Goal: Task Accomplishment & Management: Complete application form

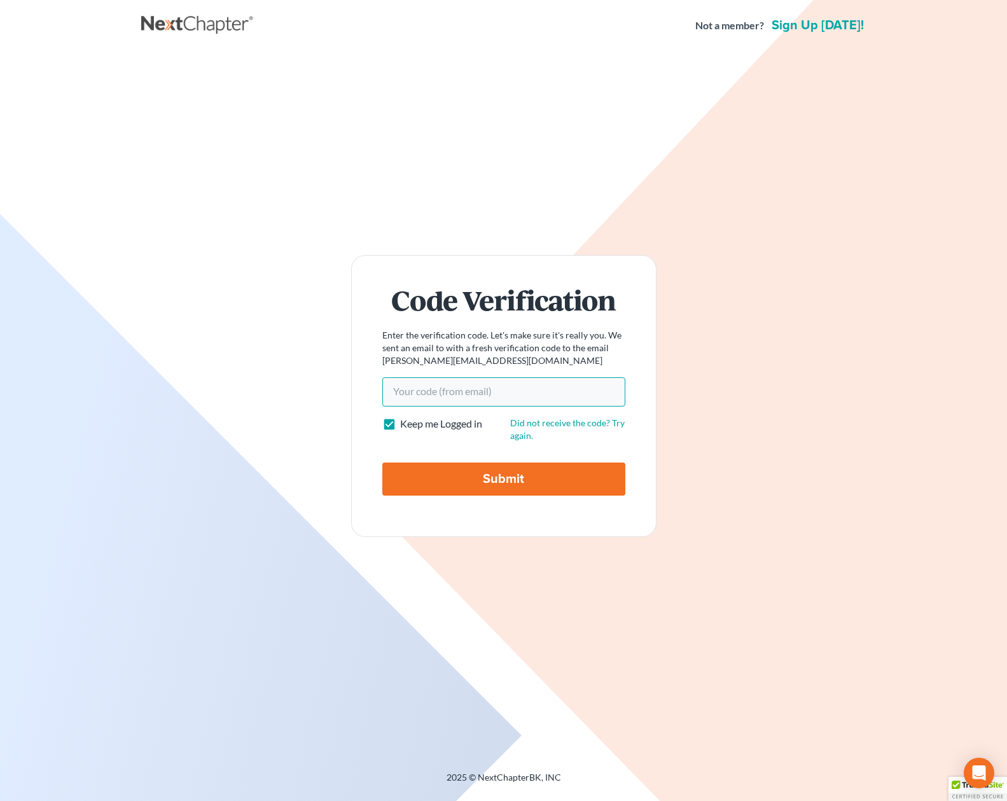
click at [468, 396] on input "Your code(from email)" at bounding box center [503, 391] width 243 height 29
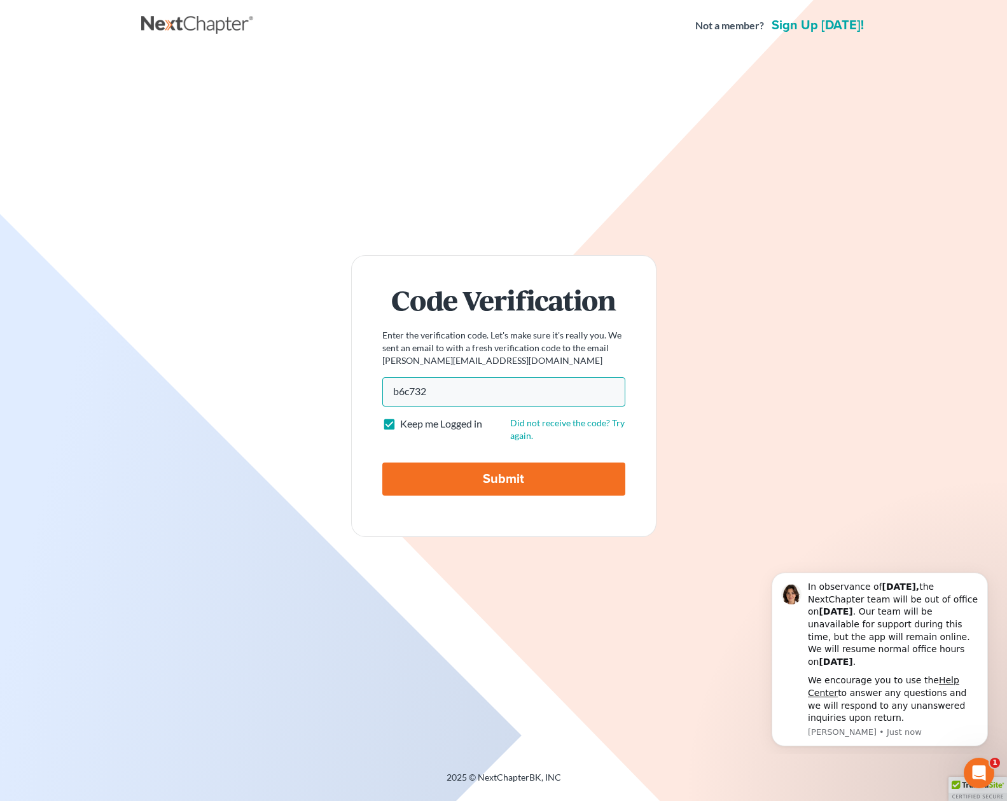
type input "b6c732"
click at [382, 462] on input "Submit" at bounding box center [503, 478] width 243 height 33
type input "Thinking..."
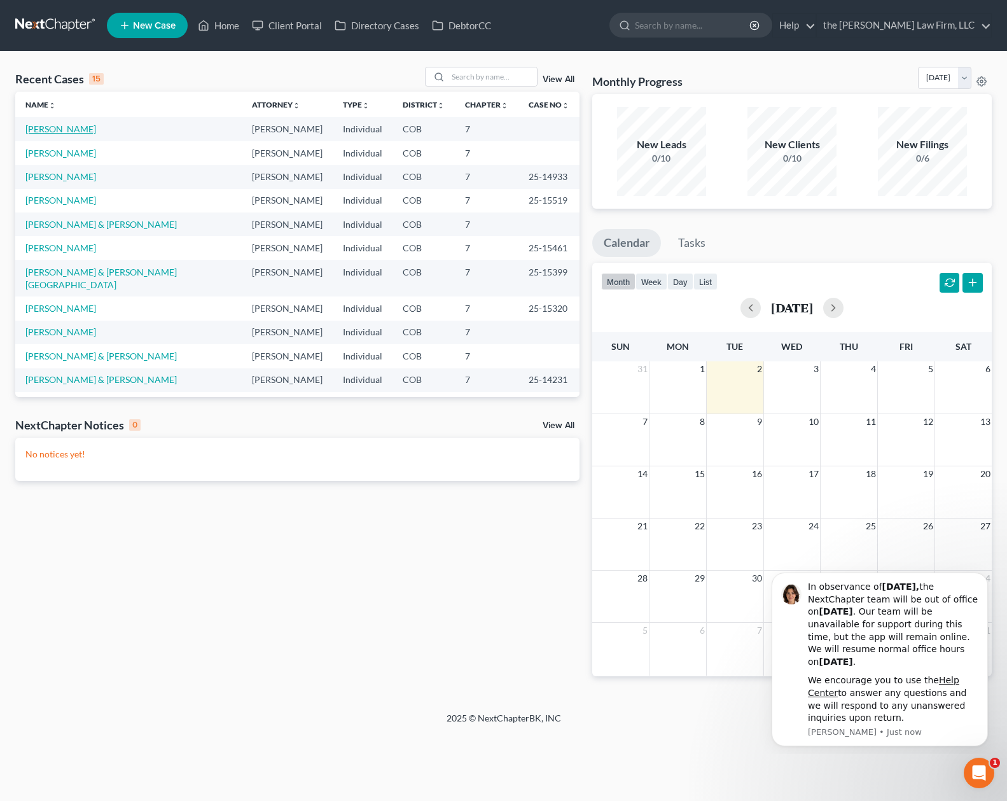
click at [60, 130] on link "[PERSON_NAME]" at bounding box center [60, 128] width 71 height 11
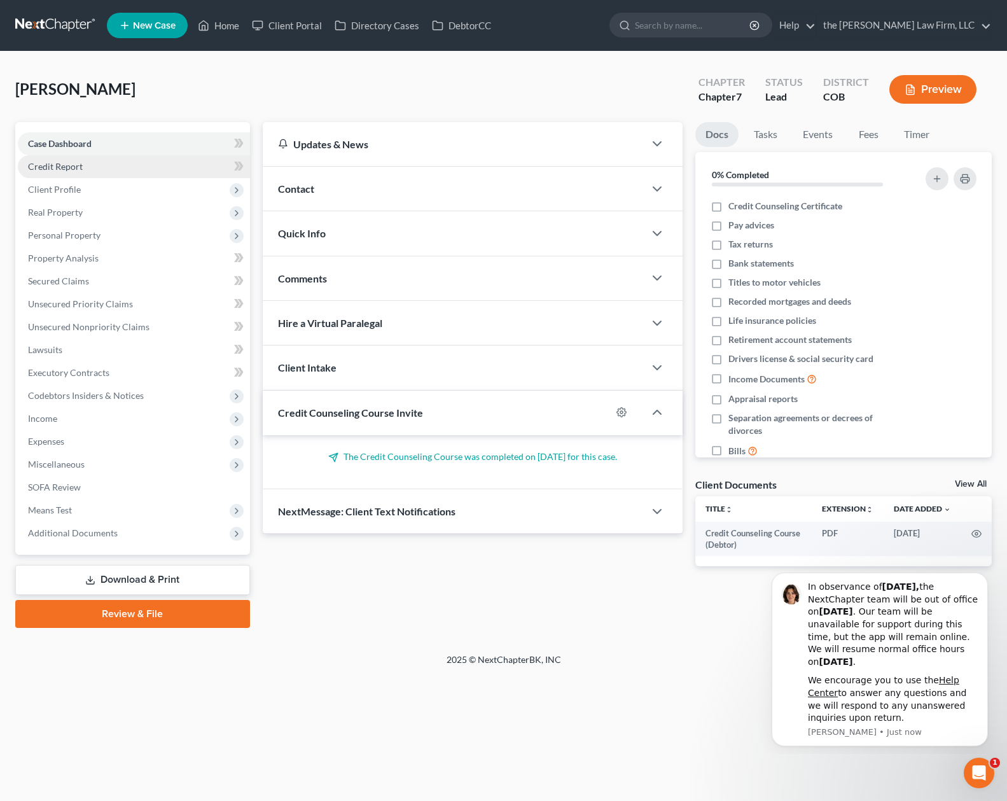
click at [120, 159] on link "Credit Report" at bounding box center [134, 166] width 232 height 23
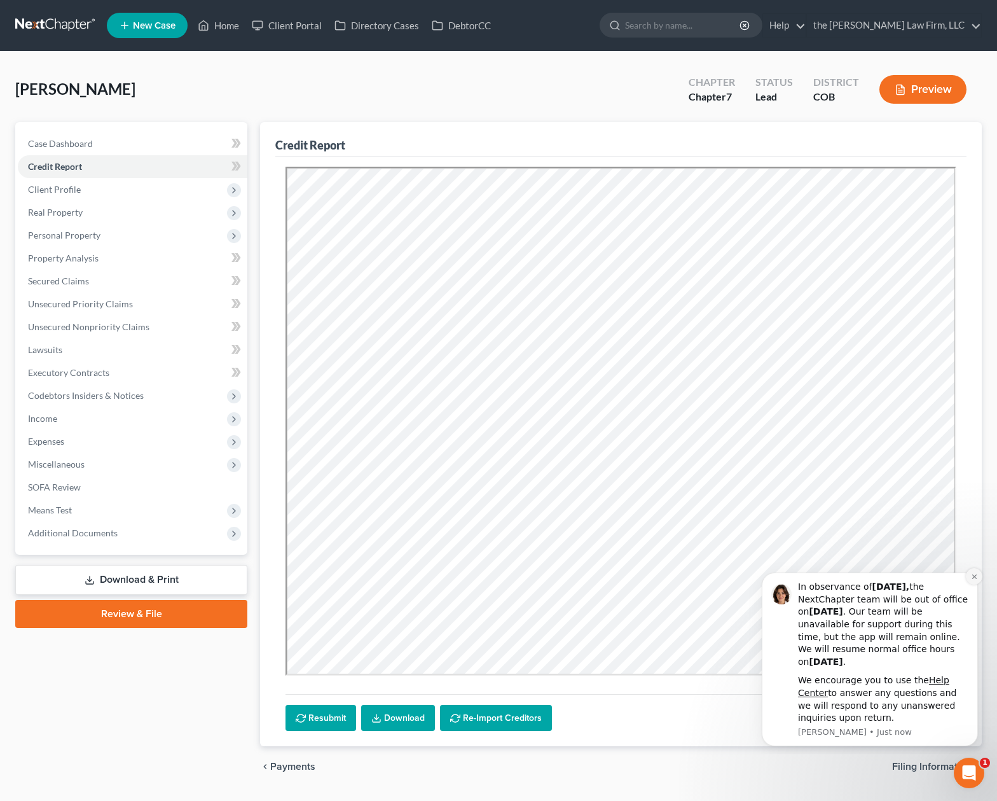
click at [975, 580] on icon "Dismiss notification" at bounding box center [974, 576] width 7 height 7
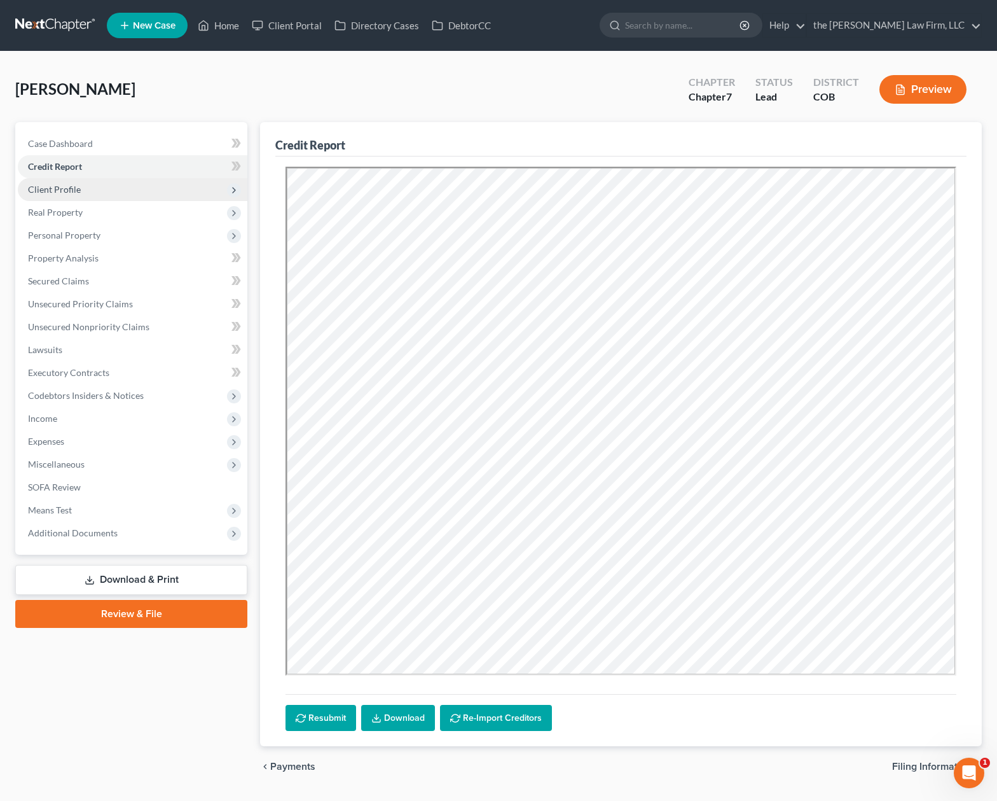
click at [98, 190] on span "Client Profile" at bounding box center [133, 189] width 230 height 23
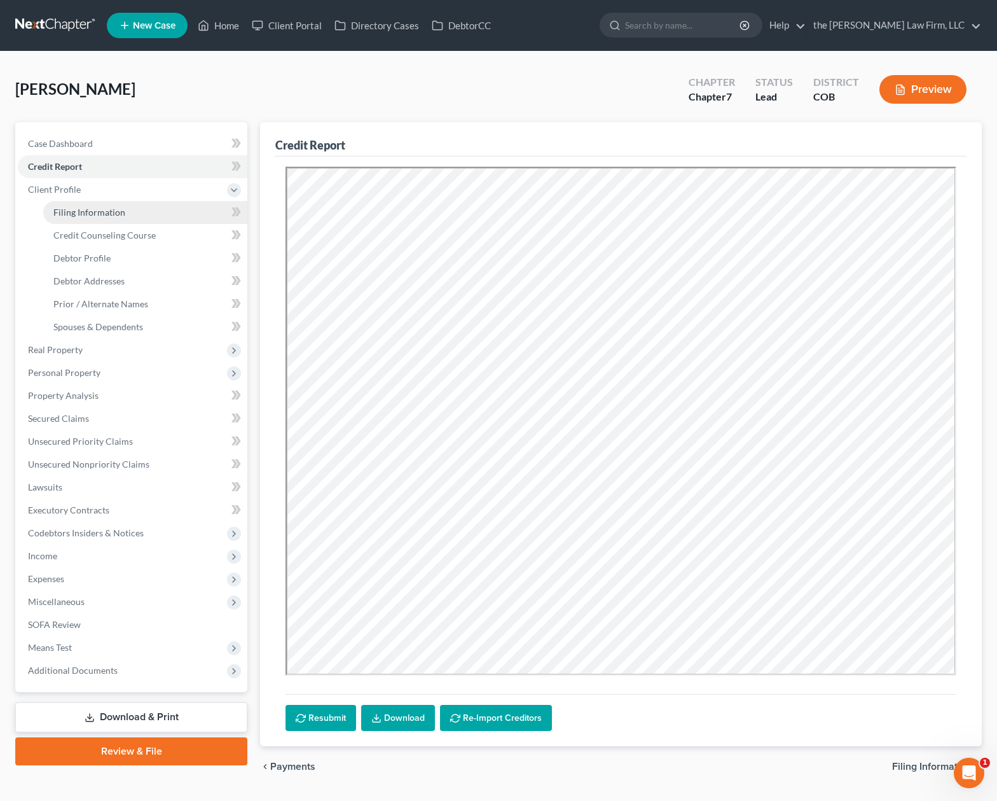
click at [97, 207] on span "Filing Information" at bounding box center [89, 212] width 72 height 11
select select "1"
select select "0"
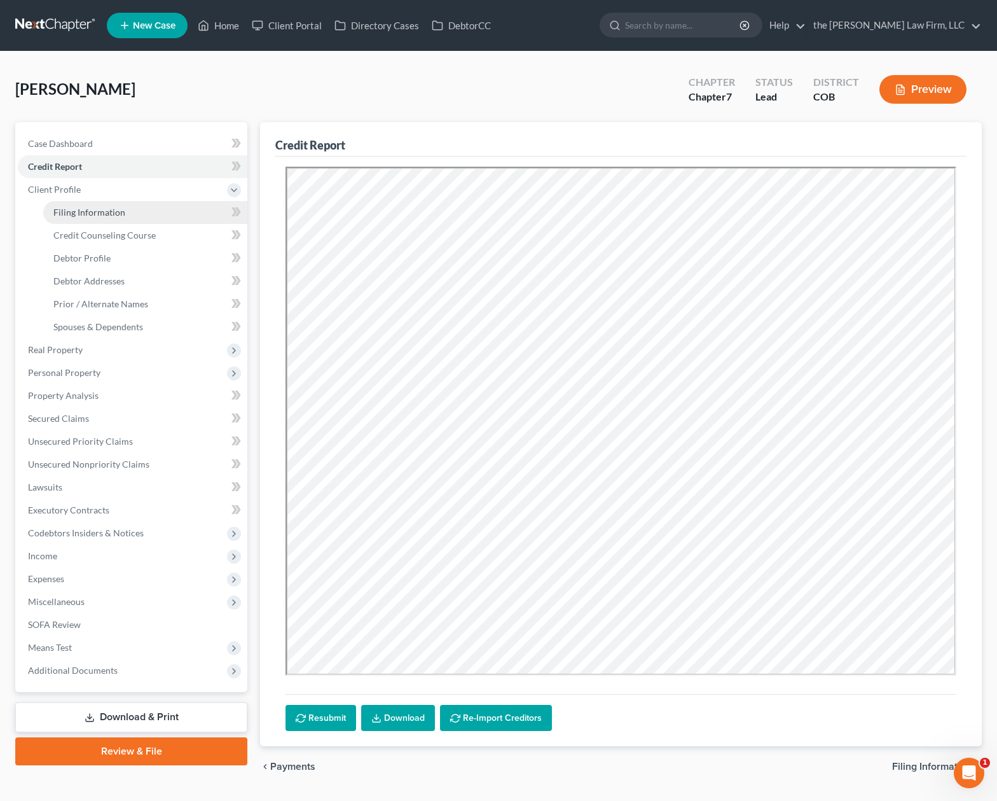
select select "5"
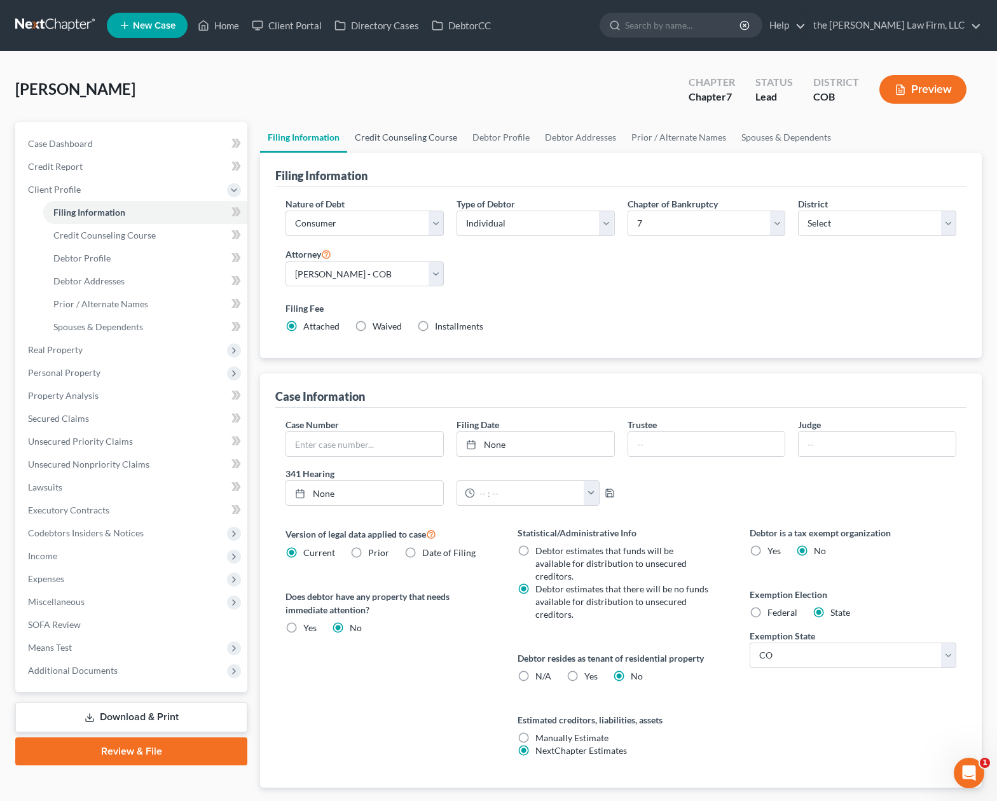
click at [429, 133] on link "Credit Counseling Course" at bounding box center [406, 137] width 118 height 31
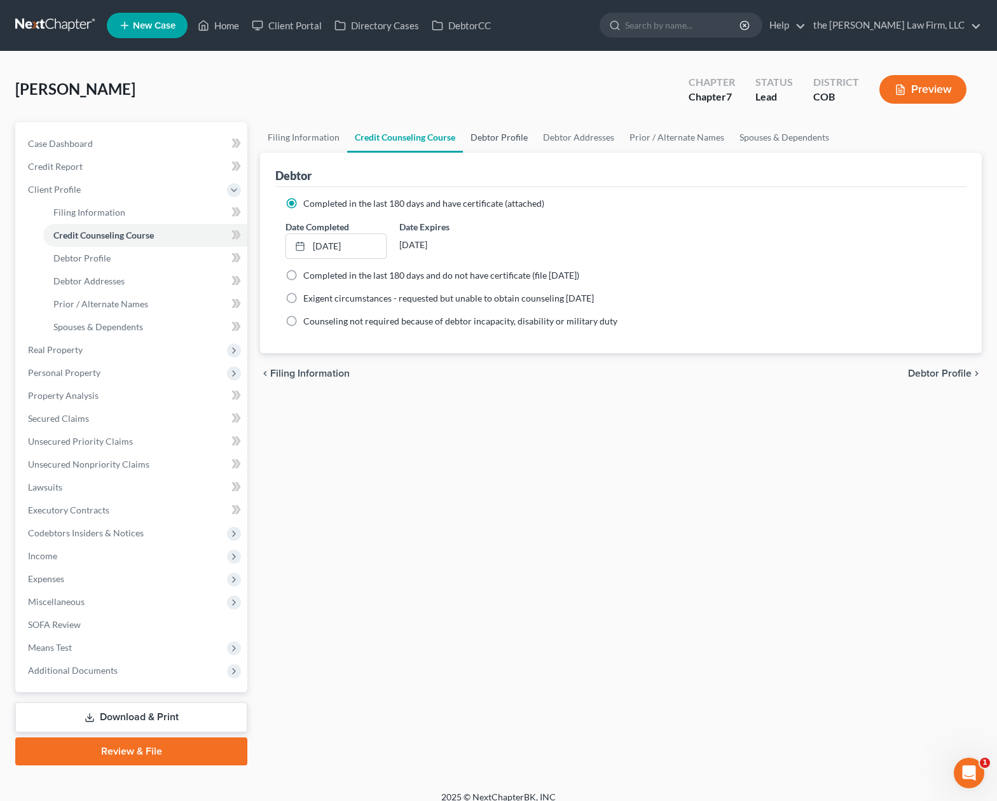
click at [498, 135] on link "Debtor Profile" at bounding box center [499, 137] width 73 height 31
select select "0"
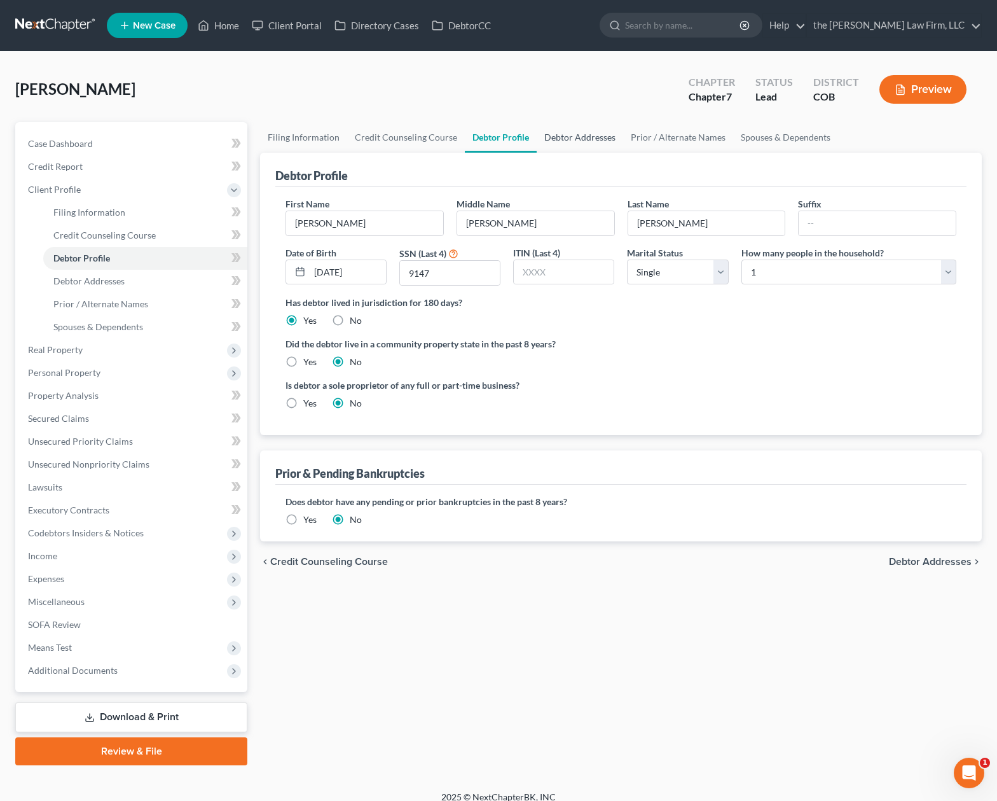
click at [581, 138] on link "Debtor Addresses" at bounding box center [580, 137] width 87 height 31
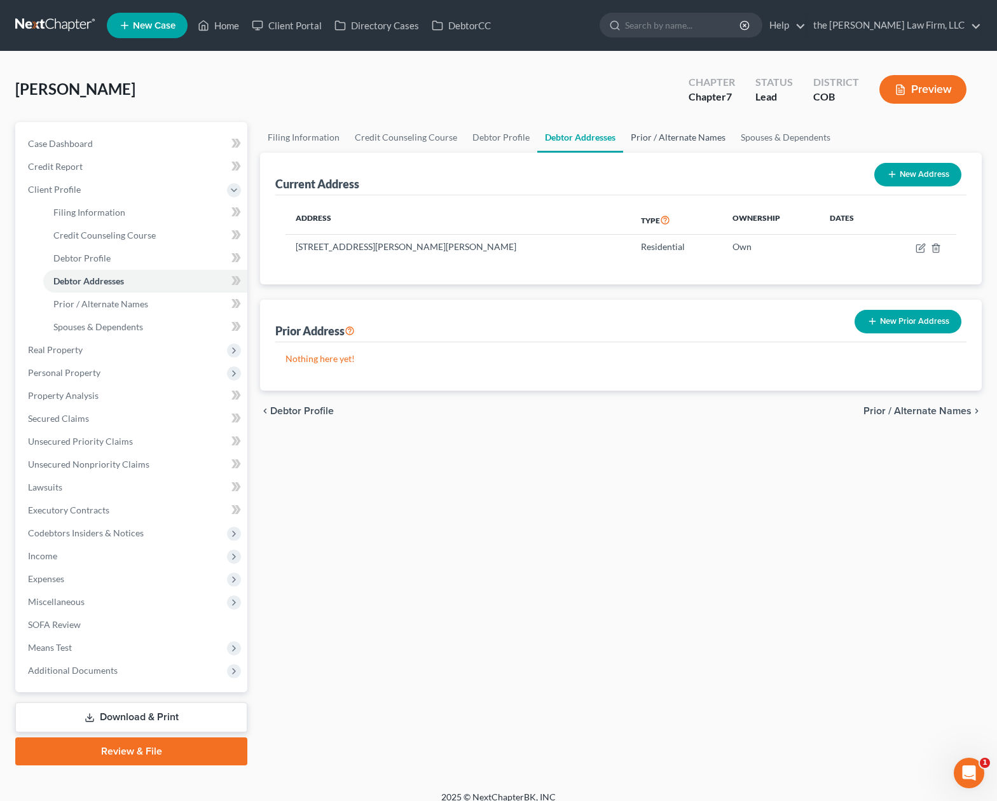
click at [659, 139] on link "Prior / Alternate Names" at bounding box center [678, 137] width 110 height 31
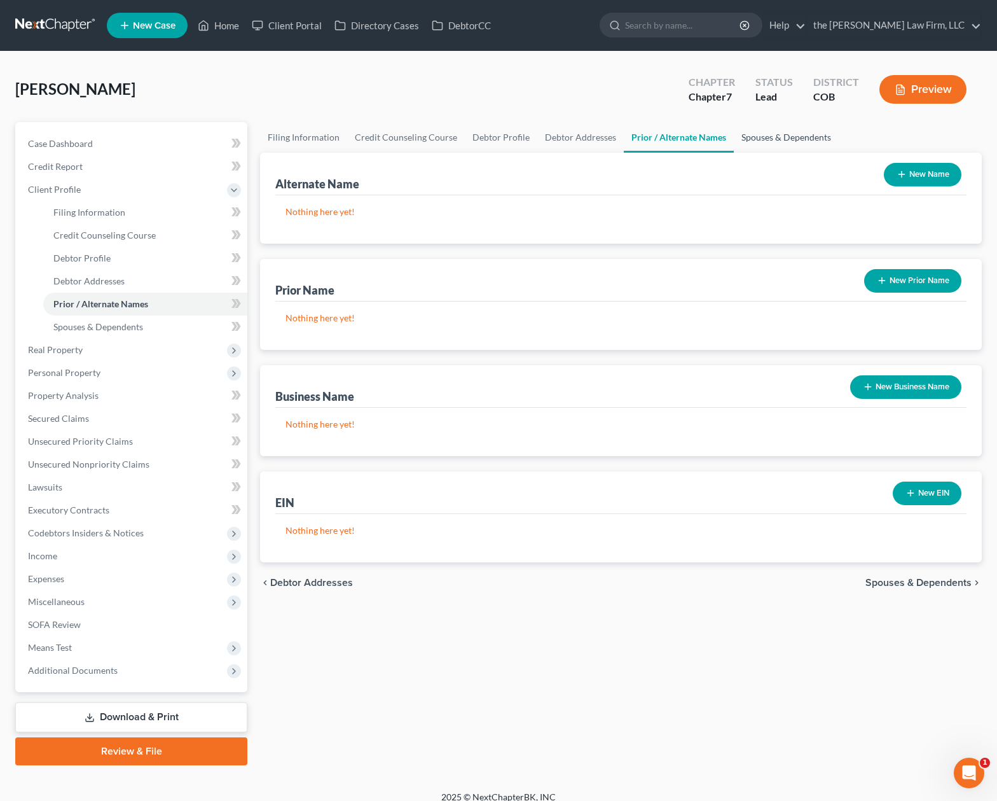
click at [765, 140] on link "Spouses & Dependents" at bounding box center [786, 137] width 105 height 31
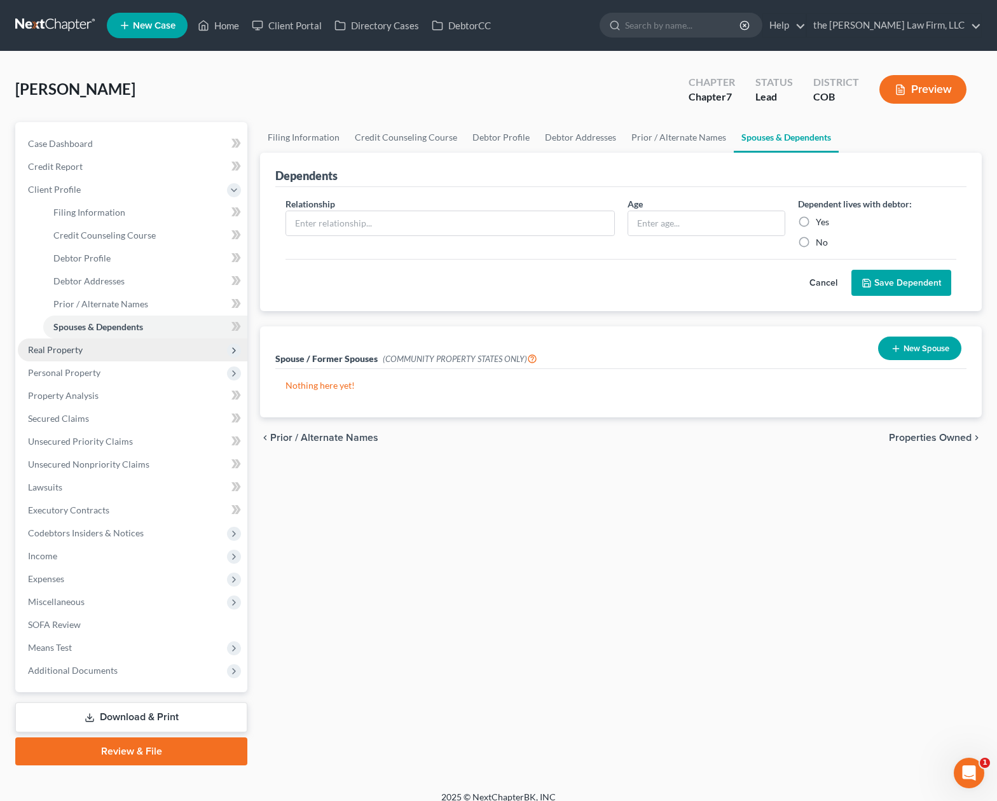
click at [145, 352] on span "Real Property" at bounding box center [133, 349] width 230 height 23
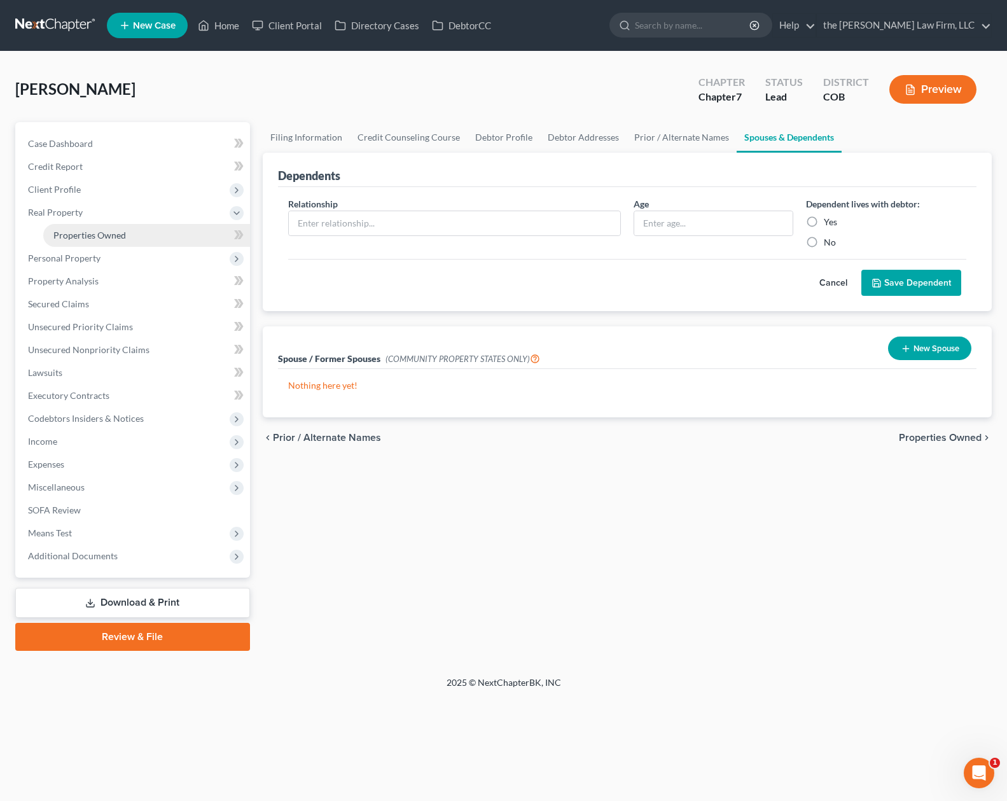
click at [134, 233] on link "Properties Owned" at bounding box center [146, 235] width 207 height 23
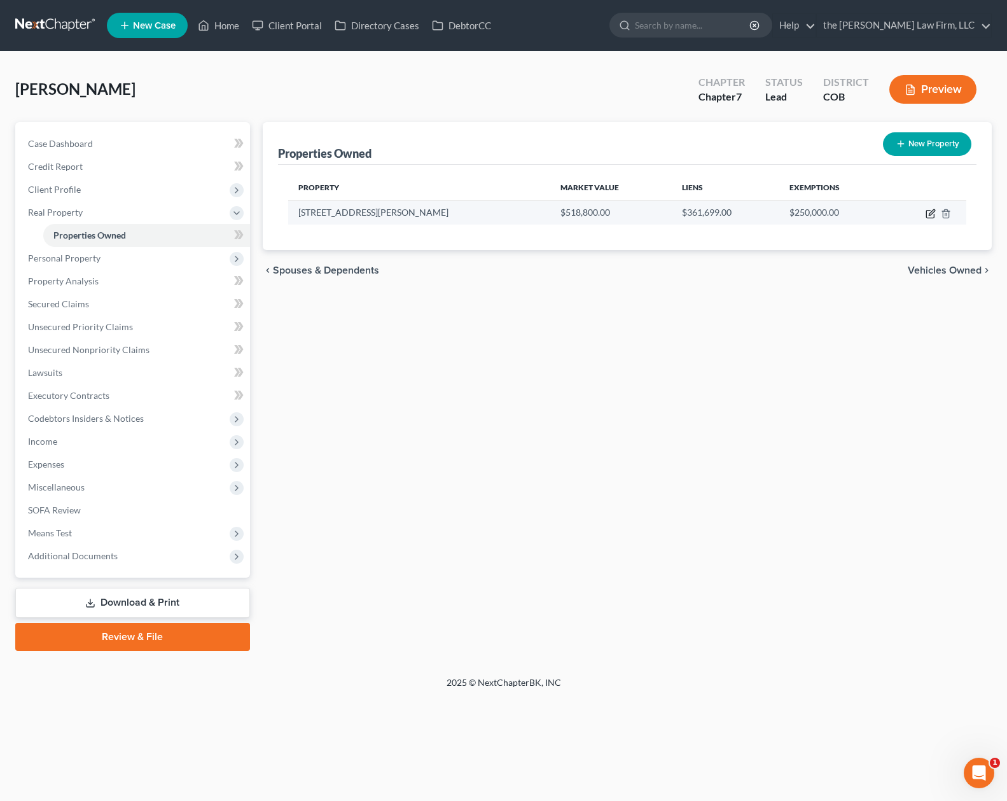
click at [932, 211] on icon "button" at bounding box center [932, 212] width 6 height 6
select select "5"
select select "0"
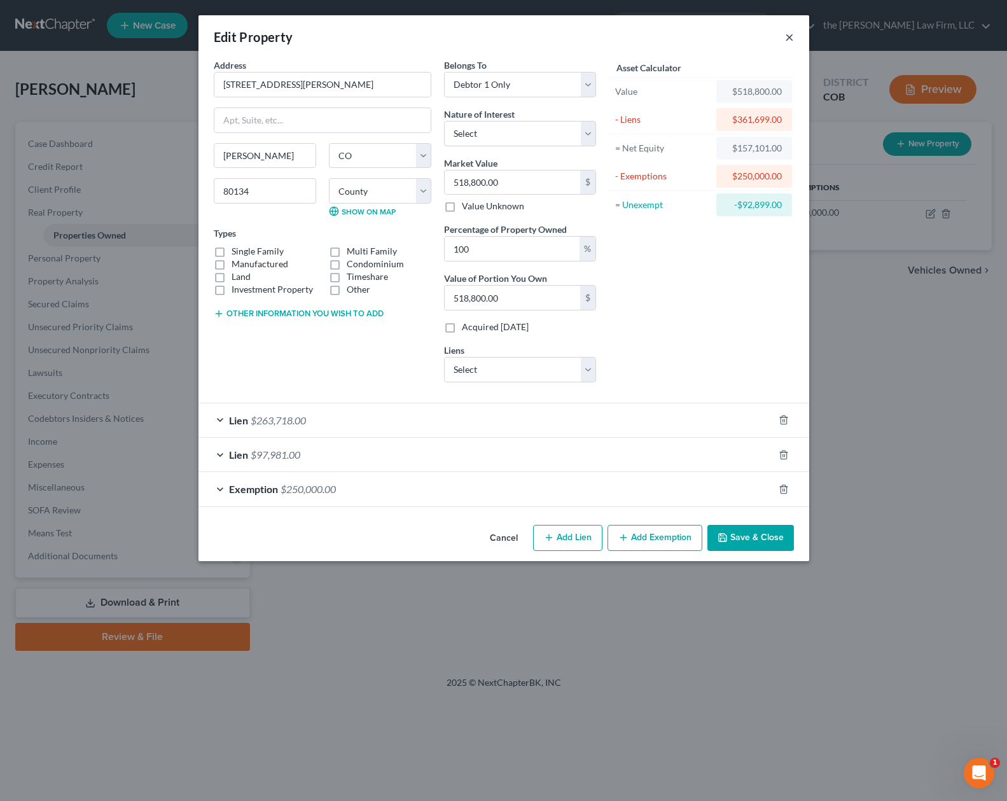
click at [786, 36] on button "×" at bounding box center [789, 36] width 9 height 15
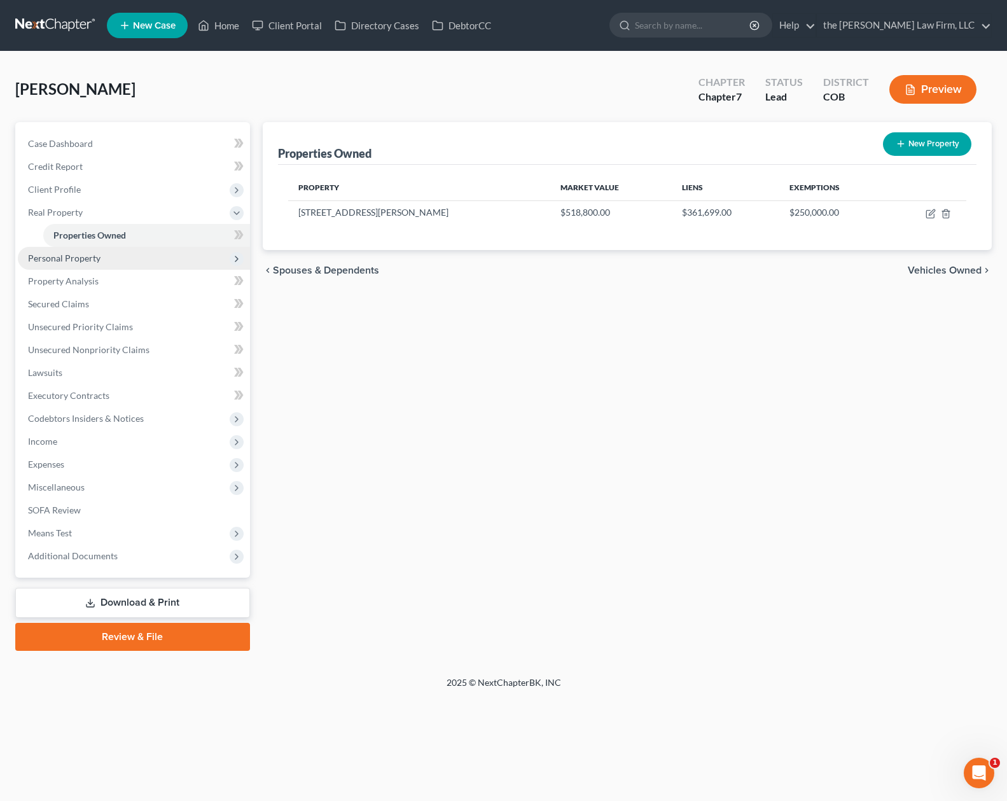
click at [62, 259] on span "Personal Property" at bounding box center [64, 258] width 73 height 11
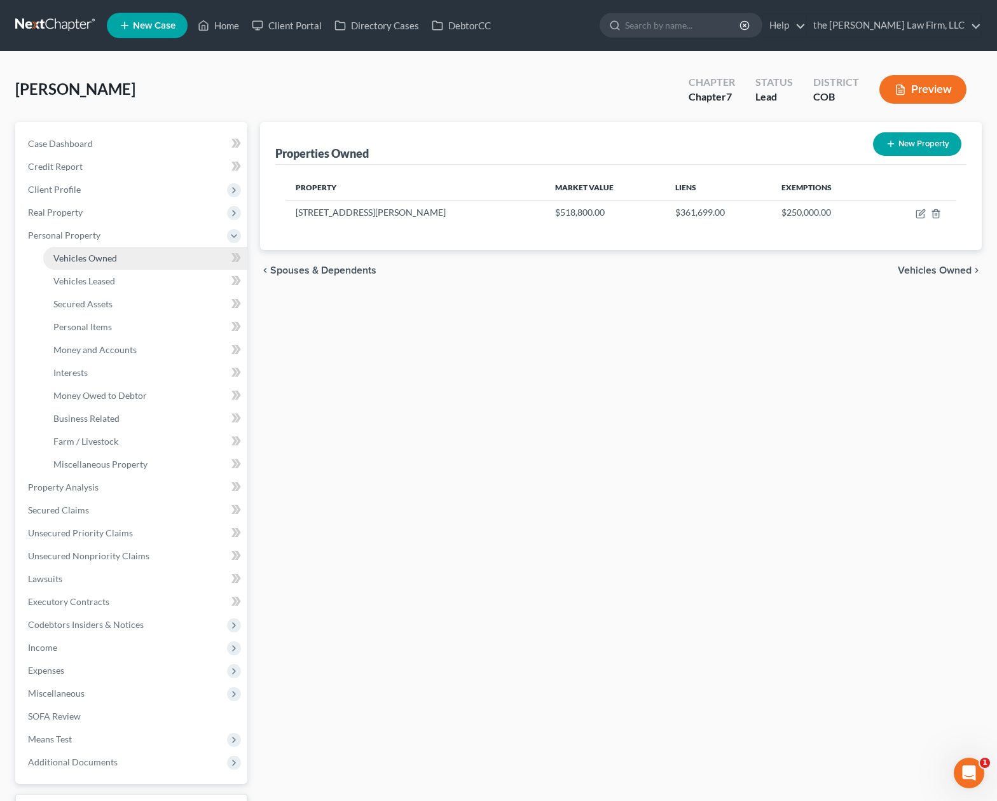
click at [120, 259] on link "Vehicles Owned" at bounding box center [145, 258] width 204 height 23
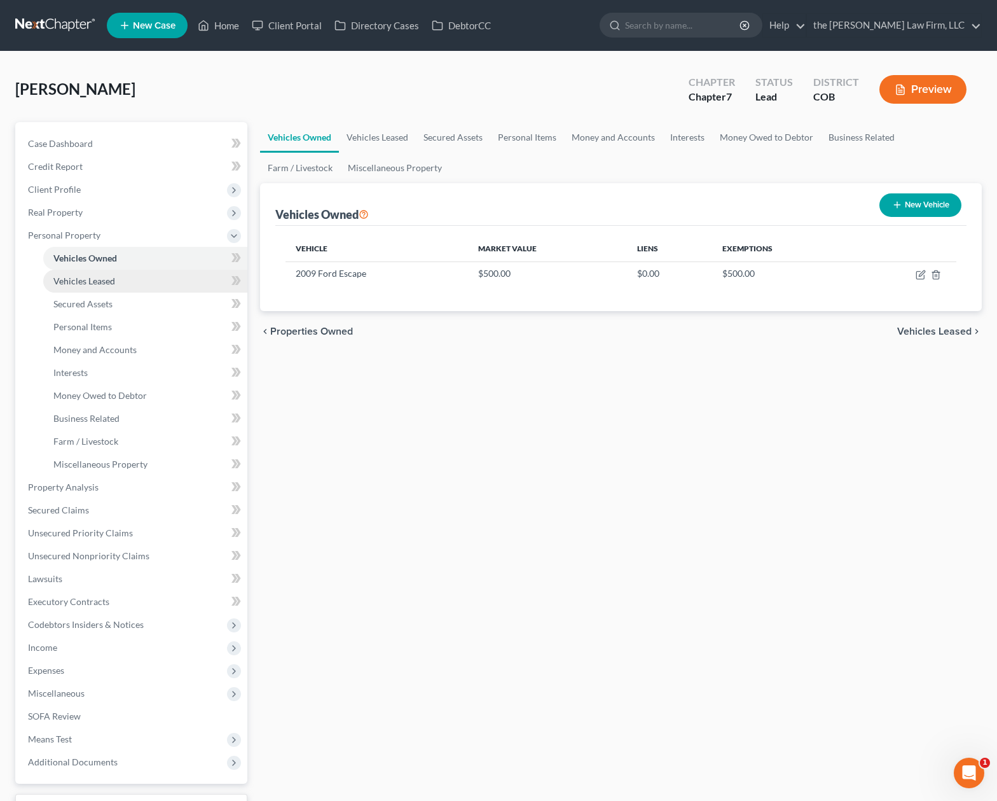
click at [120, 282] on link "Vehicles Leased" at bounding box center [145, 281] width 204 height 23
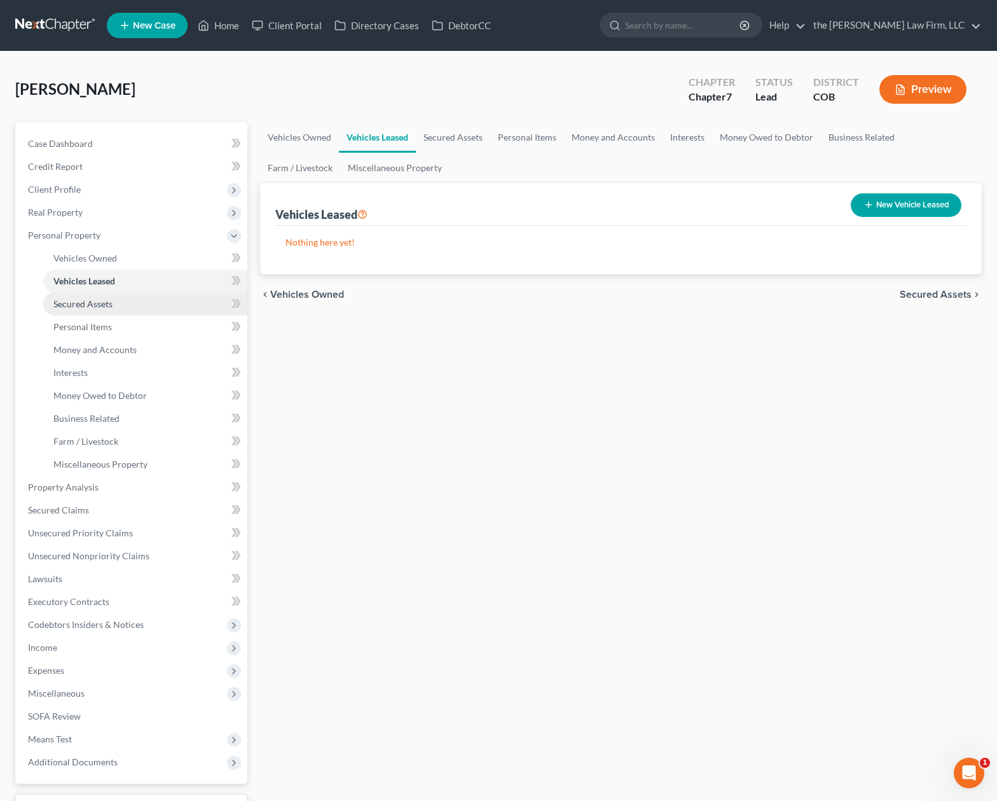
click at [120, 302] on link "Secured Assets" at bounding box center [145, 304] width 204 height 23
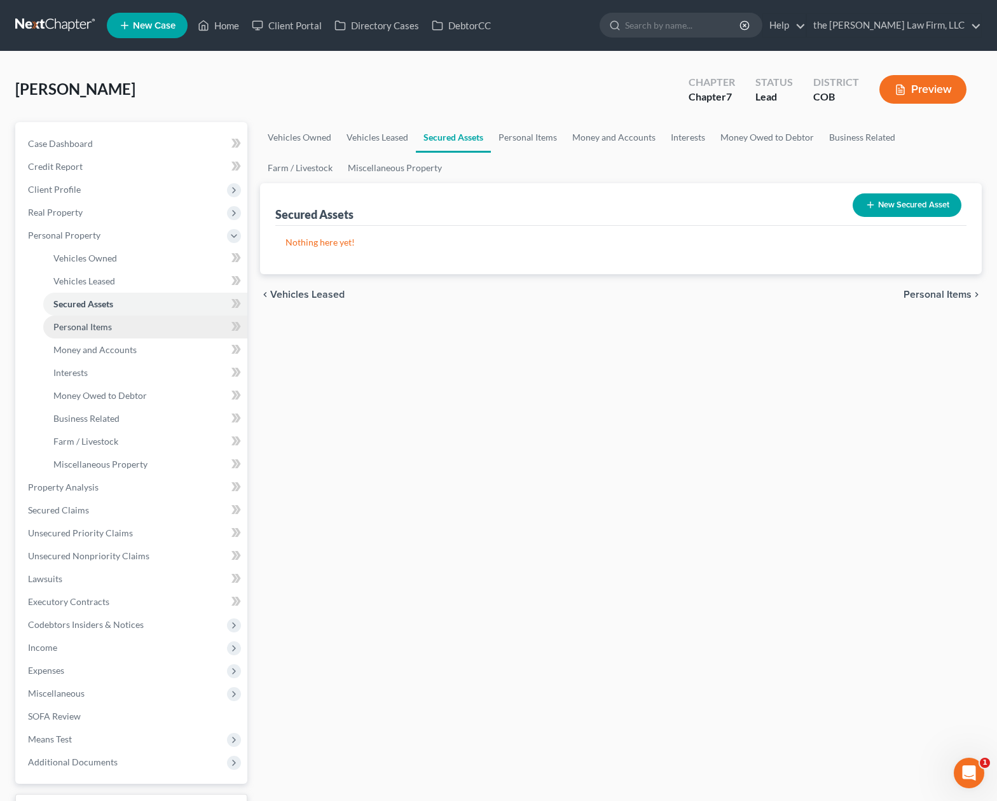
click at [113, 321] on link "Personal Items" at bounding box center [145, 327] width 204 height 23
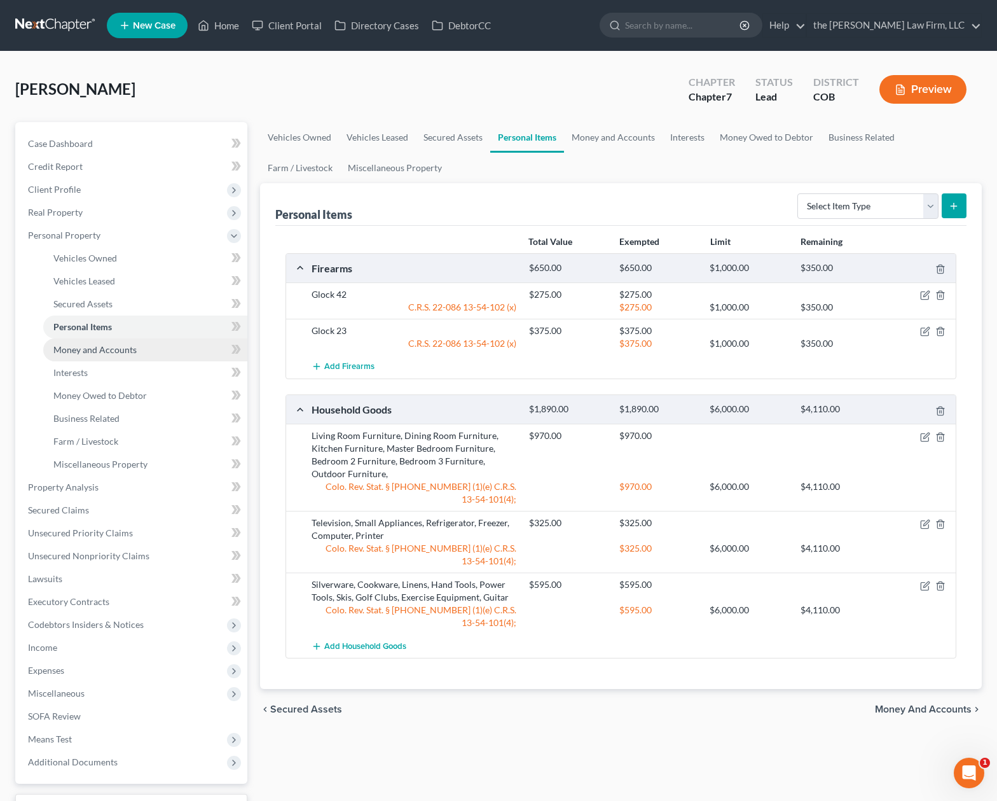
click at [119, 345] on span "Money and Accounts" at bounding box center [94, 349] width 83 height 11
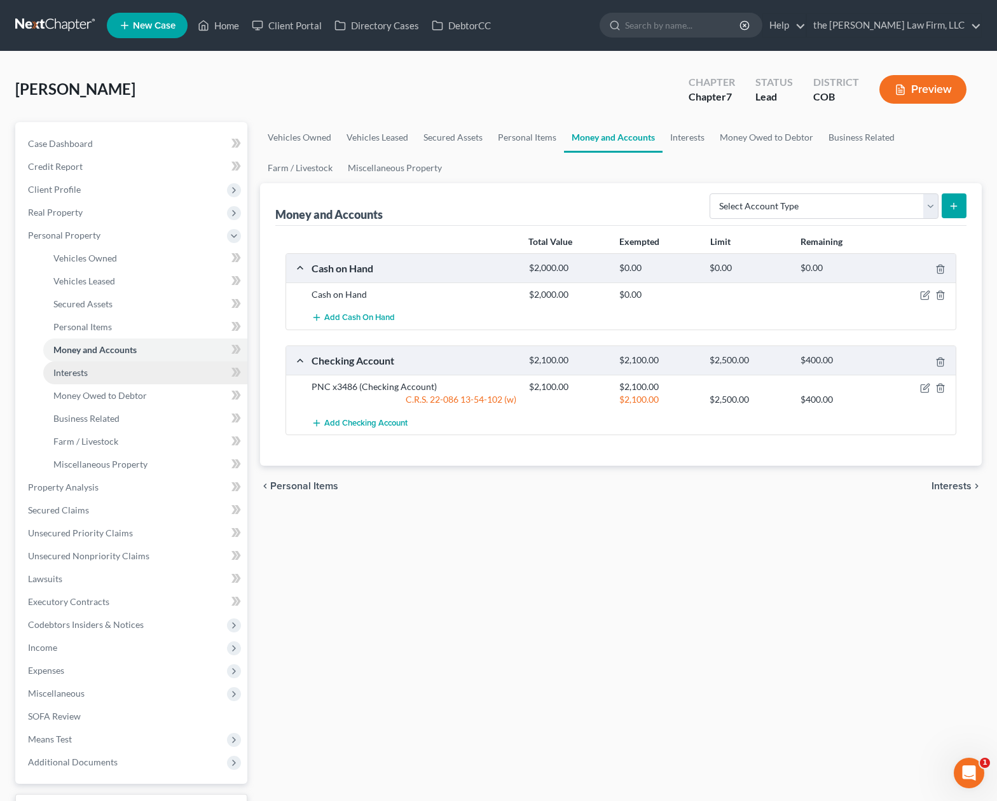
click at [112, 371] on link "Interests" at bounding box center [145, 372] width 204 height 23
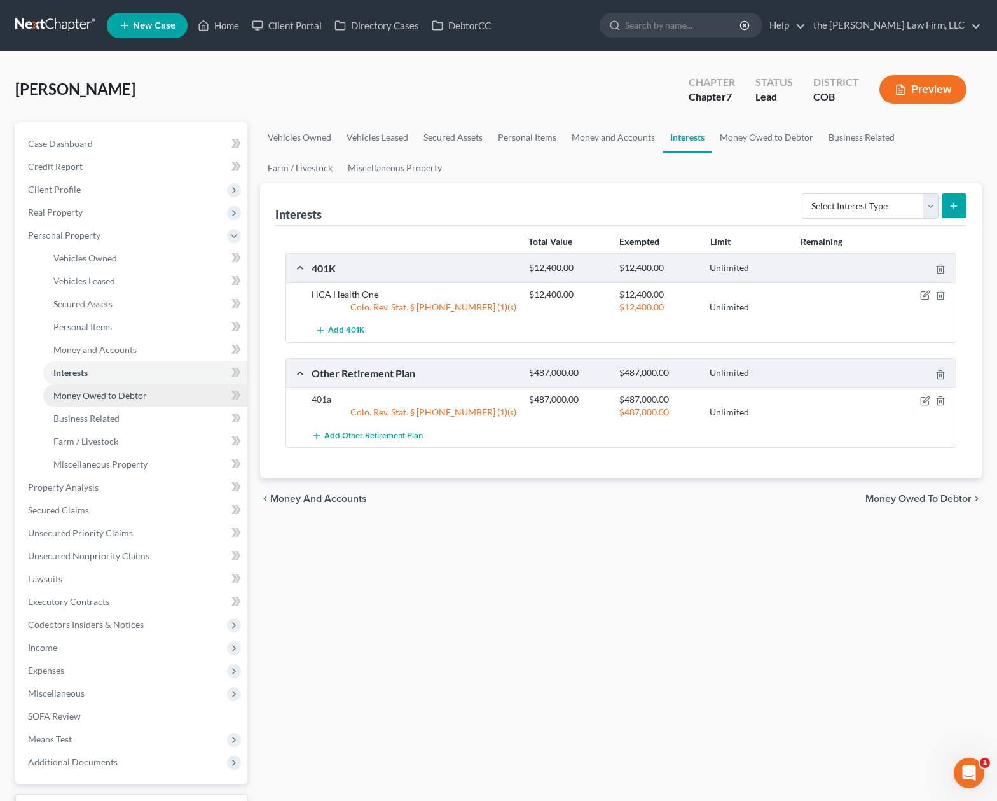
click at [102, 395] on span "Money Owed to Debtor" at bounding box center [100, 395] width 94 height 11
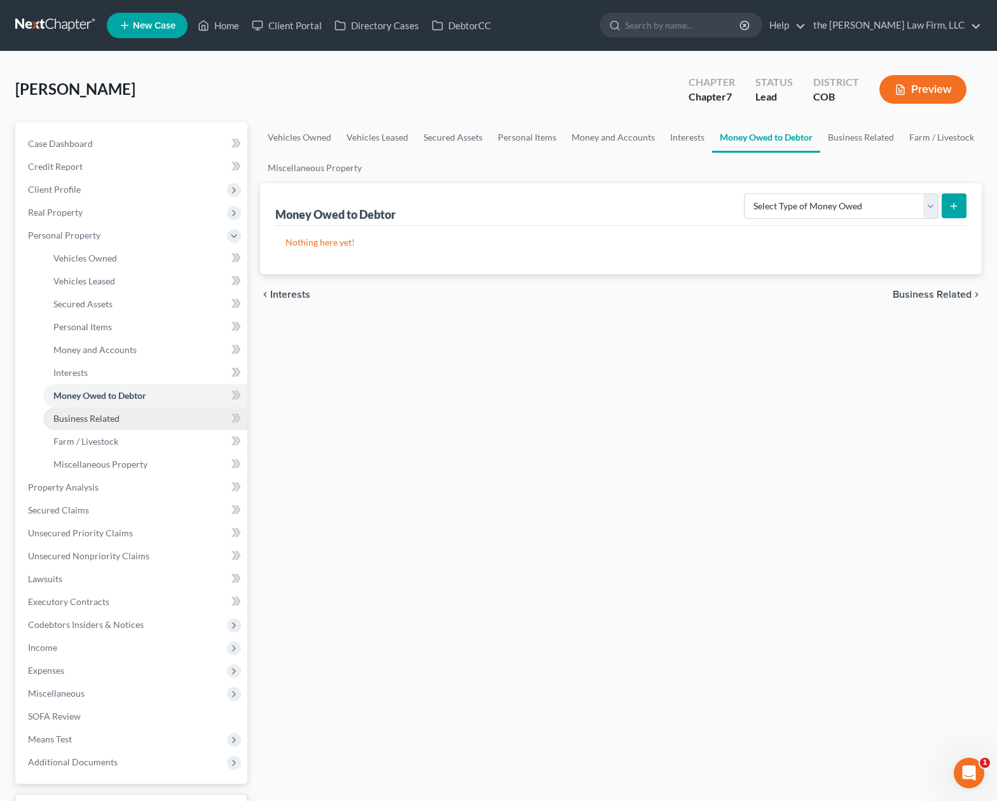
click at [113, 415] on span "Business Related" at bounding box center [86, 418] width 66 height 11
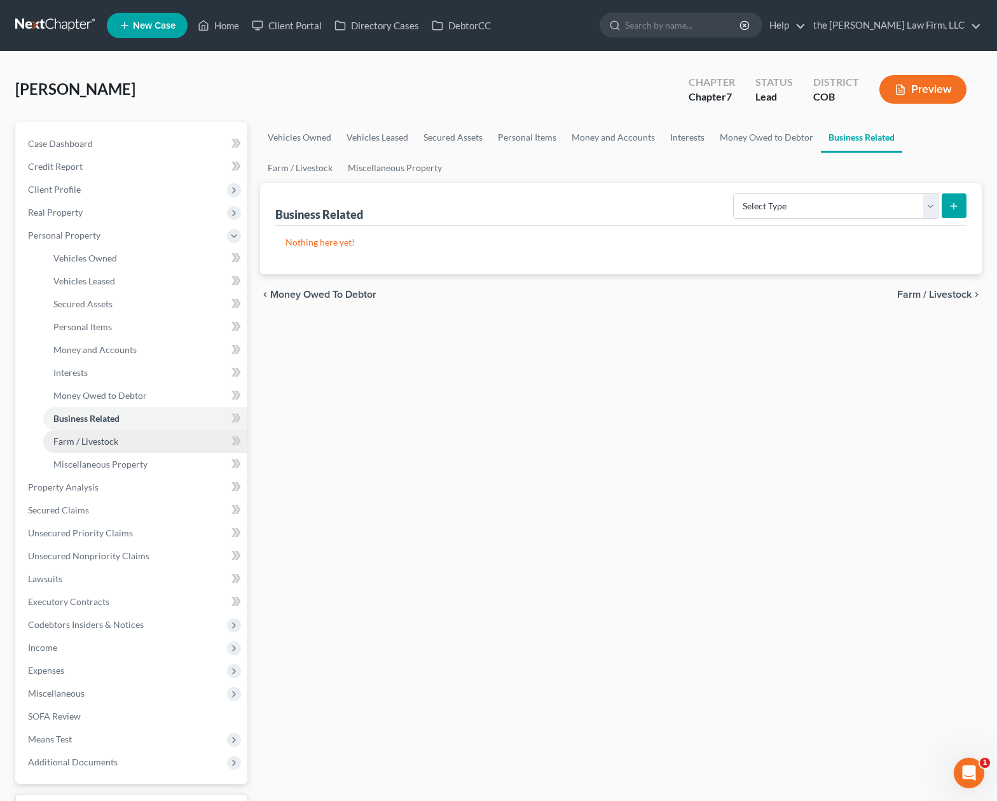
click at [114, 436] on span "Farm / Livestock" at bounding box center [85, 441] width 65 height 11
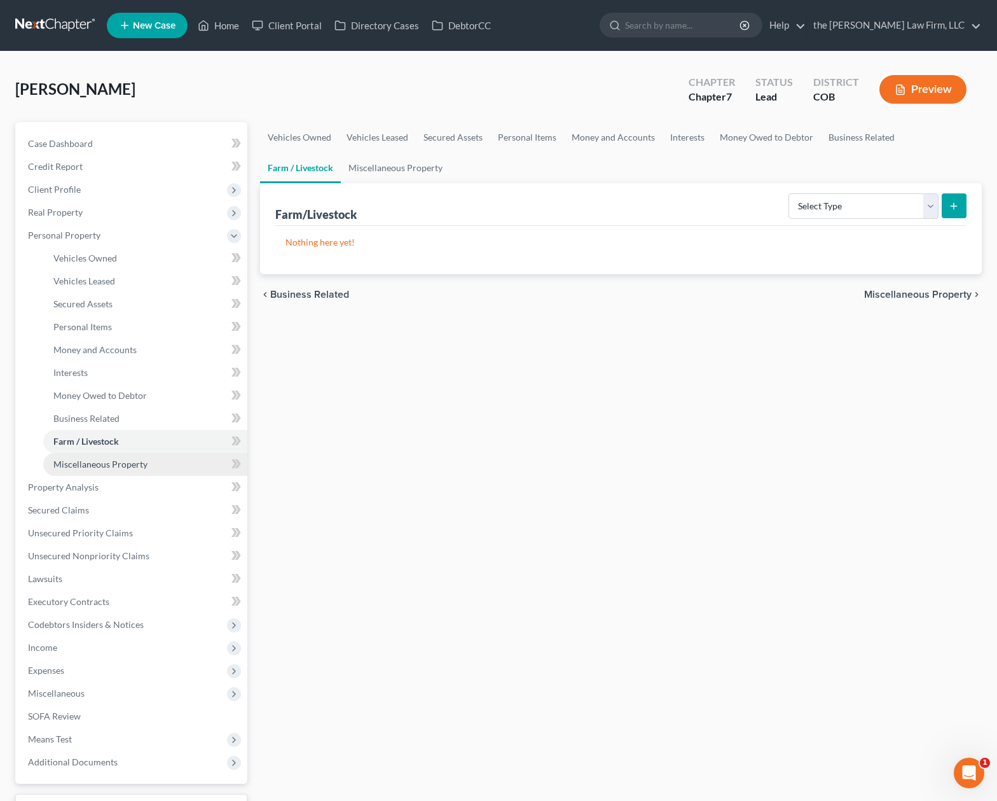
click at [115, 454] on link "Miscellaneous Property" at bounding box center [145, 464] width 204 height 23
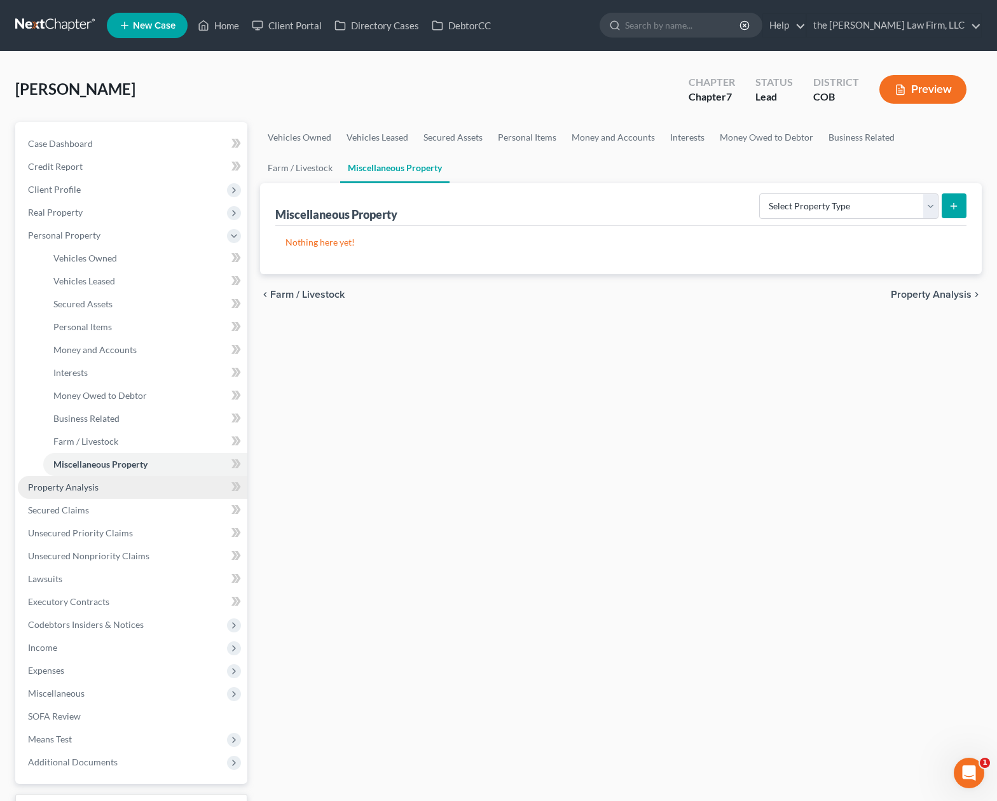
click at [105, 486] on link "Property Analysis" at bounding box center [133, 487] width 230 height 23
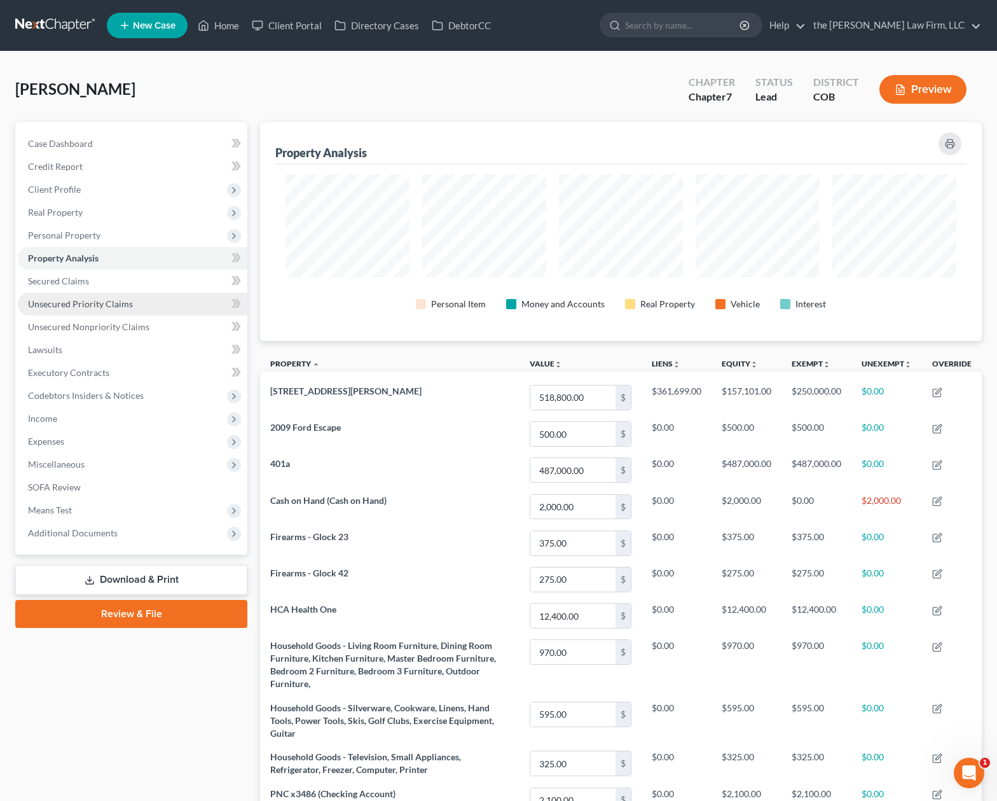
scroll to position [219, 722]
click at [124, 281] on link "Secured Claims" at bounding box center [133, 281] width 230 height 23
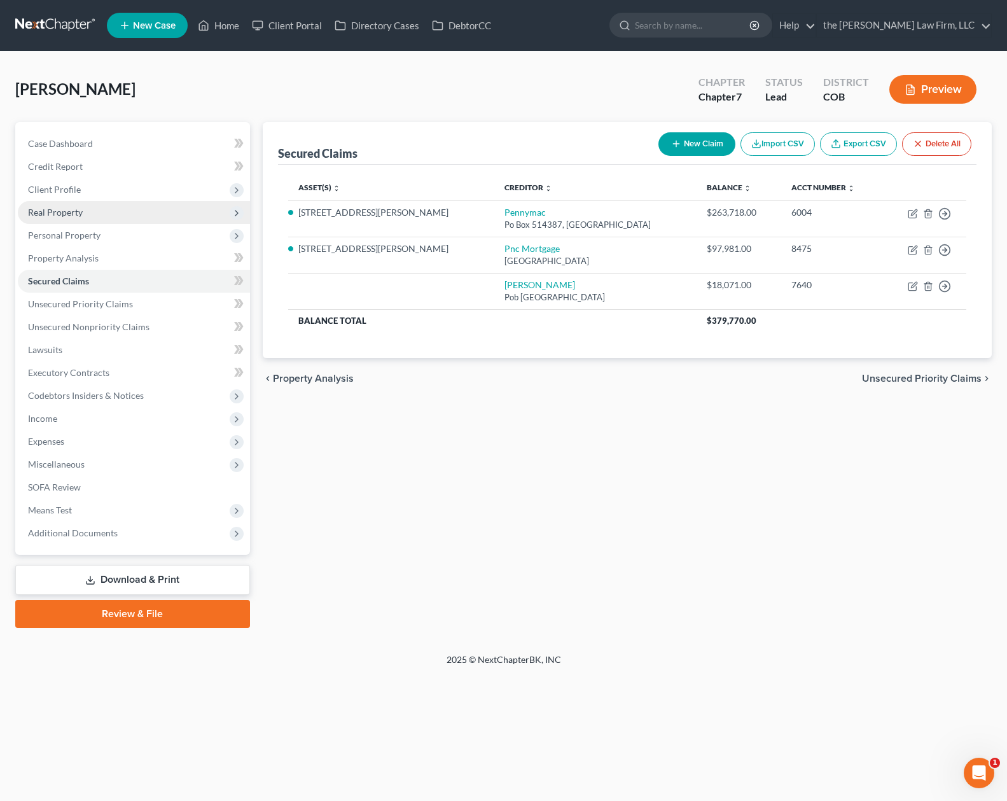
click at [118, 209] on span "Real Property" at bounding box center [134, 212] width 232 height 23
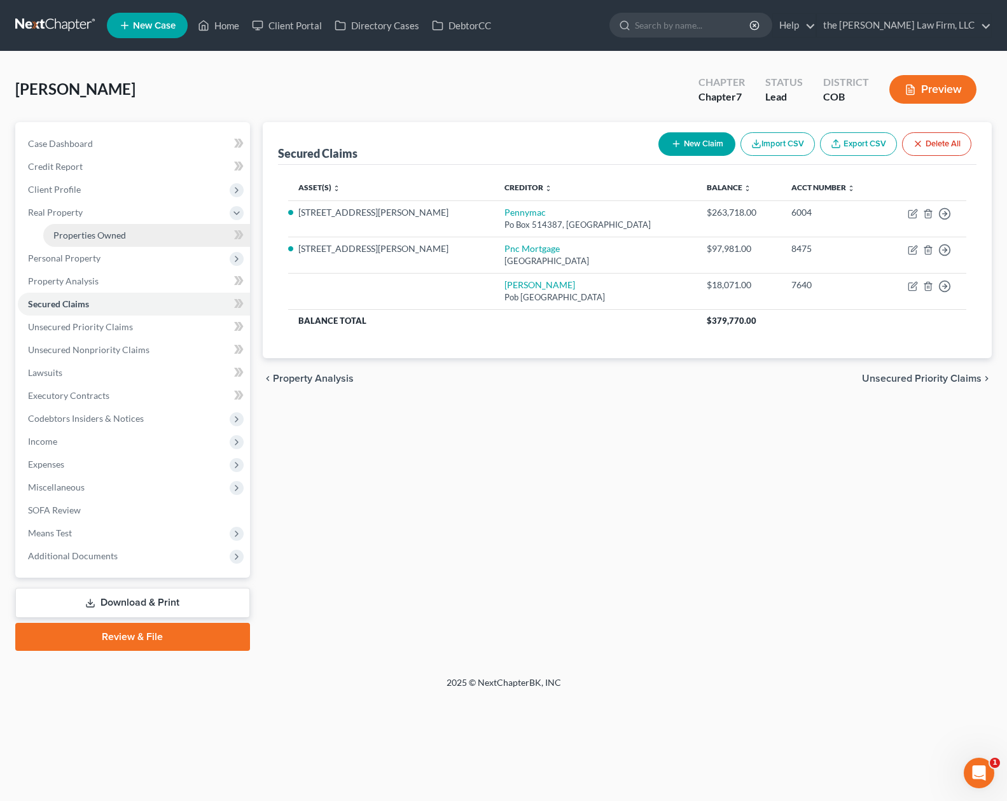
click at [113, 239] on span "Properties Owned" at bounding box center [89, 235] width 73 height 11
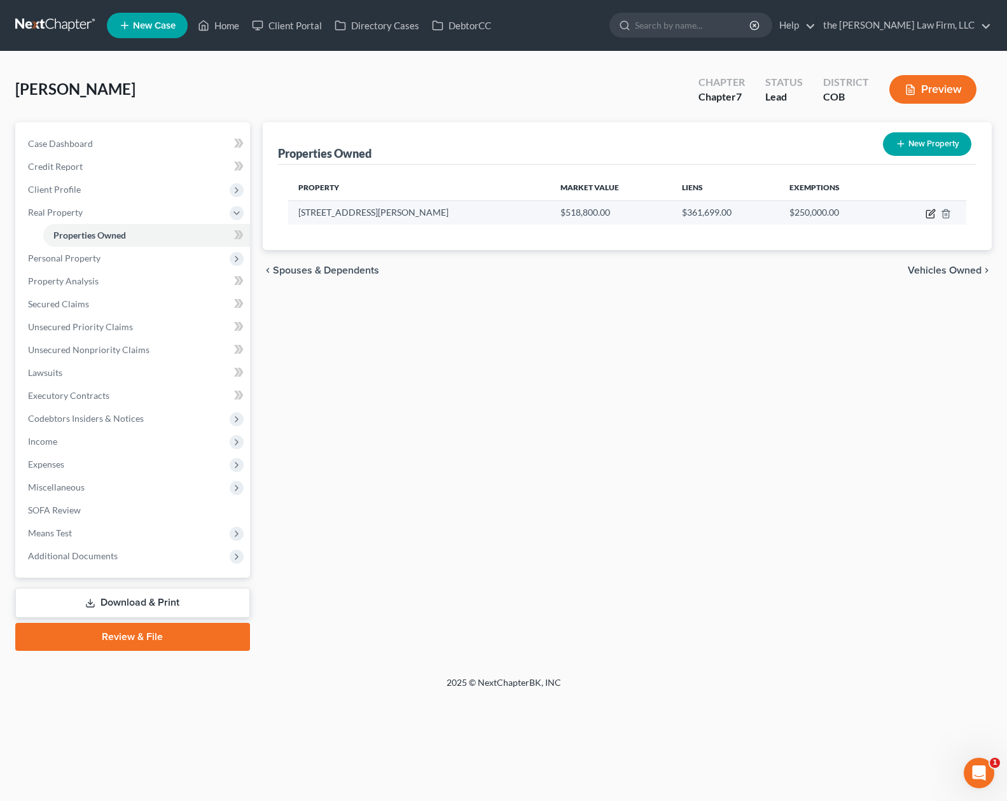
click at [929, 214] on icon "button" at bounding box center [931, 214] width 10 height 10
select select "5"
select select "18"
select select "0"
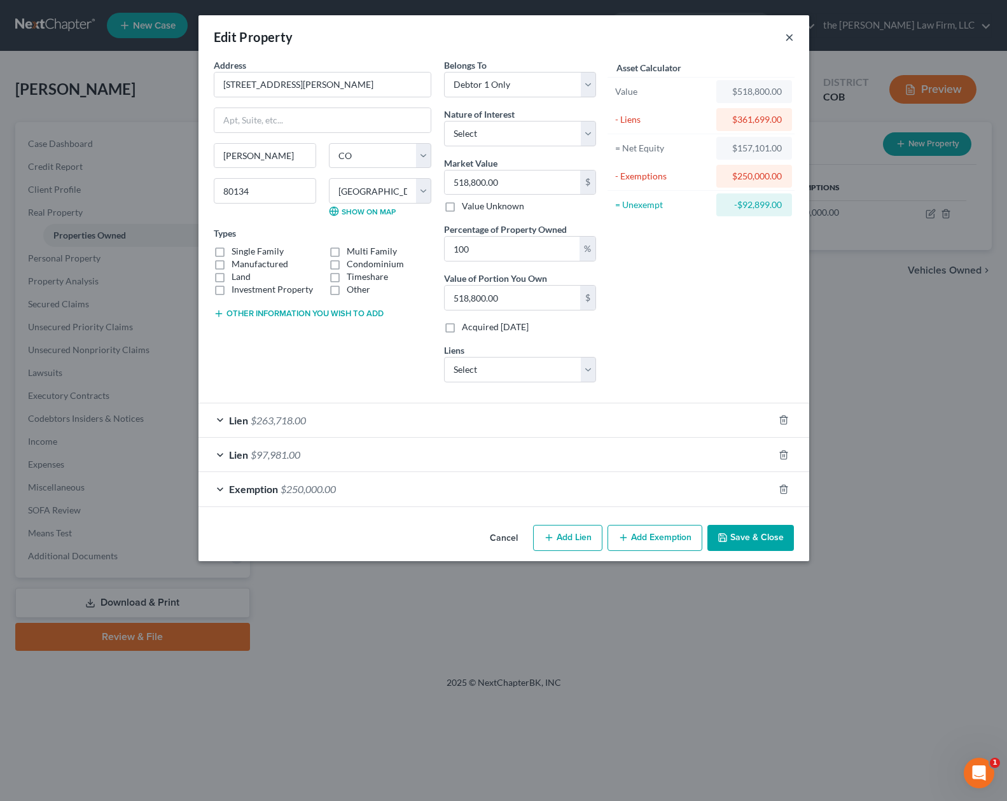
click at [791, 38] on button "×" at bounding box center [789, 36] width 9 height 15
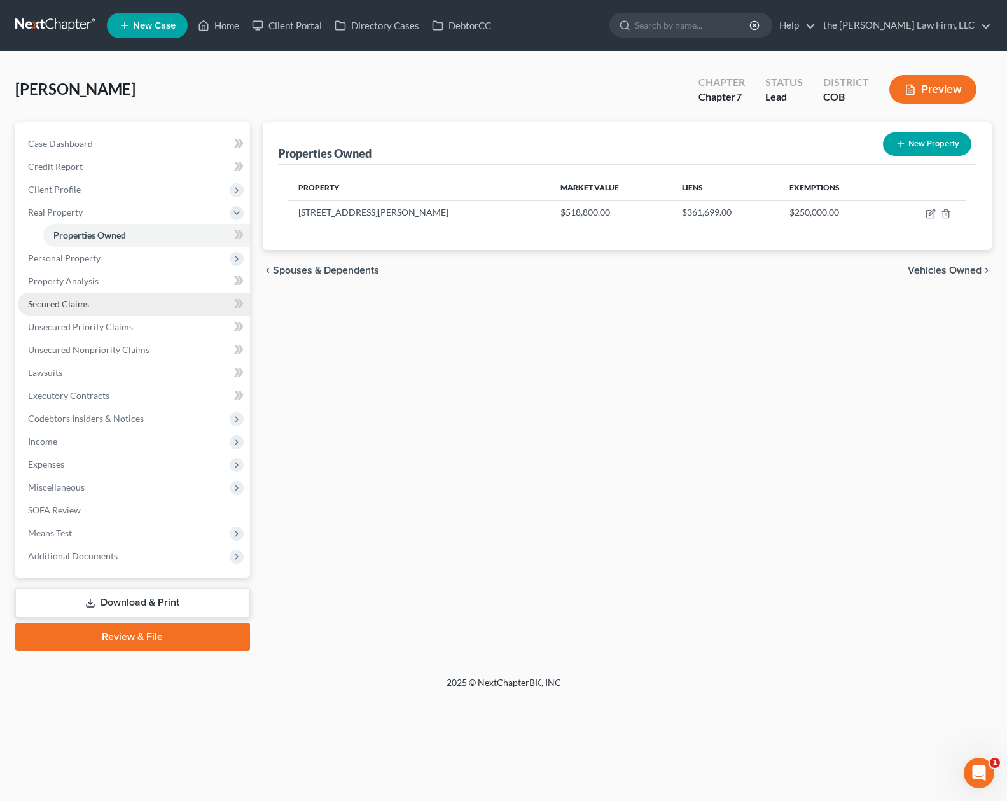
click at [95, 306] on link "Secured Claims" at bounding box center [134, 304] width 232 height 23
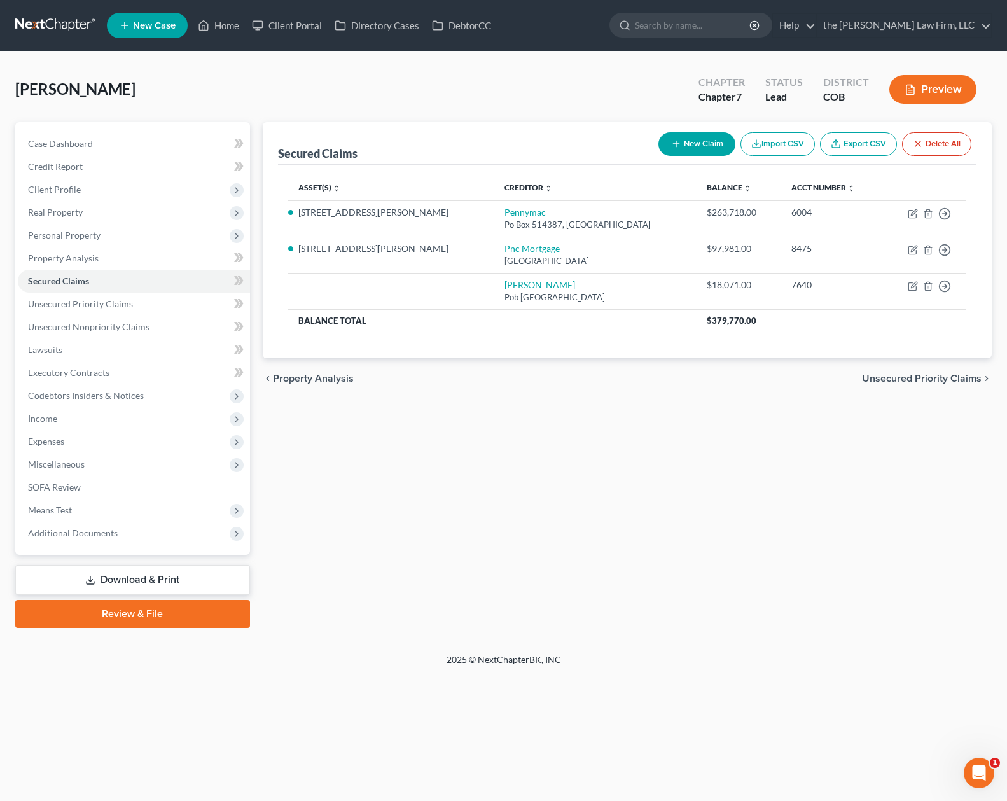
click at [459, 494] on div "Secured Claims New Claim Import CSV Export CSV Delete All Asset(s) expand_more …" at bounding box center [627, 375] width 742 height 506
click at [148, 233] on span "Personal Property" at bounding box center [134, 235] width 232 height 23
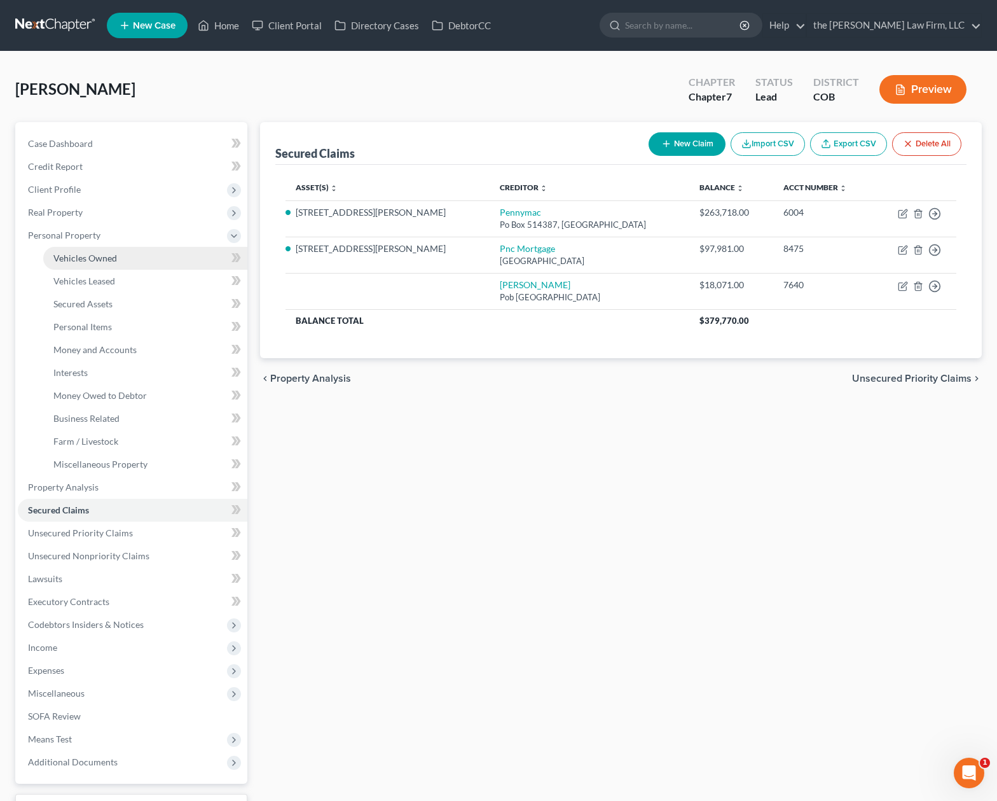
click at [141, 256] on link "Vehicles Owned" at bounding box center [145, 258] width 204 height 23
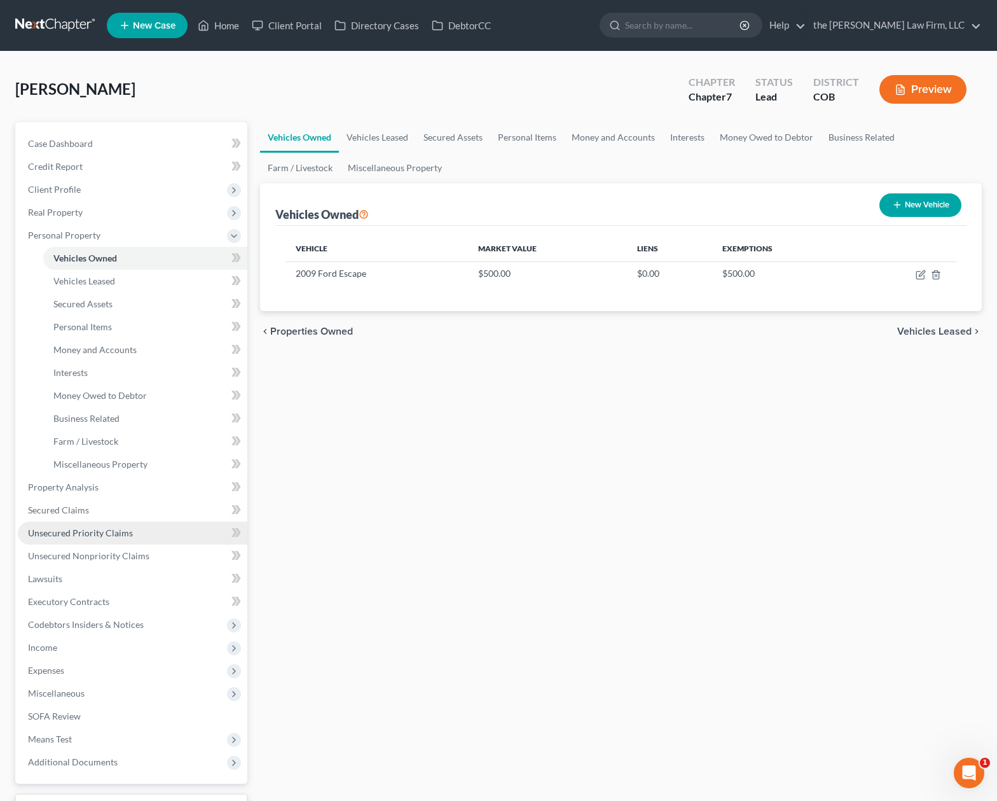
click at [123, 528] on span "Unsecured Priority Claims" at bounding box center [80, 532] width 105 height 11
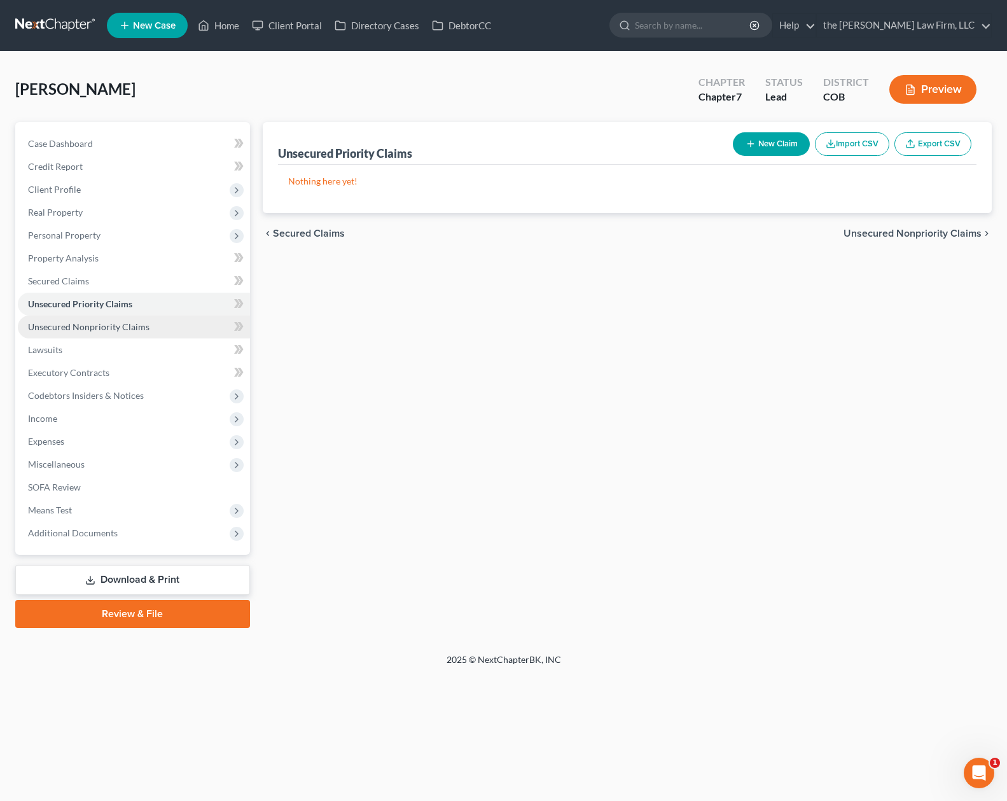
click at [102, 319] on link "Unsecured Nonpriority Claims" at bounding box center [134, 327] width 232 height 23
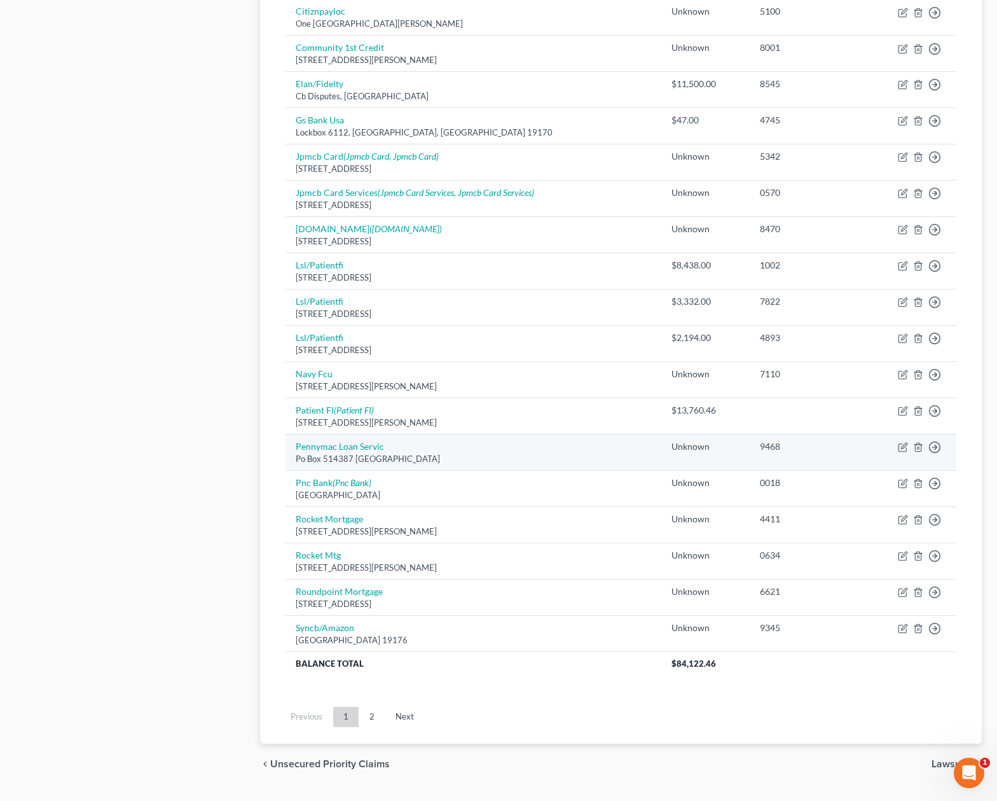
scroll to position [668, 0]
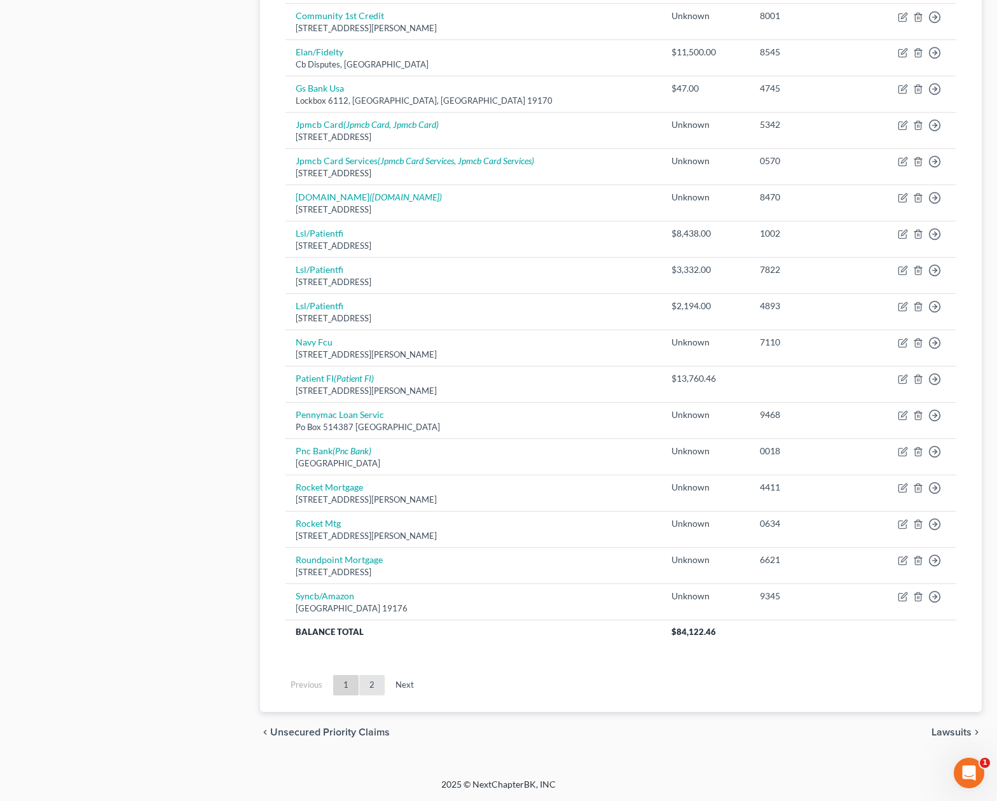
click at [371, 685] on link "2" at bounding box center [371, 685] width 25 height 20
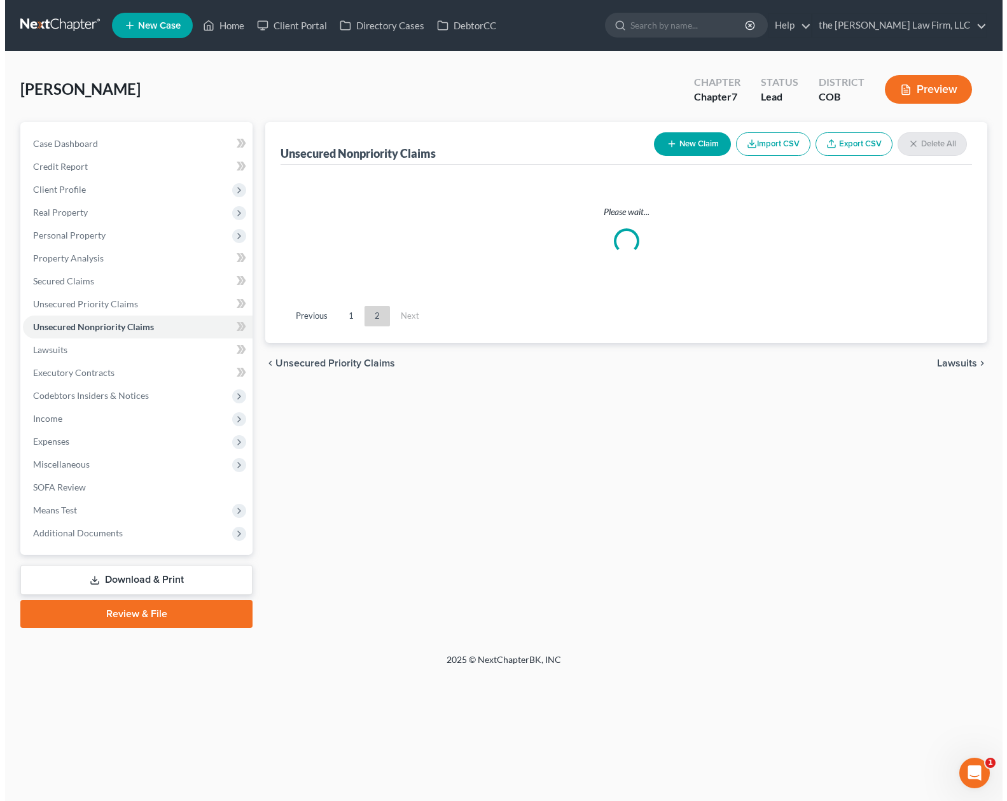
scroll to position [0, 0]
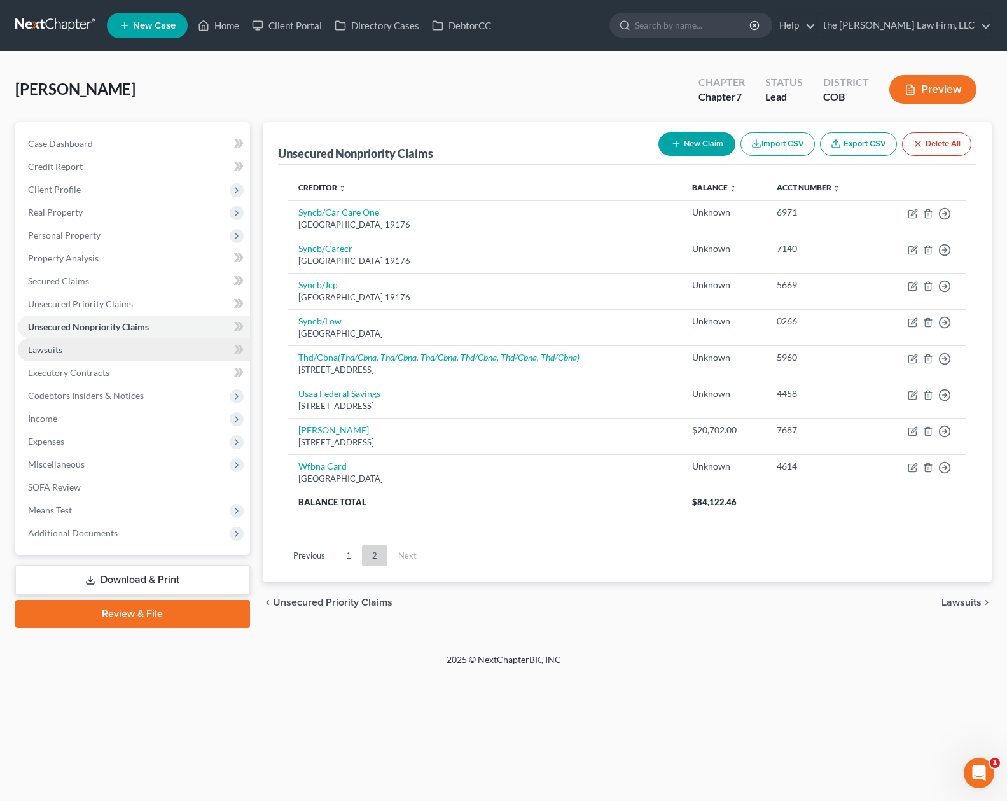
click at [84, 342] on link "Lawsuits" at bounding box center [134, 349] width 232 height 23
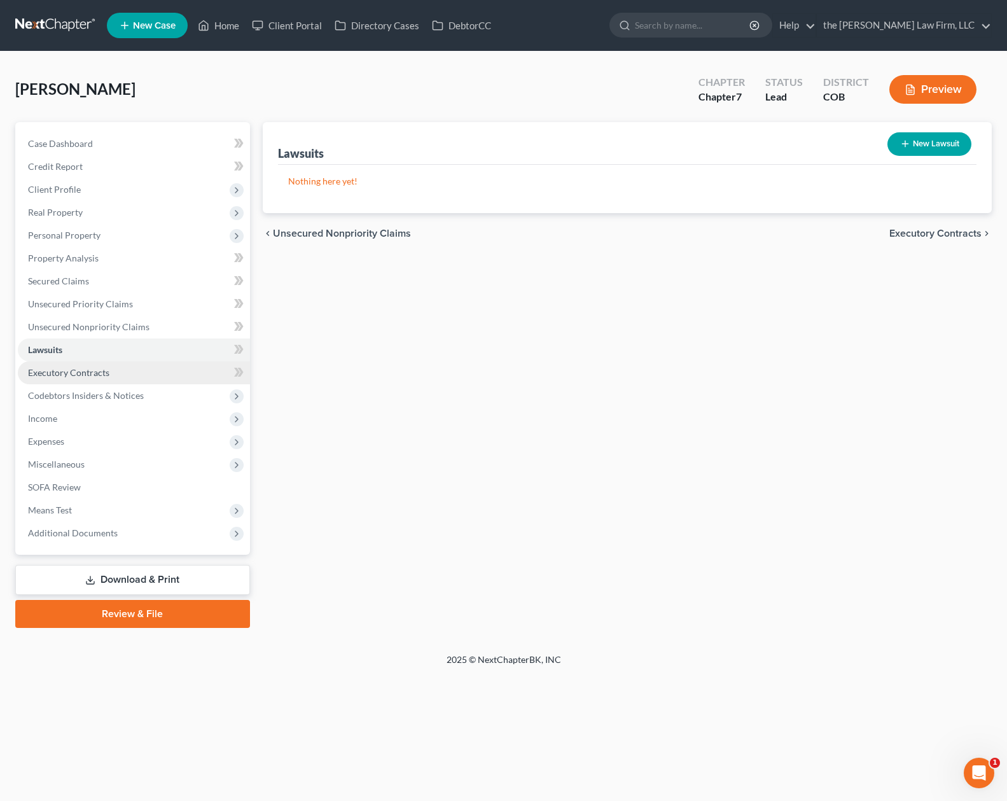
click at [83, 370] on span "Executory Contracts" at bounding box center [68, 372] width 81 height 11
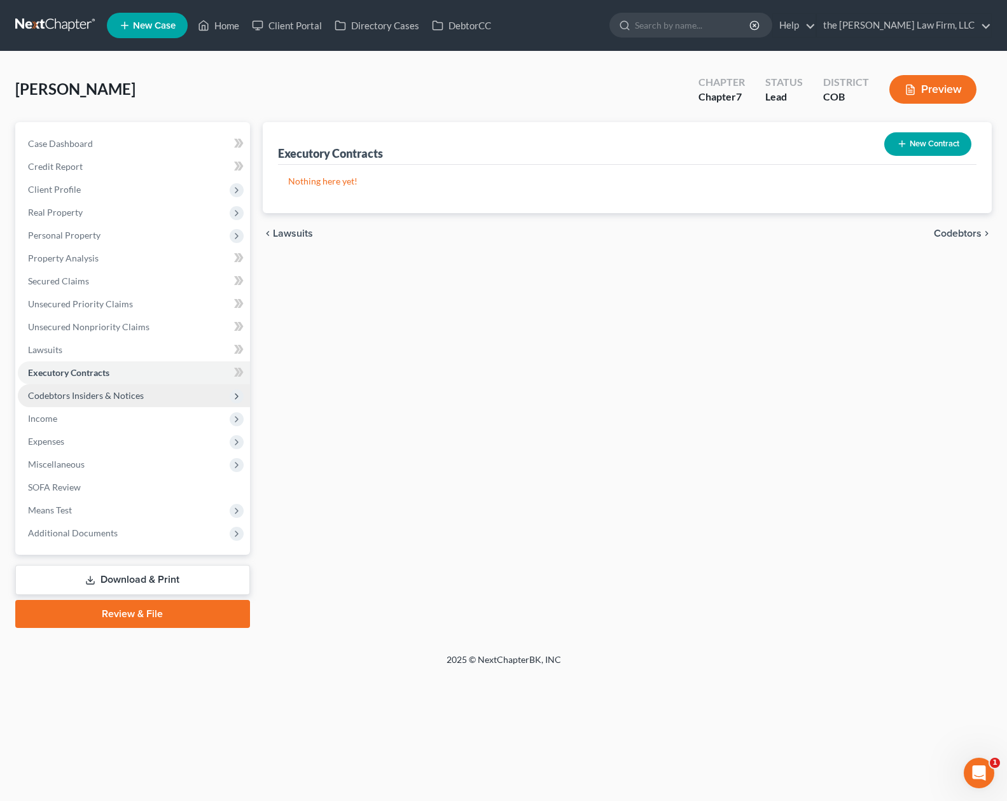
click at [83, 394] on span "Codebtors Insiders & Notices" at bounding box center [86, 395] width 116 height 11
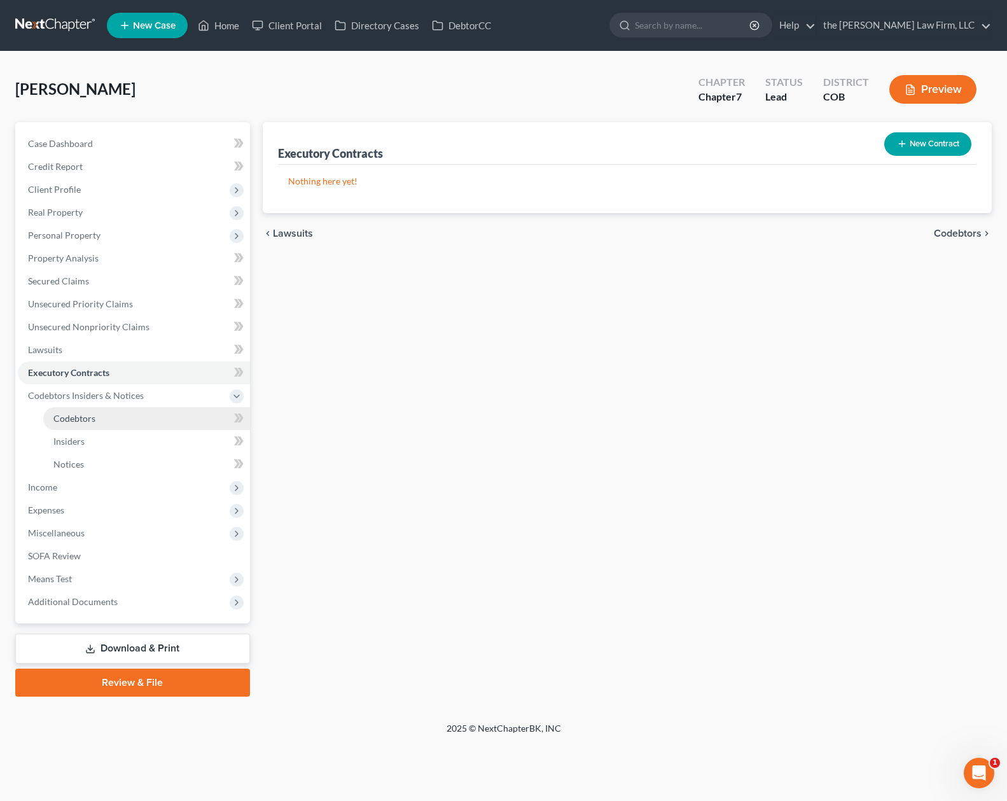
click at [83, 417] on span "Codebtors" at bounding box center [74, 418] width 42 height 11
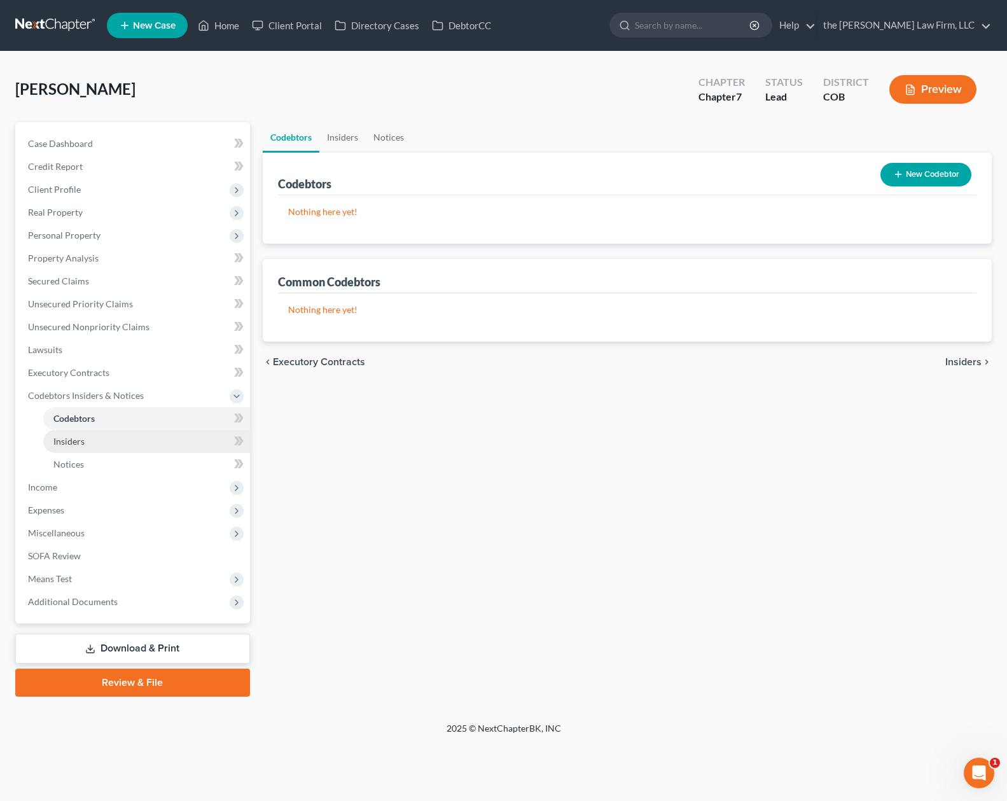
click at [81, 440] on span "Insiders" at bounding box center [68, 441] width 31 height 11
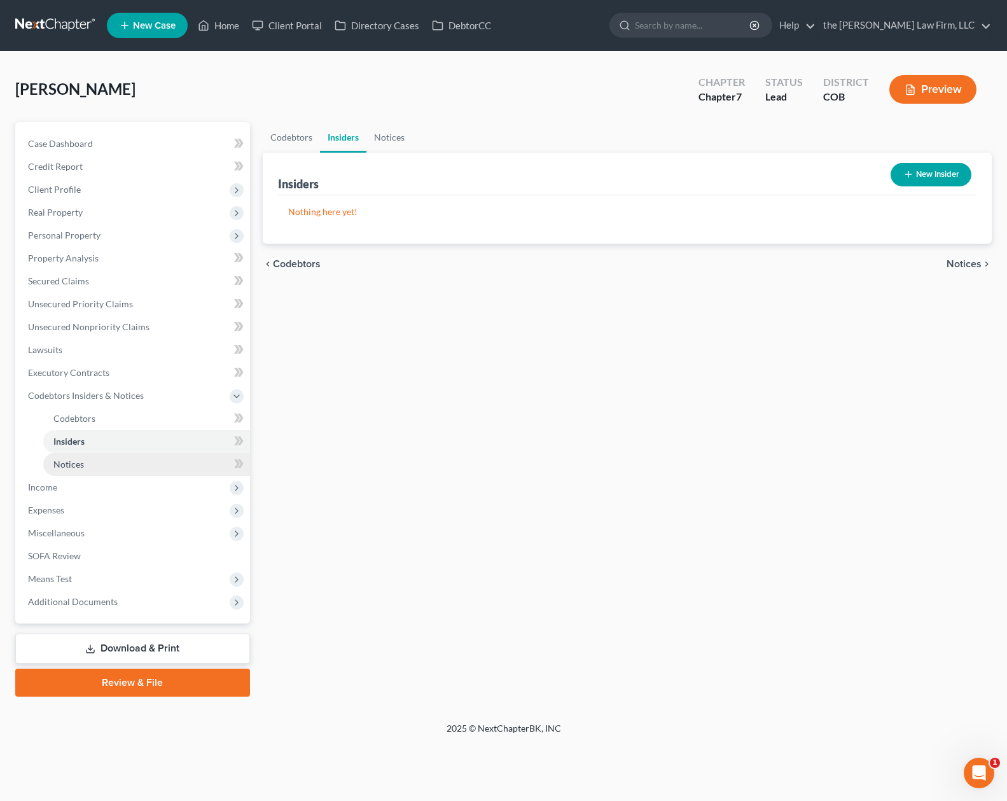
click at [82, 462] on span "Notices" at bounding box center [68, 464] width 31 height 11
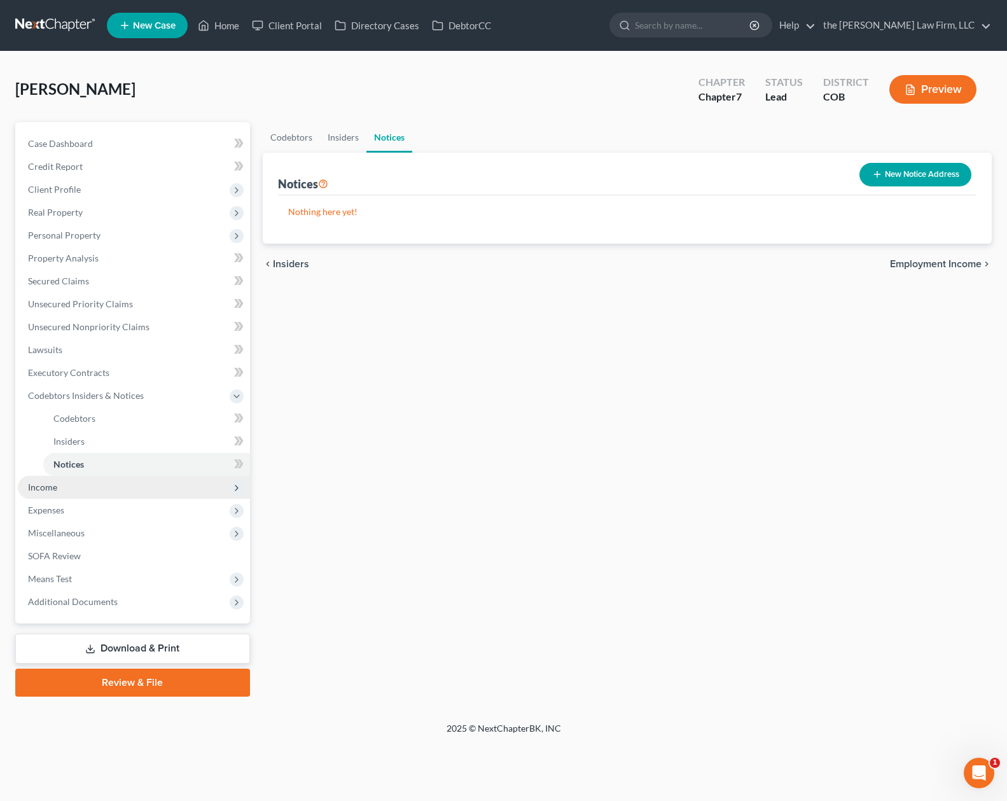
click at [69, 487] on span "Income" at bounding box center [134, 487] width 232 height 23
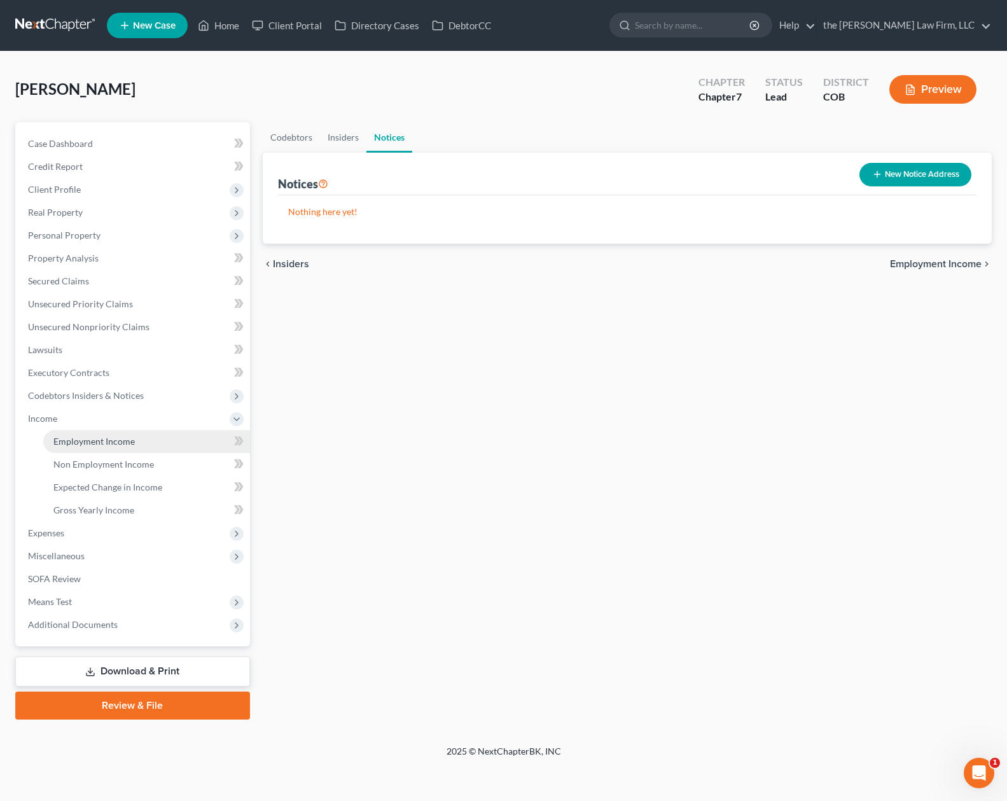
click at [87, 443] on span "Employment Income" at bounding box center [93, 441] width 81 height 11
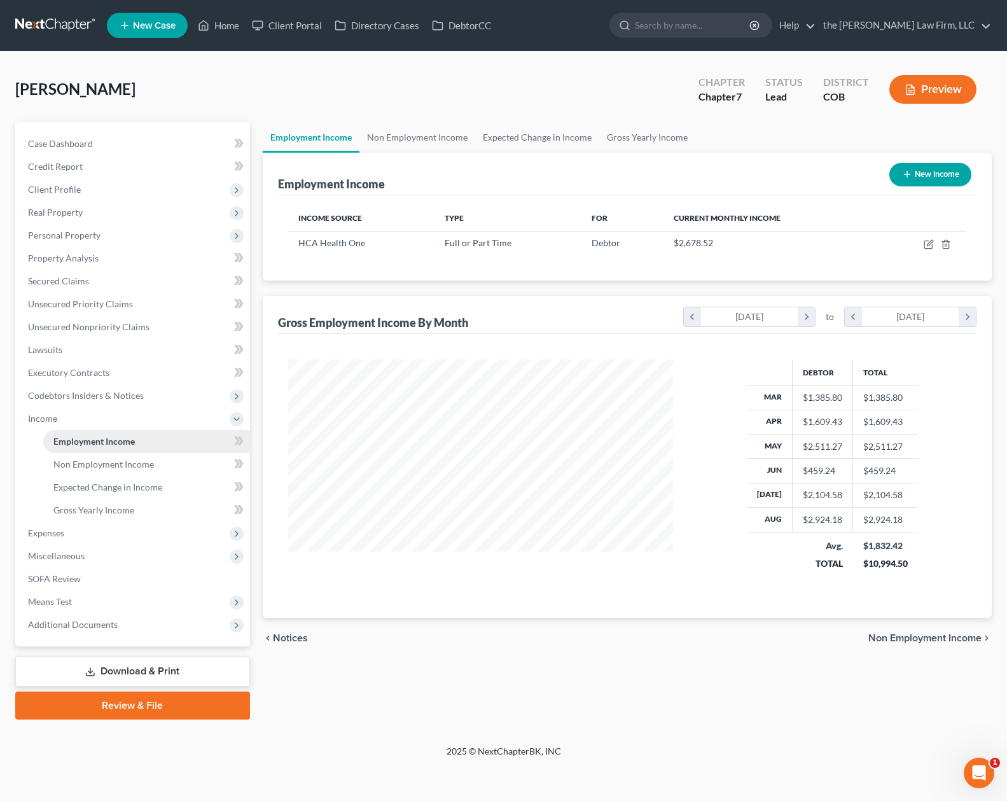
scroll to position [228, 411]
click at [441, 135] on link "Non Employment Income" at bounding box center [417, 137] width 116 height 31
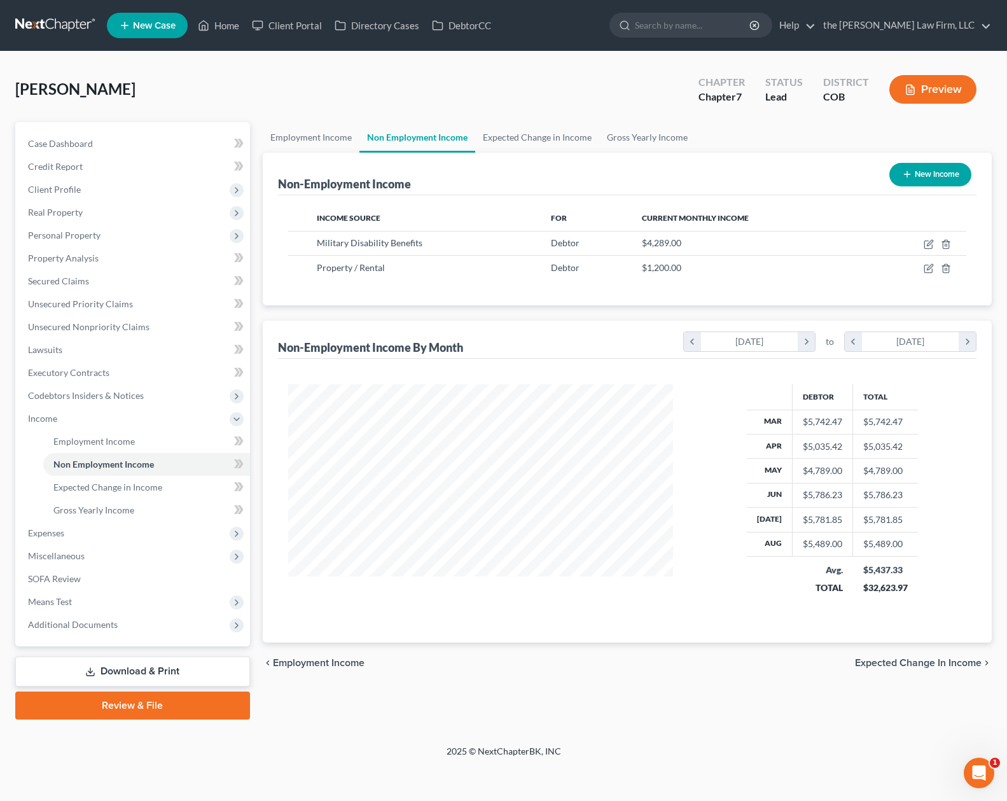
scroll to position [228, 411]
click at [930, 240] on icon "button" at bounding box center [929, 244] width 10 height 10
select select "12"
select select "0"
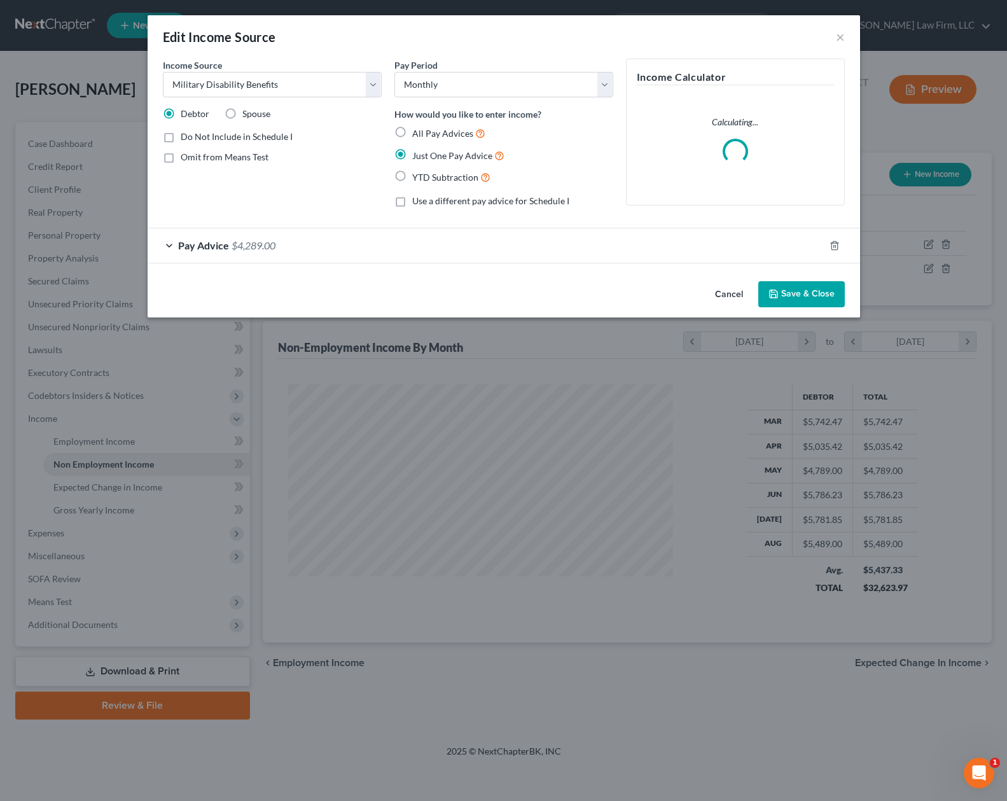
click at [181, 157] on label "Omit from Means Test" at bounding box center [225, 157] width 88 height 13
click at [186, 157] on input "Omit from Means Test" at bounding box center [190, 155] width 8 height 8
checkbox input "true"
click at [823, 291] on button "Save & Close" at bounding box center [801, 294] width 87 height 27
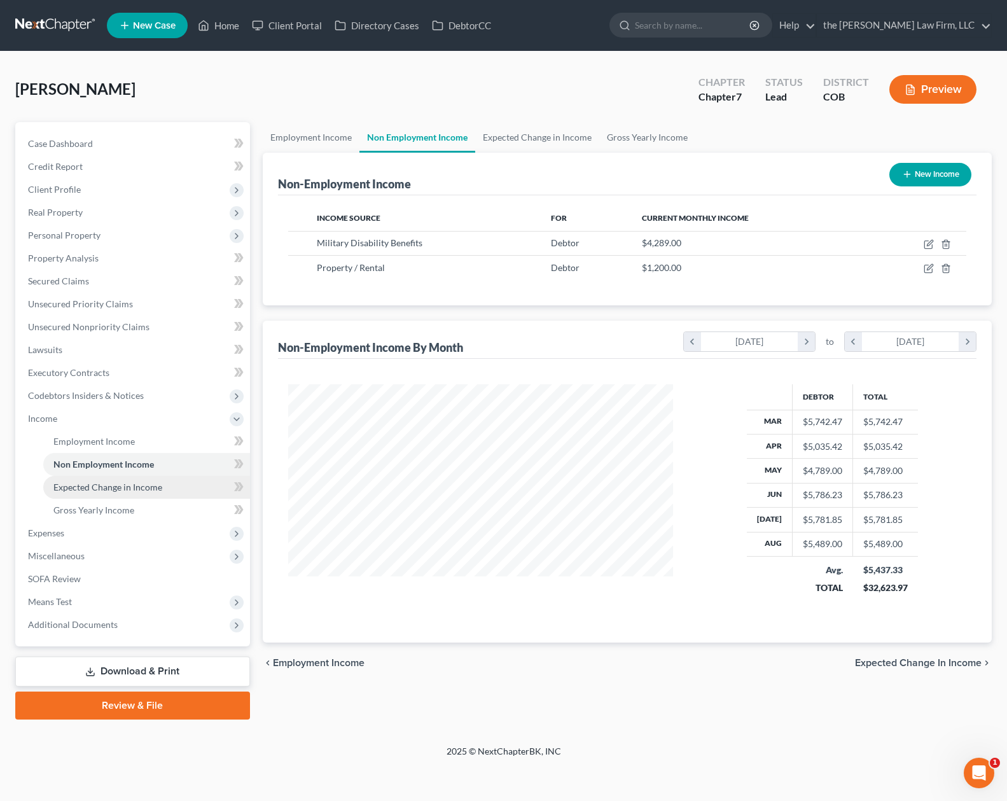
click at [155, 490] on span "Expected Change in Income" at bounding box center [107, 487] width 109 height 11
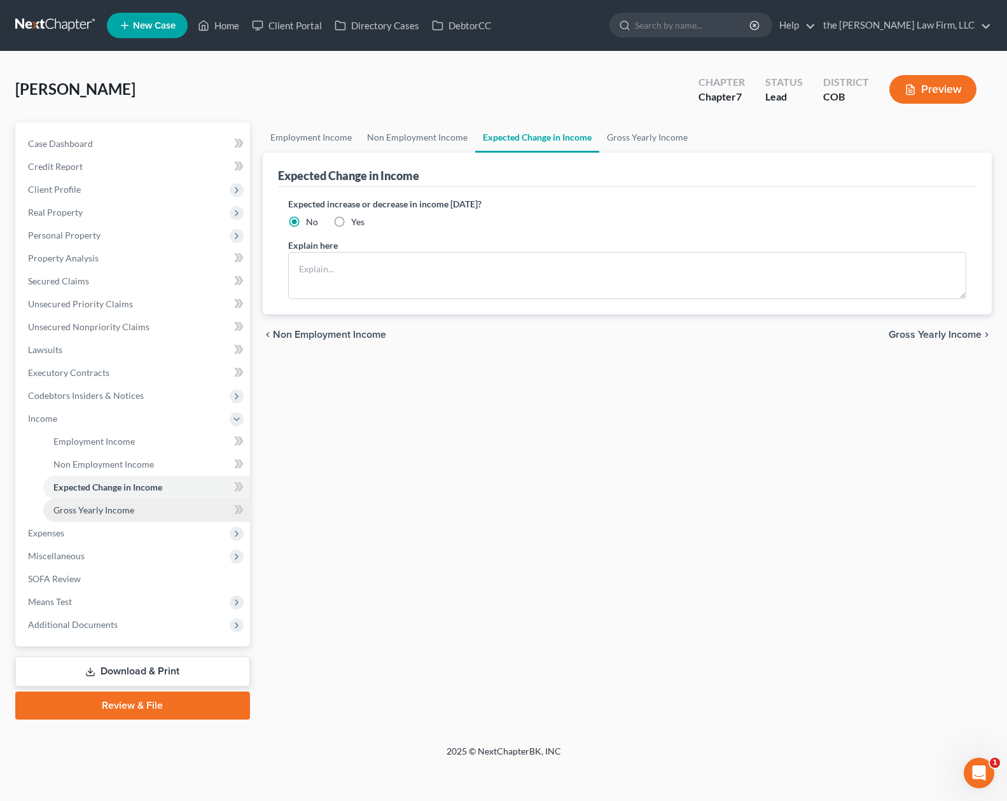
click at [121, 514] on span "Gross Yearly Income" at bounding box center [93, 509] width 81 height 11
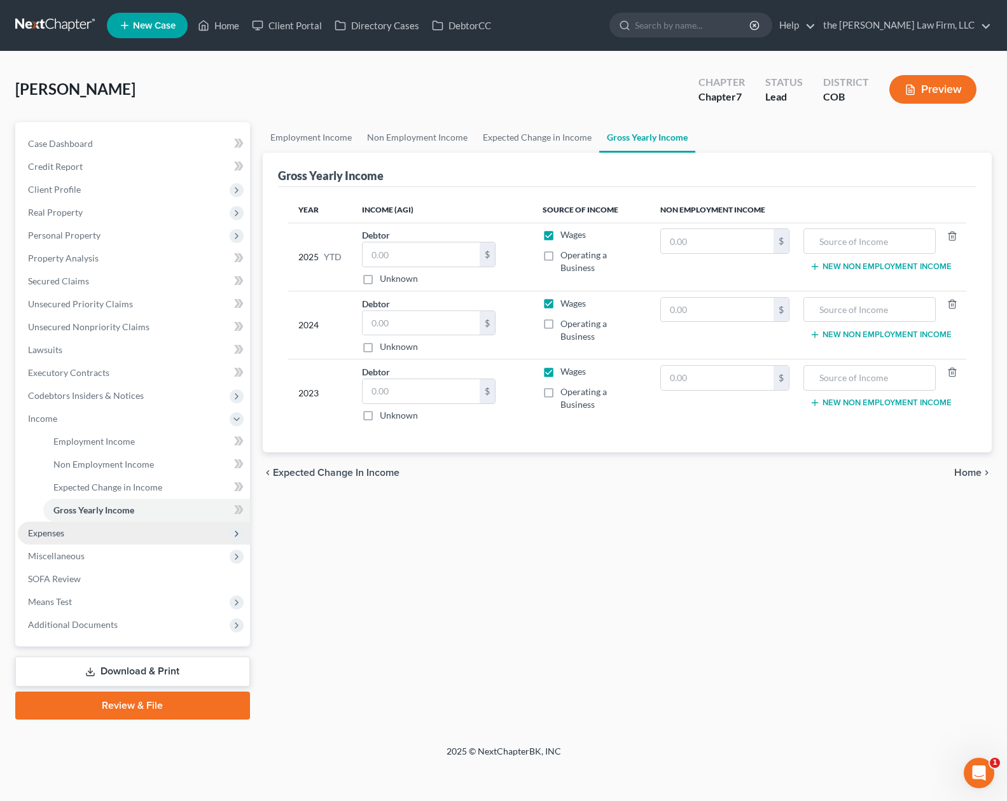
click at [107, 534] on span "Expenses" at bounding box center [134, 533] width 232 height 23
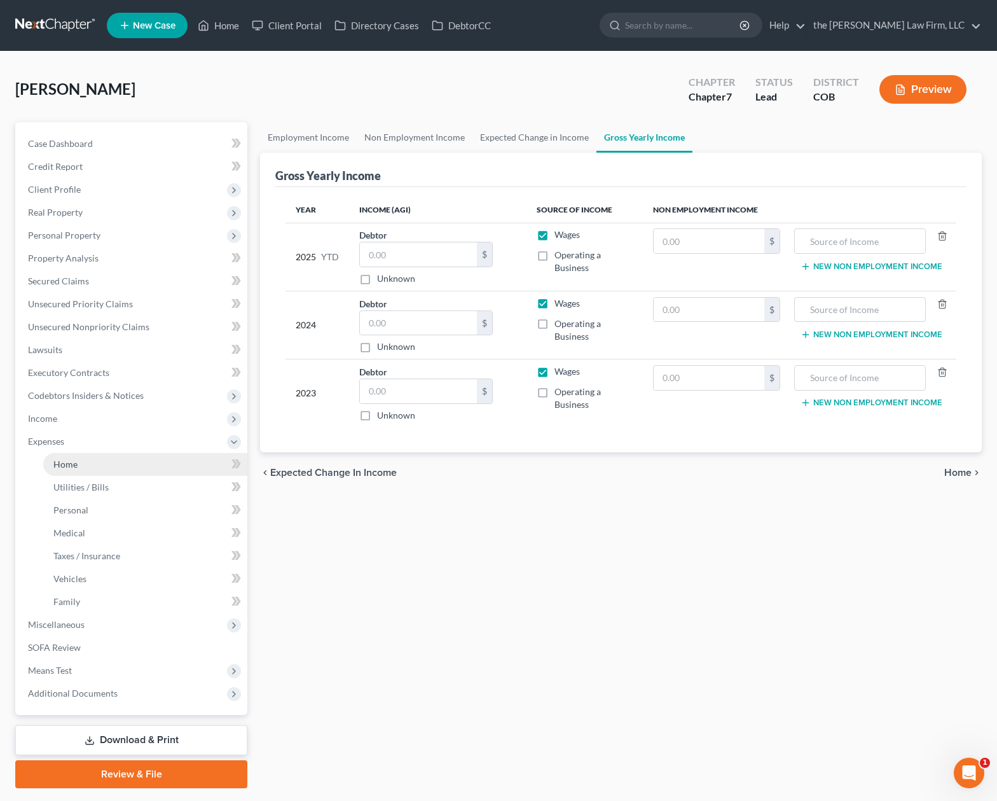
click at [116, 471] on link "Home" at bounding box center [145, 464] width 204 height 23
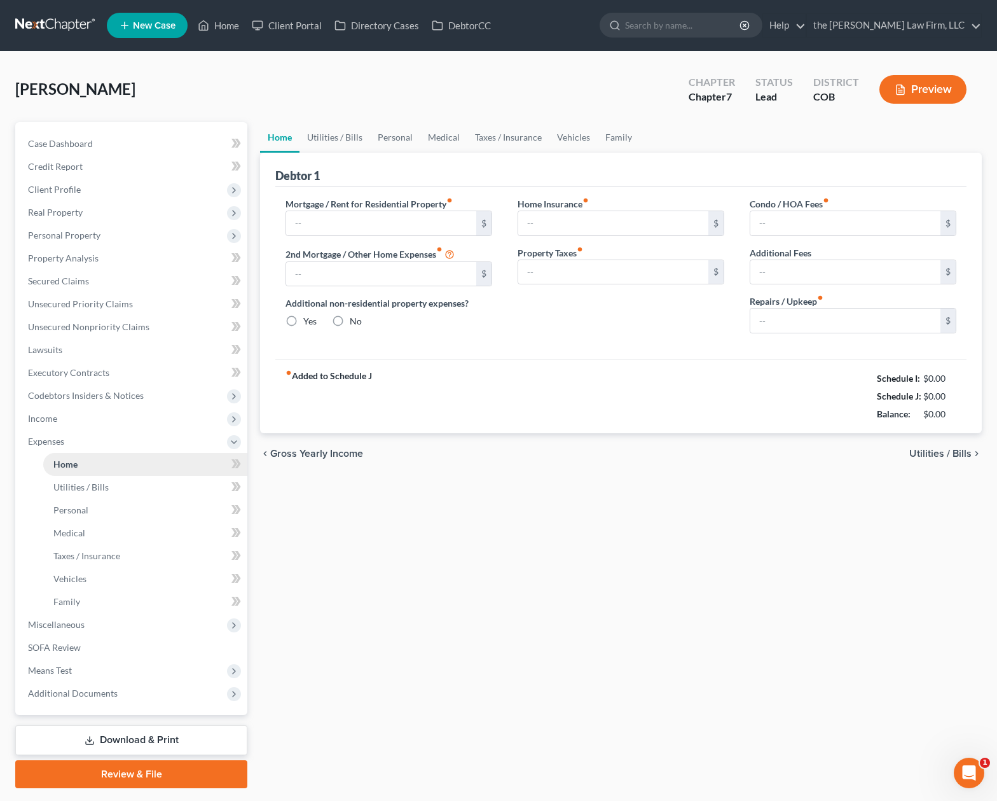
type input "1,969.75"
type input "853.40"
radio input "true"
type input "0.00"
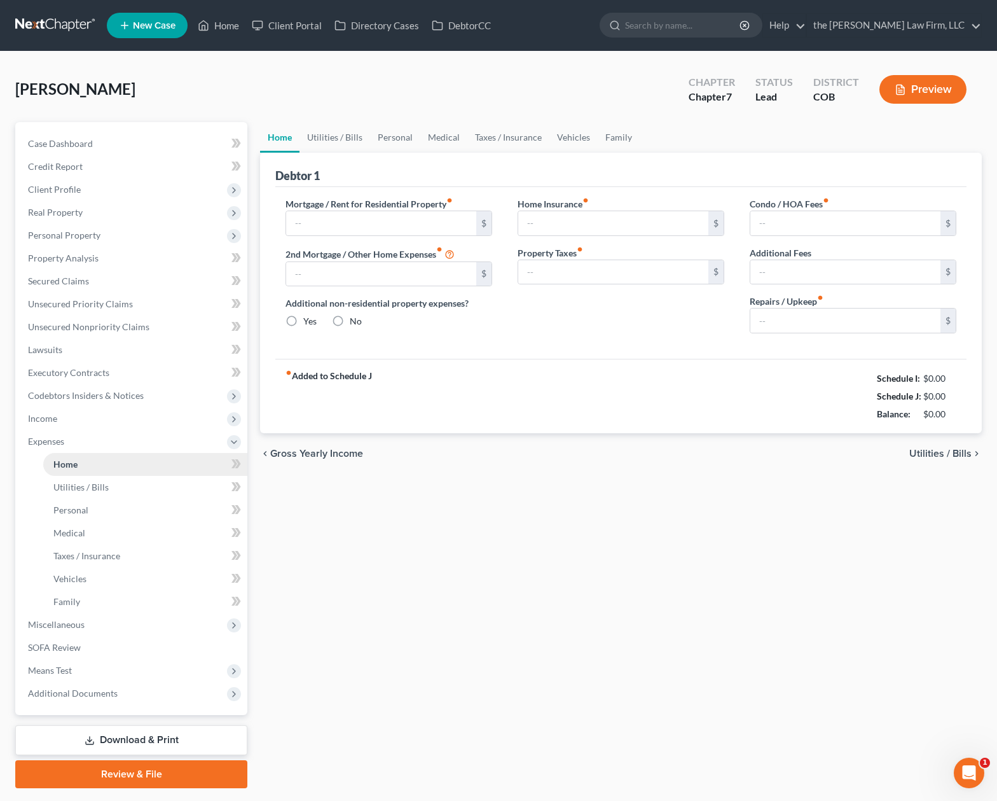
type input "120.00"
type input "0.00"
click at [341, 139] on link "Utilities / Bills" at bounding box center [335, 137] width 71 height 31
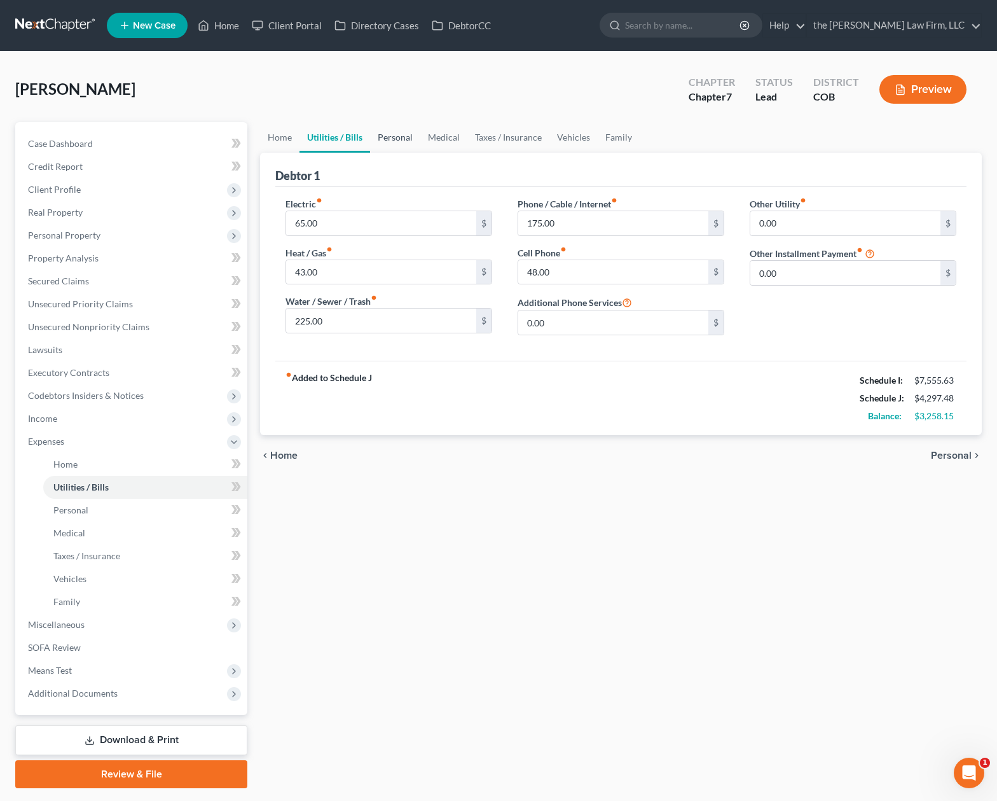
click at [396, 137] on link "Personal" at bounding box center [395, 137] width 50 height 31
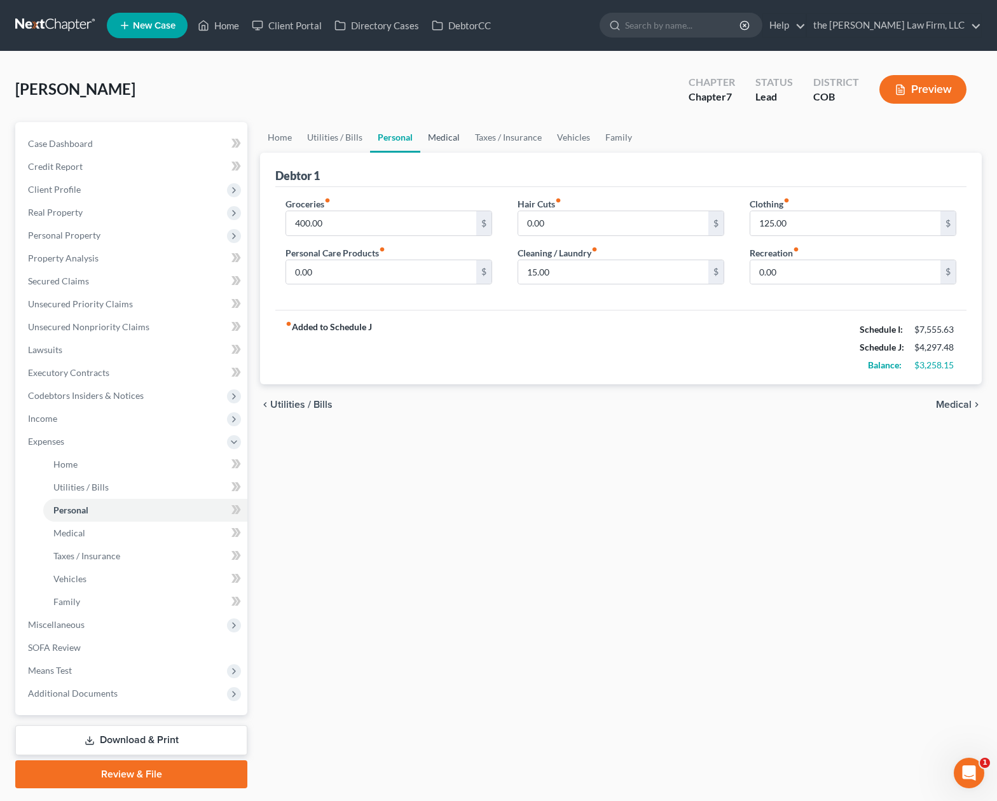
click at [436, 142] on link "Medical" at bounding box center [443, 137] width 47 height 31
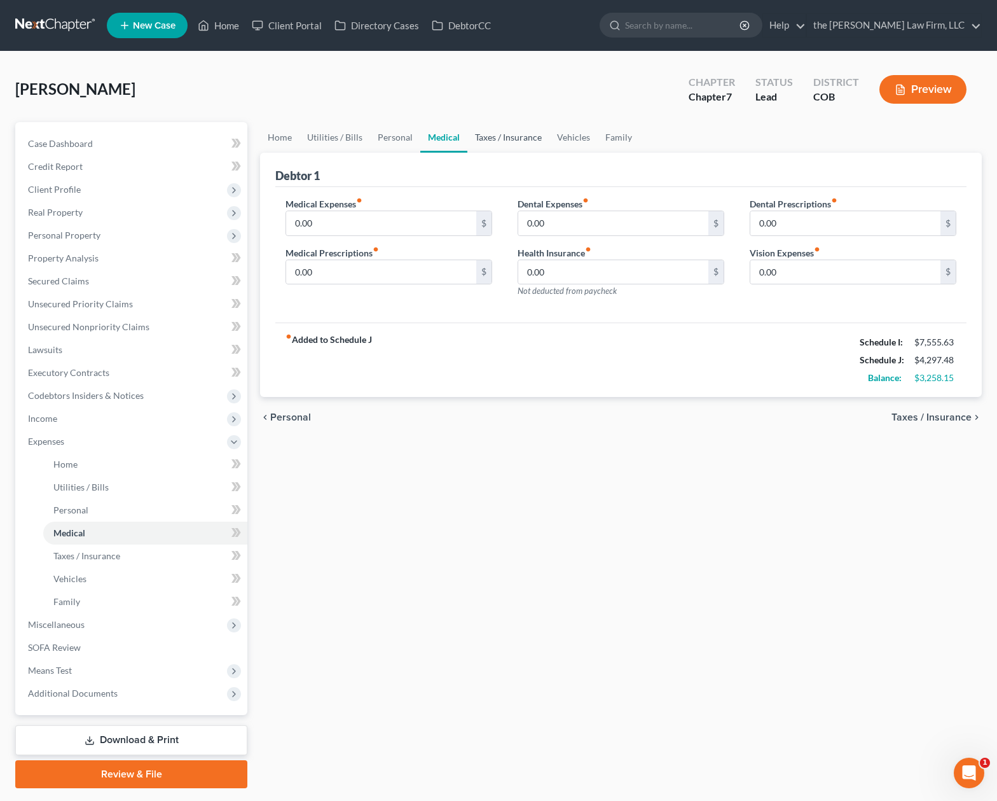
click at [525, 135] on link "Taxes / Insurance" at bounding box center [509, 137] width 82 height 31
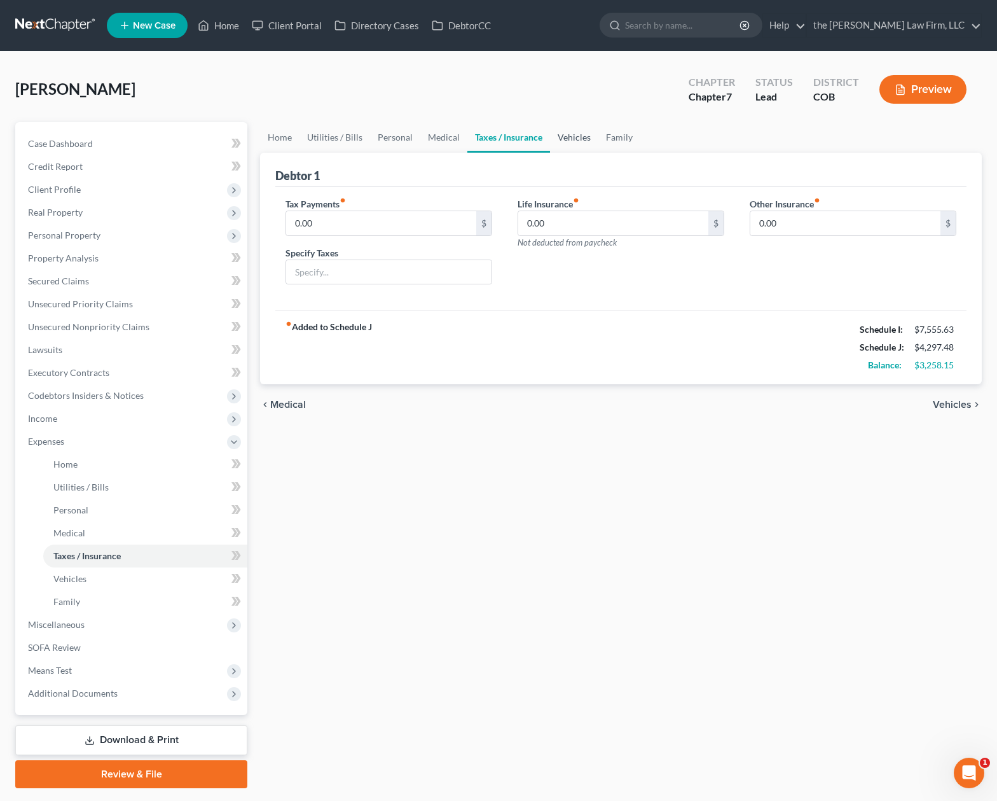
click at [578, 138] on link "Vehicles" at bounding box center [574, 137] width 48 height 31
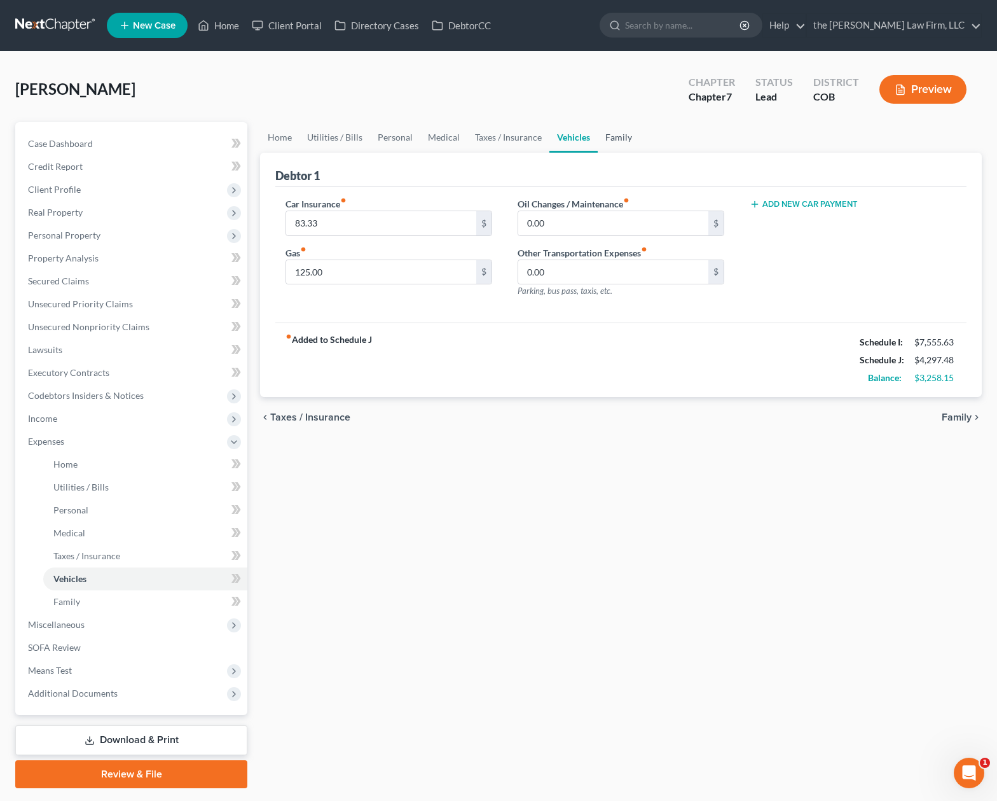
click at [613, 139] on link "Family" at bounding box center [619, 137] width 42 height 31
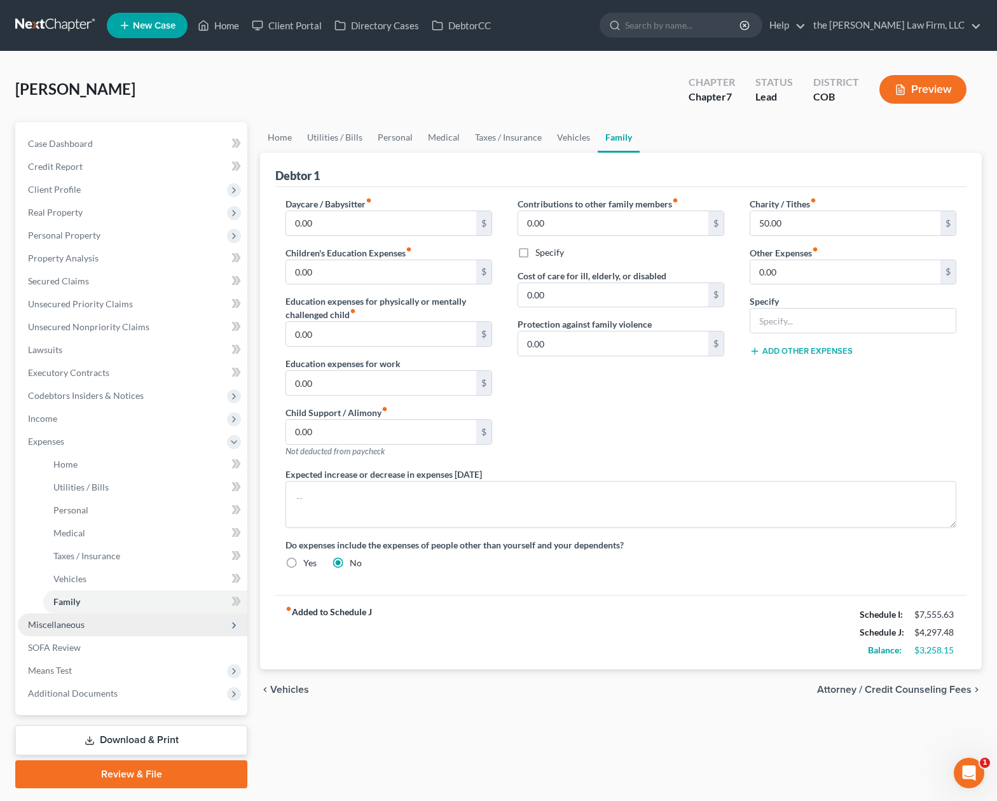
click at [99, 628] on span "Miscellaneous" at bounding box center [133, 624] width 230 height 23
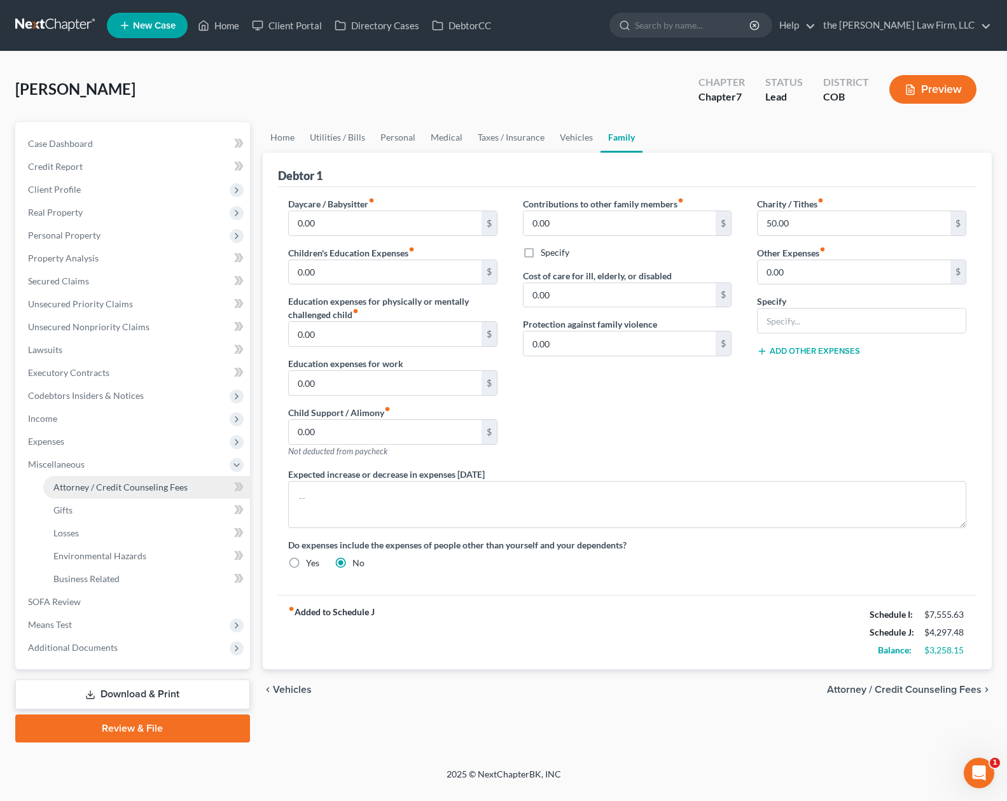
click at [163, 487] on span "Attorney / Credit Counseling Fees" at bounding box center [120, 487] width 134 height 11
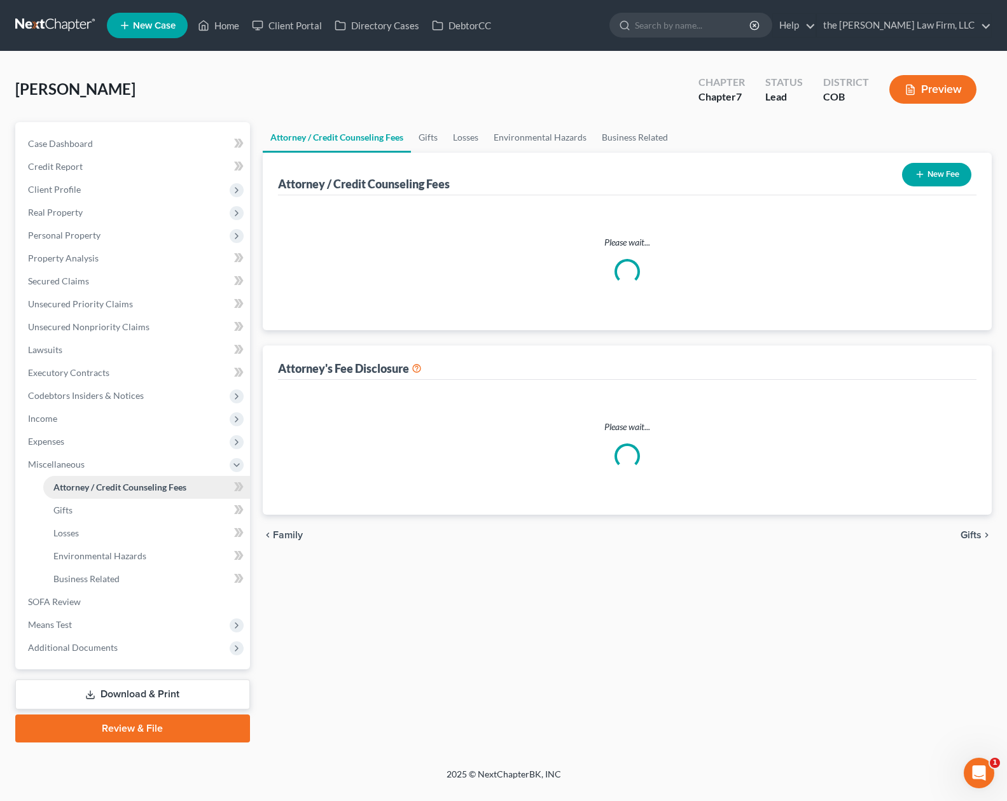
select select "0"
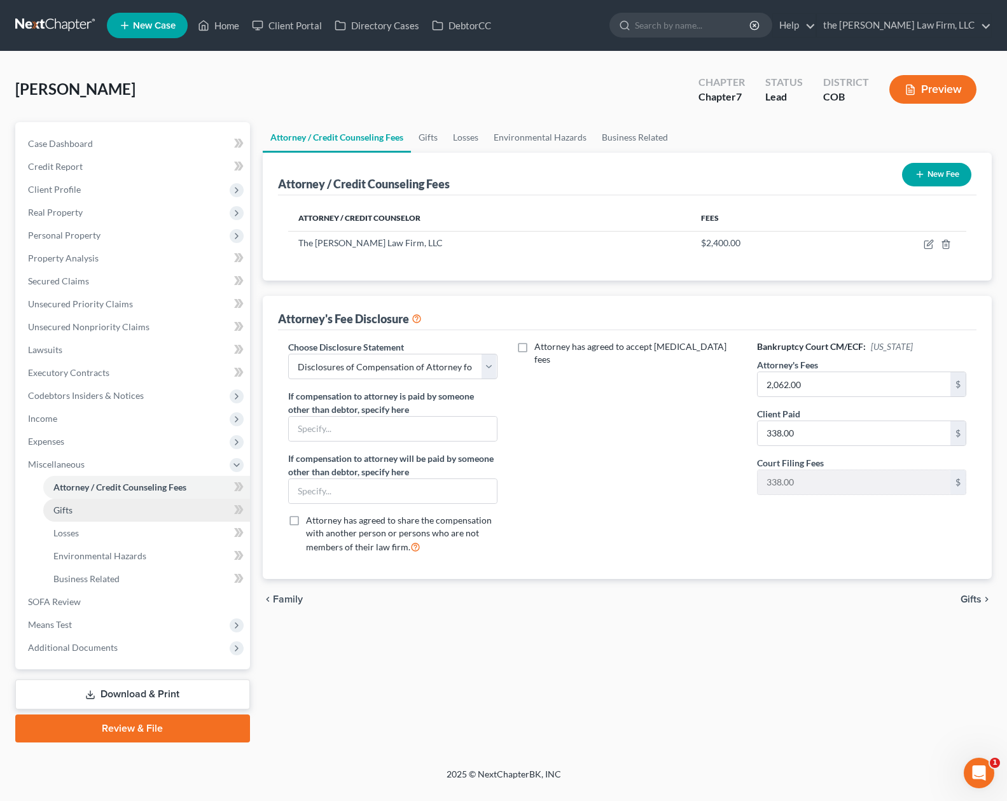
click at [94, 513] on link "Gifts" at bounding box center [146, 510] width 207 height 23
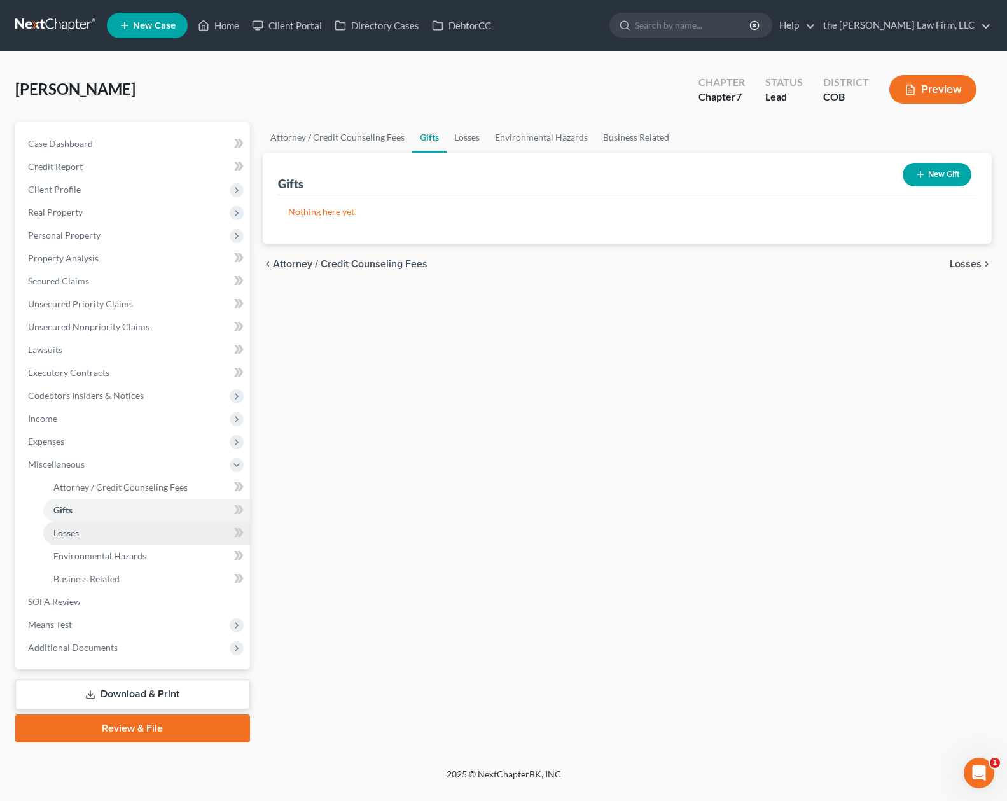
click at [84, 532] on link "Losses" at bounding box center [146, 533] width 207 height 23
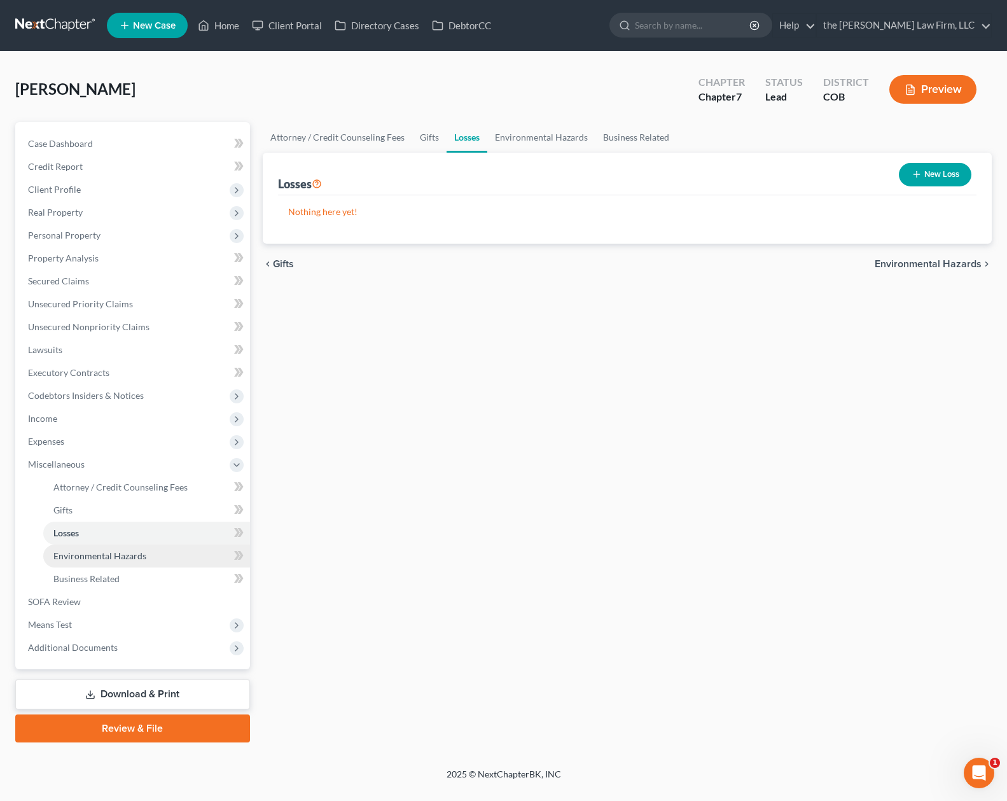
click at [90, 558] on span "Environmental Hazards" at bounding box center [99, 555] width 93 height 11
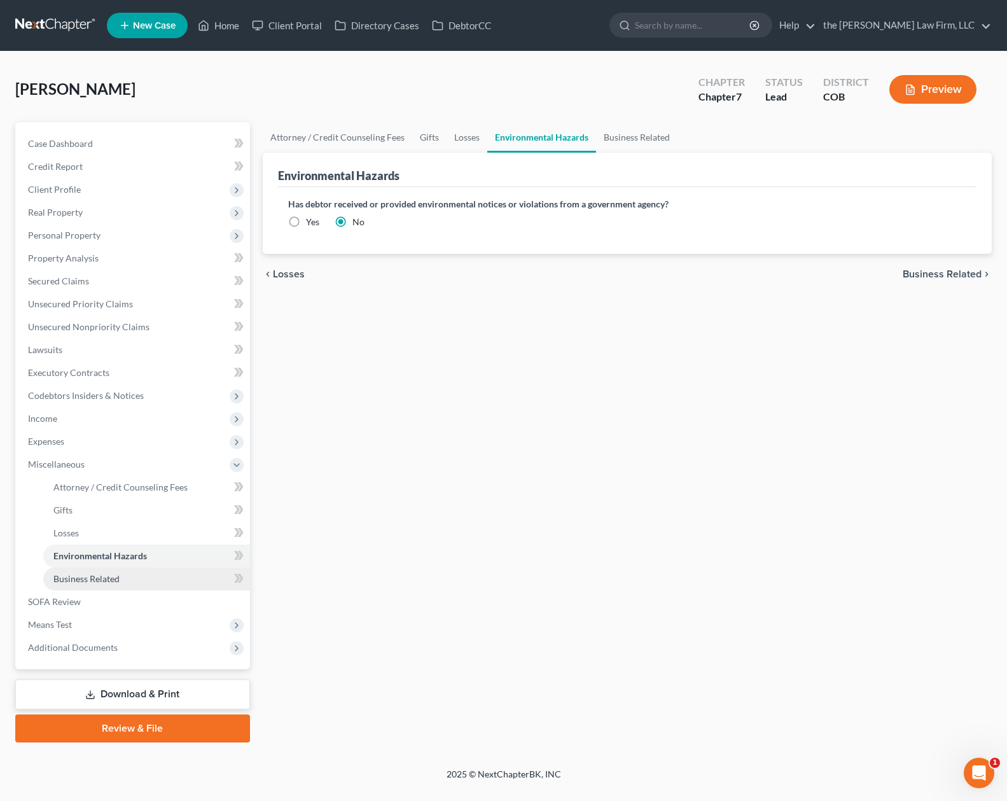
click at [87, 588] on link "Business Related" at bounding box center [146, 578] width 207 height 23
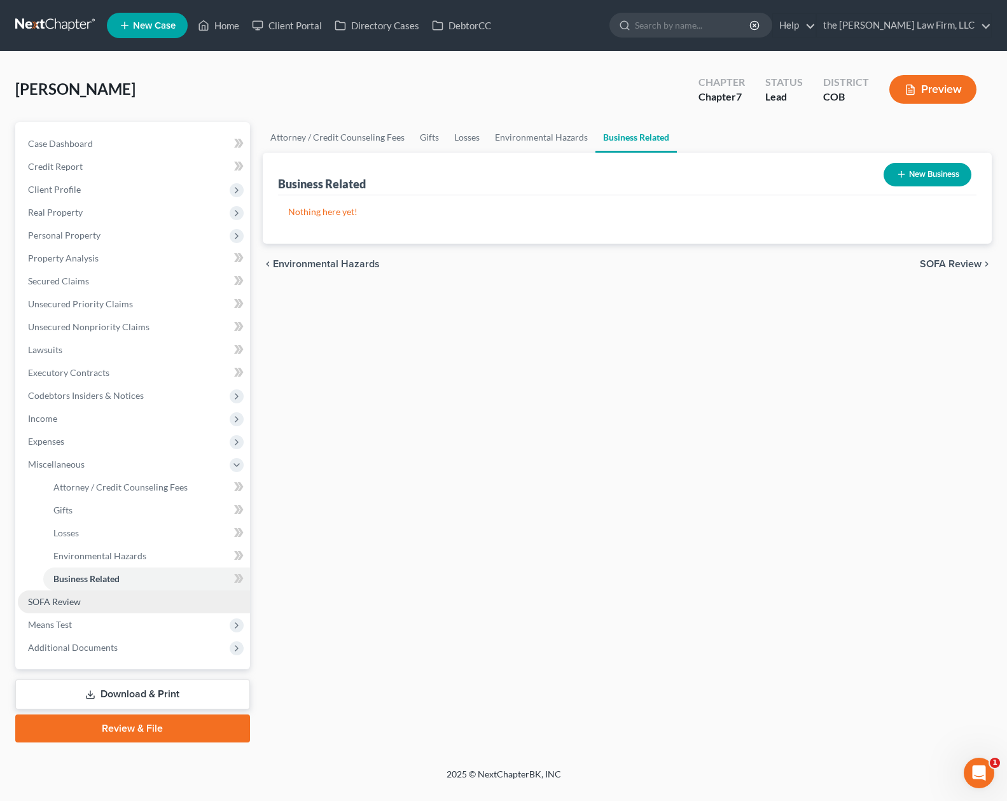
click at [85, 600] on link "SOFA Review" at bounding box center [134, 601] width 232 height 23
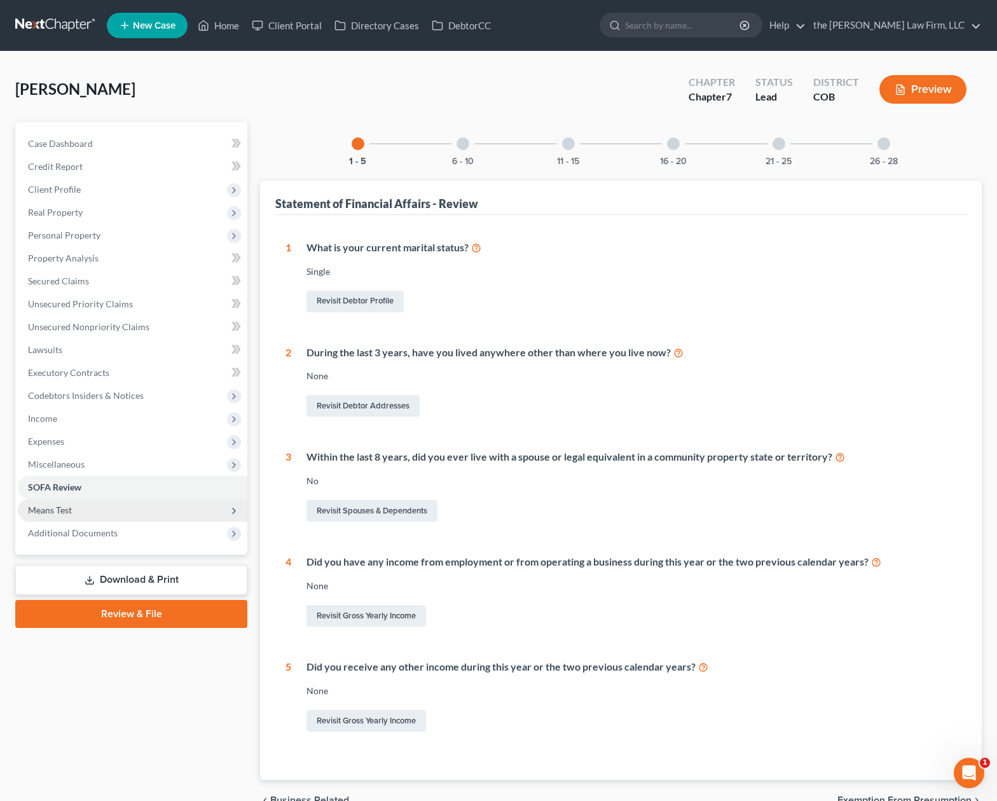
click at [129, 510] on span "Means Test" at bounding box center [133, 510] width 230 height 23
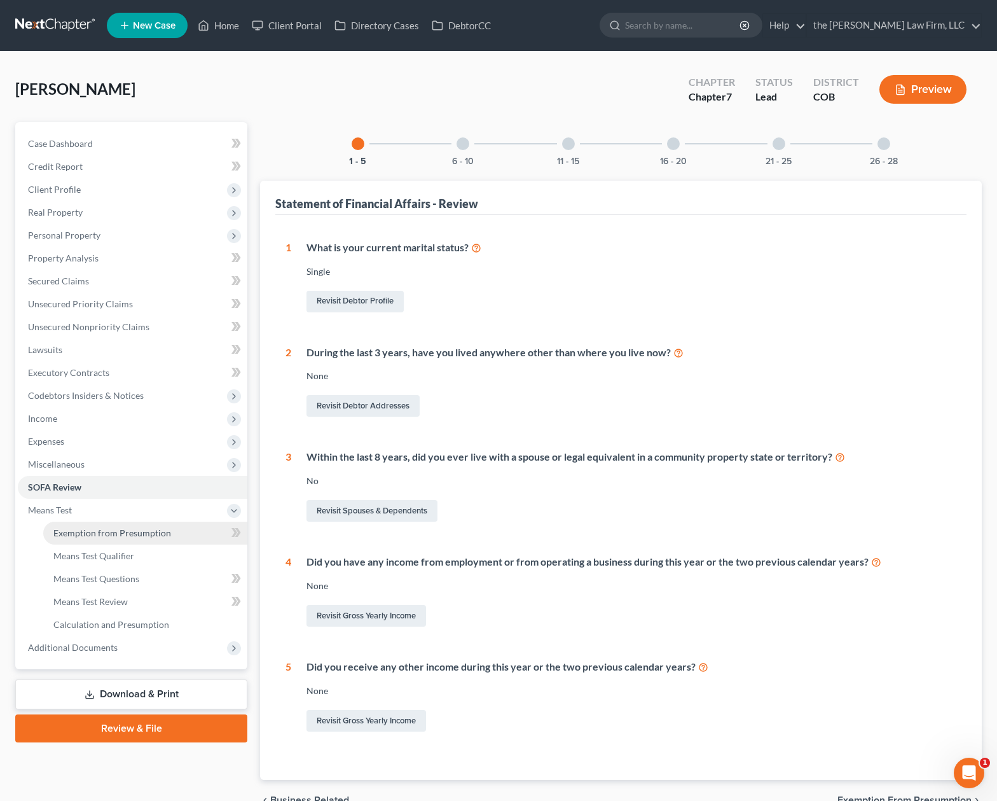
click at [125, 543] on link "Exemption from Presumption" at bounding box center [145, 533] width 204 height 23
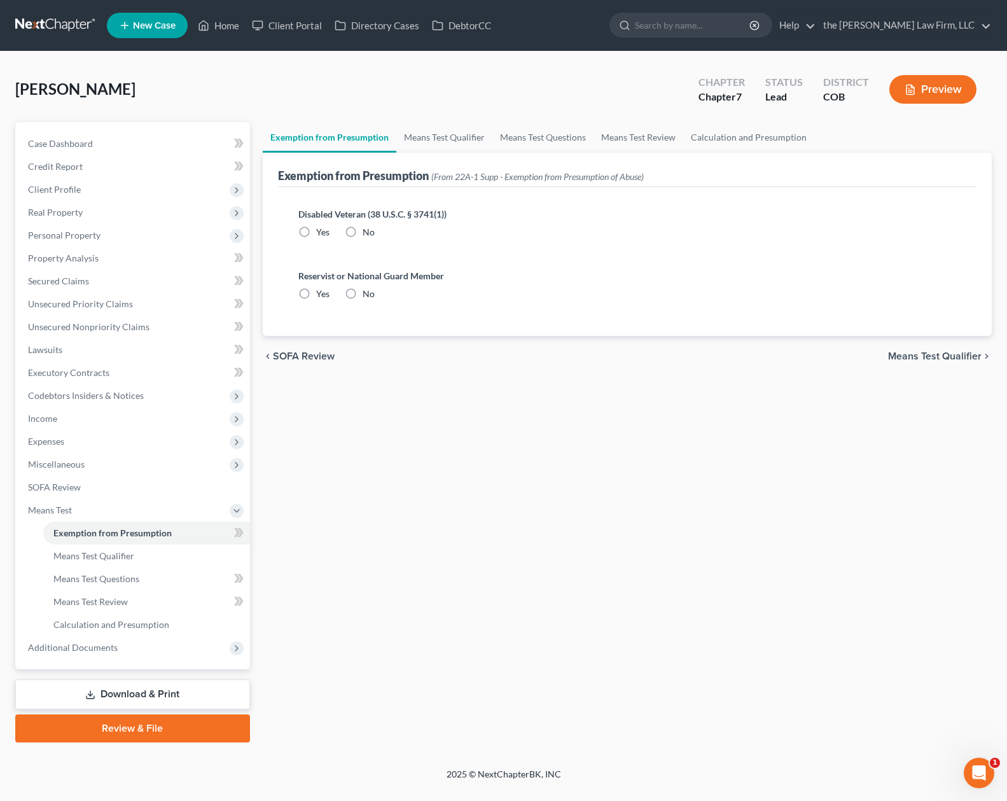
click at [316, 226] on label "Yes" at bounding box center [322, 232] width 13 height 13
click at [321, 226] on input "Yes" at bounding box center [325, 230] width 8 height 8
radio input "true"
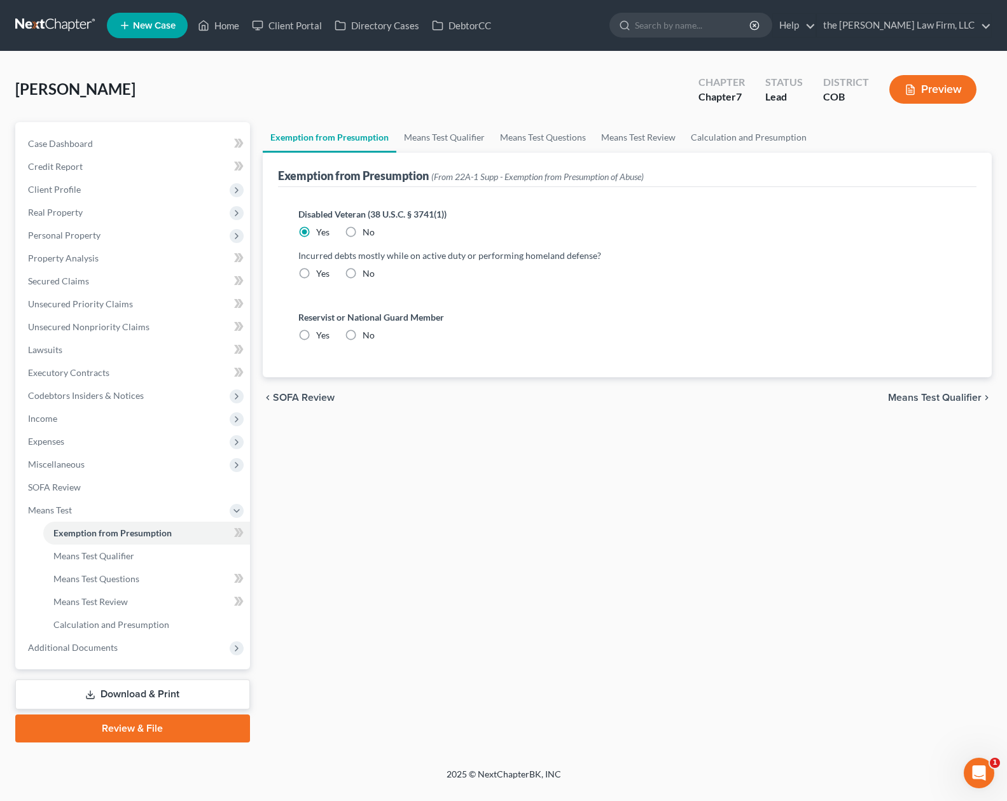
click at [316, 280] on label "Yes" at bounding box center [322, 273] width 13 height 13
click at [321, 275] on input "Yes" at bounding box center [325, 271] width 8 height 8
radio input "true"
click at [363, 333] on label "No" at bounding box center [369, 335] width 12 height 13
click at [368, 333] on input "No" at bounding box center [372, 333] width 8 height 8
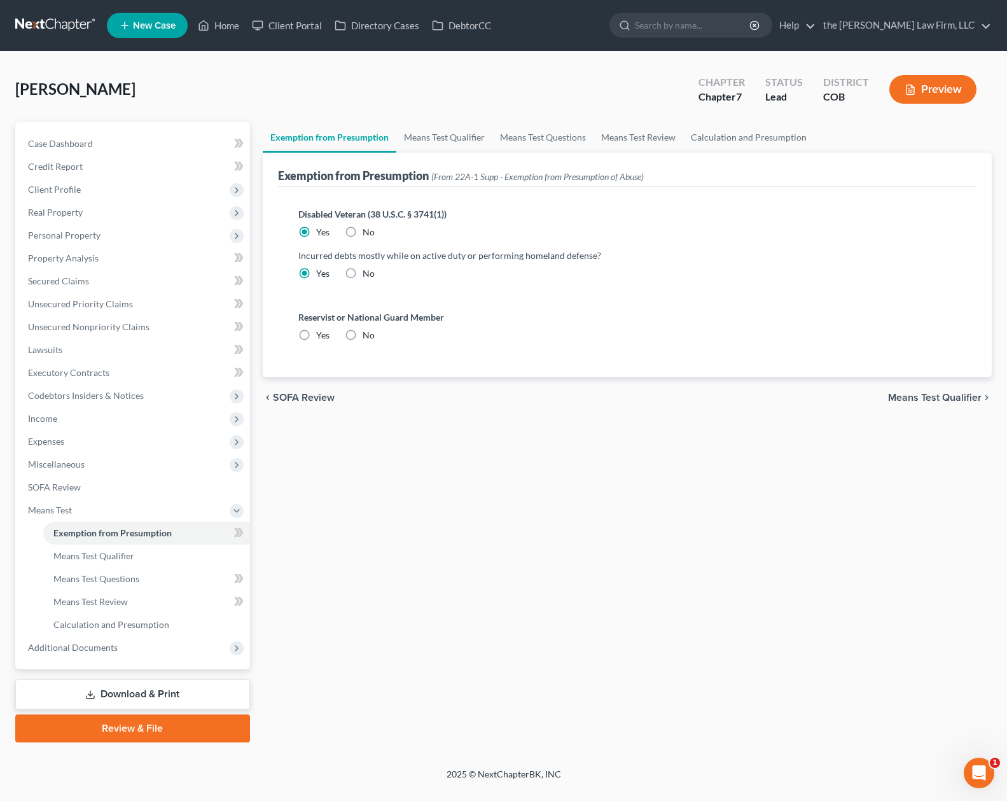
radio input "true"
click at [454, 137] on link "Means Test Qualifier" at bounding box center [444, 137] width 96 height 31
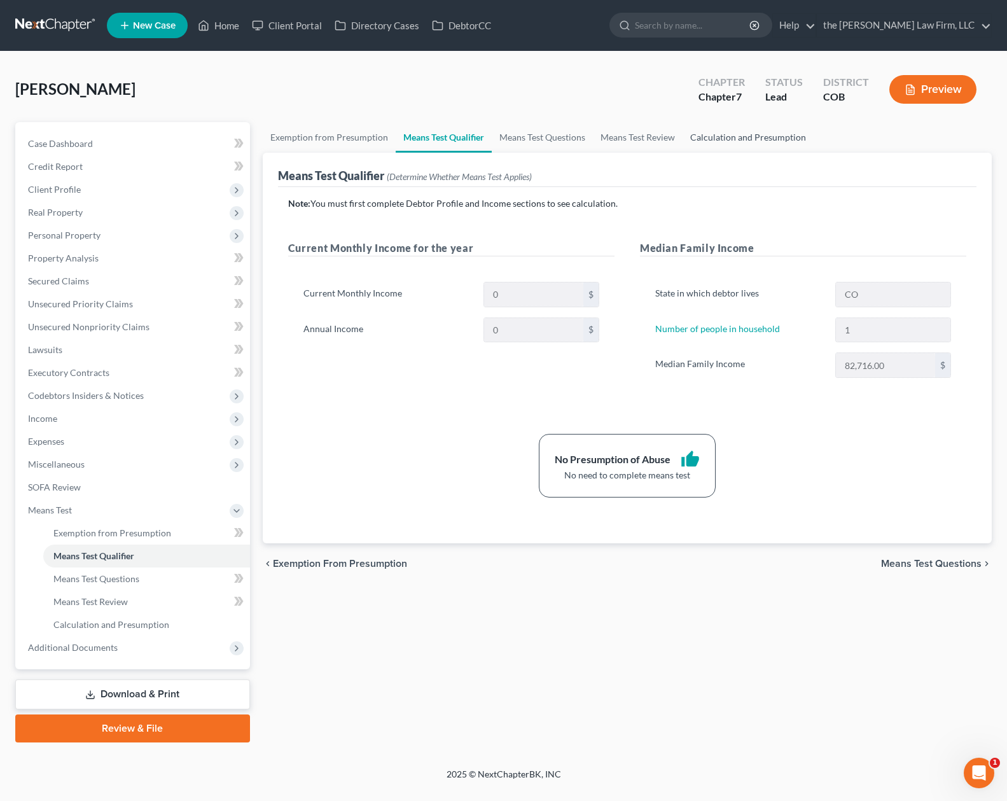
click at [733, 135] on link "Calculation and Presumption" at bounding box center [748, 137] width 131 height 31
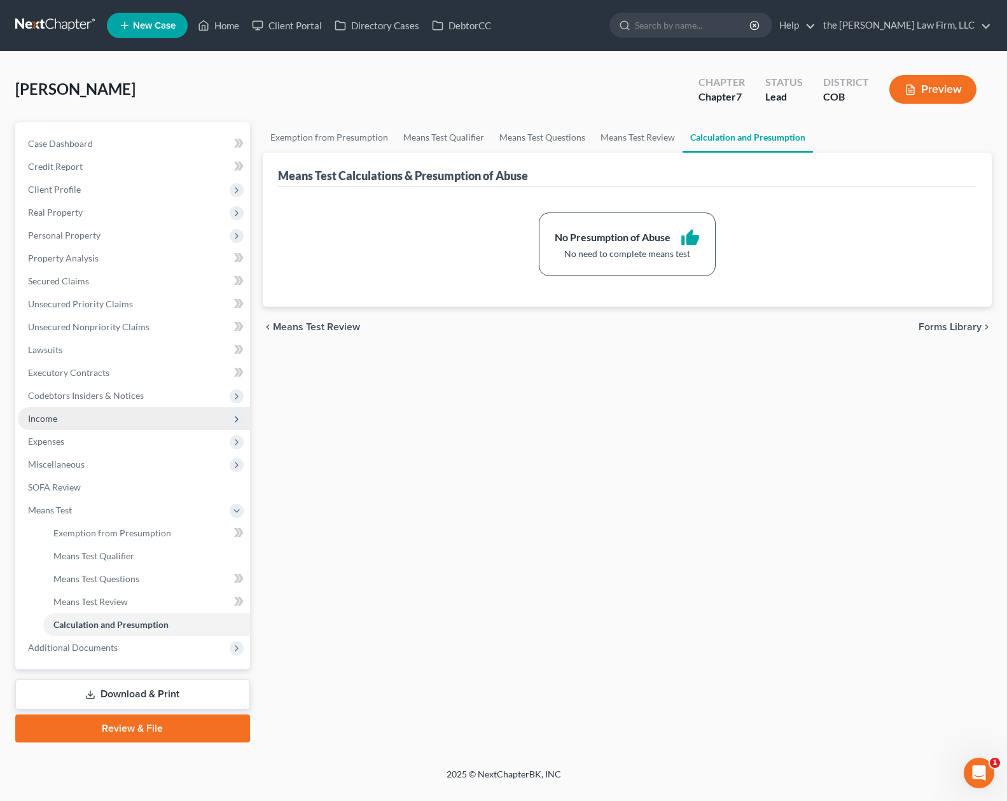
click at [116, 424] on span "Income" at bounding box center [134, 418] width 232 height 23
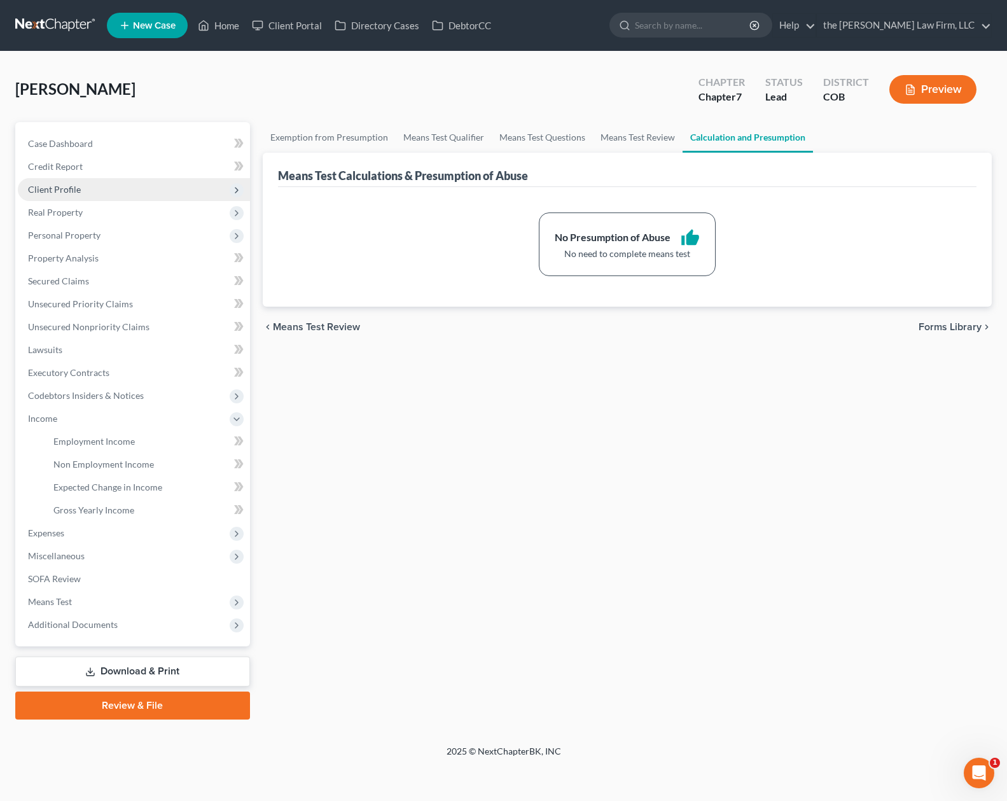
click at [125, 185] on span "Client Profile" at bounding box center [134, 189] width 232 height 23
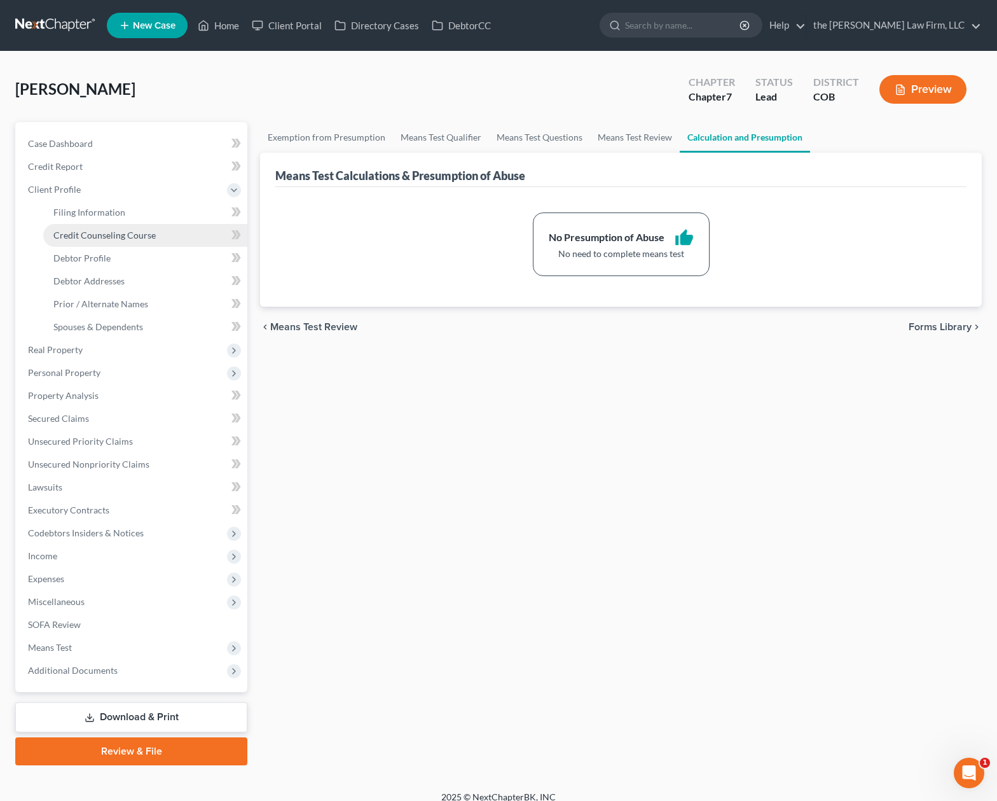
click at [124, 234] on span "Credit Counseling Course" at bounding box center [104, 235] width 102 height 11
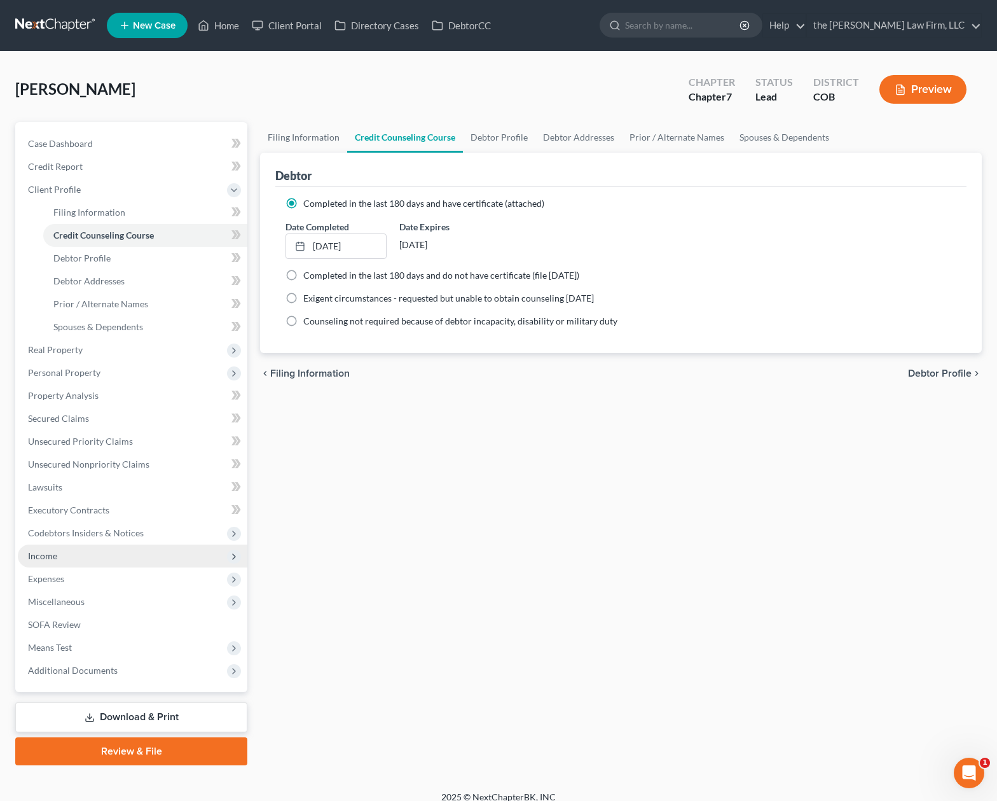
click at [109, 564] on span "Income" at bounding box center [133, 556] width 230 height 23
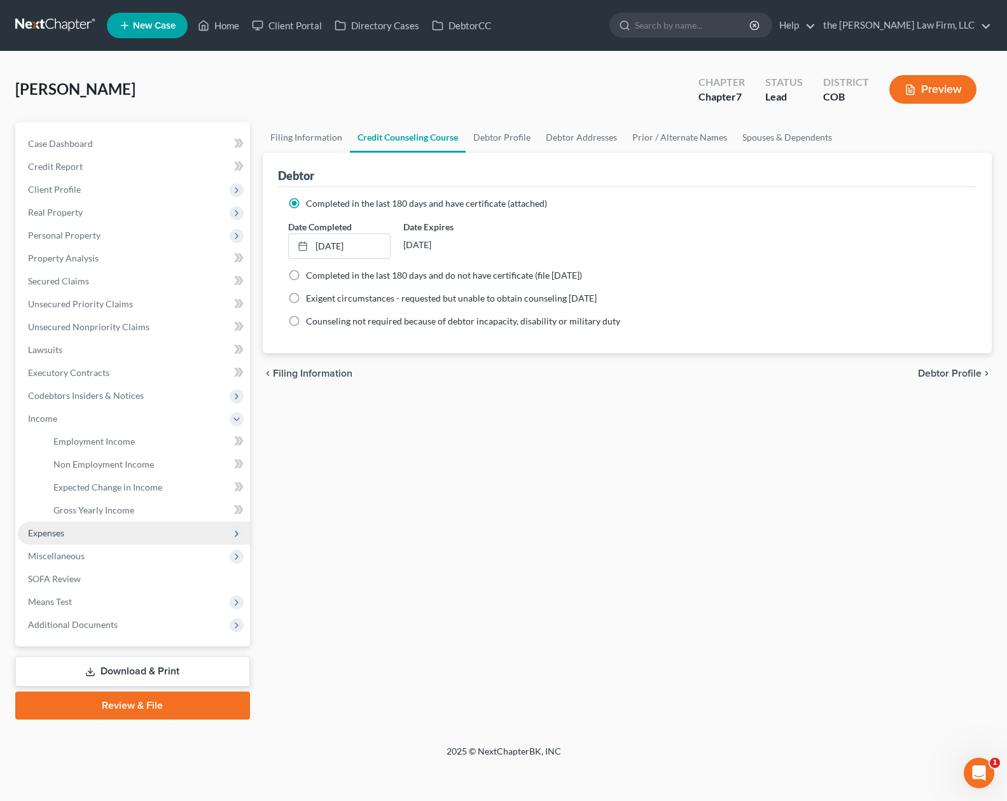
click at [90, 534] on span "Expenses" at bounding box center [134, 533] width 232 height 23
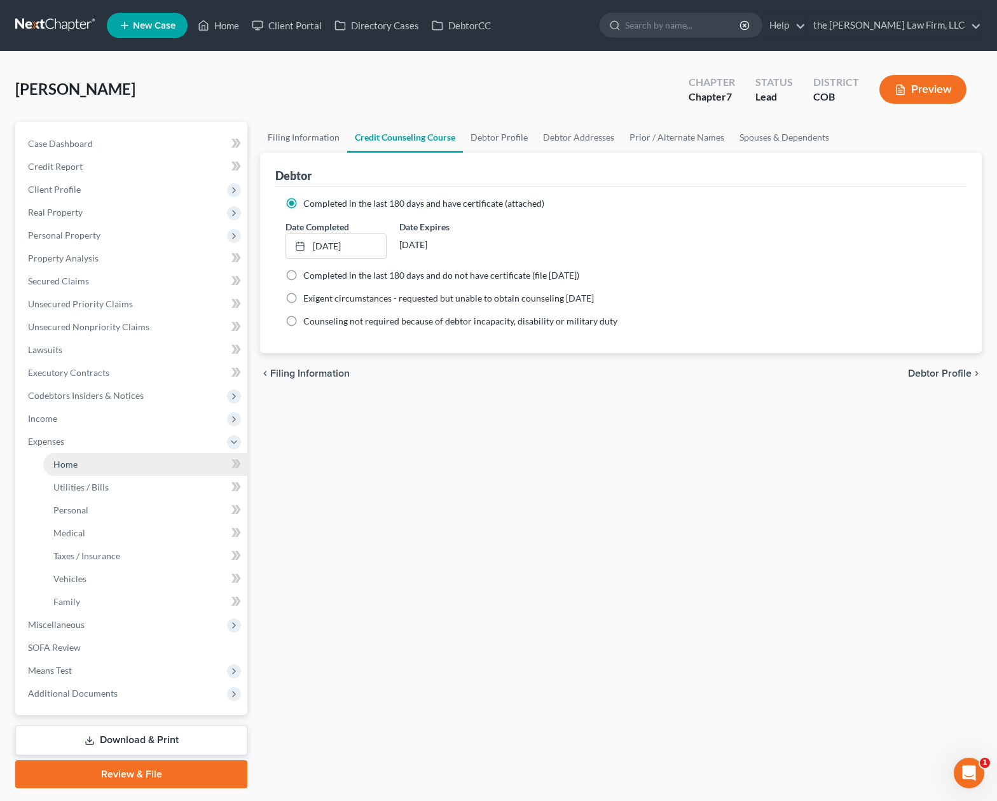
click at [118, 462] on link "Home" at bounding box center [145, 464] width 204 height 23
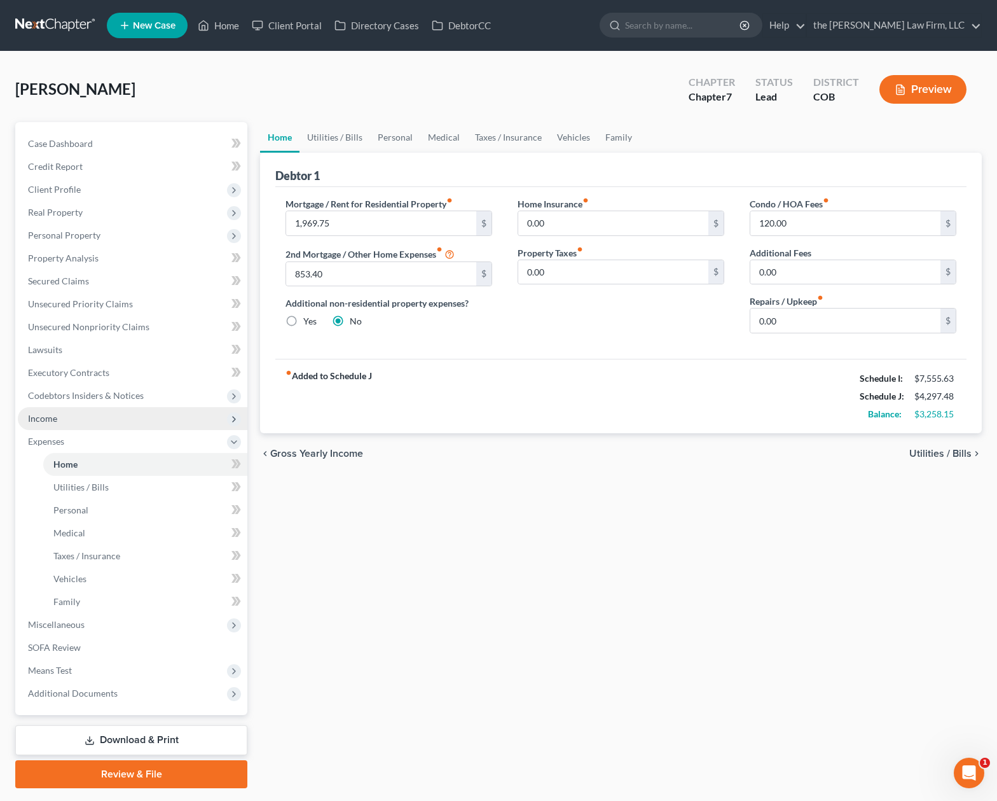
click at [57, 417] on span "Income" at bounding box center [42, 418] width 29 height 11
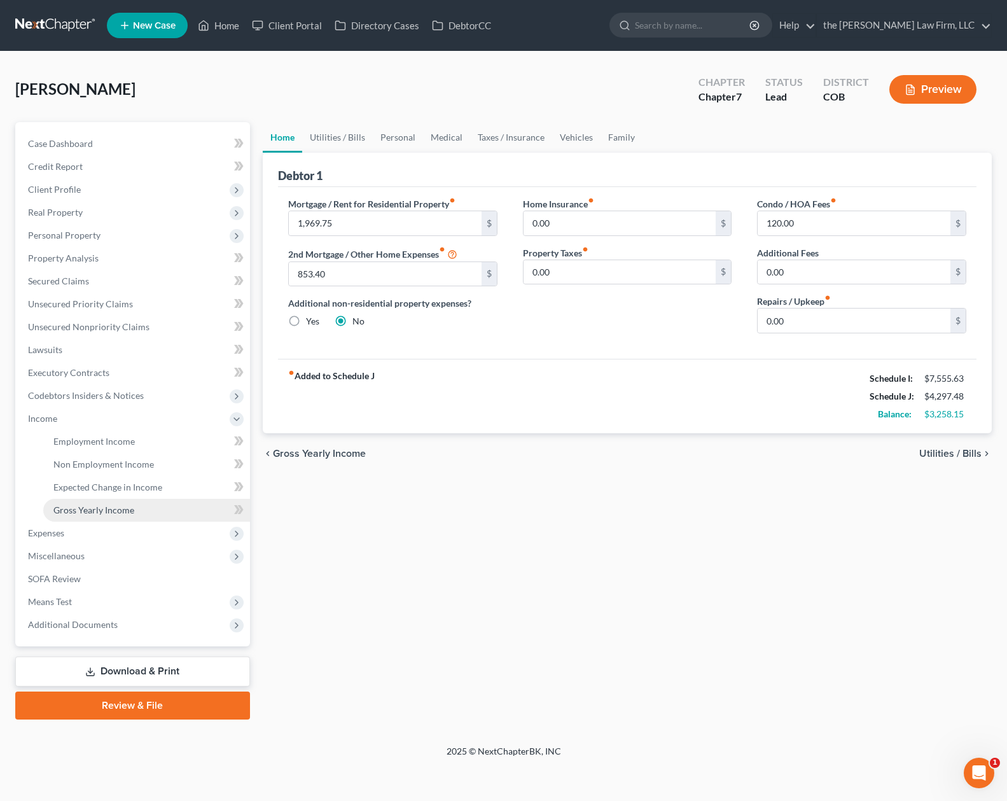
click at [144, 505] on link "Gross Yearly Income" at bounding box center [146, 510] width 207 height 23
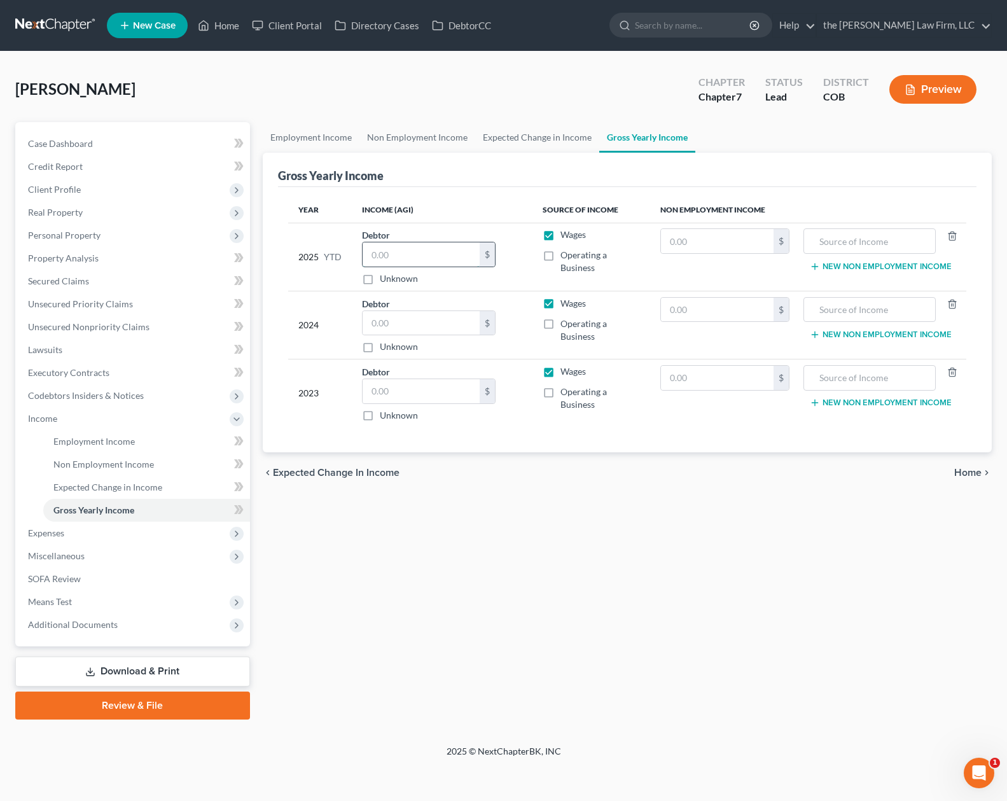
click at [431, 257] on input "text" at bounding box center [421, 254] width 117 height 24
type input "14,610"
click at [435, 323] on input "text" at bounding box center [421, 323] width 117 height 24
type input "43,492"
click at [424, 391] on input "text" at bounding box center [421, 391] width 117 height 24
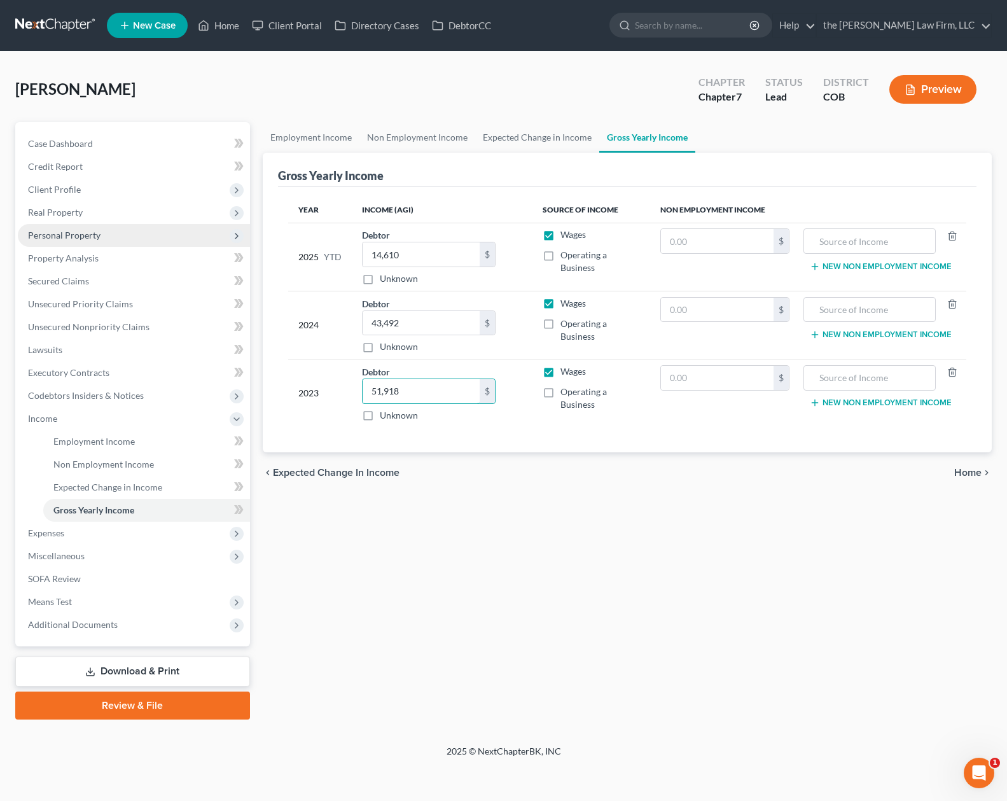
type input "51,918"
click at [106, 234] on span "Personal Property" at bounding box center [134, 235] width 232 height 23
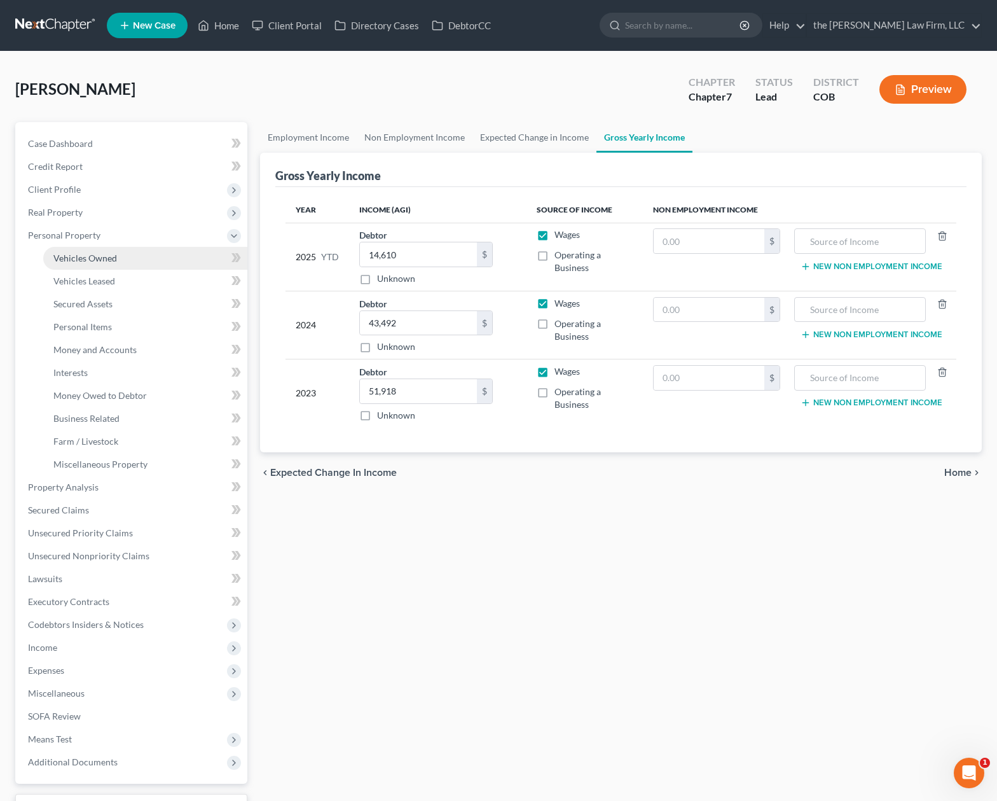
click at [116, 253] on span "Vehicles Owned" at bounding box center [85, 258] width 64 height 11
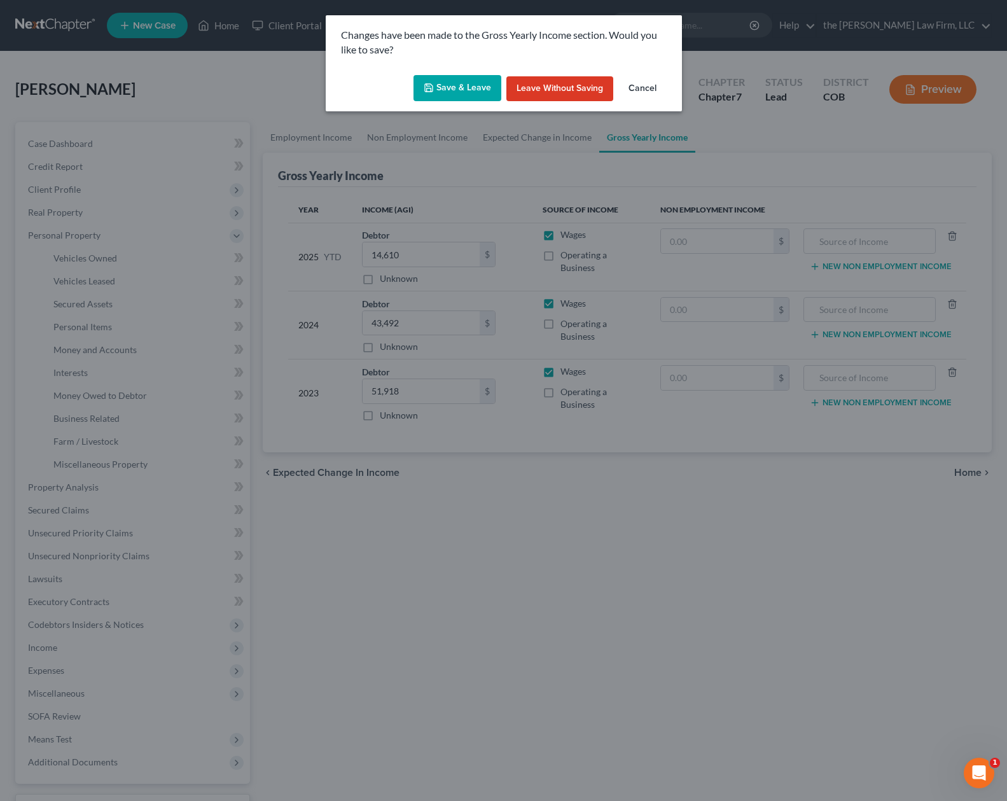
click at [434, 83] on icon "button" at bounding box center [429, 88] width 10 height 10
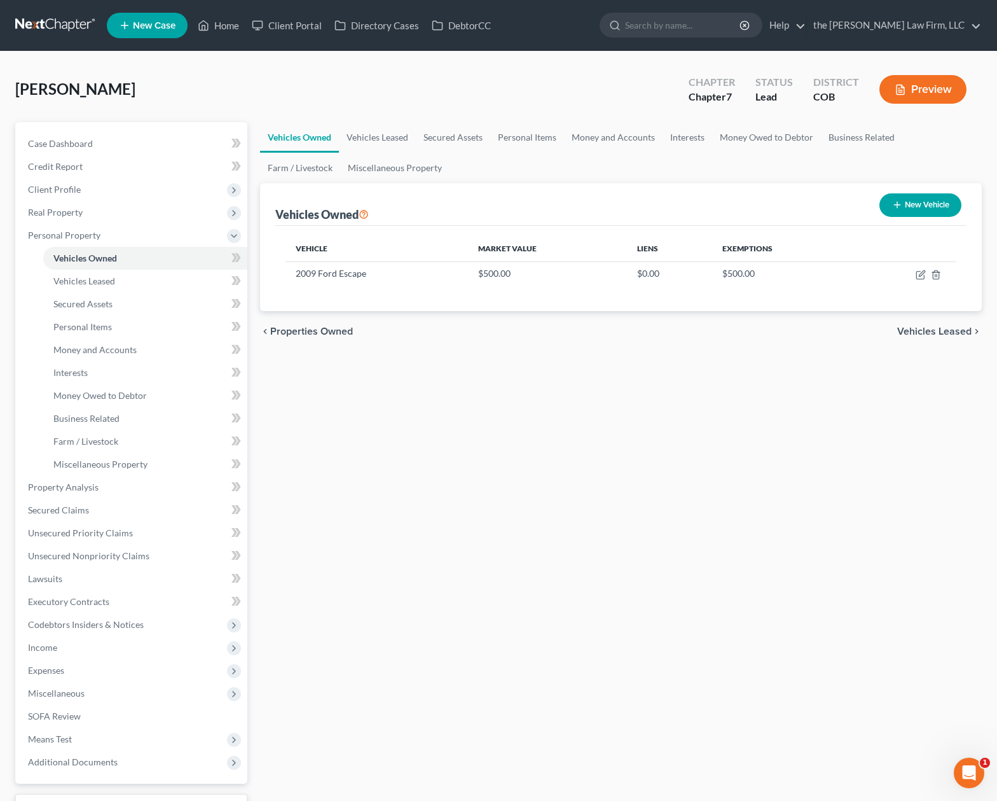
click at [641, 305] on div "Vehicle Market Value Liens Exemptions 2009 Ford Escape $500.00 $0.00 $500.00" at bounding box center [620, 268] width 691 height 85
click at [907, 208] on button "New Vehicle" at bounding box center [921, 205] width 82 height 24
select select "0"
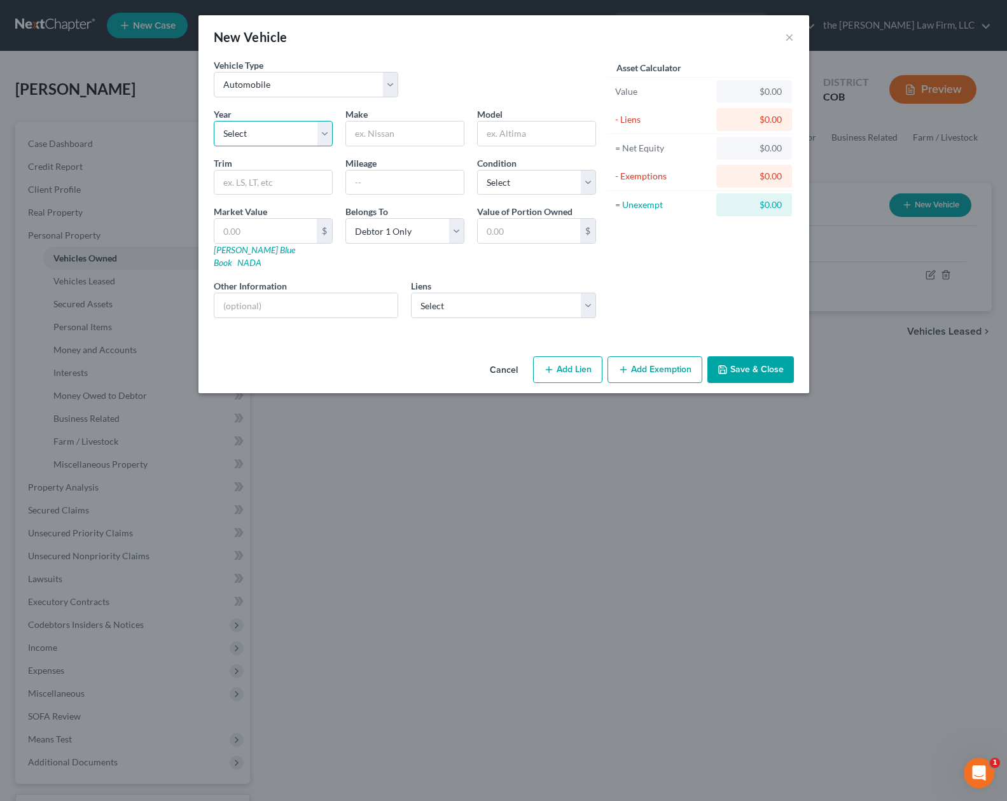
click at [327, 132] on select "Select 2026 2025 2024 2023 2022 2021 2020 2019 2018 2017 2016 2015 2014 2013 20…" at bounding box center [273, 133] width 119 height 25
select select "21"
click at [214, 121] on select "Select 2026 2025 2024 2023 2022 2021 2020 2019 2018 2017 2016 2015 2014 2013 20…" at bounding box center [273, 133] width 119 height 25
click at [394, 134] on input "text" at bounding box center [405, 133] width 118 height 24
type input "Jaguar"
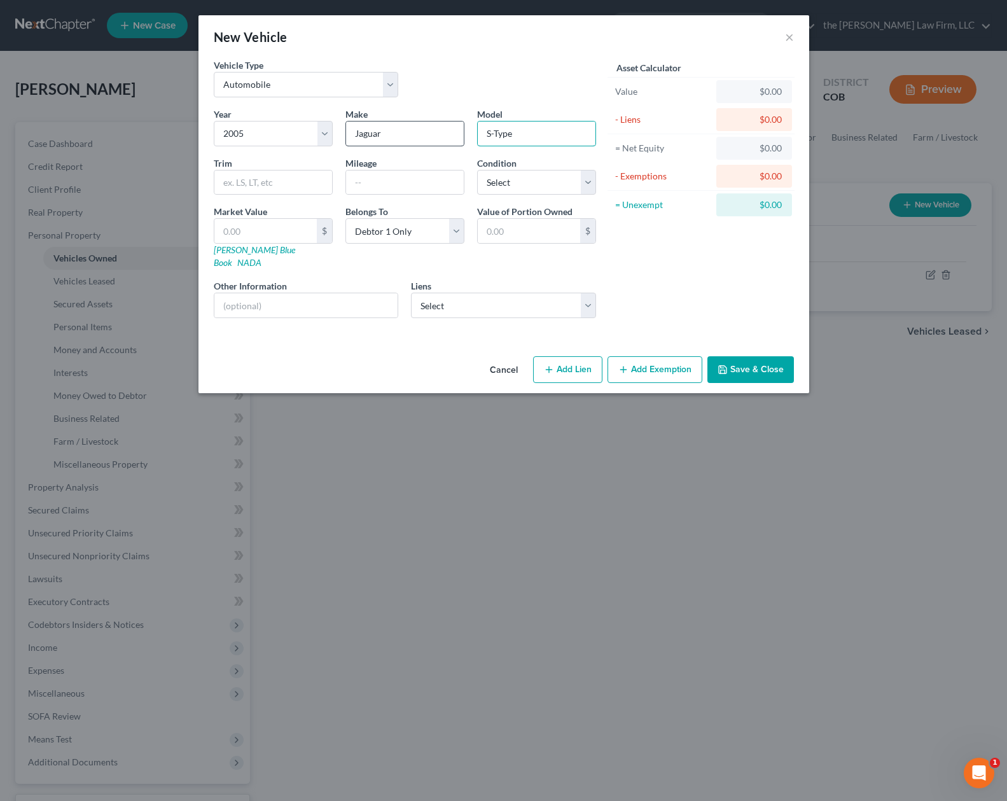
type input "S-Type"
click at [284, 236] on input "text" at bounding box center [265, 231] width 102 height 24
type input "1"
type input "1.00"
type input "14"
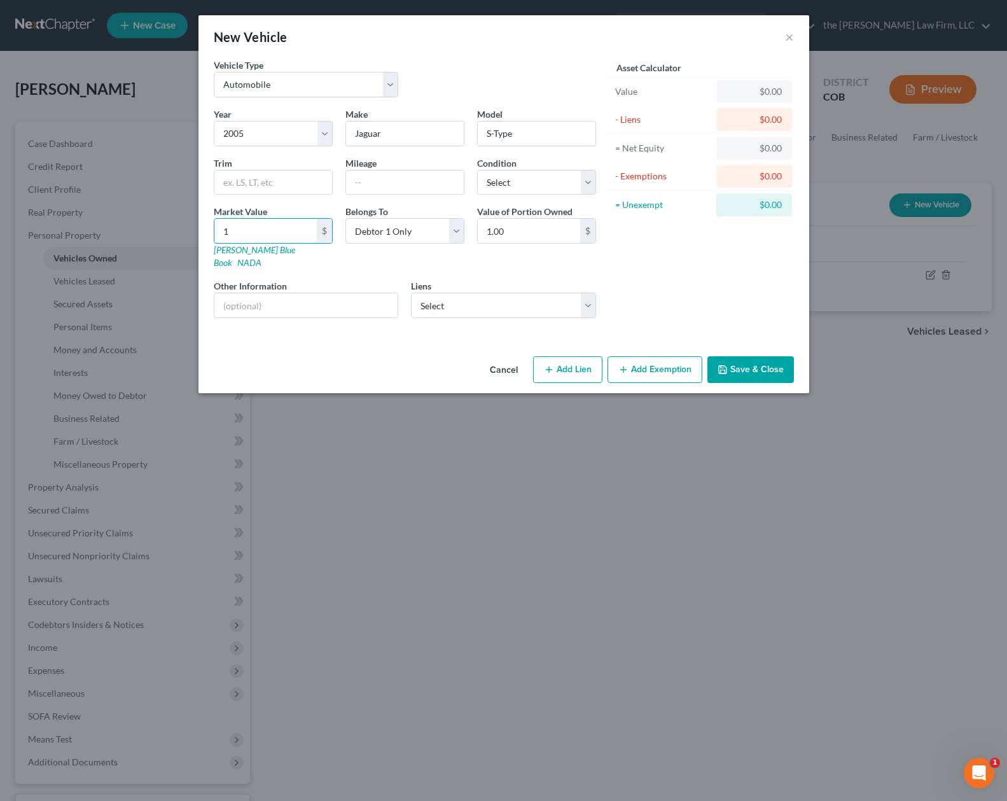
type input "14.00"
type input "140"
type input "140.00"
type input "1400"
type input "1,400.00"
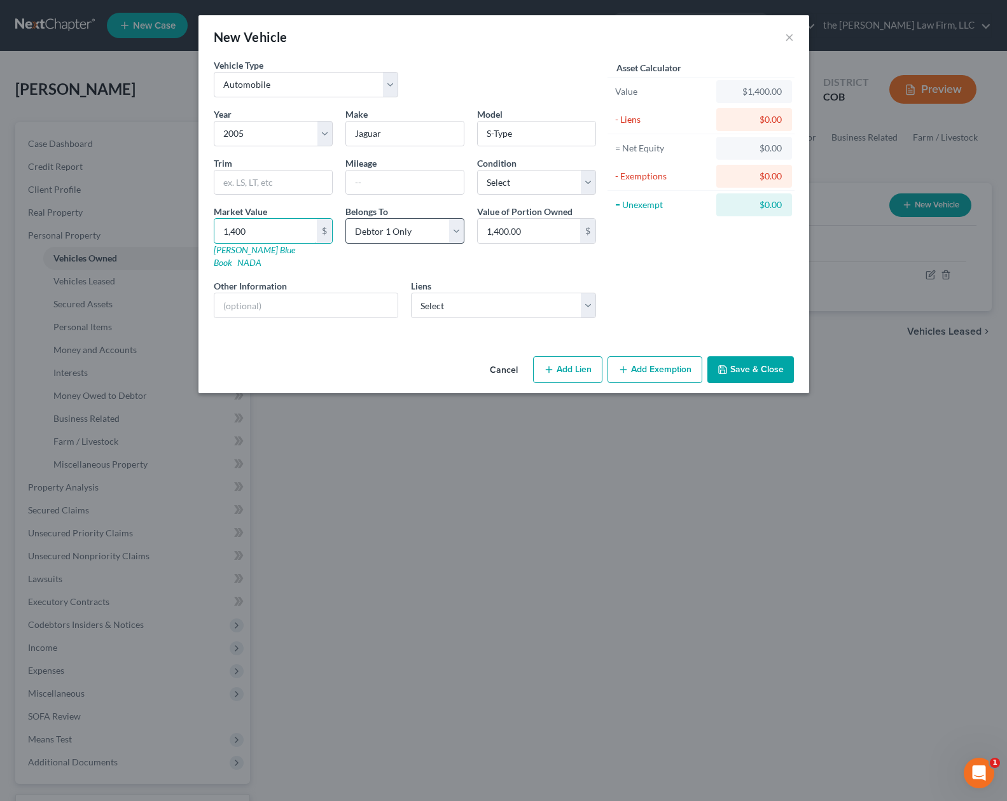
type input "1,400"
click at [460, 232] on select "Select Debtor 1 Only Debtor 2 Only Debtor 1 And Debtor 2 Only At Least One Of T…" at bounding box center [404, 230] width 119 height 25
select select "3"
click at [345, 218] on select "Select Debtor 1 Only Debtor 2 Only Debtor 1 And Debtor 2 Only At Least One Of T…" at bounding box center [404, 230] width 119 height 25
click at [656, 359] on button "Add Exemption" at bounding box center [654, 369] width 95 height 27
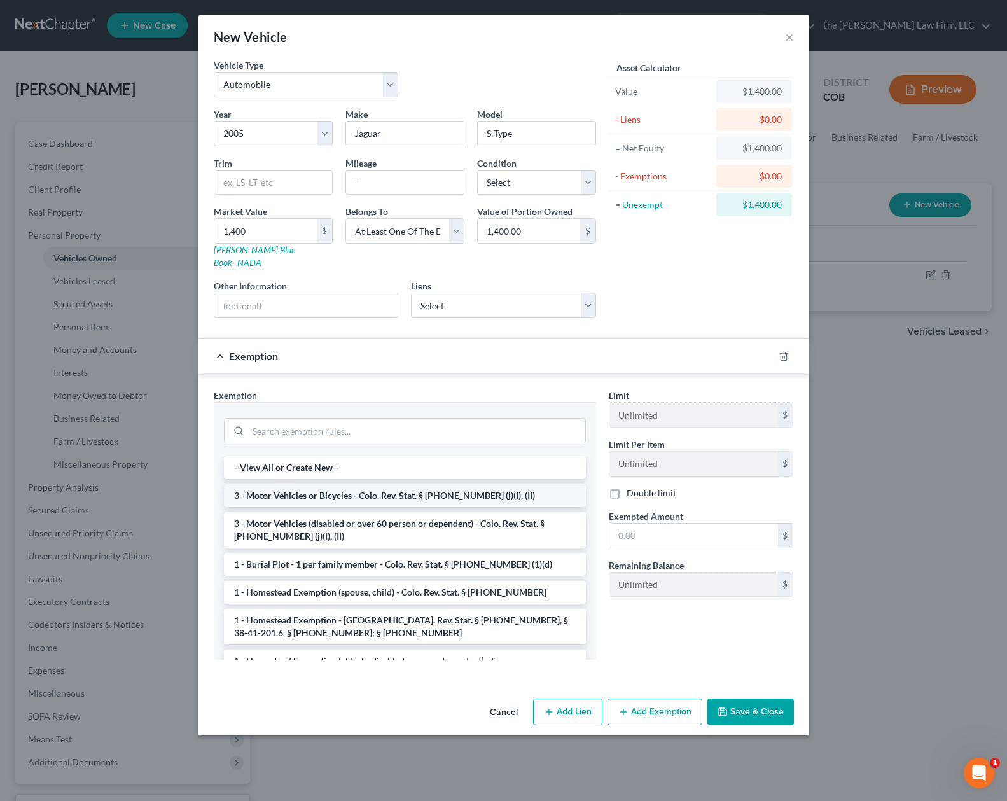
click at [455, 486] on li "3 - Motor Vehicles or Bicycles - Colo. Rev. Stat. § [PHONE_NUMBER] (j)(I), (II)" at bounding box center [405, 495] width 362 height 23
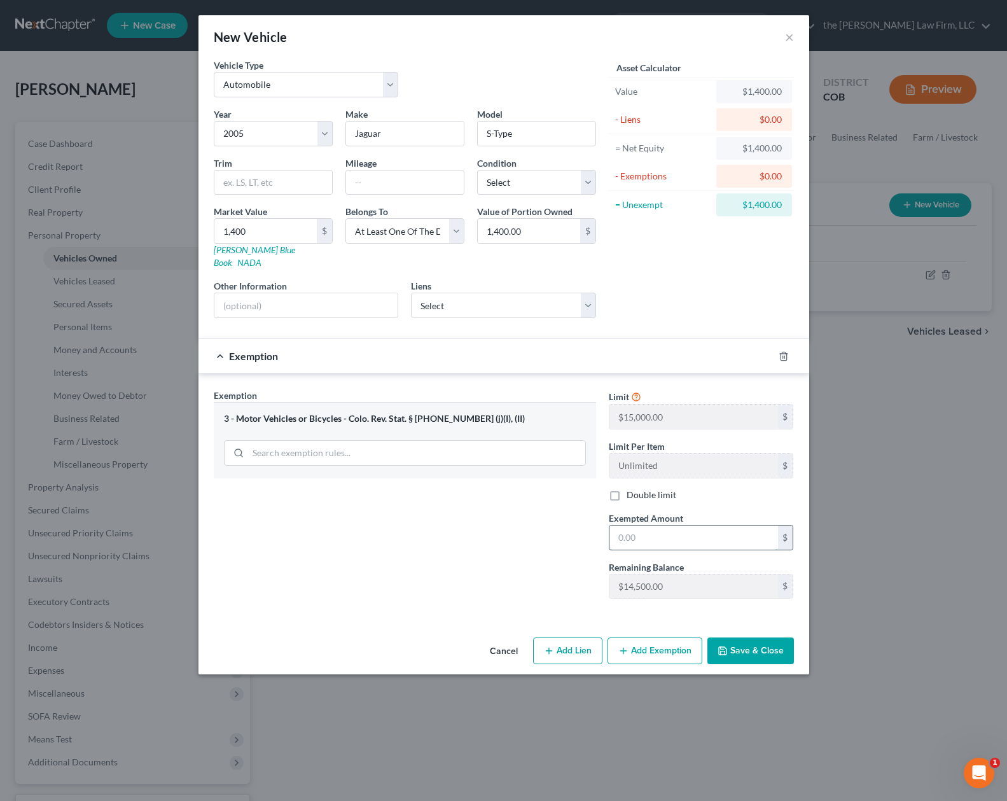
click at [741, 528] on input "text" at bounding box center [693, 537] width 169 height 24
type input "1,400"
click at [772, 643] on button "Save & Close" at bounding box center [750, 650] width 87 height 27
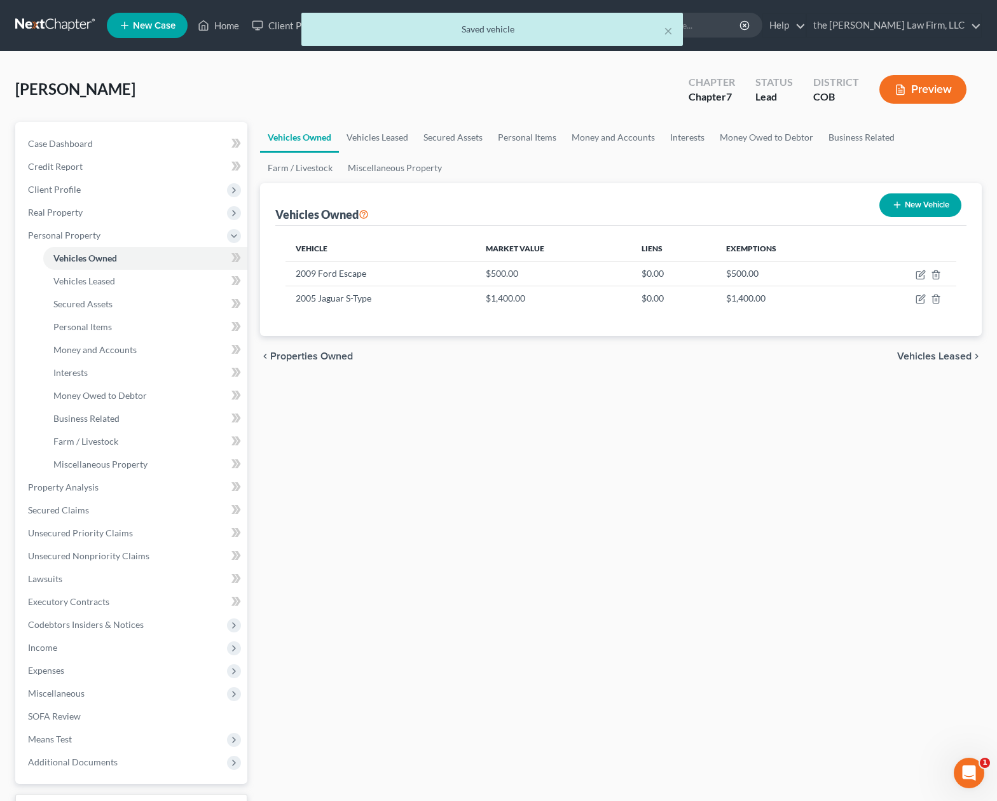
click at [954, 208] on button "New Vehicle" at bounding box center [921, 205] width 82 height 24
select select "0"
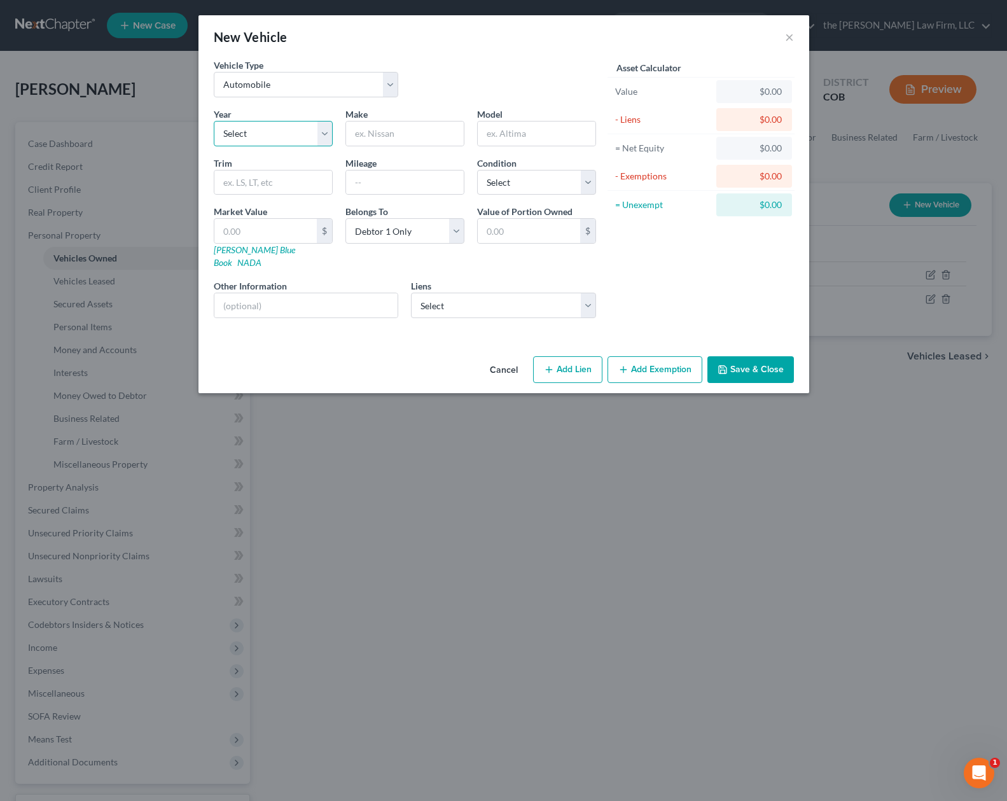
click at [325, 133] on select "Select 2026 2025 2024 2023 2022 2021 2020 2019 2018 2017 2016 2015 2014 2013 20…" at bounding box center [273, 133] width 119 height 25
select select "7"
click at [214, 121] on select "Select 2026 2025 2024 2023 2022 2021 2020 2019 2018 2017 2016 2015 2014 2013 20…" at bounding box center [273, 133] width 119 height 25
click at [434, 137] on input "text" at bounding box center [405, 133] width 118 height 24
type input "Jeep"
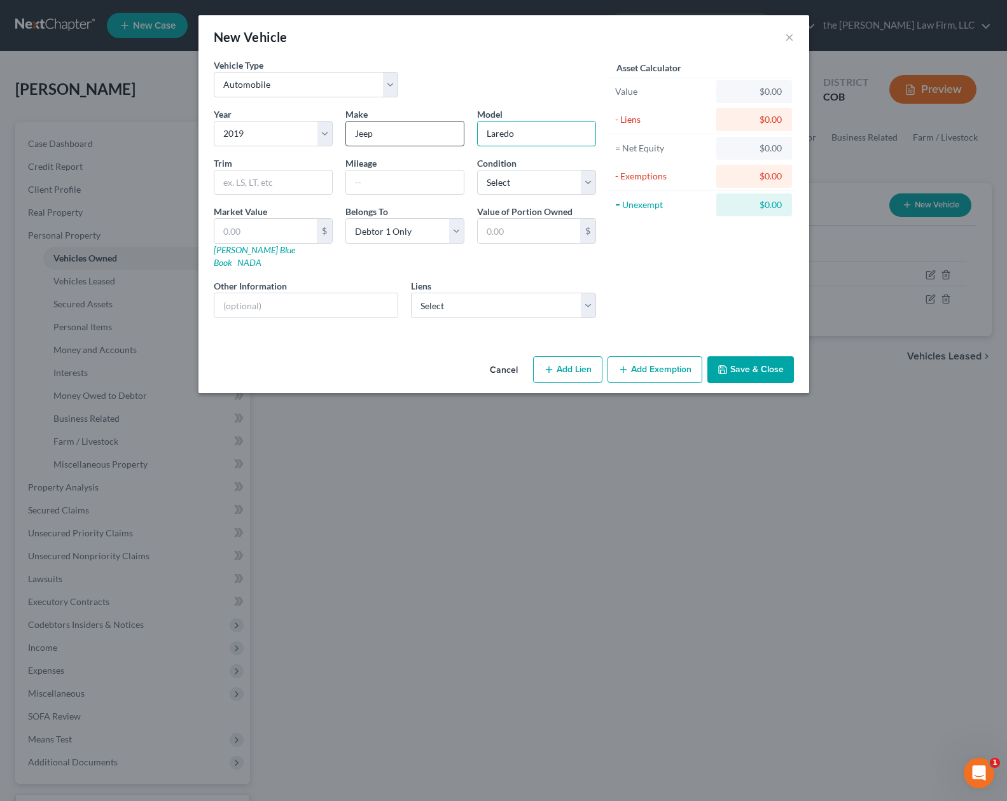
type input "Laredo"
drag, startPoint x: 267, startPoint y: 239, endPoint x: 351, endPoint y: 268, distance: 88.9
click at [267, 239] on input "text" at bounding box center [265, 231] width 102 height 24
click at [457, 228] on select "Select Debtor 1 Only Debtor 2 Only Debtor 1 And Debtor 2 Only At Least One Of T…" at bounding box center [404, 230] width 119 height 25
select select "3"
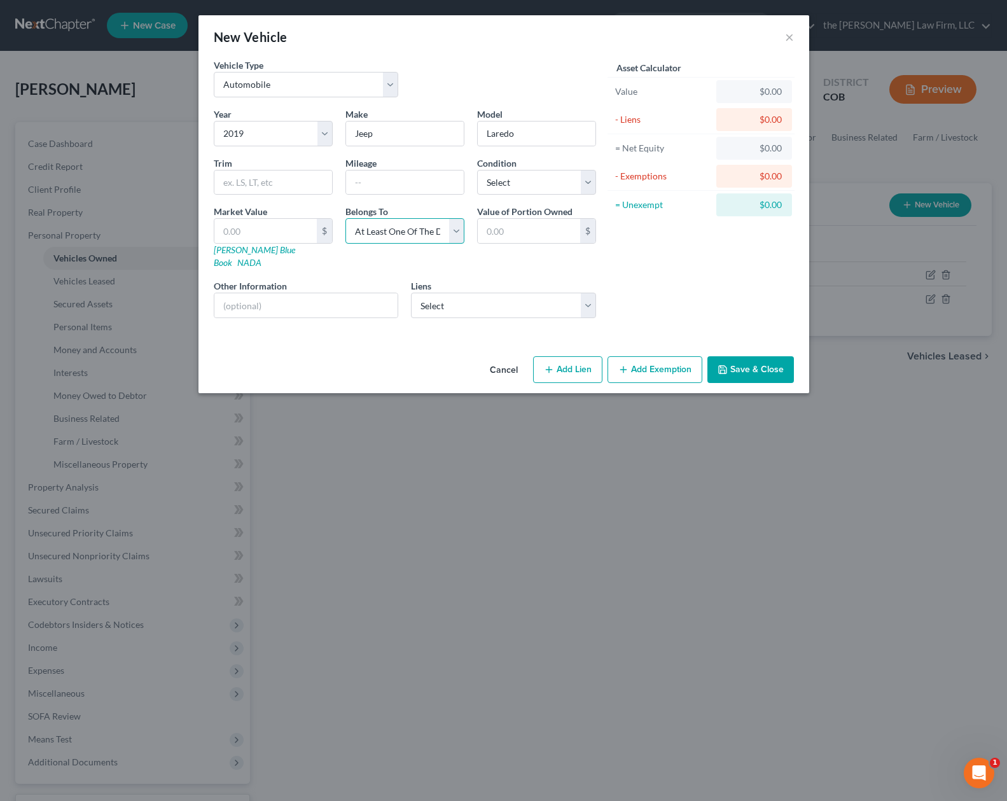
click at [345, 218] on select "Select Debtor 1 Only Debtor 2 Only Debtor 1 And Debtor 2 Only At Least One Of T…" at bounding box center [404, 230] width 119 height 25
click at [282, 226] on input "text" at bounding box center [265, 231] width 102 height 24
type input "1"
type input "1.00"
type input "15"
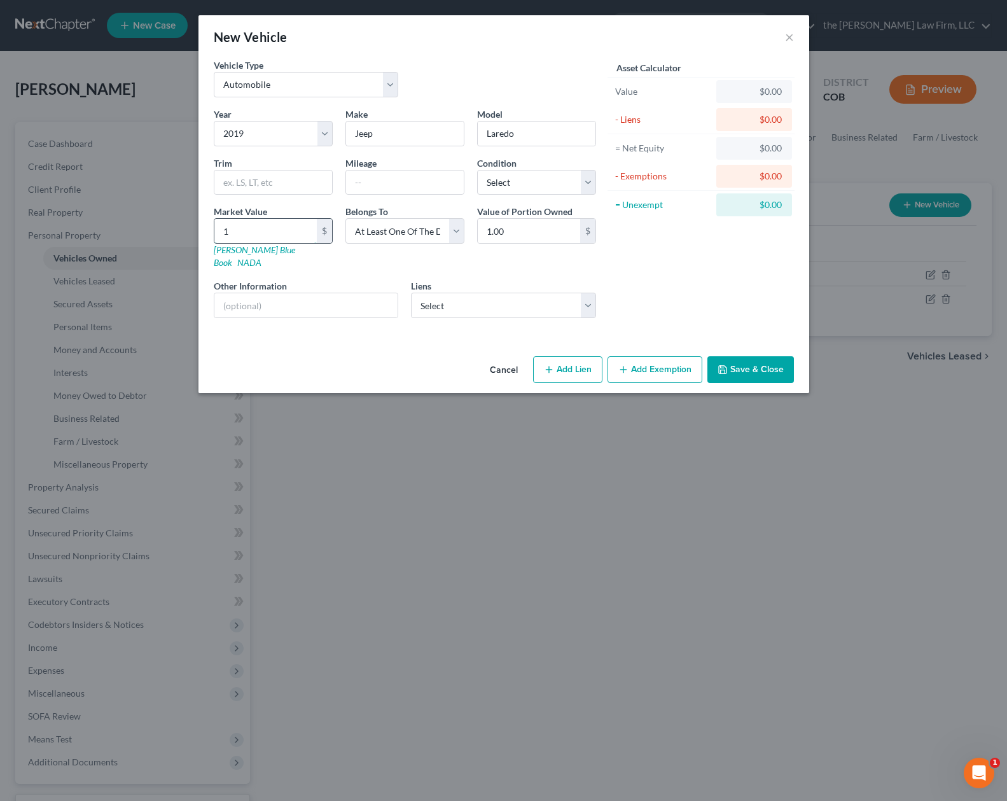
type input "15.00"
type input "150"
type input "150.00"
type input "1500"
type input "1,500.00"
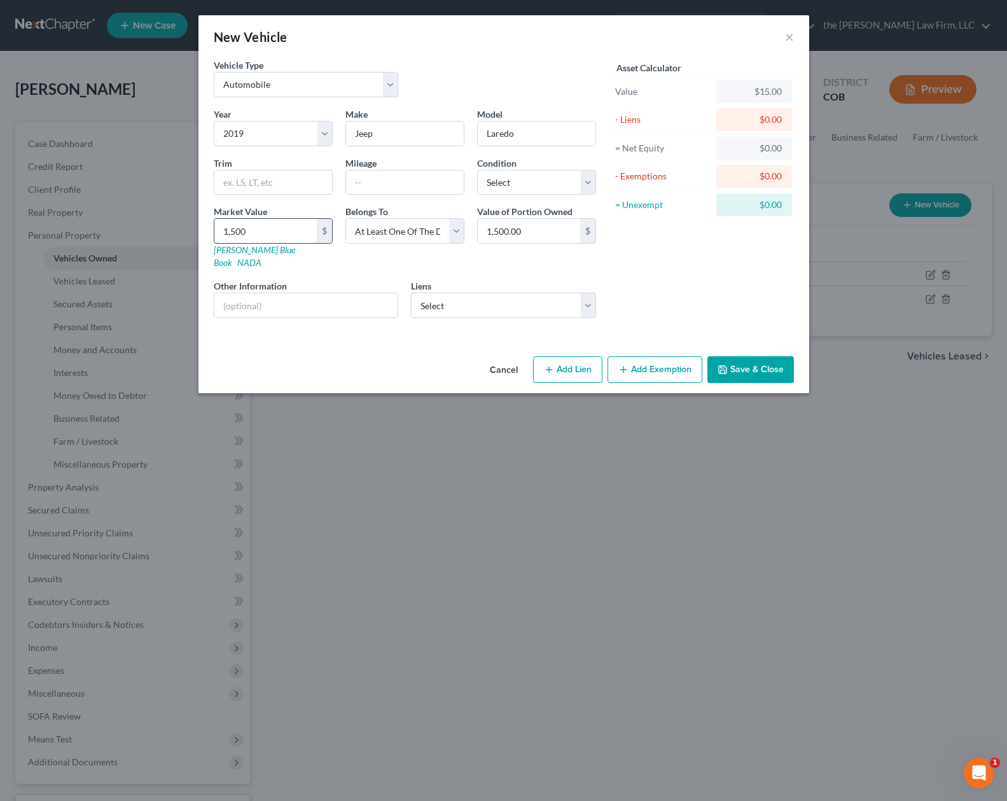
type input "1,5000"
type input "15,000.00"
type input "15,000"
click at [586, 359] on button "Add Lien" at bounding box center [567, 369] width 69 height 27
select select "3"
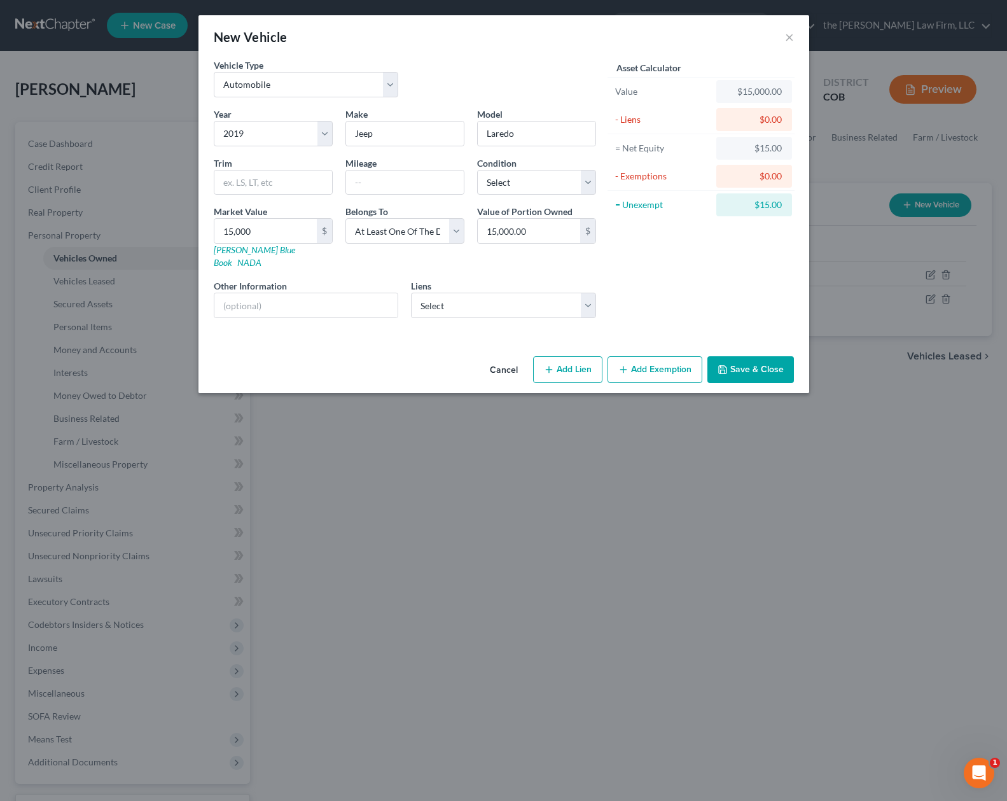
select select "0"
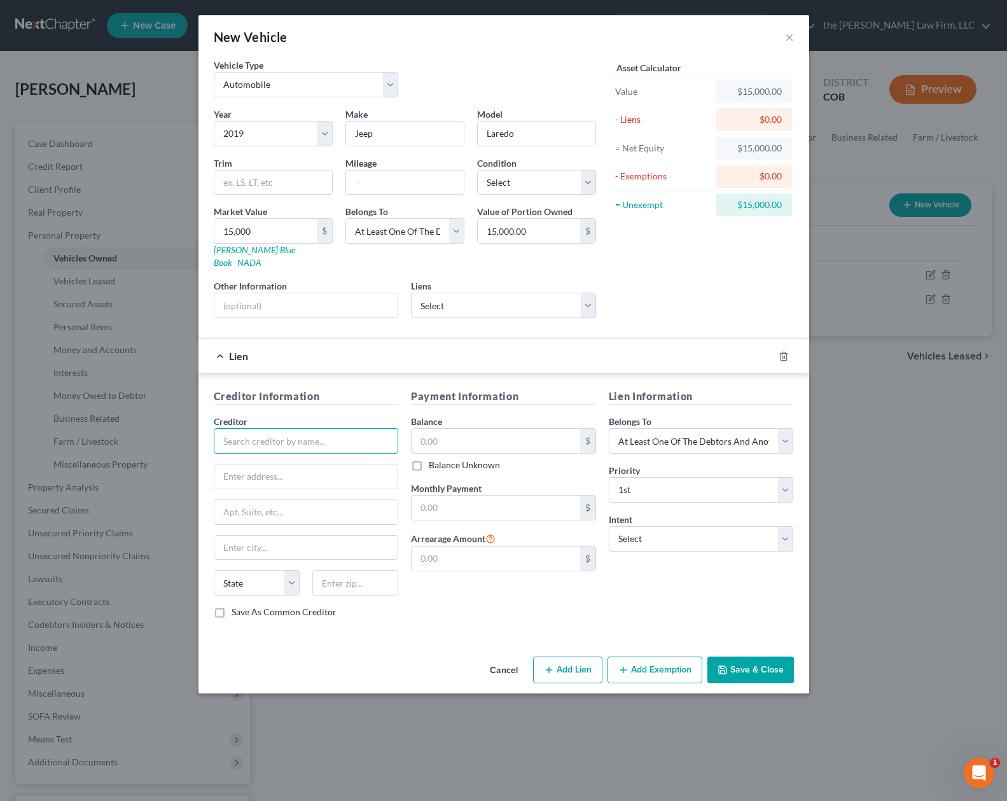
click at [366, 433] on input "text" at bounding box center [306, 440] width 185 height 25
click at [782, 351] on icon "button" at bounding box center [784, 356] width 10 height 10
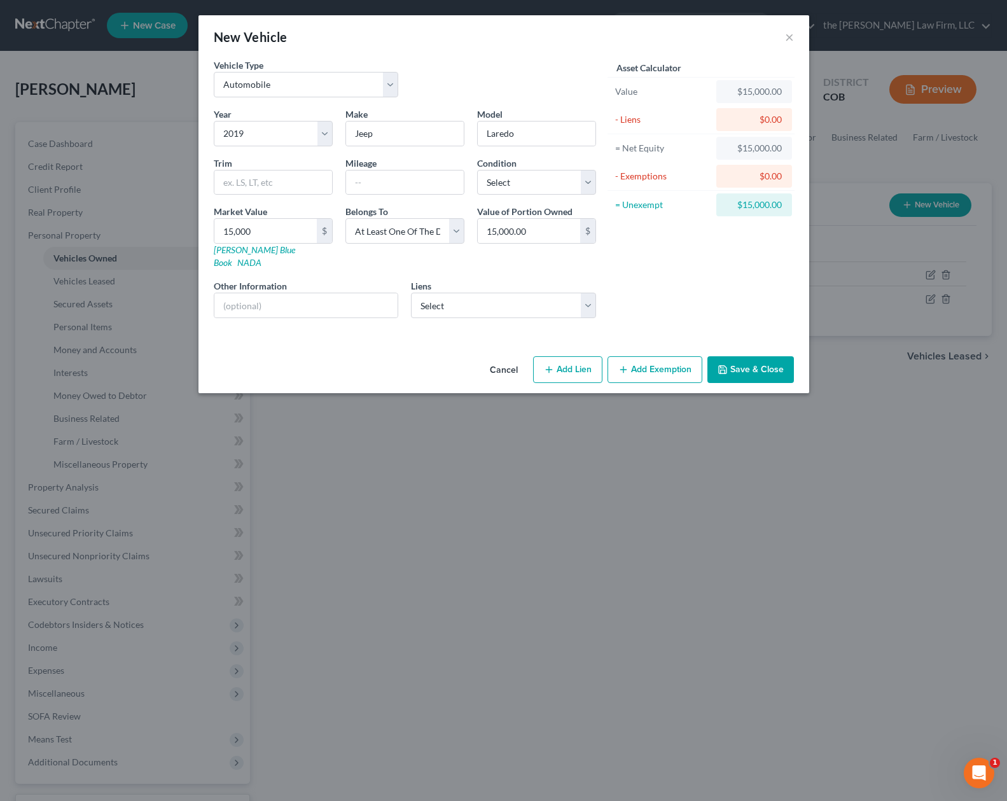
drag, startPoint x: 751, startPoint y: 356, endPoint x: 666, endPoint y: 342, distance: 85.8
click at [751, 356] on button "Save & Close" at bounding box center [750, 369] width 87 height 27
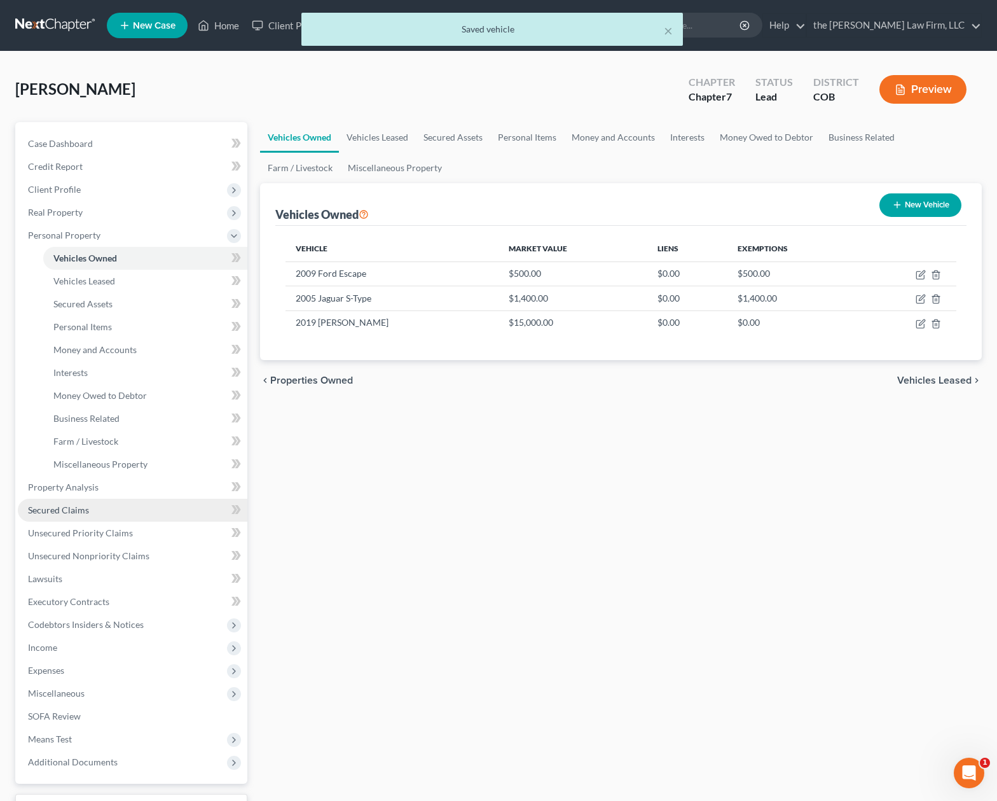
click at [126, 508] on link "Secured Claims" at bounding box center [133, 510] width 230 height 23
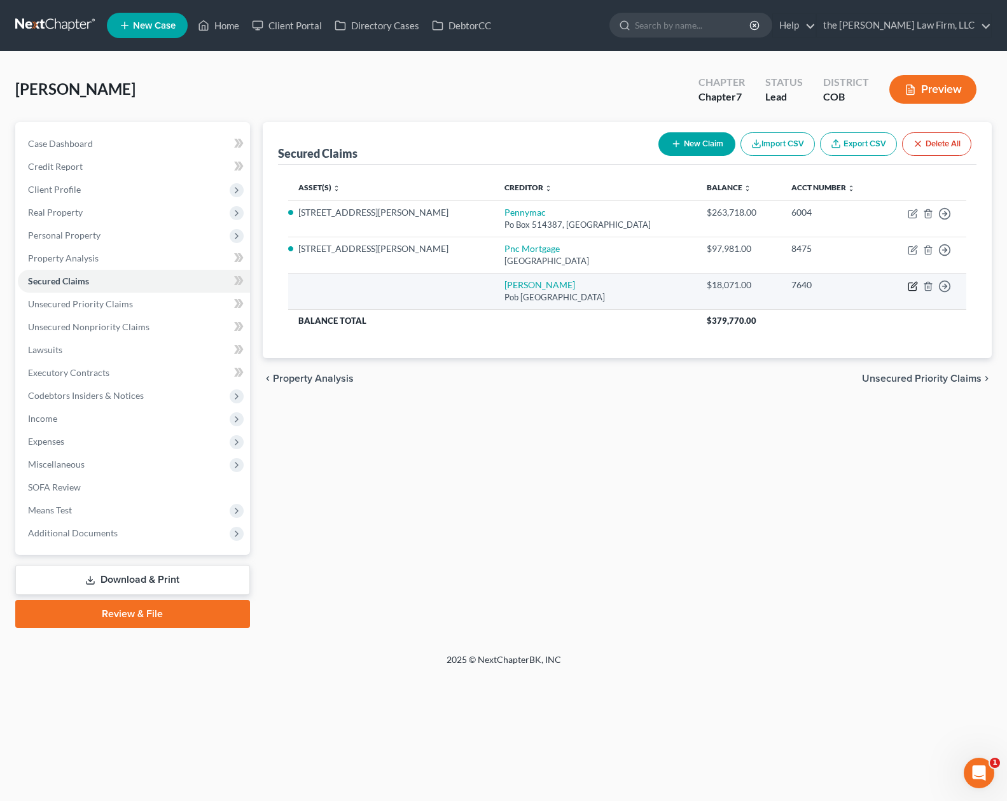
click at [911, 285] on icon "button" at bounding box center [913, 286] width 10 height 10
select select "45"
select select "0"
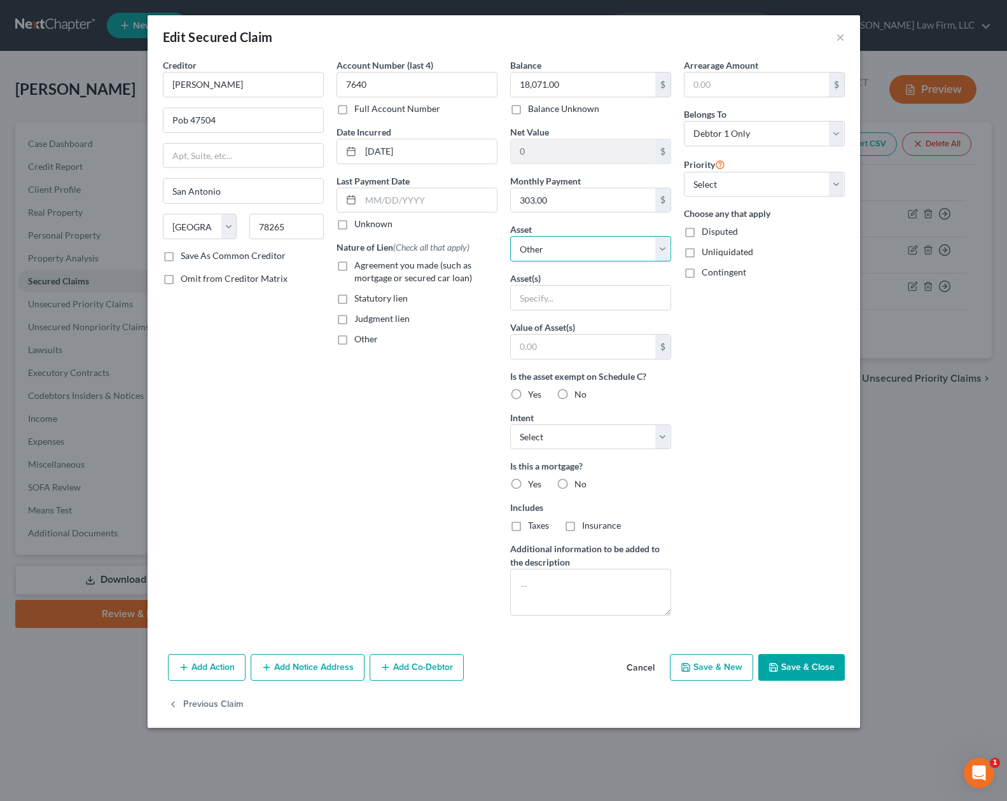
click at [661, 246] on select "Select Other Multiple Assets Household Goods - Living Room Furniture, Dining Ro…" at bounding box center [590, 248] width 161 height 25
select select "14"
click at [510, 236] on select "Select Other Multiple Assets Household Goods - Living Room Furniture, Dining Ro…" at bounding box center [590, 248] width 161 height 25
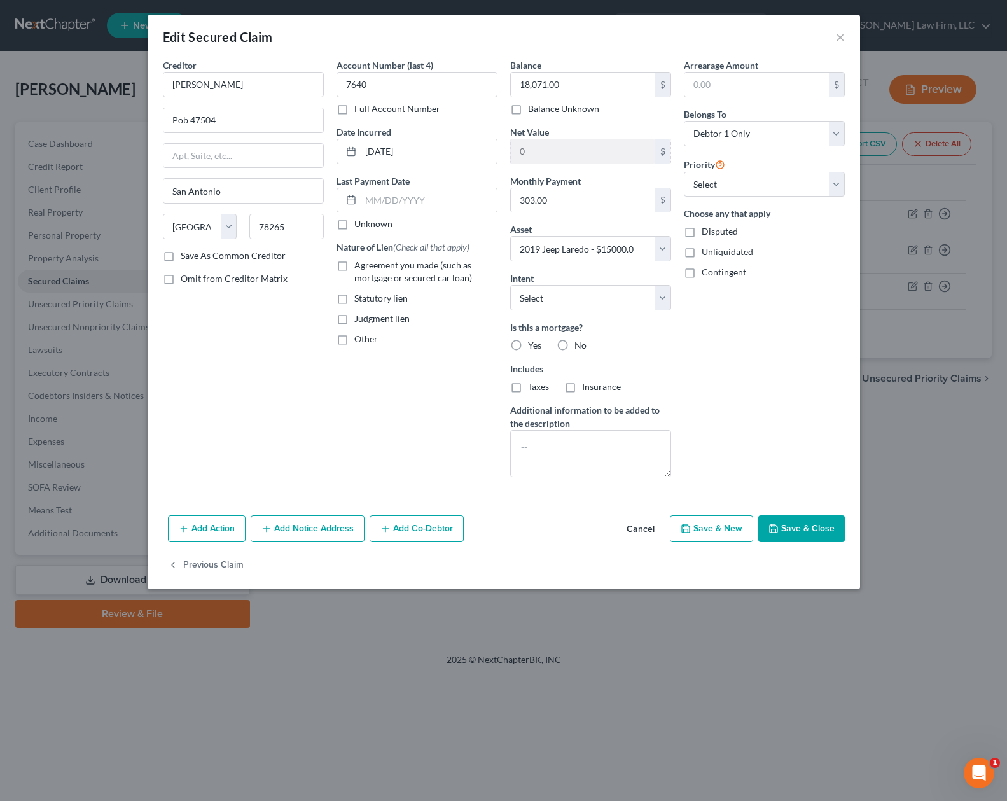
click at [574, 346] on label "No" at bounding box center [580, 345] width 12 height 13
click at [580, 346] on input "No" at bounding box center [584, 343] width 8 height 8
radio input "true"
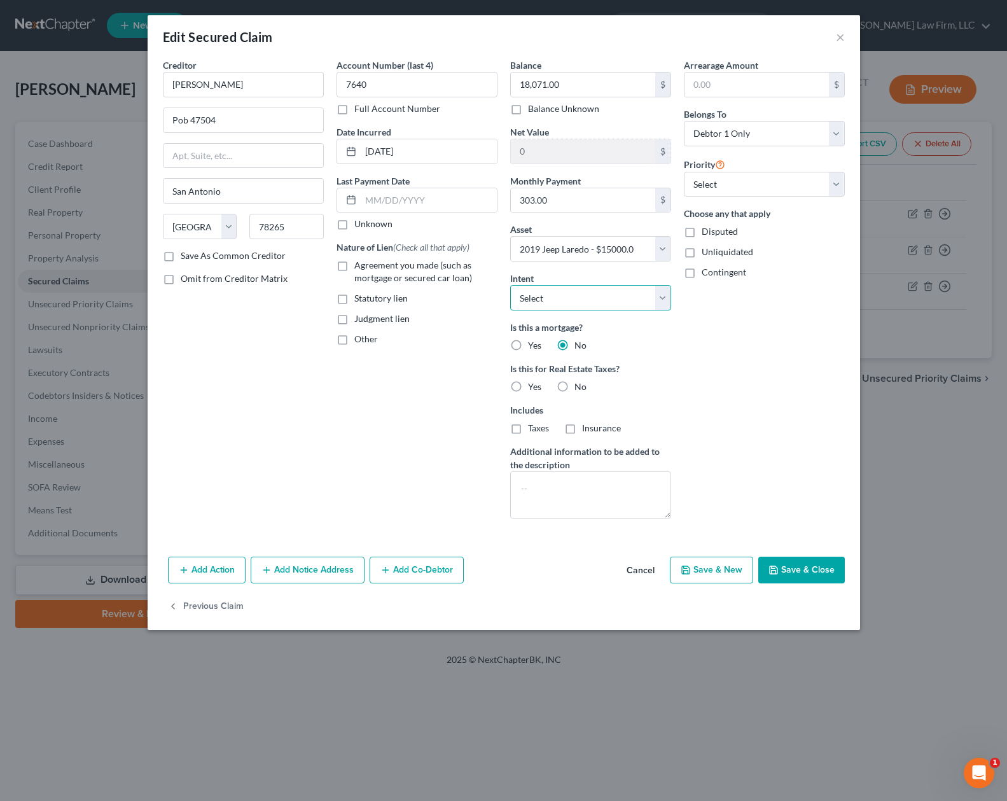
click at [666, 295] on select "Select Surrender Redeem Reaffirm Avoid Other" at bounding box center [590, 297] width 161 height 25
select select "4"
click at [510, 285] on select "Select Surrender Redeem Reaffirm Avoid Other" at bounding box center [590, 297] width 161 height 25
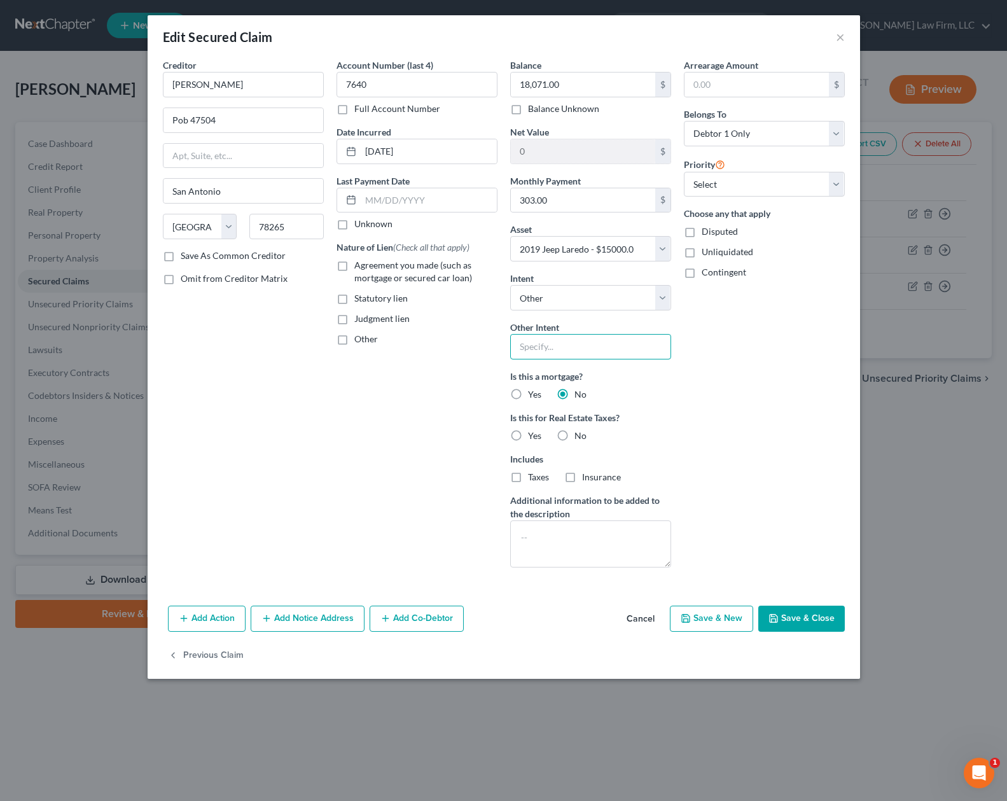
click at [569, 351] on input "text" at bounding box center [590, 346] width 161 height 25
type input "retain and pay pursuant to contract"
click at [574, 435] on label "No" at bounding box center [580, 435] width 12 height 13
click at [580, 435] on input "No" at bounding box center [584, 433] width 8 height 8
radio input "true"
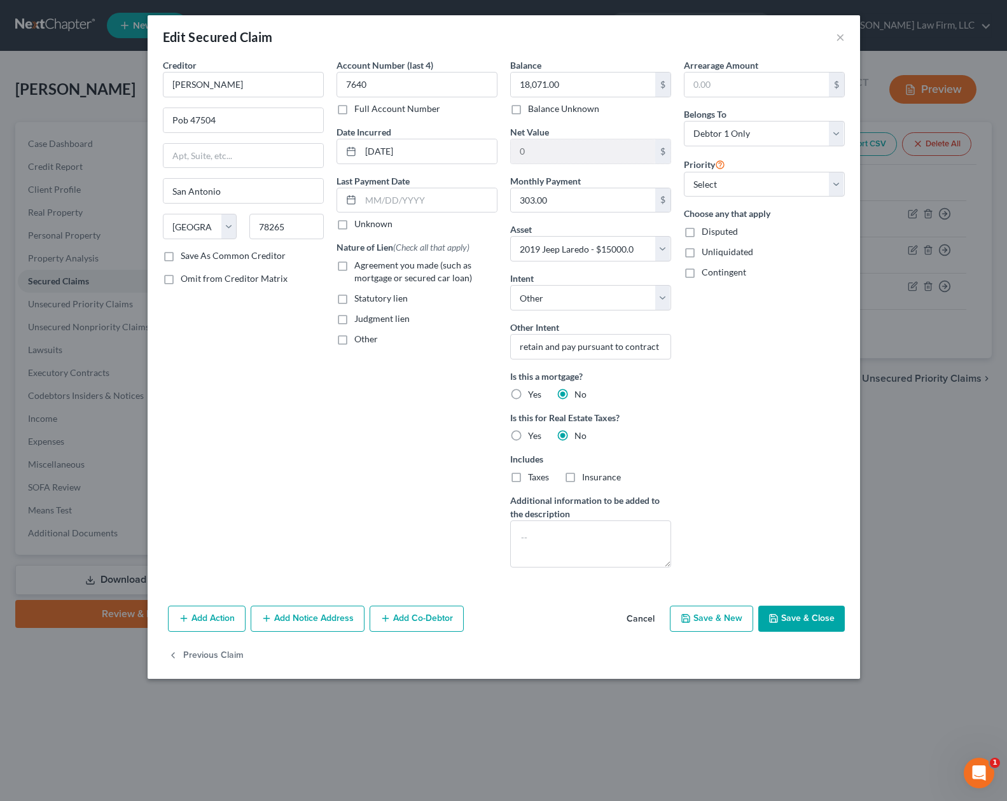
click at [798, 621] on button "Save & Close" at bounding box center [801, 619] width 87 height 27
select select
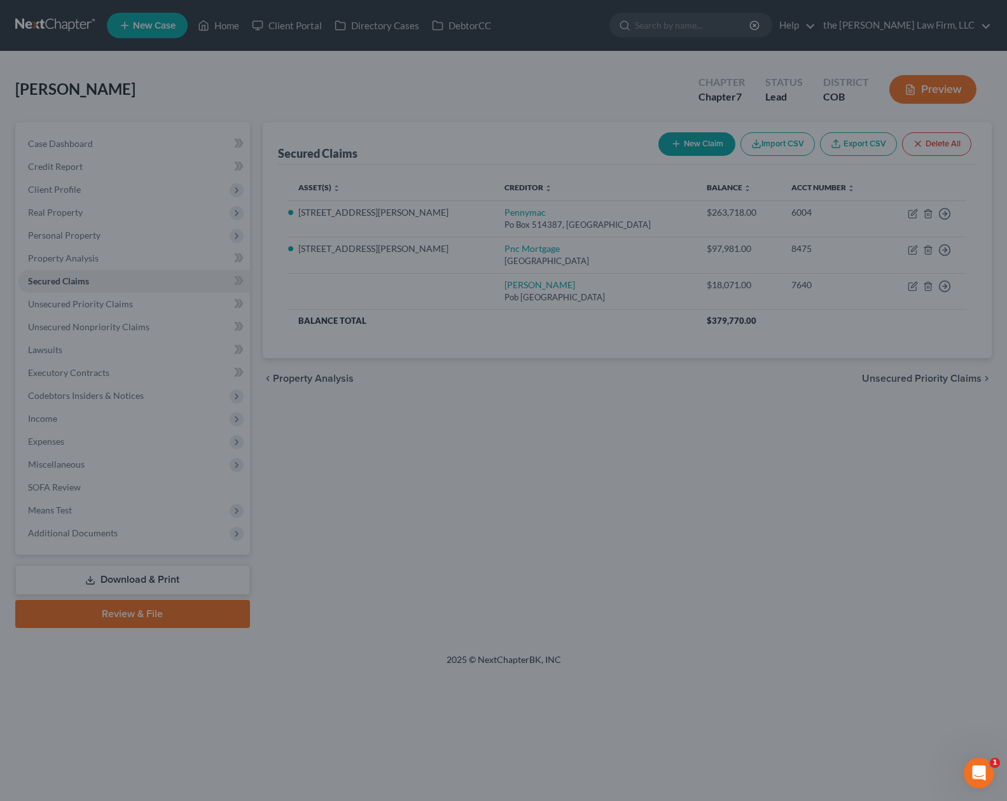
type input "-3,071.00"
select select "14"
type input "0"
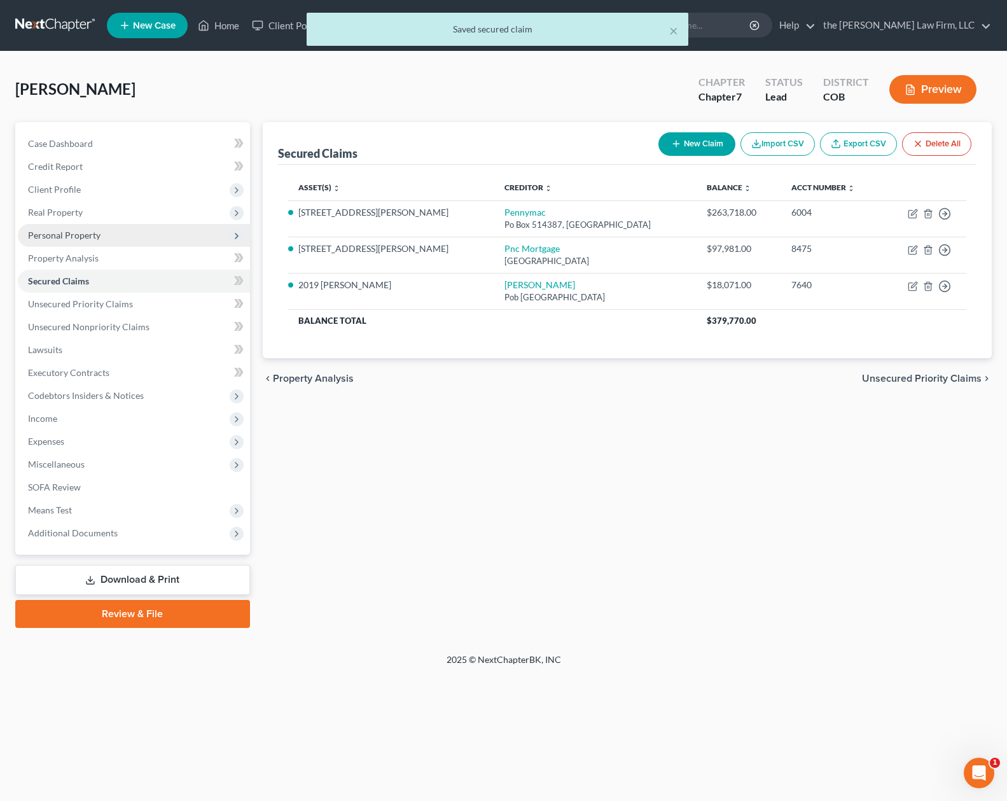
click at [141, 227] on span "Personal Property" at bounding box center [134, 235] width 232 height 23
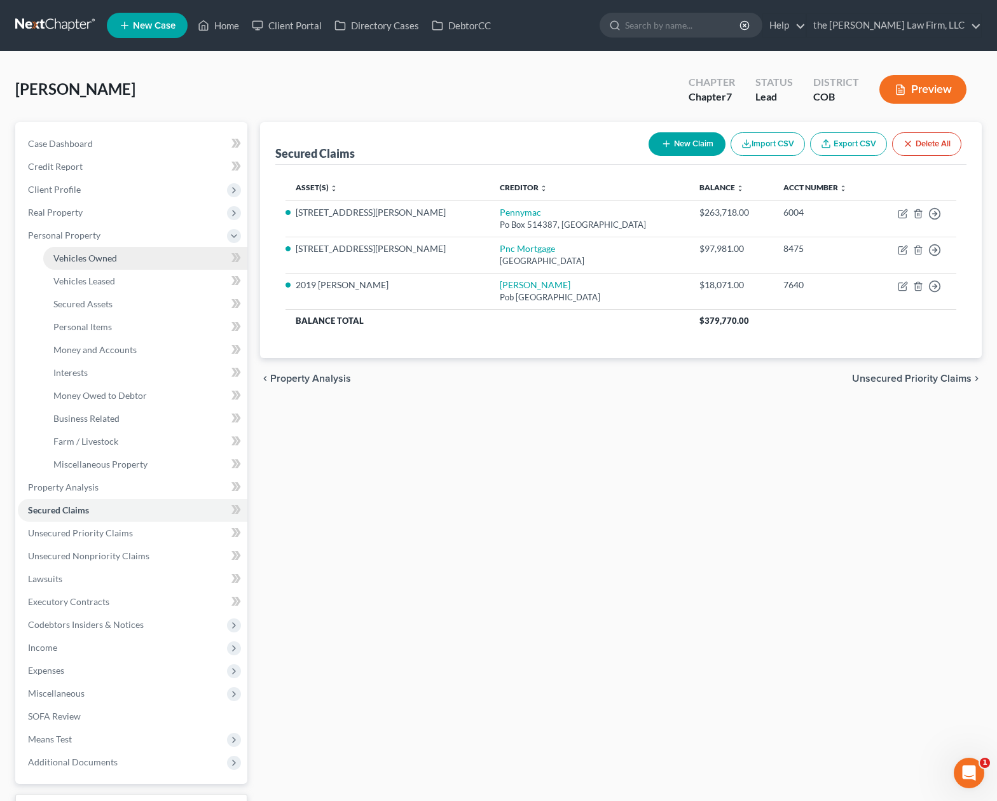
click at [146, 264] on link "Vehicles Owned" at bounding box center [145, 258] width 204 height 23
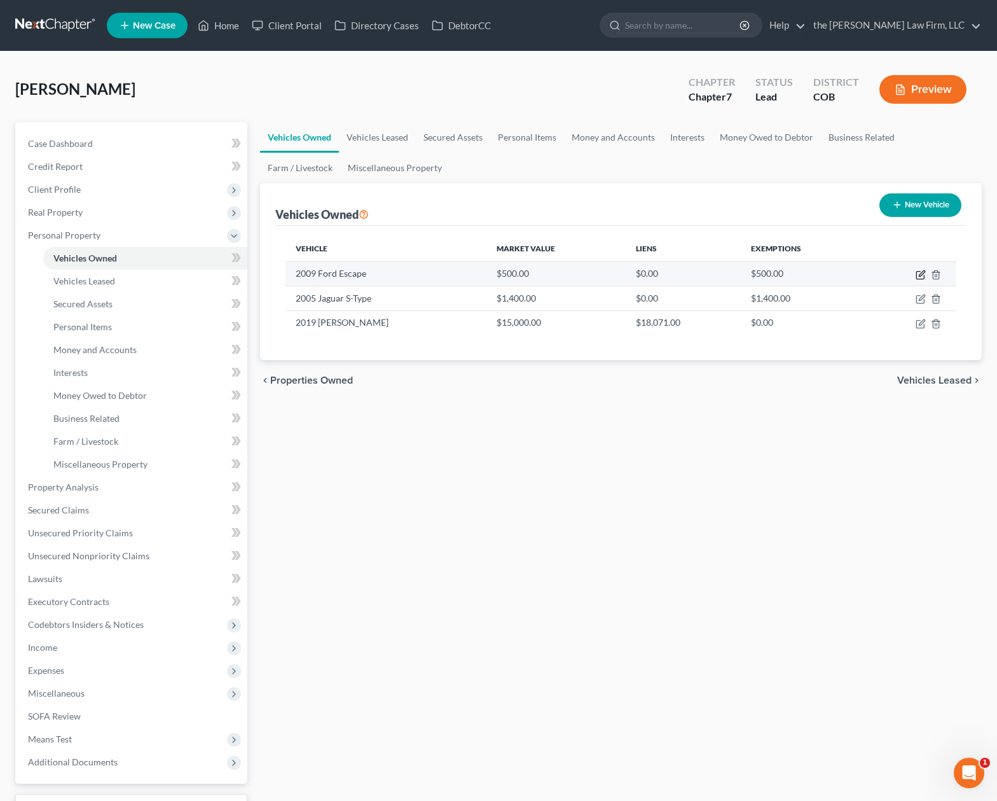
click at [917, 272] on icon "button" at bounding box center [921, 276] width 8 height 8
select select "0"
select select "17"
select select "4"
select select "0"
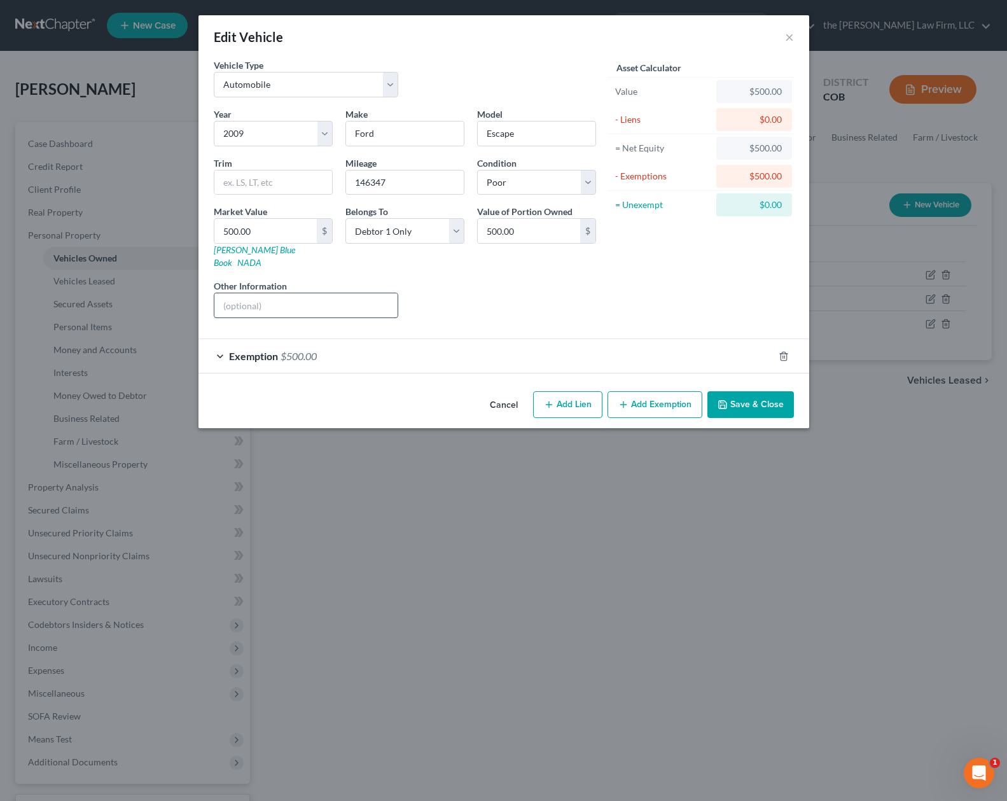
click at [309, 293] on input "text" at bounding box center [306, 305] width 184 height 24
type input "salvage title"
click at [777, 396] on button "Save & Close" at bounding box center [750, 404] width 87 height 27
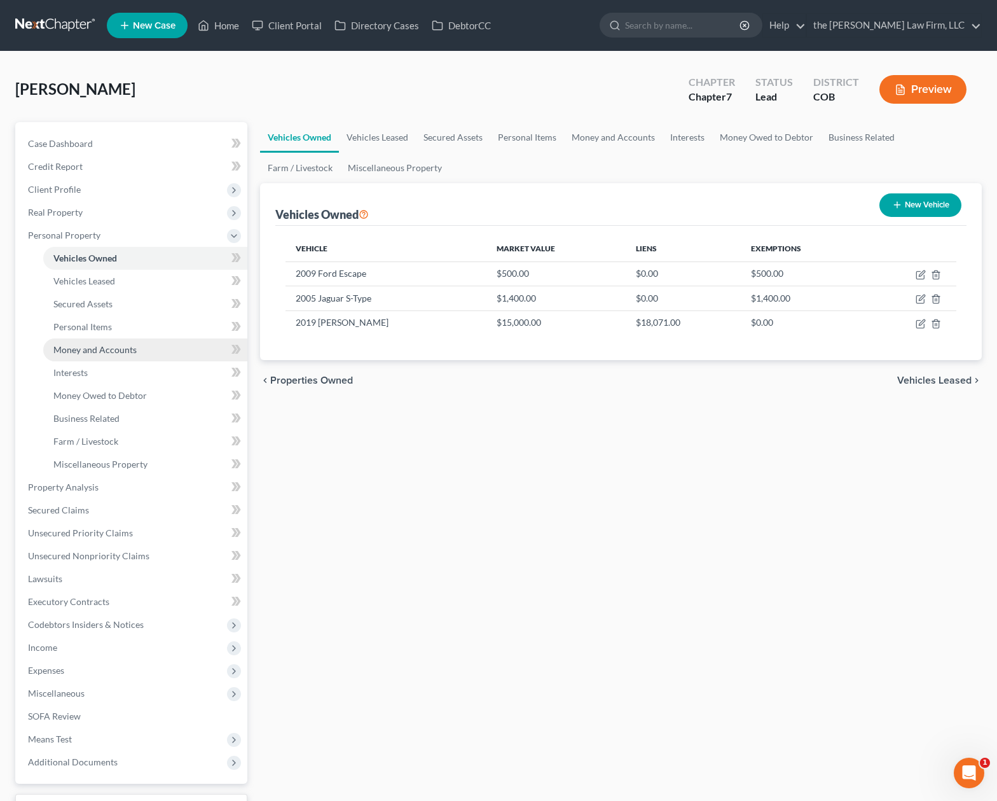
click at [117, 342] on link "Money and Accounts" at bounding box center [145, 349] width 204 height 23
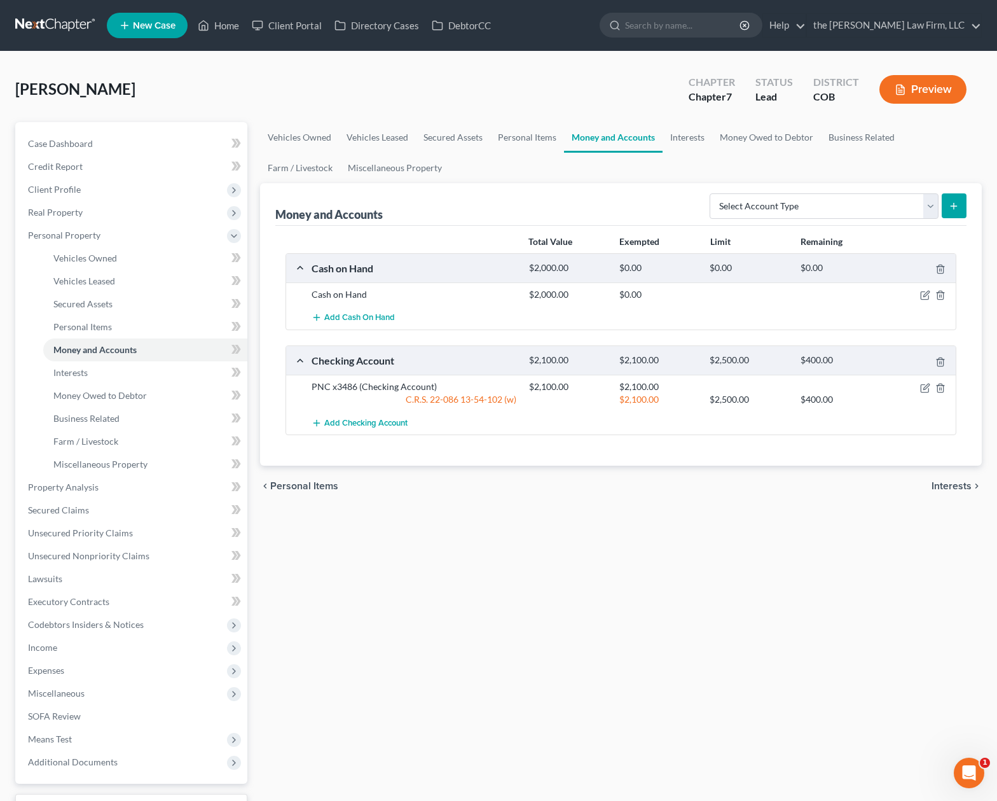
click at [565, 387] on div "$2,100.00" at bounding box center [568, 386] width 90 height 13
click at [922, 386] on icon "button" at bounding box center [925, 388] width 10 height 10
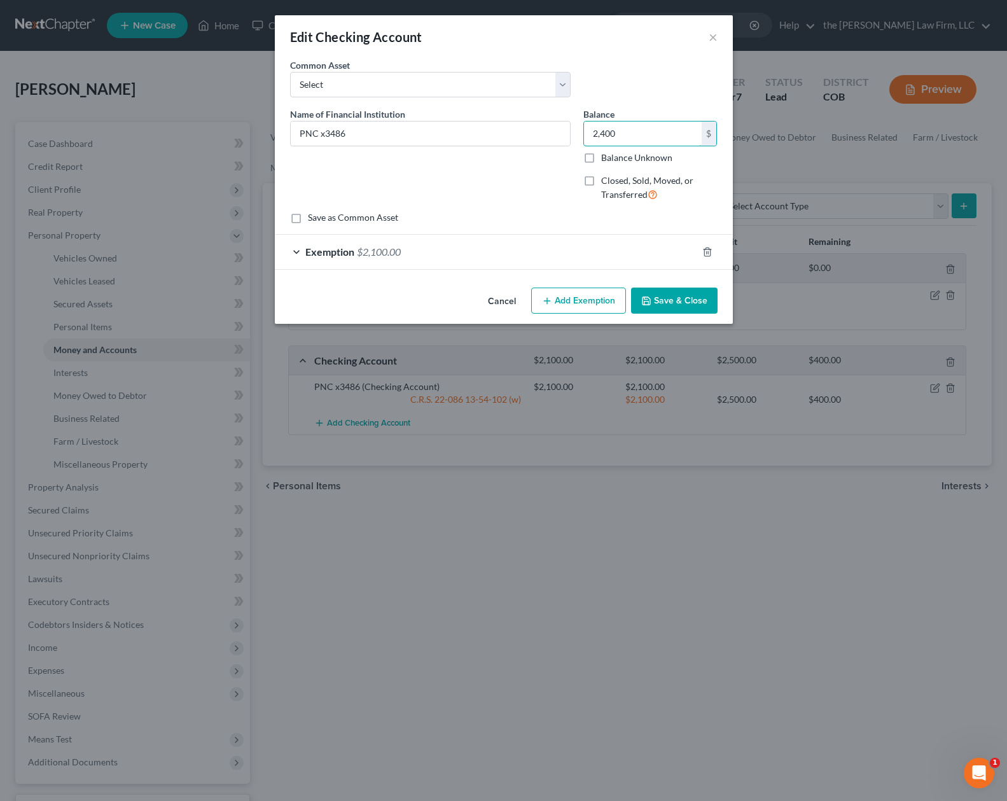
type input "2,400"
click at [476, 267] on div "Exemption $2,100.00" at bounding box center [486, 252] width 422 height 34
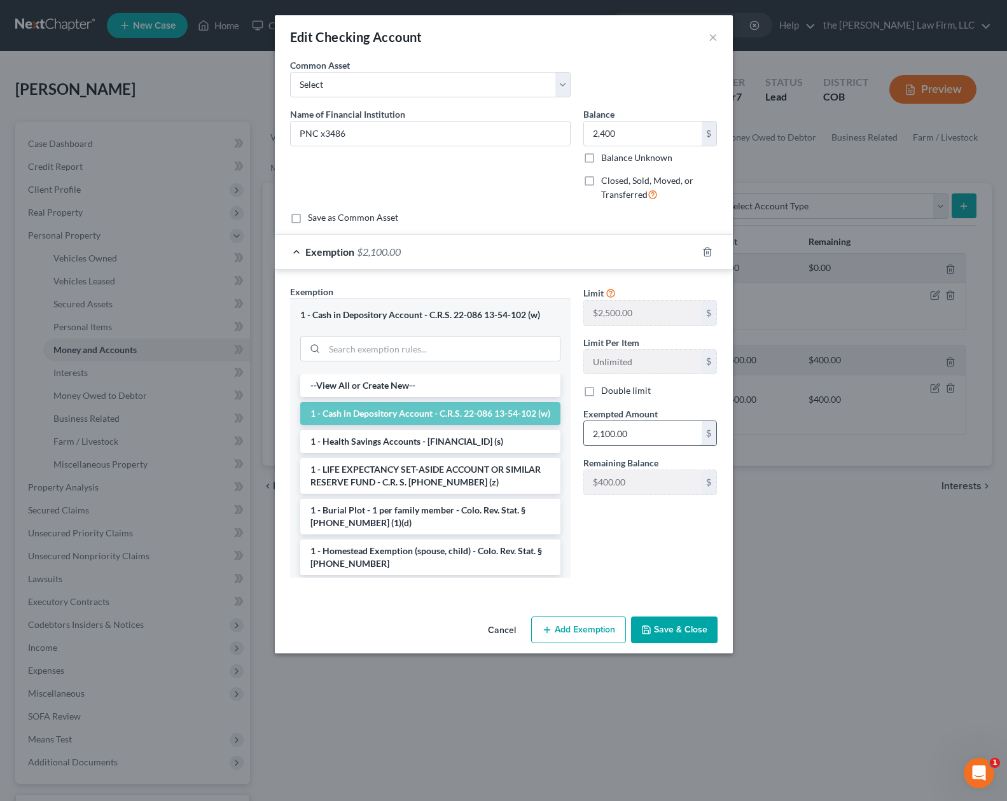
click at [666, 433] on input "2,100.00" at bounding box center [643, 433] width 118 height 24
type input "2,400"
click at [675, 639] on button "Save & Close" at bounding box center [674, 629] width 87 height 27
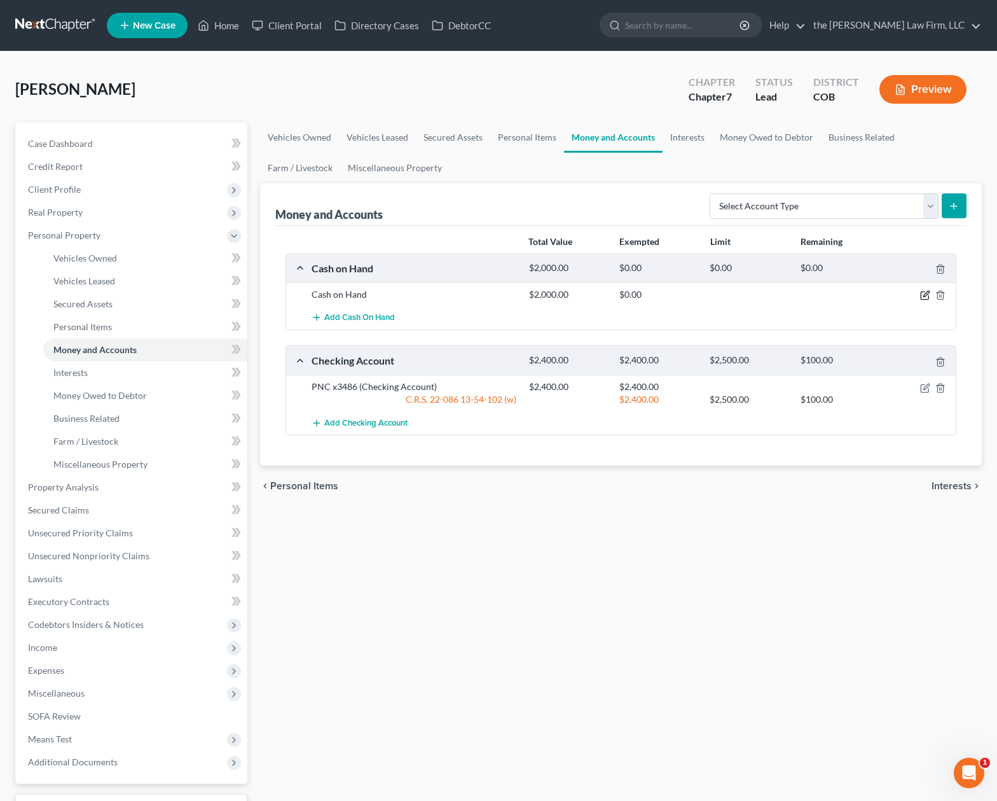
click at [926, 293] on icon "button" at bounding box center [925, 295] width 10 height 10
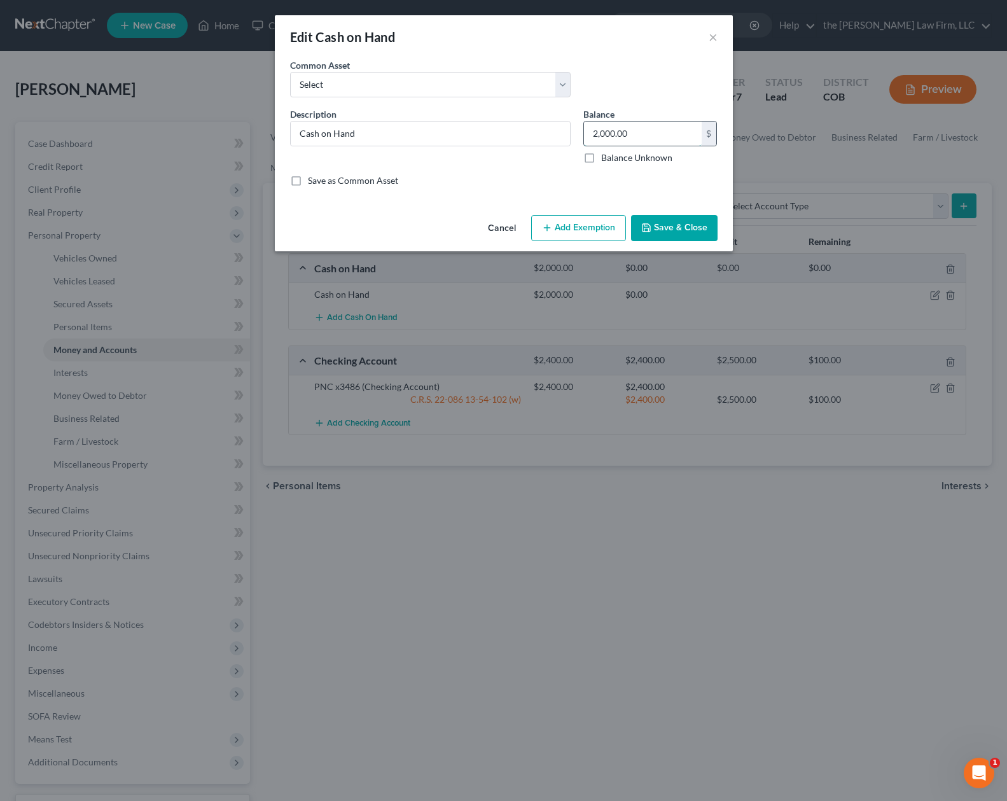
click at [647, 139] on input "2,000.00" at bounding box center [643, 133] width 118 height 24
type input "100"
click at [673, 225] on button "Save & Close" at bounding box center [674, 228] width 87 height 27
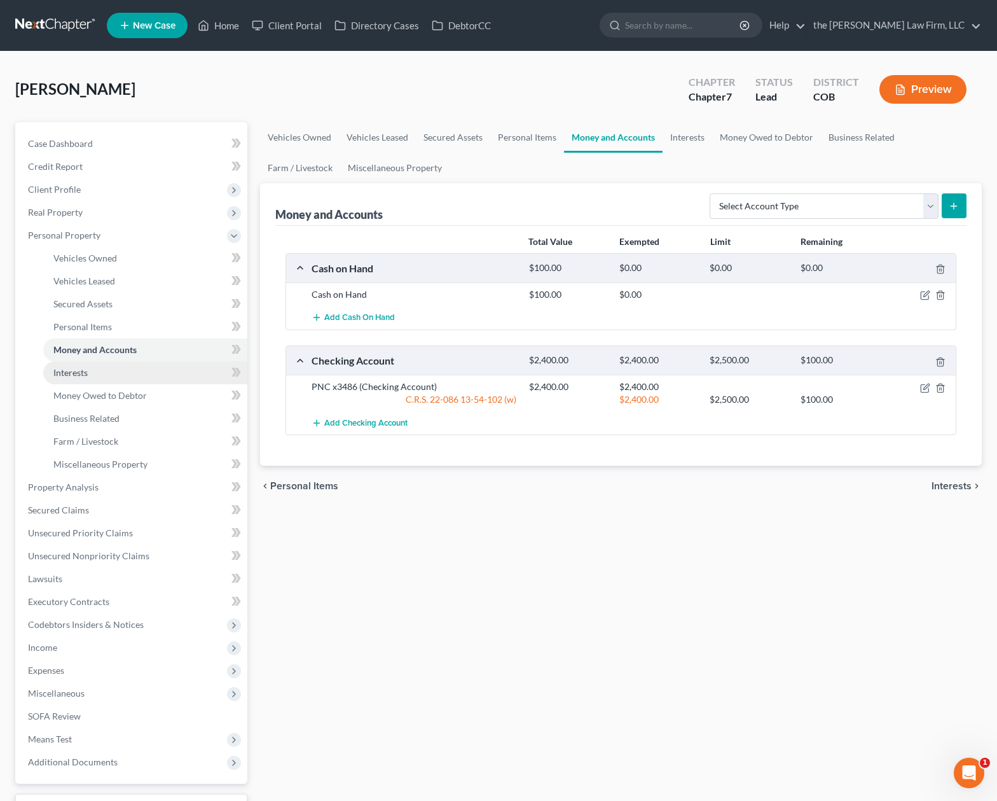
click at [115, 378] on link "Interests" at bounding box center [145, 372] width 204 height 23
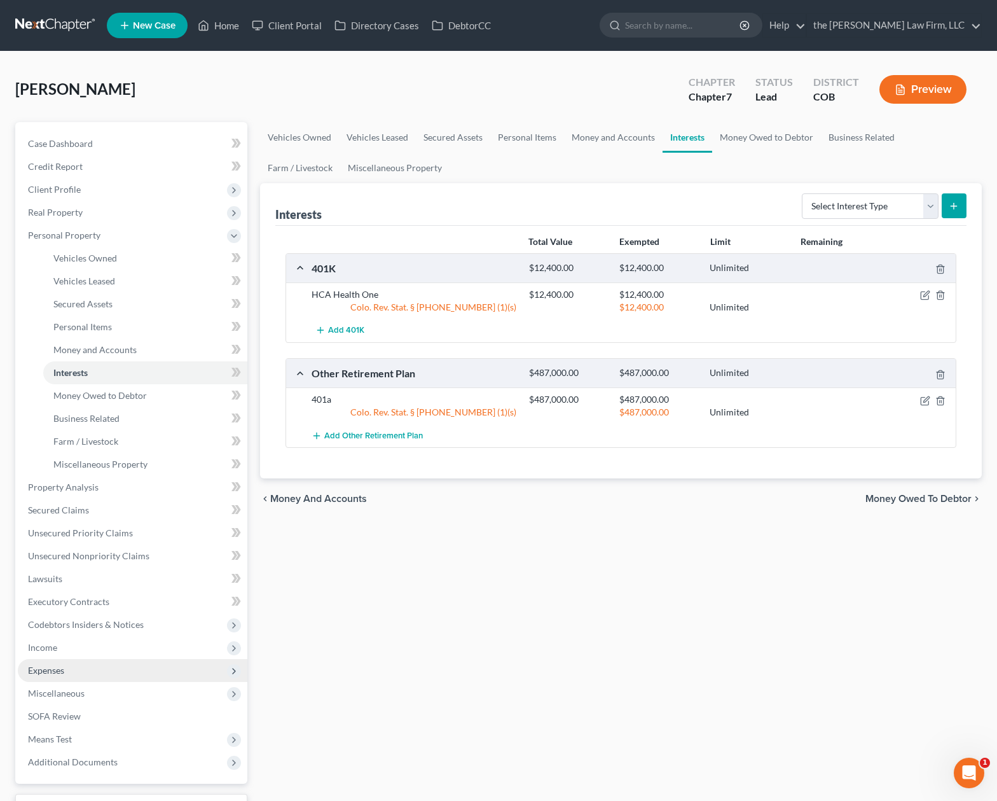
click at [134, 681] on span "Expenses" at bounding box center [133, 670] width 230 height 23
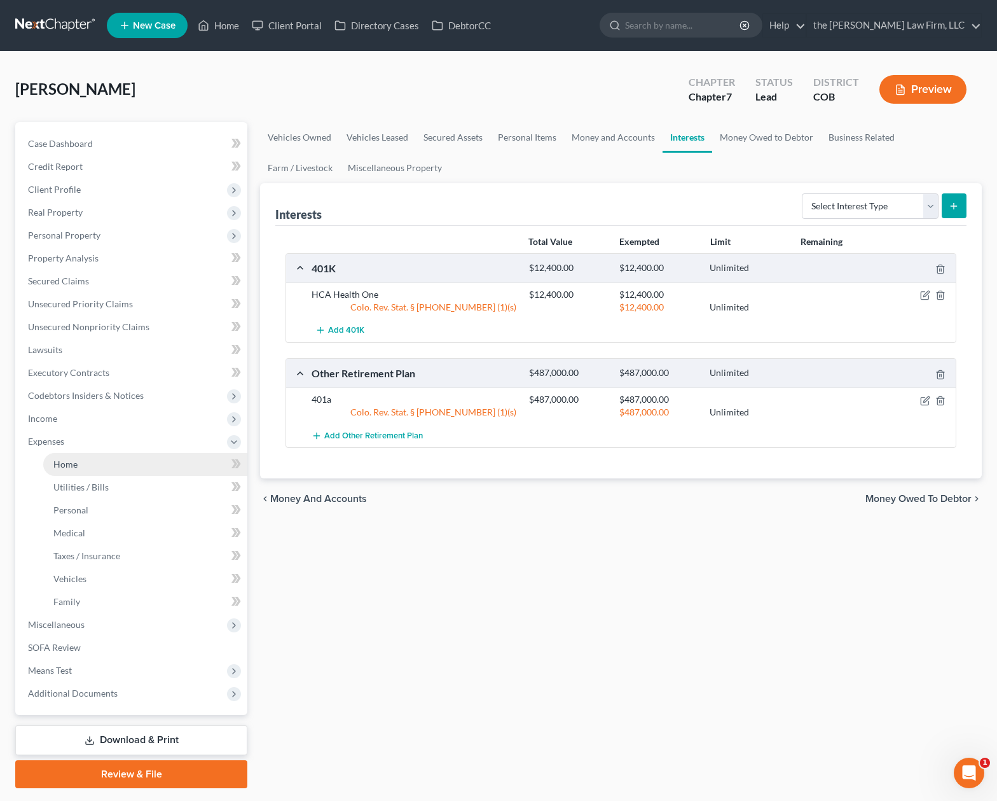
click at [121, 465] on link "Home" at bounding box center [145, 464] width 204 height 23
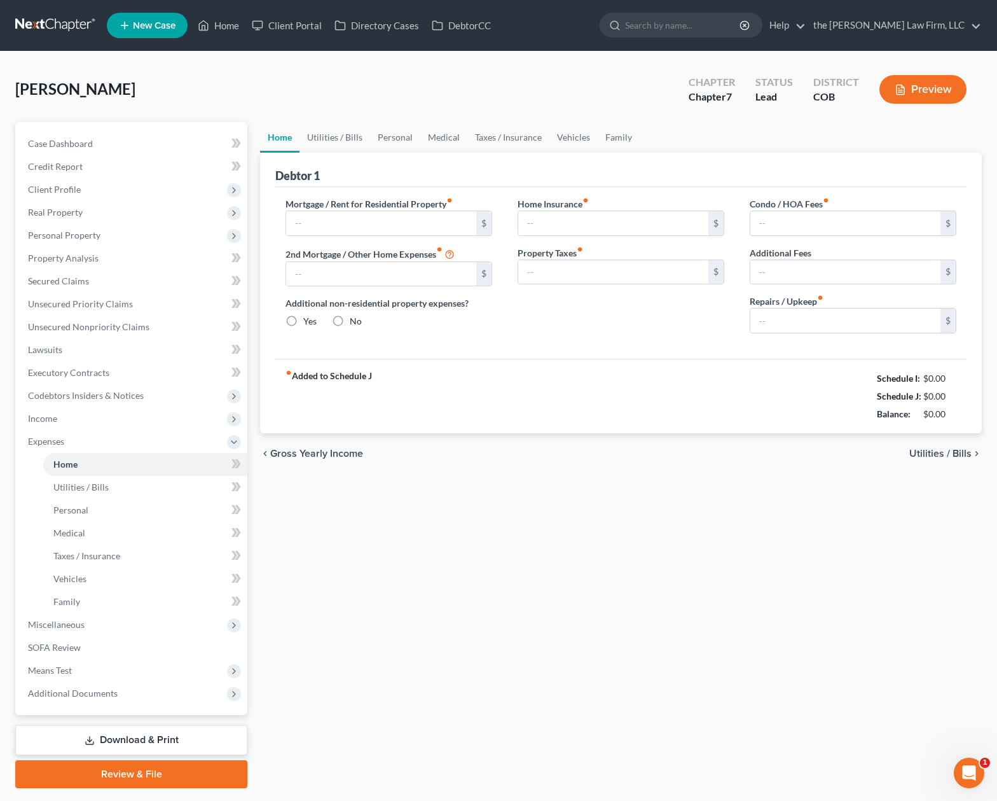
type input "1,969.75"
type input "853.40"
radio input "true"
type input "0.00"
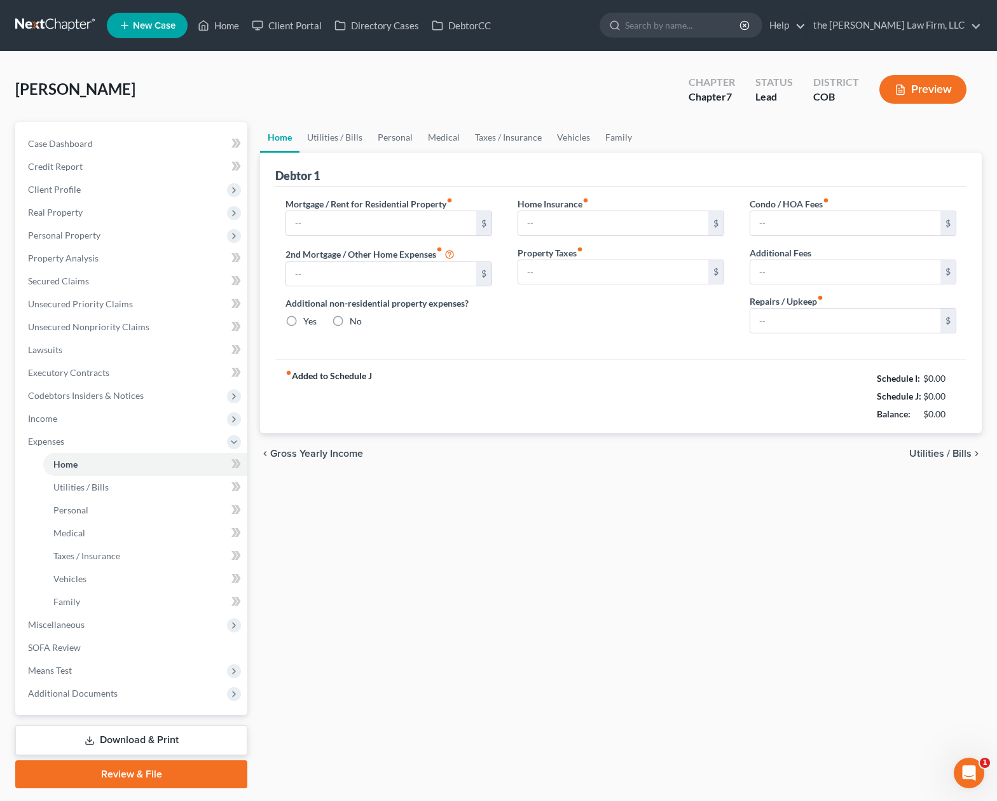
type input "120.00"
type input "0.00"
click at [814, 328] on input "0.00" at bounding box center [846, 321] width 190 height 24
type input "200"
click at [348, 141] on link "Utilities / Bills" at bounding box center [335, 137] width 71 height 31
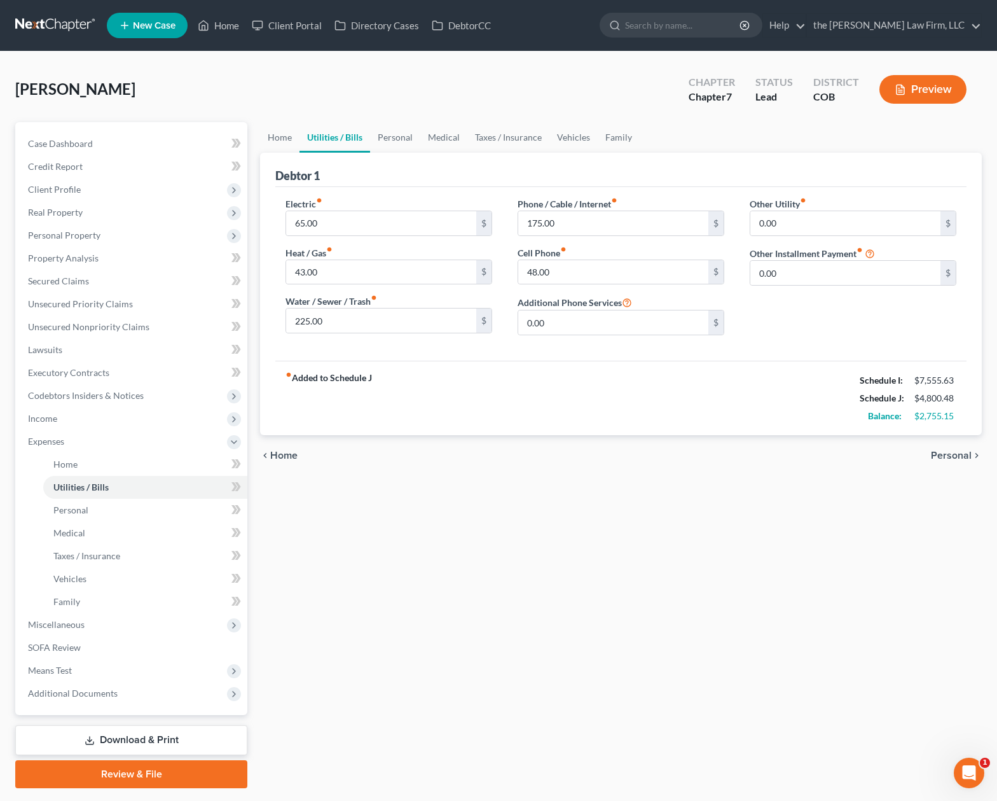
click at [419, 253] on div "Heat / Gas fiber_manual_record 43.00 $" at bounding box center [389, 265] width 207 height 39
click at [417, 271] on input "43.00" at bounding box center [381, 272] width 190 height 24
click at [419, 228] on input "65.00" at bounding box center [381, 223] width 190 height 24
click at [370, 274] on input "43.00" at bounding box center [381, 272] width 190 height 24
type input "150"
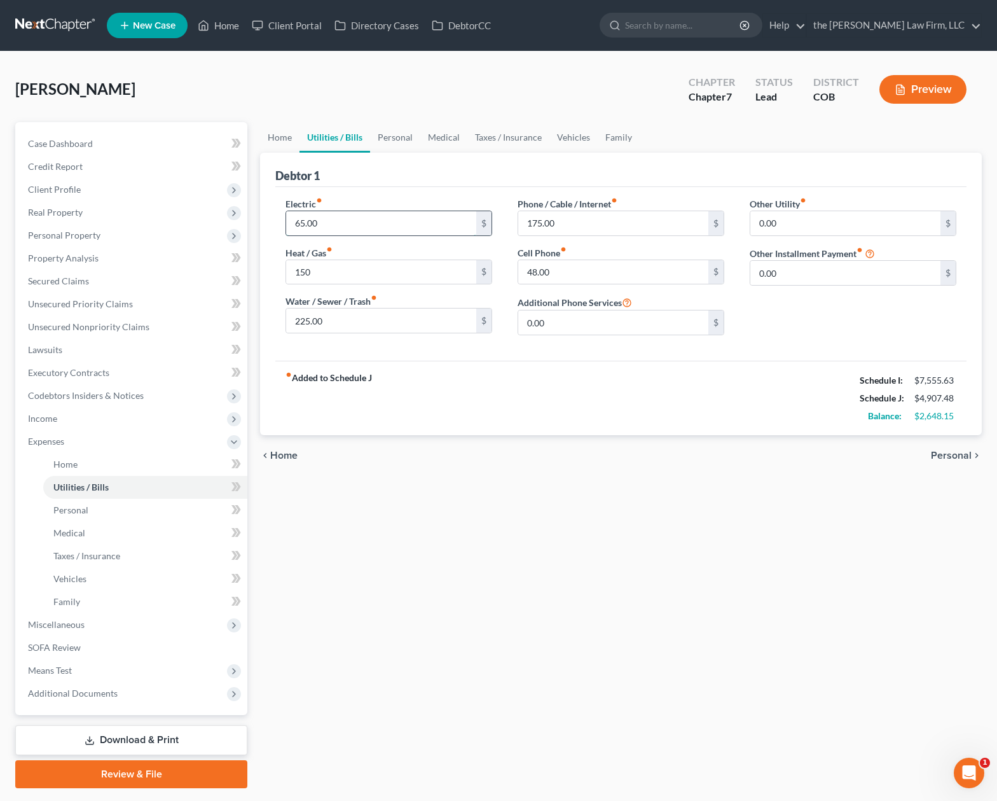
click at [377, 223] on input "65.00" at bounding box center [381, 223] width 190 height 24
type input "165"
click at [640, 267] on input "48.00" at bounding box center [613, 272] width 190 height 24
click at [644, 371] on div "fiber_manual_record Added to Schedule J Schedule I: $7,555.63 Schedule J: $5,00…" at bounding box center [620, 398] width 691 height 74
drag, startPoint x: 398, startPoint y: 148, endPoint x: 401, endPoint y: 135, distance: 13.1
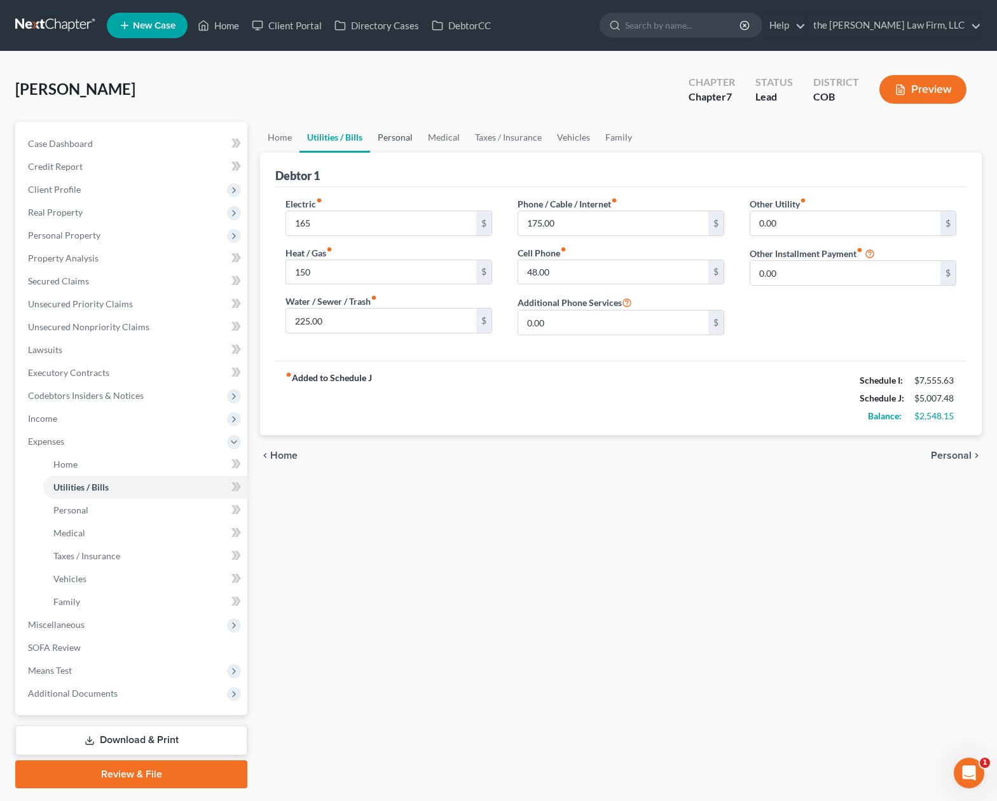
click at [398, 148] on link "Personal" at bounding box center [395, 137] width 50 height 31
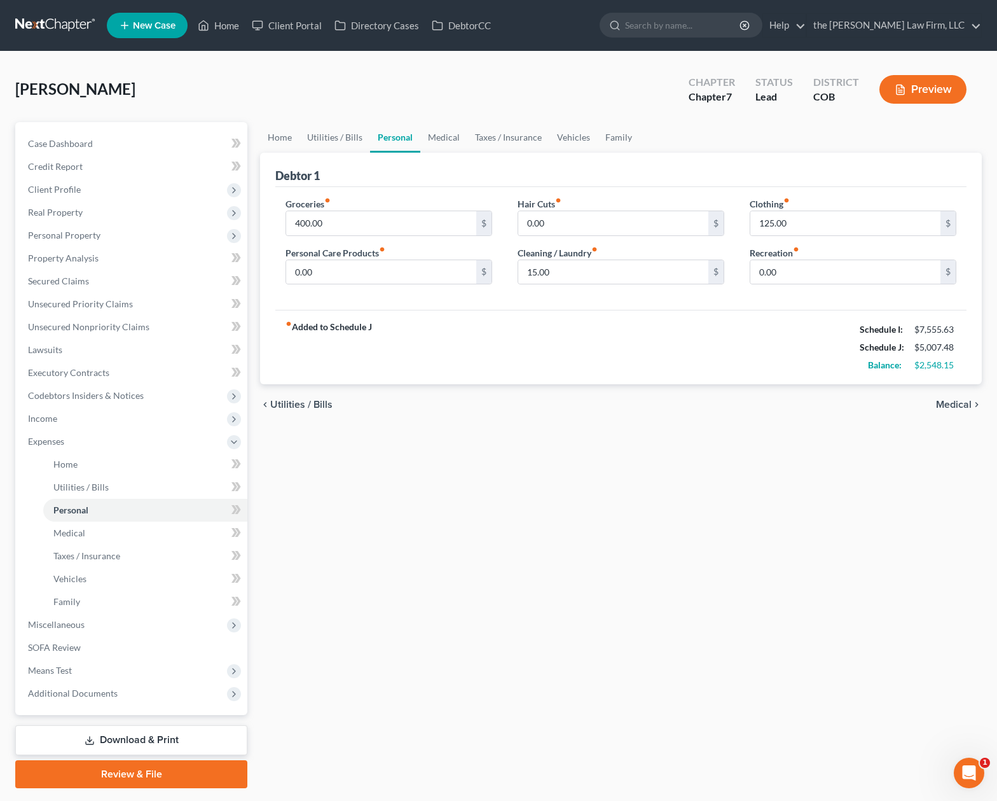
click at [575, 99] on div "[PERSON_NAME] Upgraded Chapter Chapter 7 Status Lead District COB Preview" at bounding box center [498, 94] width 967 height 55
click at [419, 191] on div "Groceries fiber_manual_record 400.00 $ Personal Care Products fiber_manual_reco…" at bounding box center [620, 248] width 691 height 123
click at [419, 218] on input "400.00" at bounding box center [381, 223] width 190 height 24
type input "550"
type input "25"
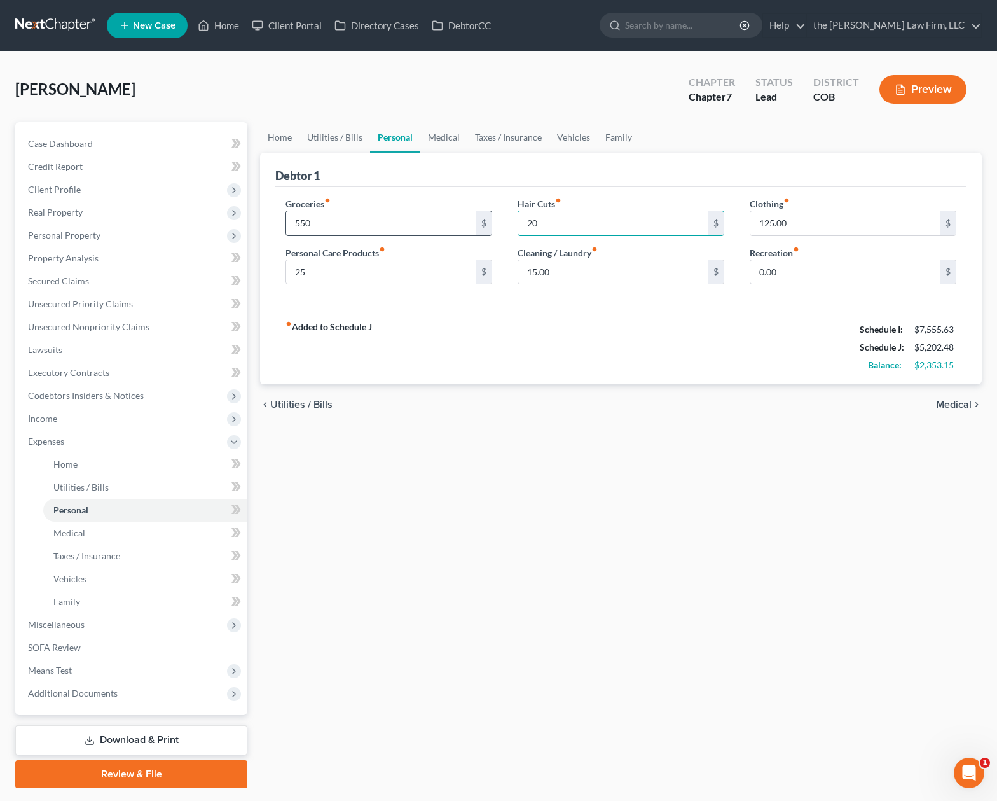
type input "20"
type input "50"
click at [438, 137] on link "Medical" at bounding box center [443, 137] width 47 height 31
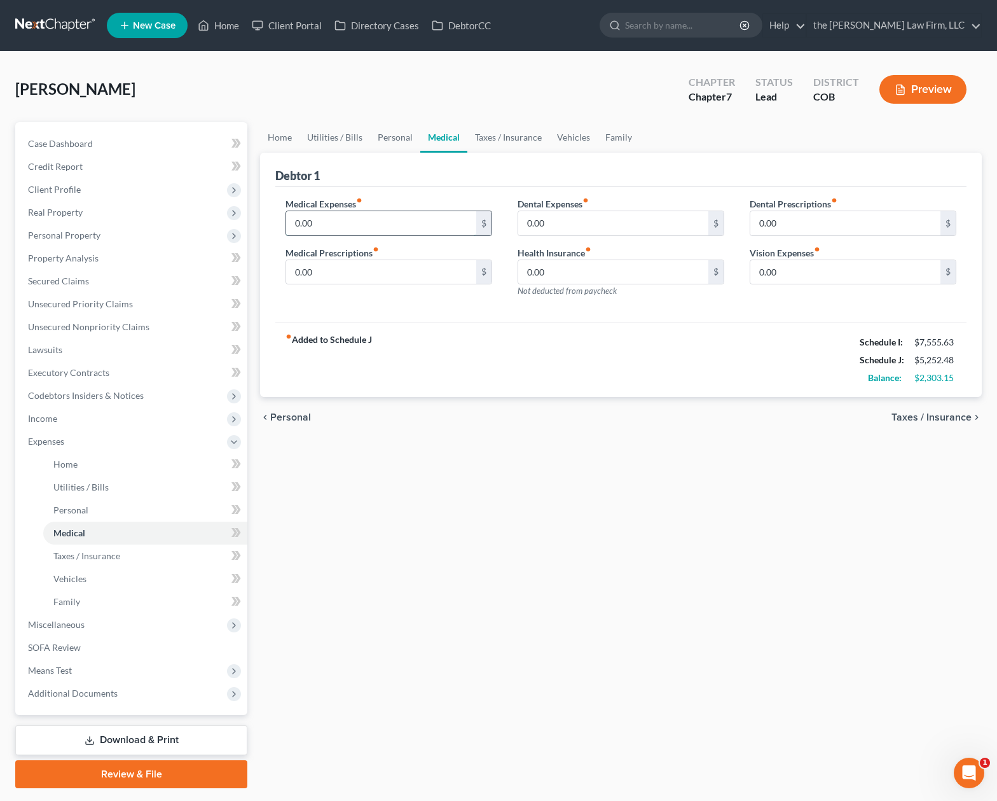
click at [444, 216] on input "0.00" at bounding box center [381, 223] width 190 height 24
click at [400, 228] on input "0.00" at bounding box center [381, 223] width 190 height 24
type input "0"
type input "85"
click at [502, 135] on link "Taxes / Insurance" at bounding box center [509, 137] width 82 height 31
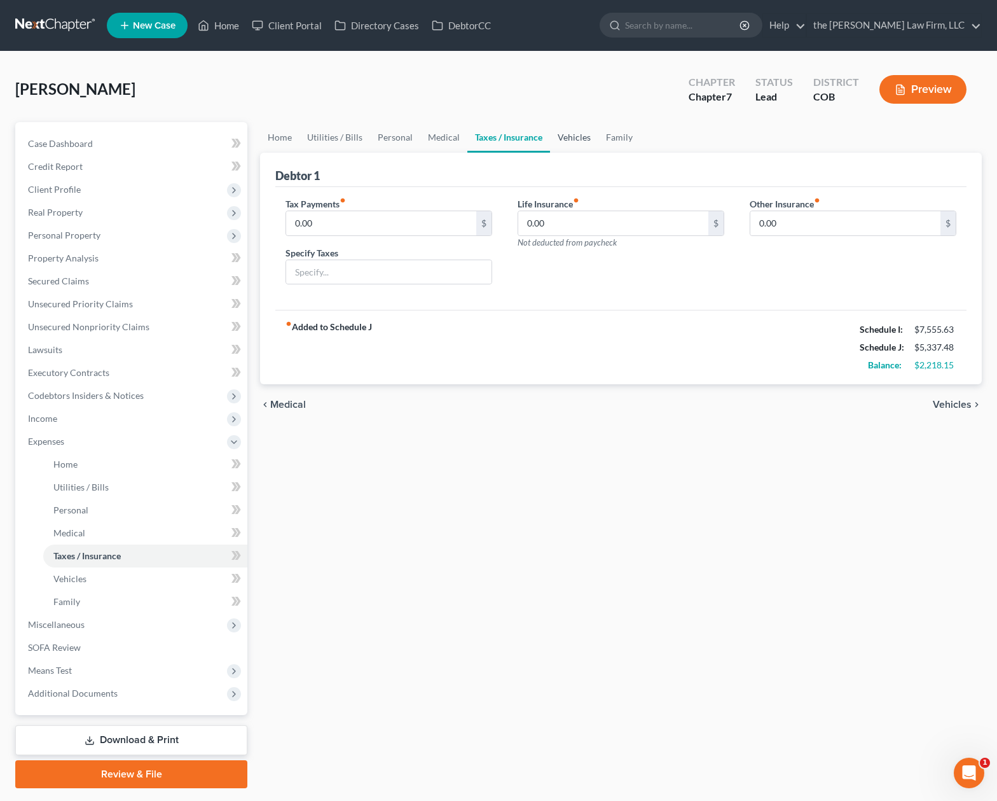
drag, startPoint x: 574, startPoint y: 130, endPoint x: 567, endPoint y: 121, distance: 11.7
click at [574, 130] on link "Vehicles" at bounding box center [574, 137] width 48 height 31
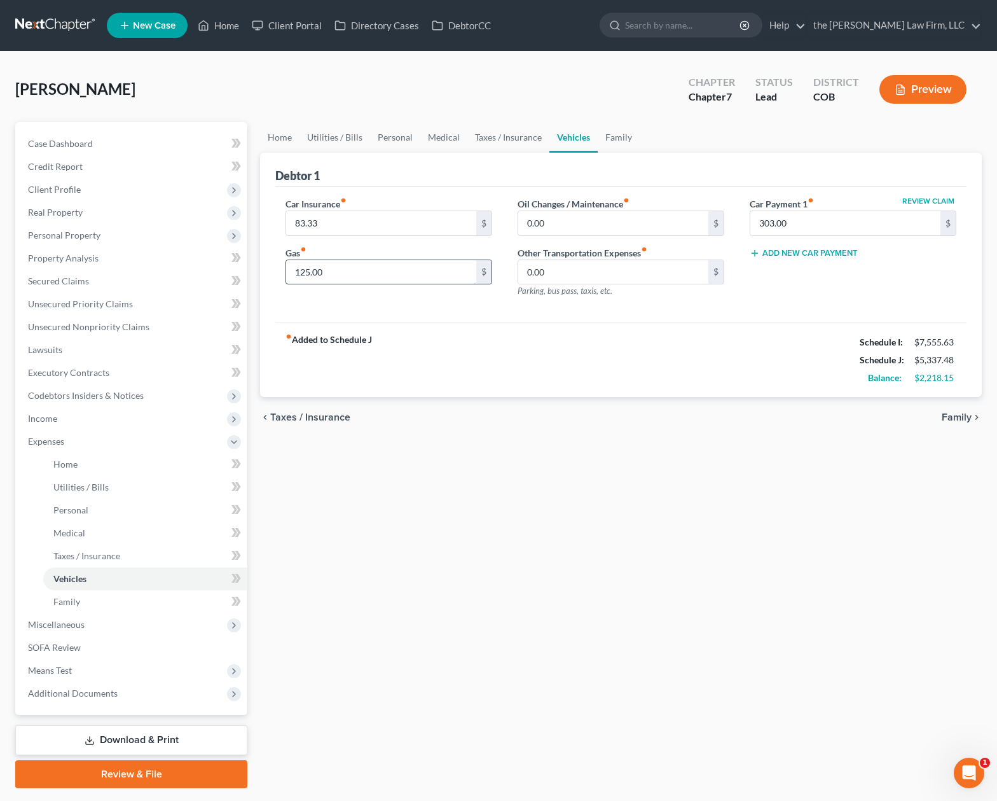
click at [408, 273] on input "125.00" at bounding box center [381, 272] width 190 height 24
click at [604, 221] on input "0.00" at bounding box center [613, 223] width 190 height 24
type input "25"
click at [338, 274] on input "125.00" at bounding box center [381, 272] width 190 height 24
type input "200"
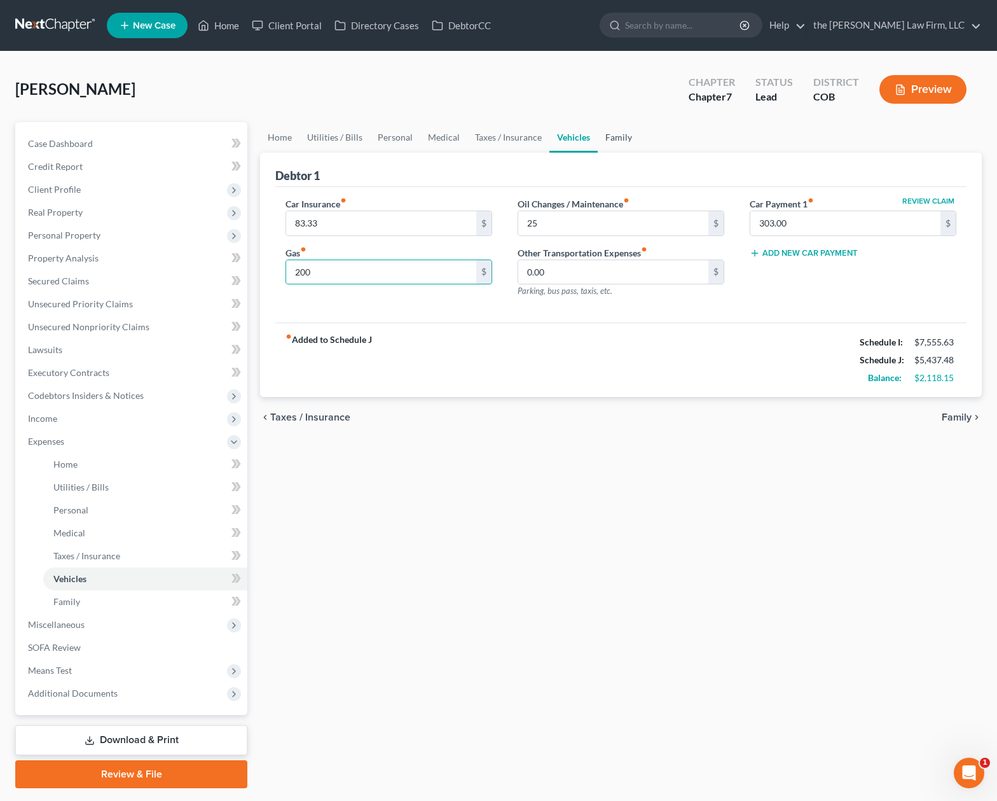
drag, startPoint x: 615, startPoint y: 138, endPoint x: 613, endPoint y: 130, distance: 8.5
click at [616, 138] on link "Family" at bounding box center [619, 137] width 42 height 31
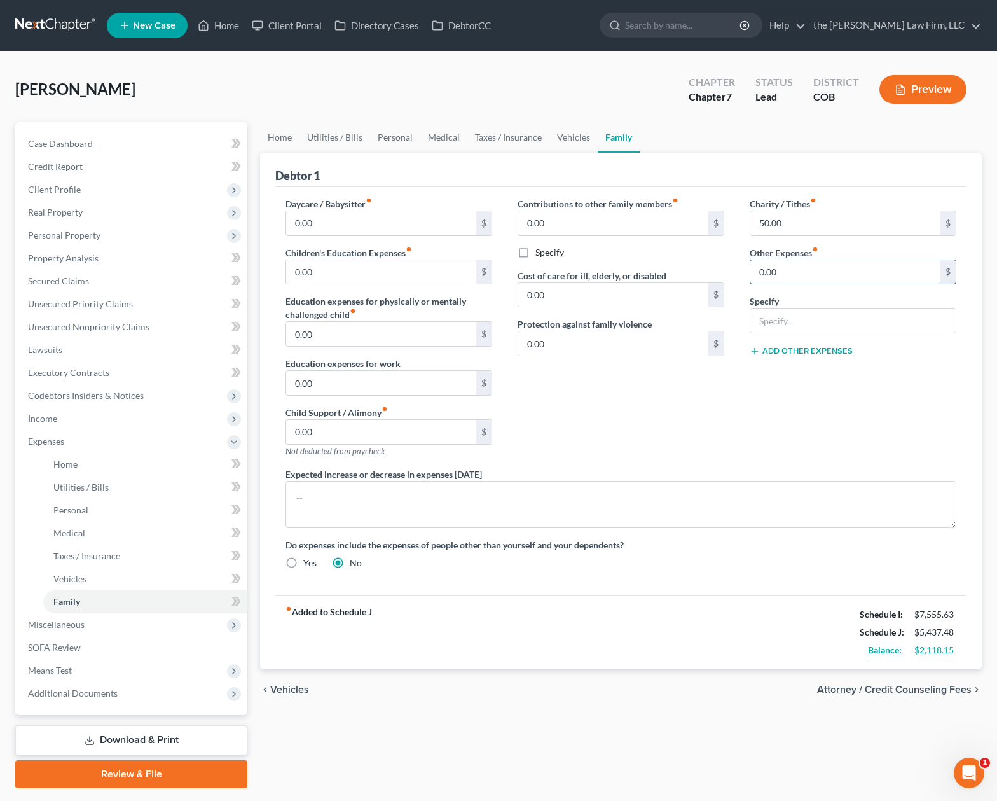
click at [876, 276] on input "0.00" at bounding box center [846, 272] width 190 height 24
type input "150"
type input "miscellaneous expenses"
click at [644, 458] on div "Contributions to other family members fiber_manual_record 0.00 $ Specify Cost o…" at bounding box center [621, 332] width 232 height 270
click at [333, 138] on link "Utilities / Bills" at bounding box center [335, 137] width 71 height 31
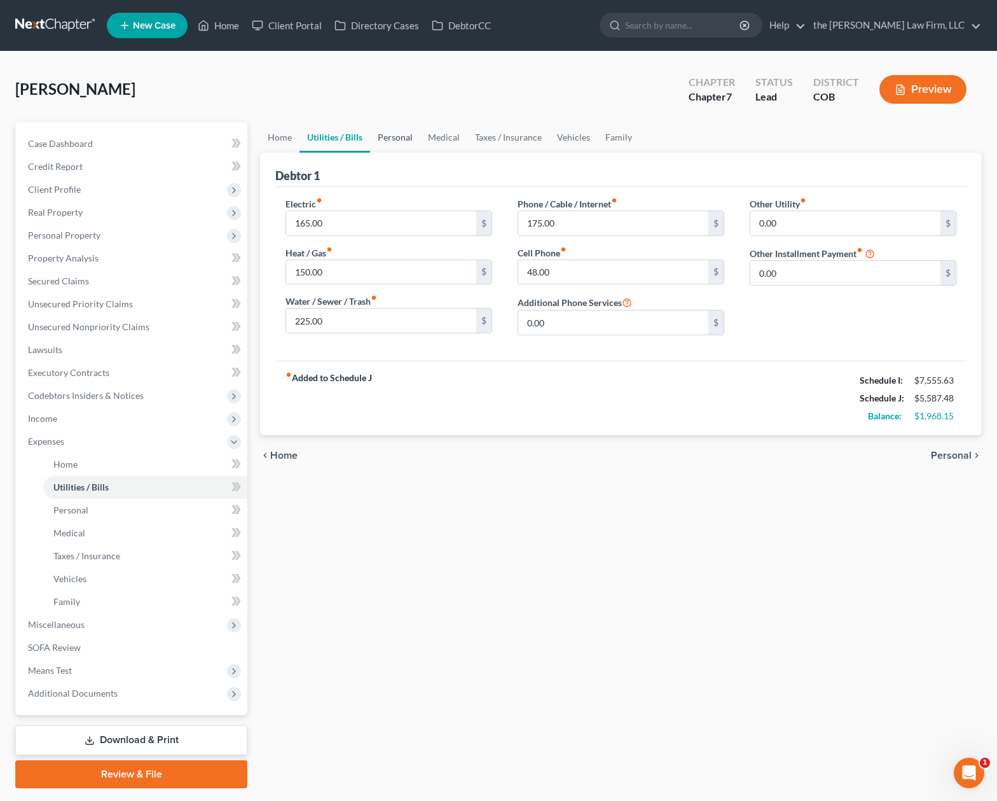
click at [391, 134] on link "Personal" at bounding box center [395, 137] width 50 height 31
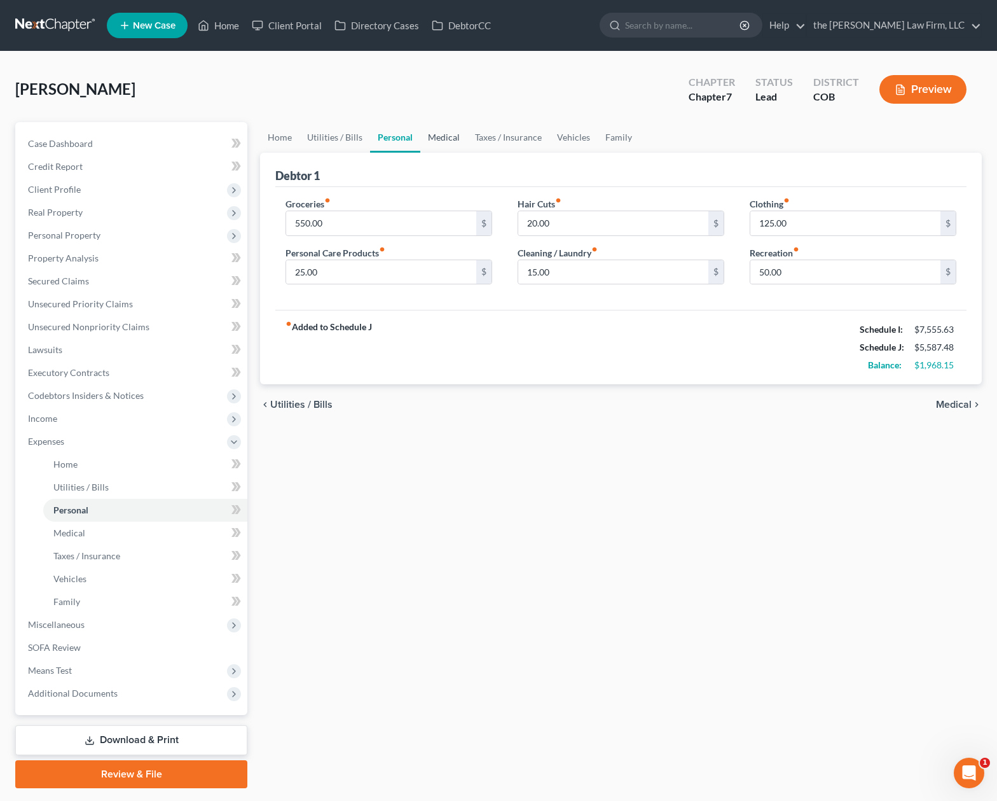
click at [438, 137] on link "Medical" at bounding box center [443, 137] width 47 height 31
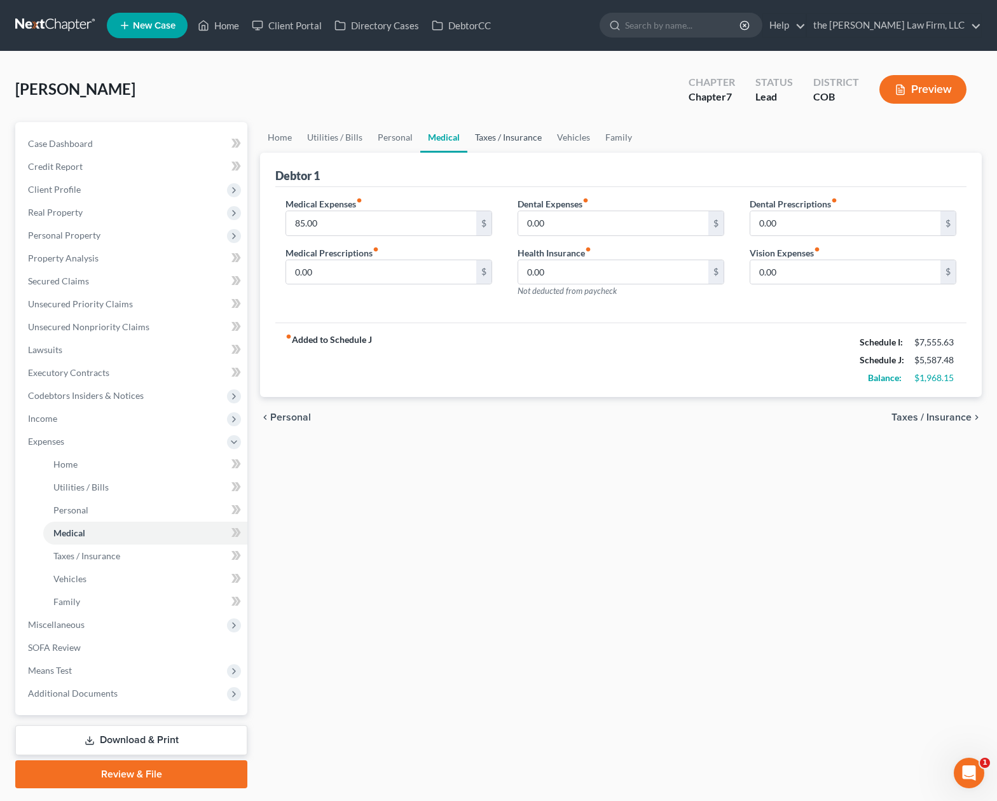
click at [513, 142] on link "Taxes / Insurance" at bounding box center [509, 137] width 82 height 31
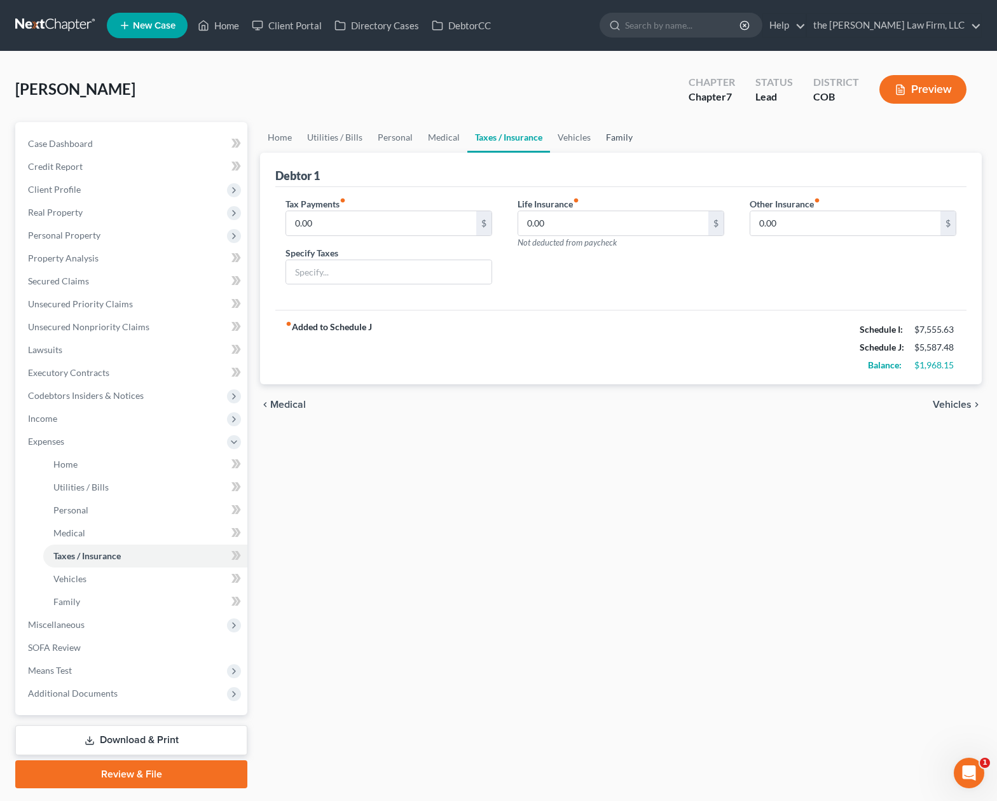
click at [608, 138] on link "Family" at bounding box center [620, 137] width 42 height 31
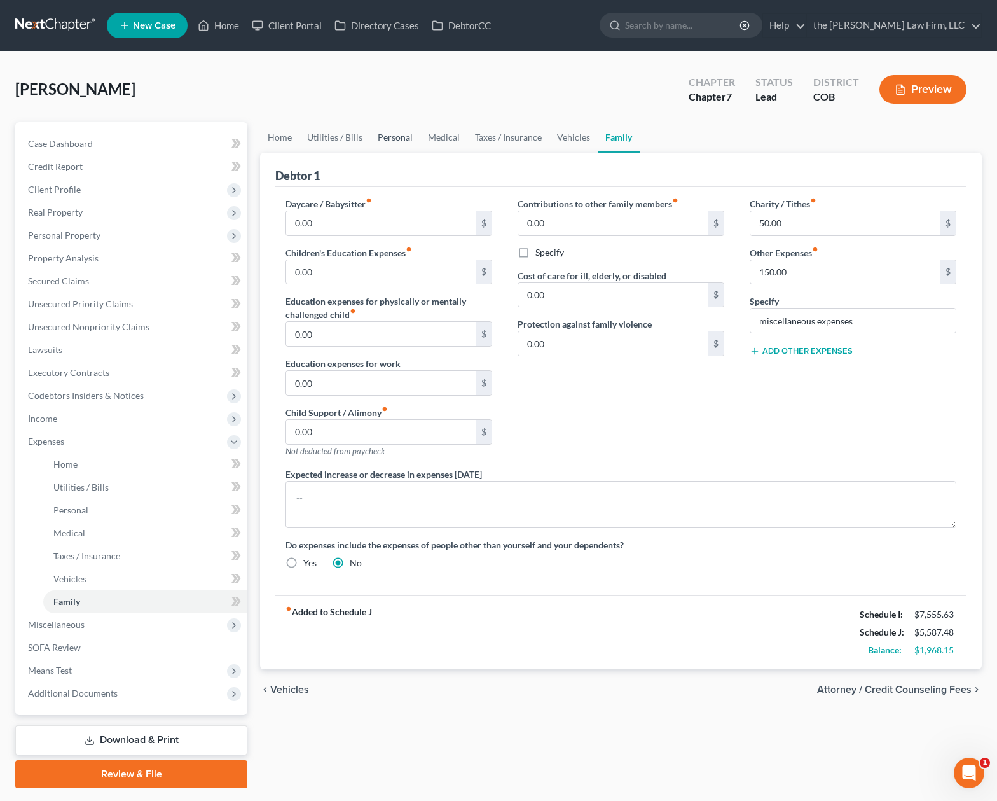
click at [389, 136] on link "Personal" at bounding box center [395, 137] width 50 height 31
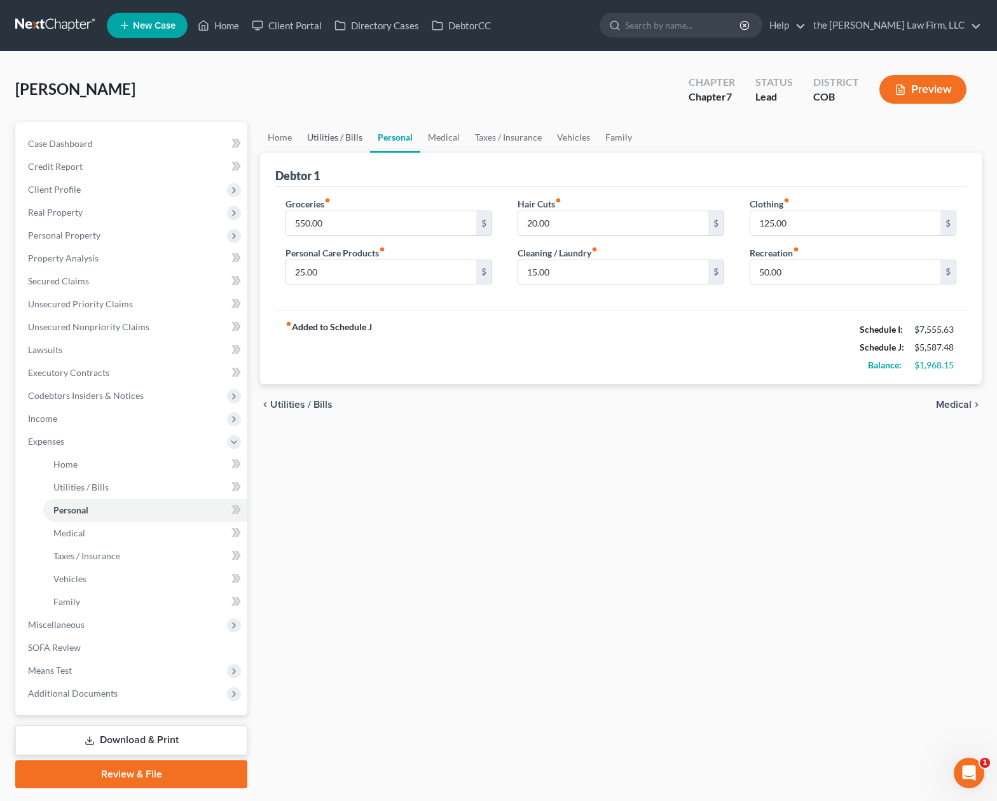
click at [341, 133] on link "Utilities / Bills" at bounding box center [335, 137] width 71 height 31
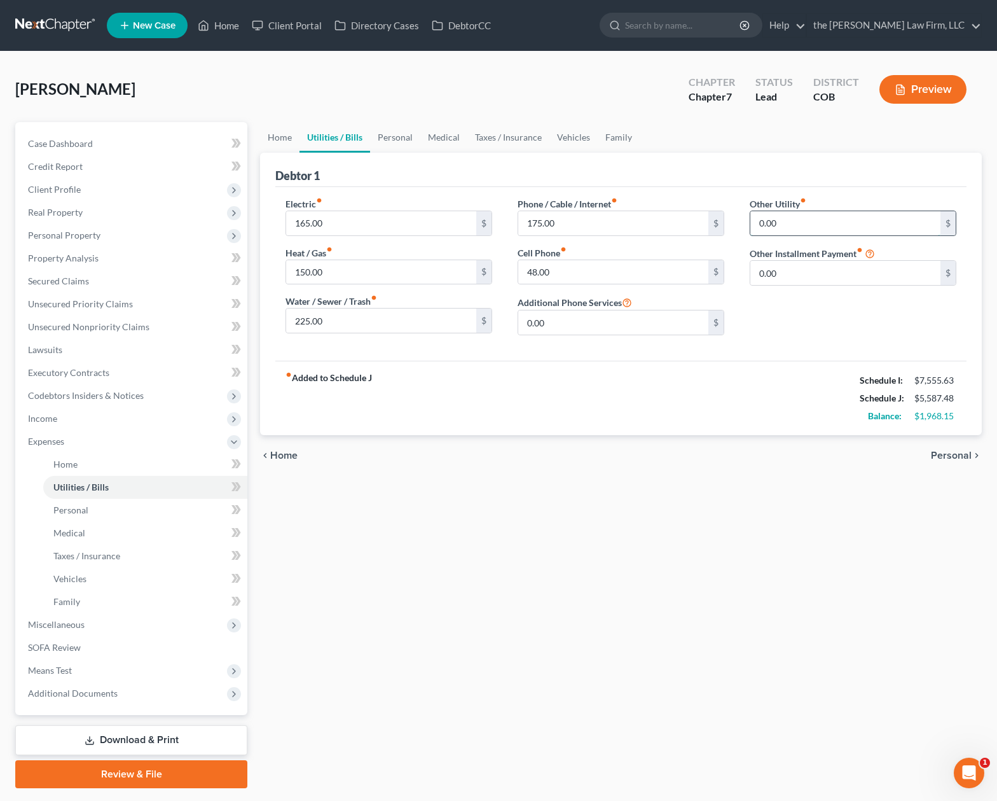
click at [810, 225] on input "0.00" at bounding box center [846, 223] width 190 height 24
click at [812, 125] on ul "Home Utilities / Bills Personal Medical Taxes / Insurance Vehicles Family" at bounding box center [621, 137] width 722 height 31
click at [805, 226] on input "500" at bounding box center [846, 223] width 190 height 24
type input "433"
click at [644, 156] on div "Debtor 1" at bounding box center [620, 170] width 691 height 34
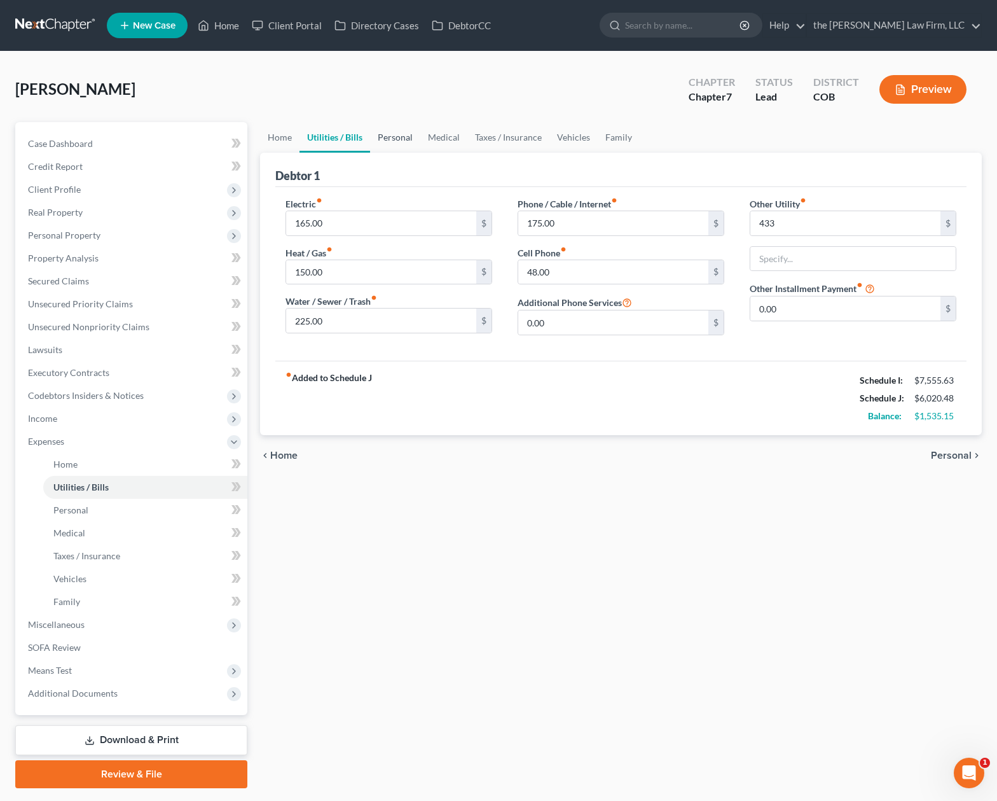
click at [392, 142] on link "Personal" at bounding box center [395, 137] width 50 height 31
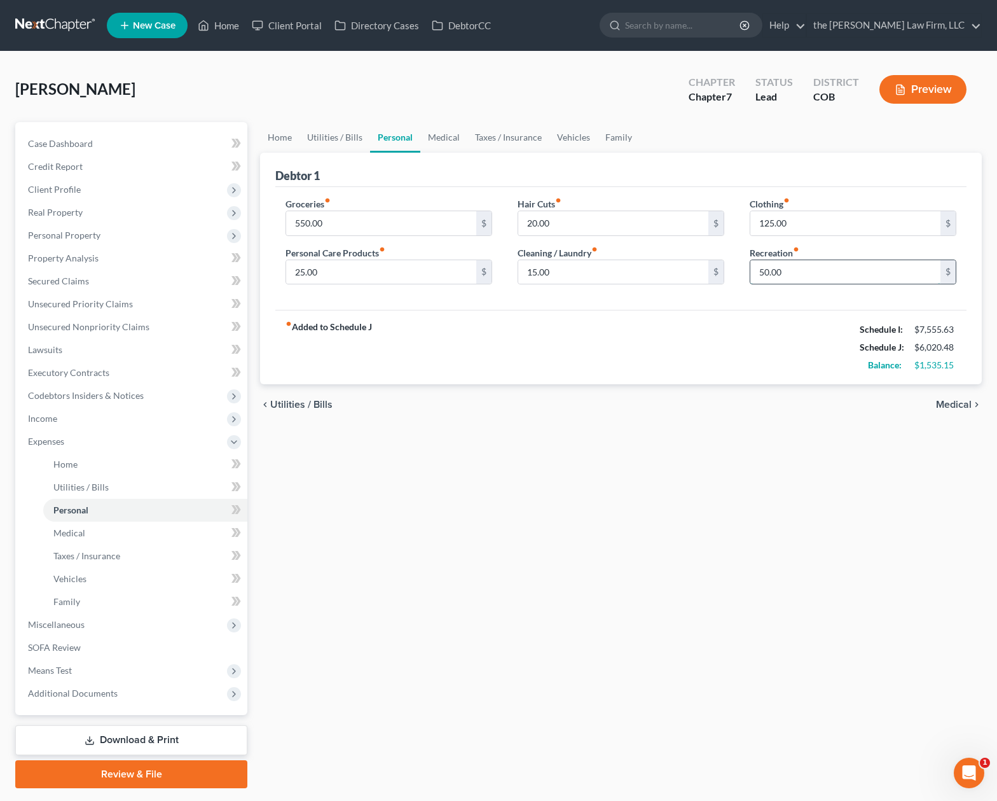
click at [819, 274] on input "50.00" at bounding box center [846, 272] width 190 height 24
type input "140"
click at [378, 217] on input "550.00" at bounding box center [381, 223] width 190 height 24
type input "700"
click at [452, 458] on div "Home Utilities / Bills Personal Medical Taxes / Insurance Vehicles Family Debto…" at bounding box center [621, 455] width 735 height 666
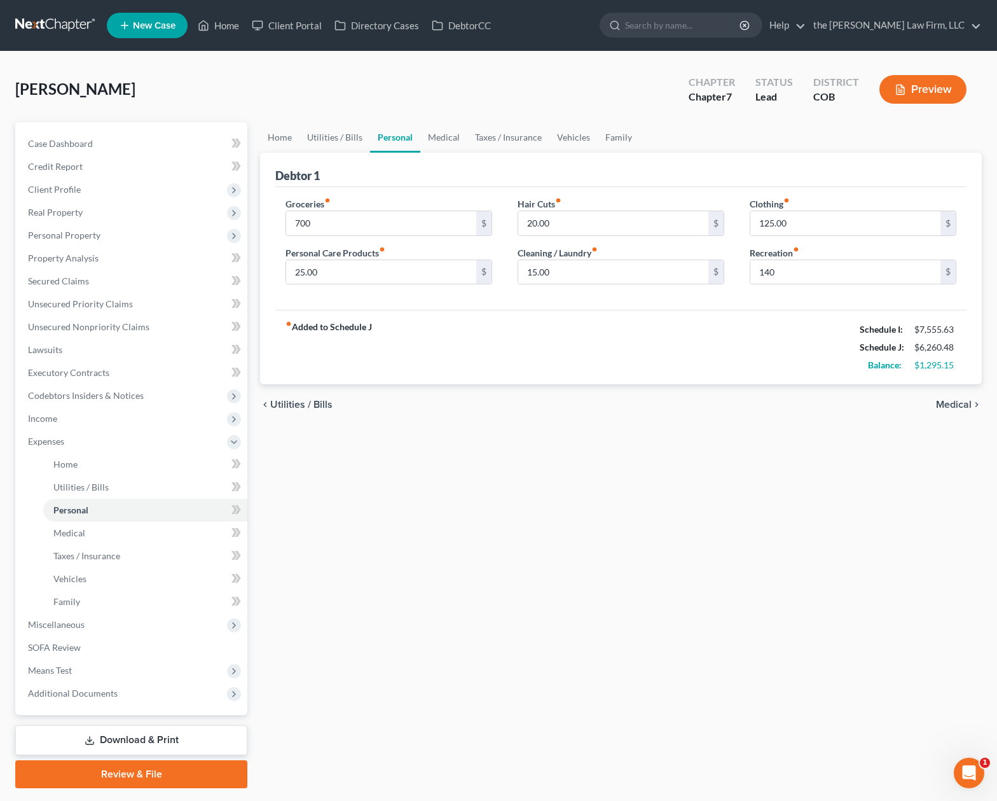
click at [608, 258] on div "Cleaning / Laundry fiber_manual_record 15.00 $" at bounding box center [621, 265] width 207 height 39
click at [606, 267] on input "15.00" at bounding box center [613, 272] width 190 height 24
type input "25"
click at [724, 350] on div "fiber_manual_record Added to Schedule J Schedule I: $7,555.63 Schedule J: $6,27…" at bounding box center [620, 347] width 691 height 74
click at [354, 273] on input "25.00" at bounding box center [381, 272] width 190 height 24
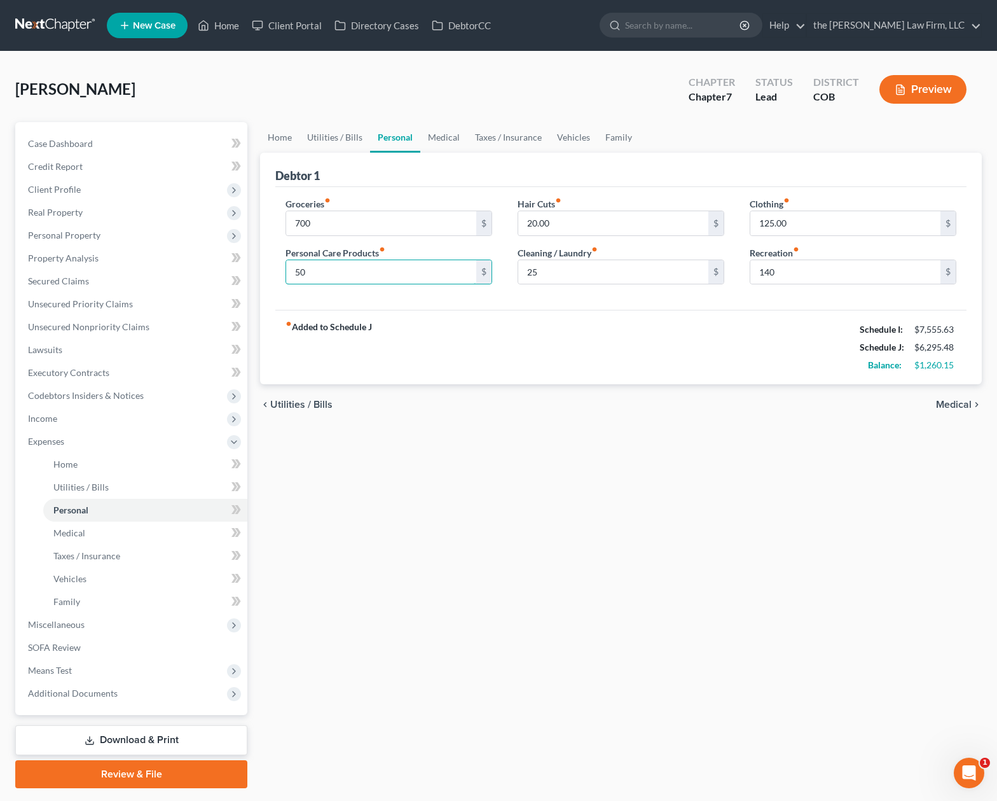
type input "50"
click at [470, 398] on div "chevron_left Utilities / Bills Medical chevron_right" at bounding box center [621, 404] width 722 height 41
click at [114, 417] on span "Income" at bounding box center [133, 418] width 230 height 23
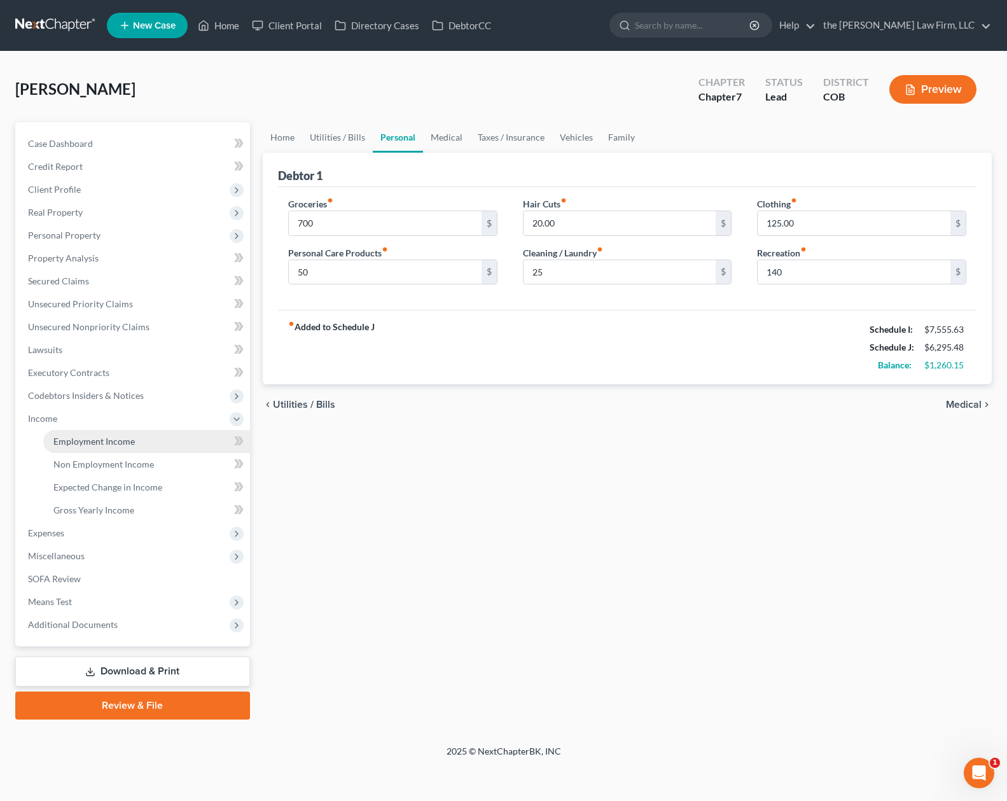
click at [130, 441] on span "Employment Income" at bounding box center [93, 441] width 81 height 11
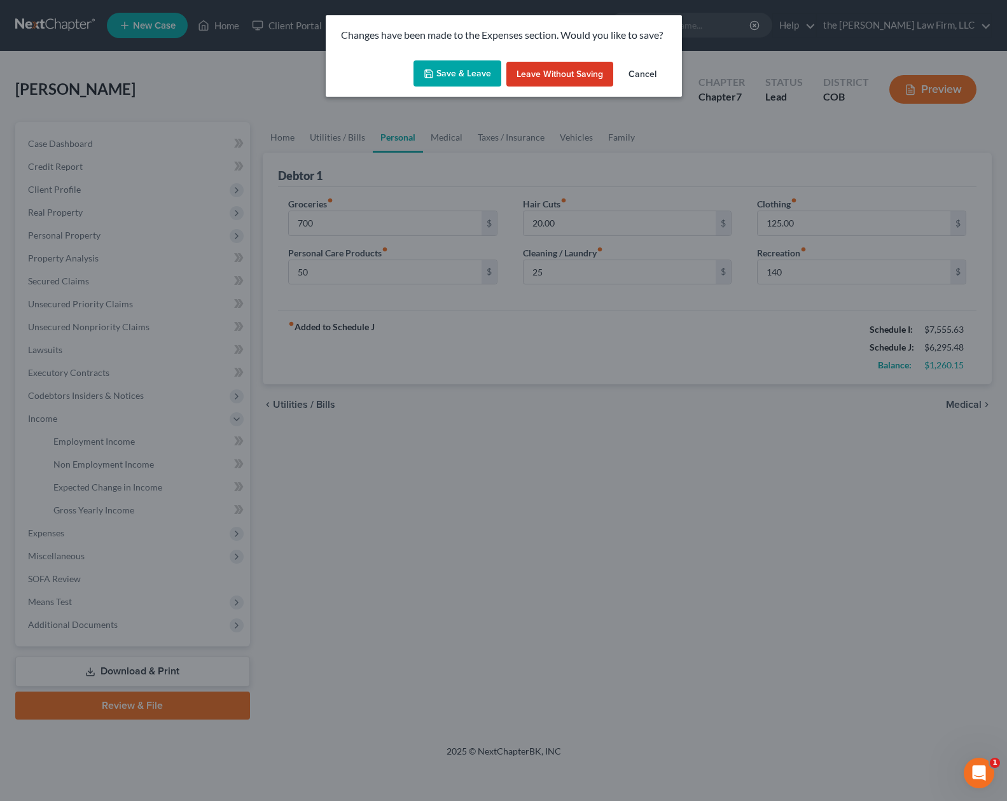
click at [453, 72] on button "Save & Leave" at bounding box center [457, 73] width 88 height 27
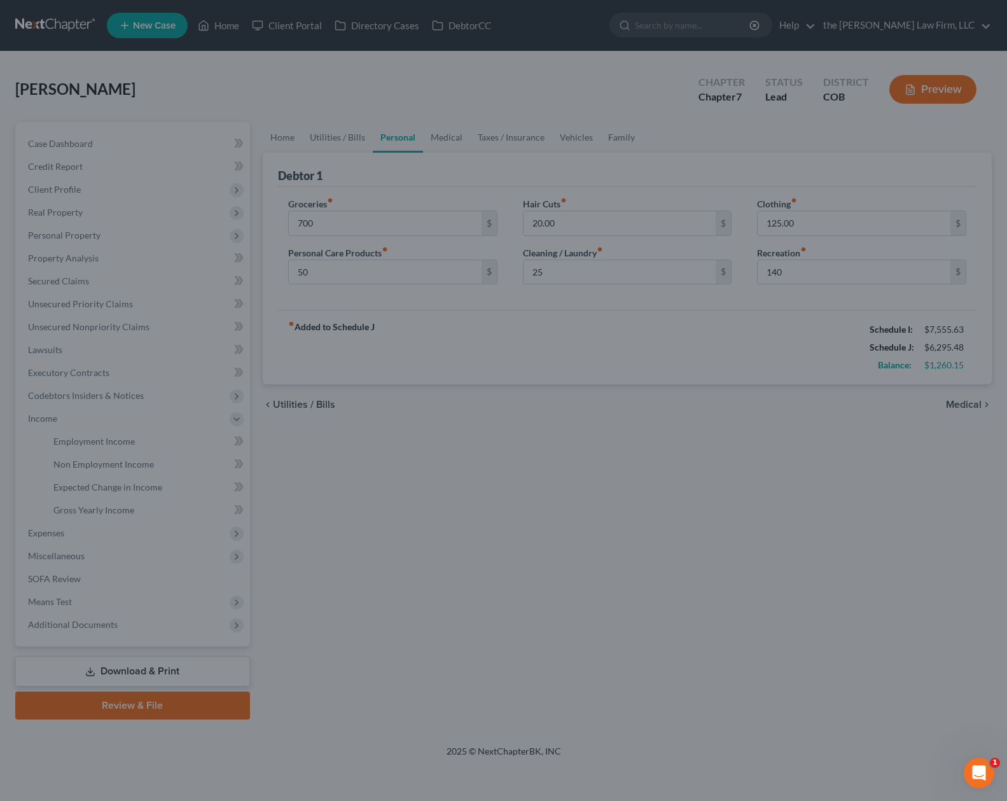
type input "700.00"
type input "50.00"
type input "25.00"
type input "140.00"
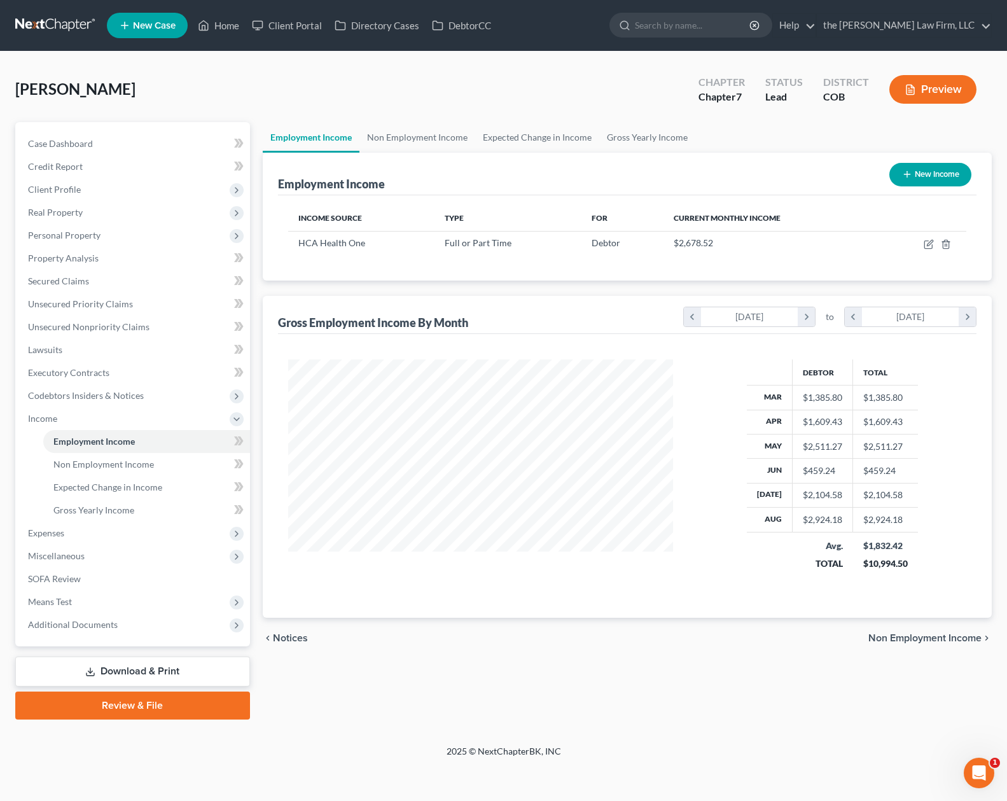
scroll to position [228, 411]
click at [410, 133] on link "Non Employment Income" at bounding box center [417, 137] width 116 height 31
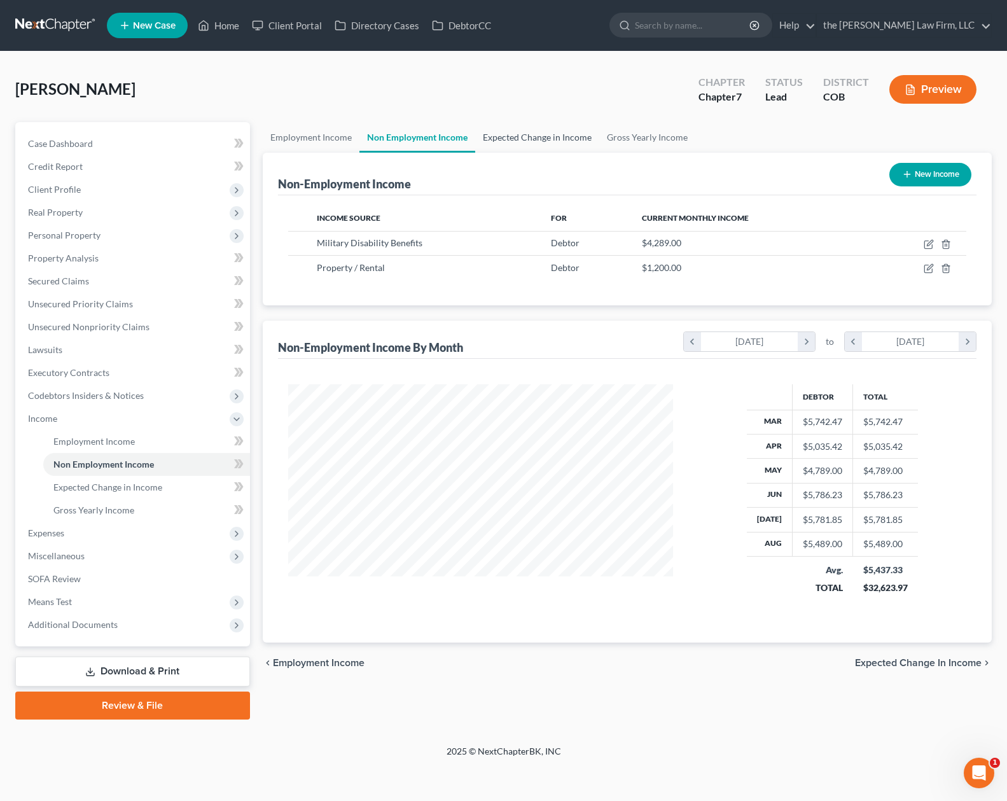
scroll to position [228, 411]
drag, startPoint x: 544, startPoint y: 139, endPoint x: 424, endPoint y: 217, distance: 142.6
click at [544, 139] on link "Expected Change in Income" at bounding box center [537, 137] width 124 height 31
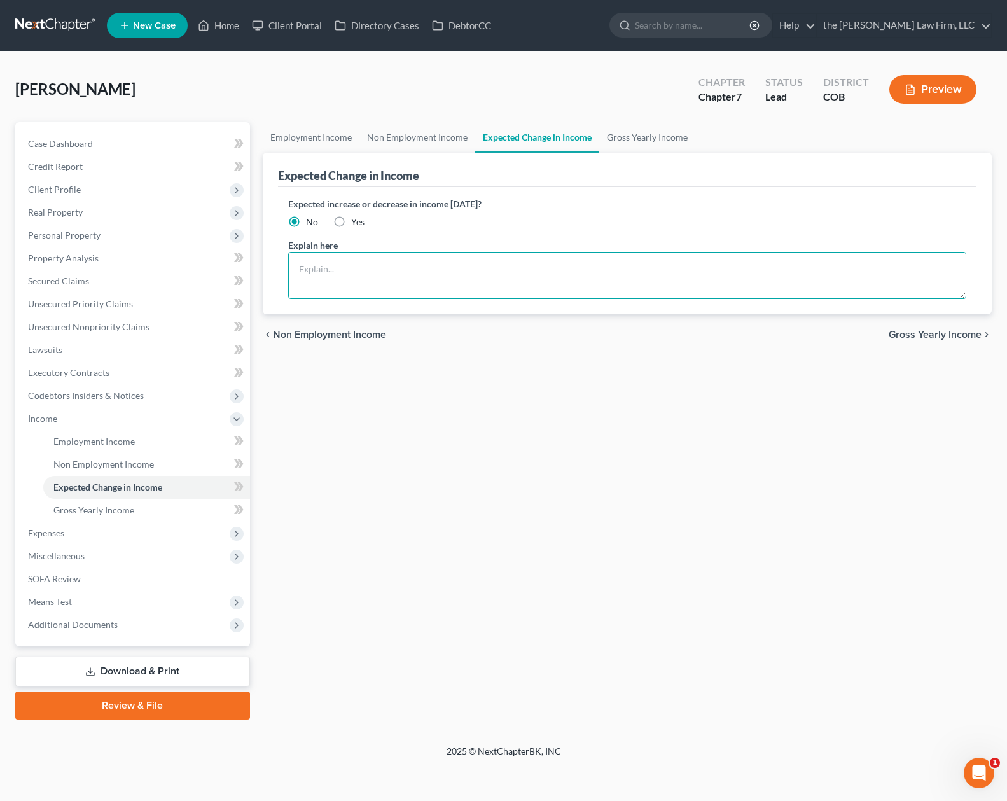
click at [427, 268] on textarea at bounding box center [627, 275] width 678 height 47
click at [351, 223] on label "Yes" at bounding box center [357, 222] width 13 height 13
click at [356, 223] on input "Yes" at bounding box center [360, 220] width 8 height 8
radio input "true"
click at [343, 258] on textarea at bounding box center [627, 275] width 678 height 47
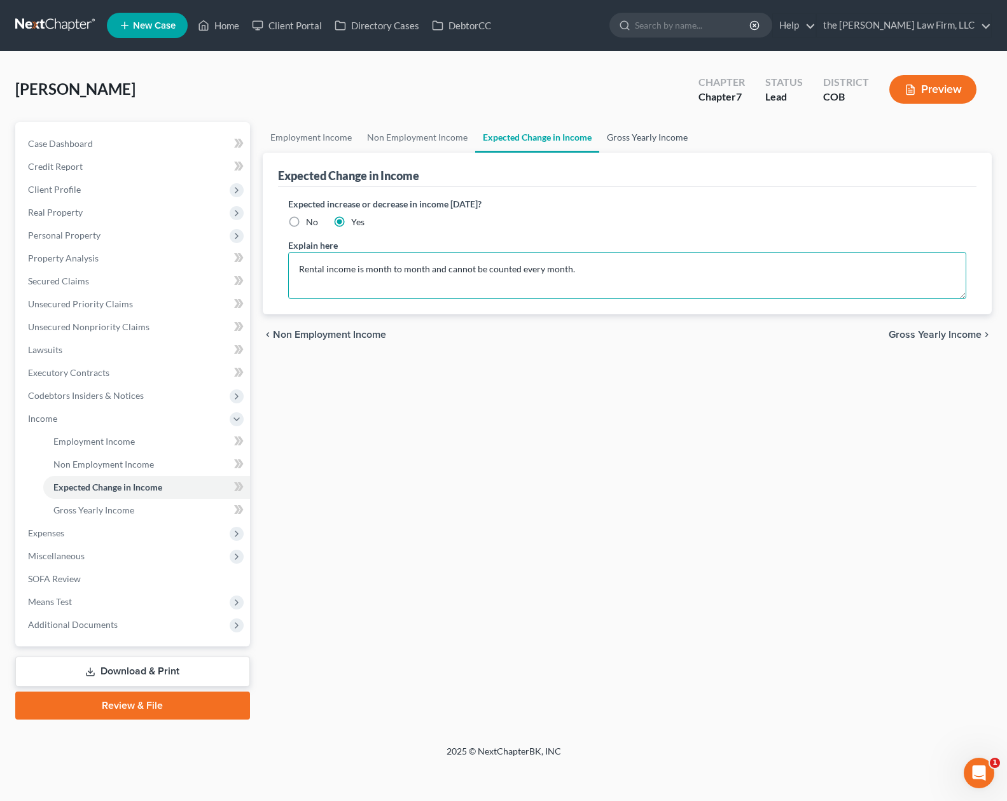
type textarea "Rental income is month to month and cannot be counted every month."
click at [646, 137] on link "Gross Yearly Income" at bounding box center [647, 137] width 96 height 31
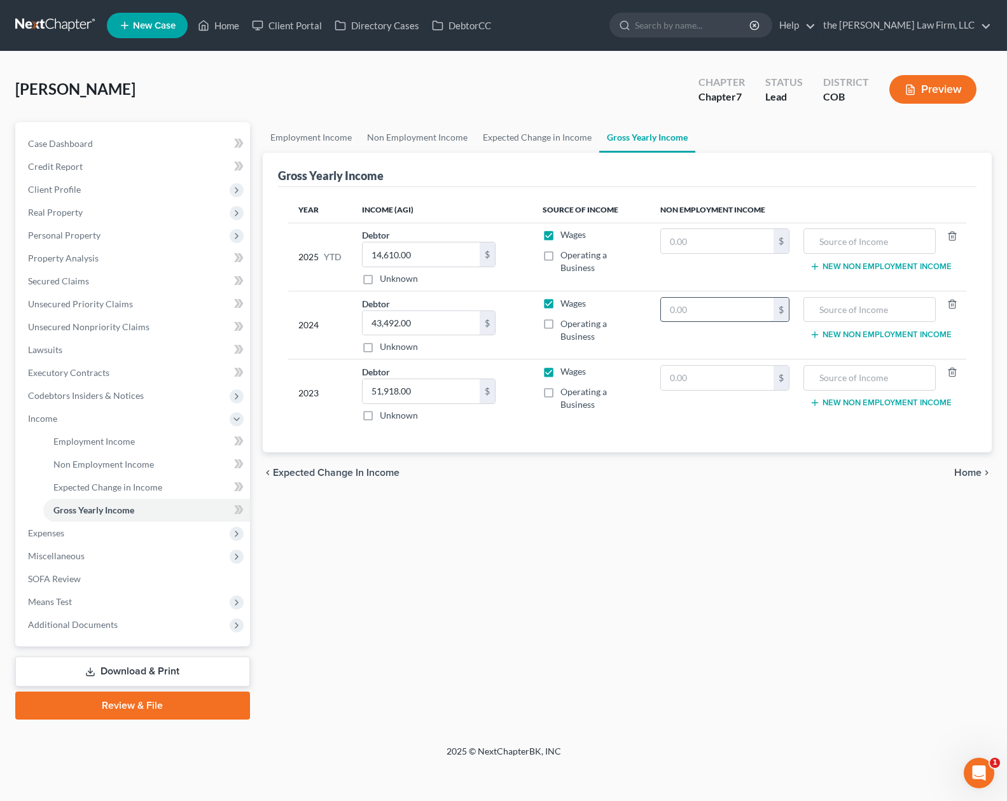
click at [726, 313] on input "text" at bounding box center [717, 310] width 113 height 24
click at [130, 529] on span "Expenses" at bounding box center [134, 533] width 232 height 23
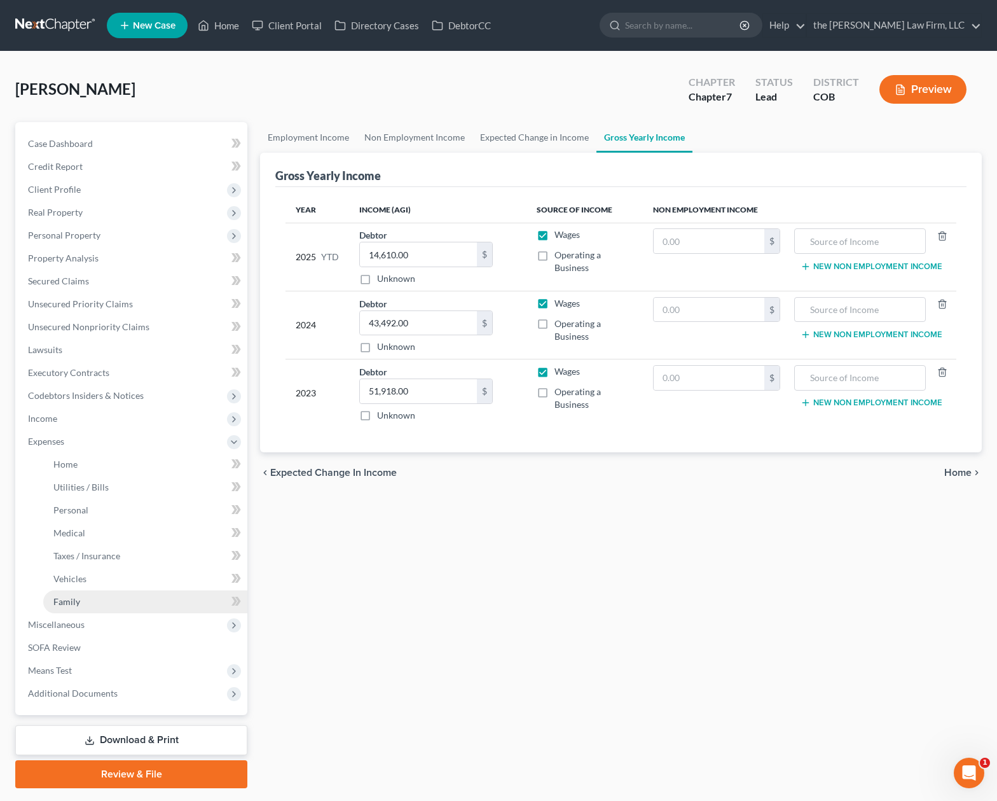
click at [118, 599] on link "Family" at bounding box center [145, 601] width 204 height 23
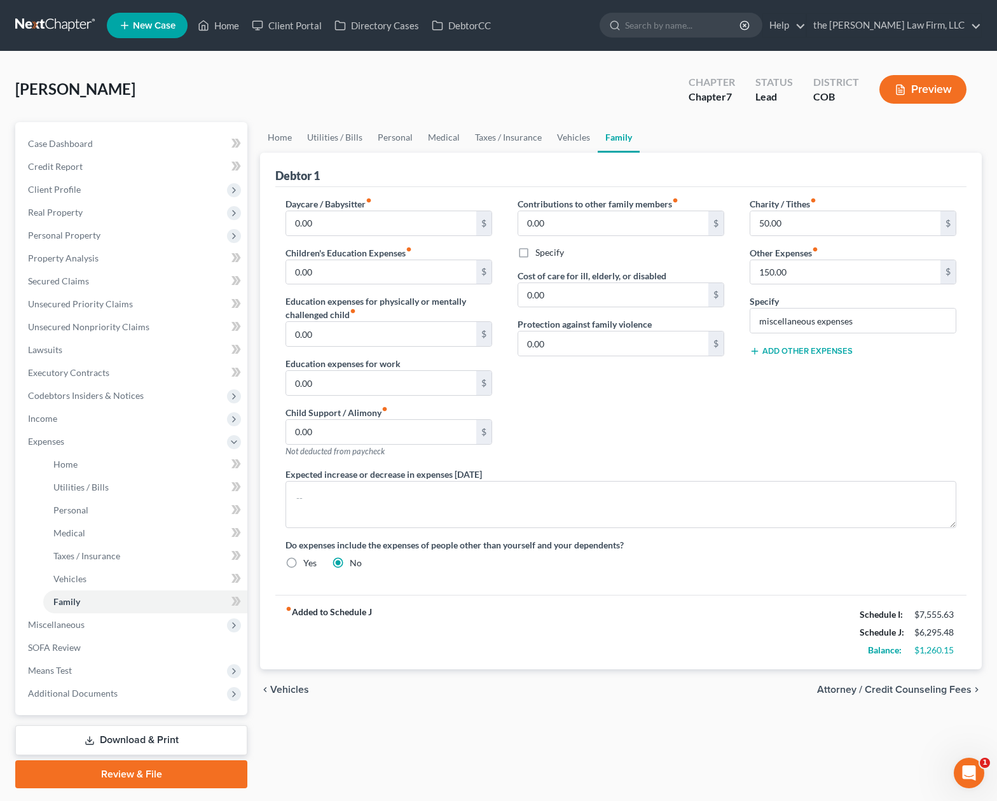
click at [795, 347] on button "Add Other Expenses" at bounding box center [801, 351] width 103 height 10
click at [801, 375] on input "0.00" at bounding box center [846, 369] width 190 height 24
type input "300"
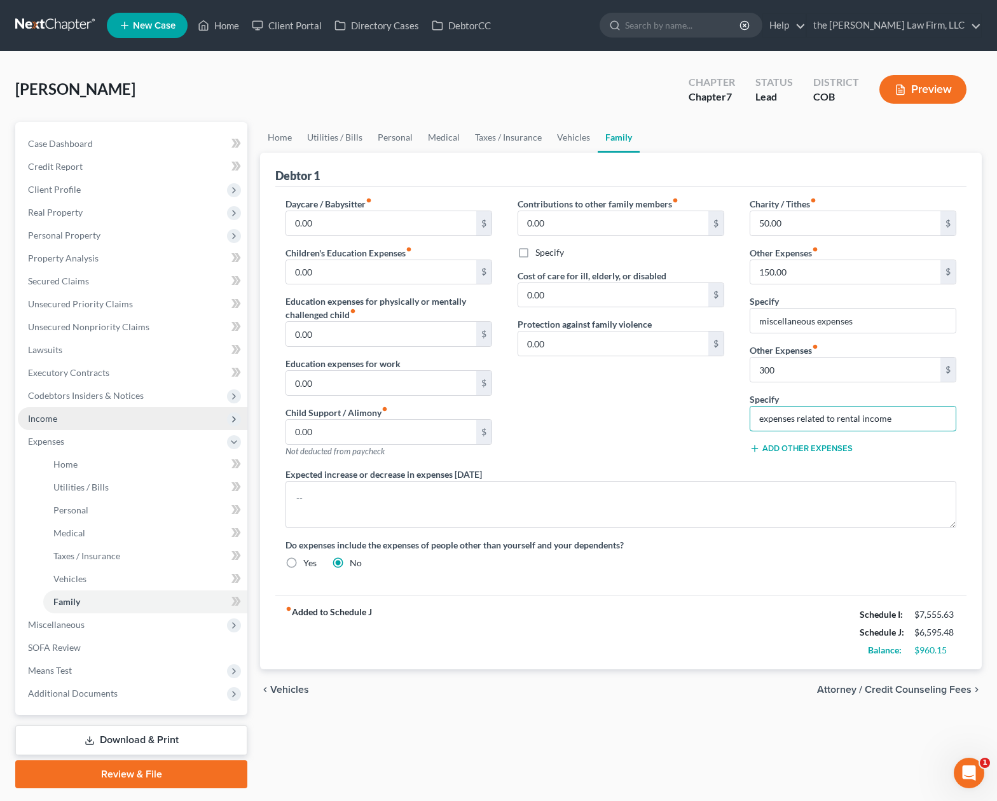
type input "expenses related to rental income"
click at [121, 423] on span "Income" at bounding box center [133, 418] width 230 height 23
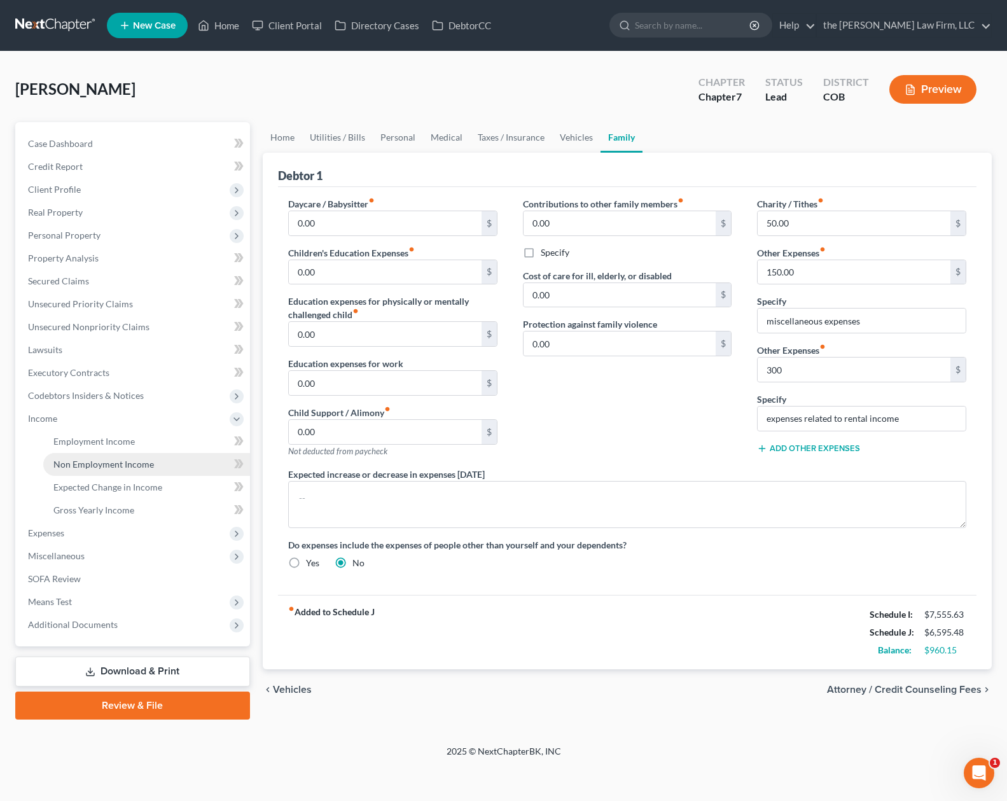
click at [146, 461] on span "Non Employment Income" at bounding box center [103, 464] width 101 height 11
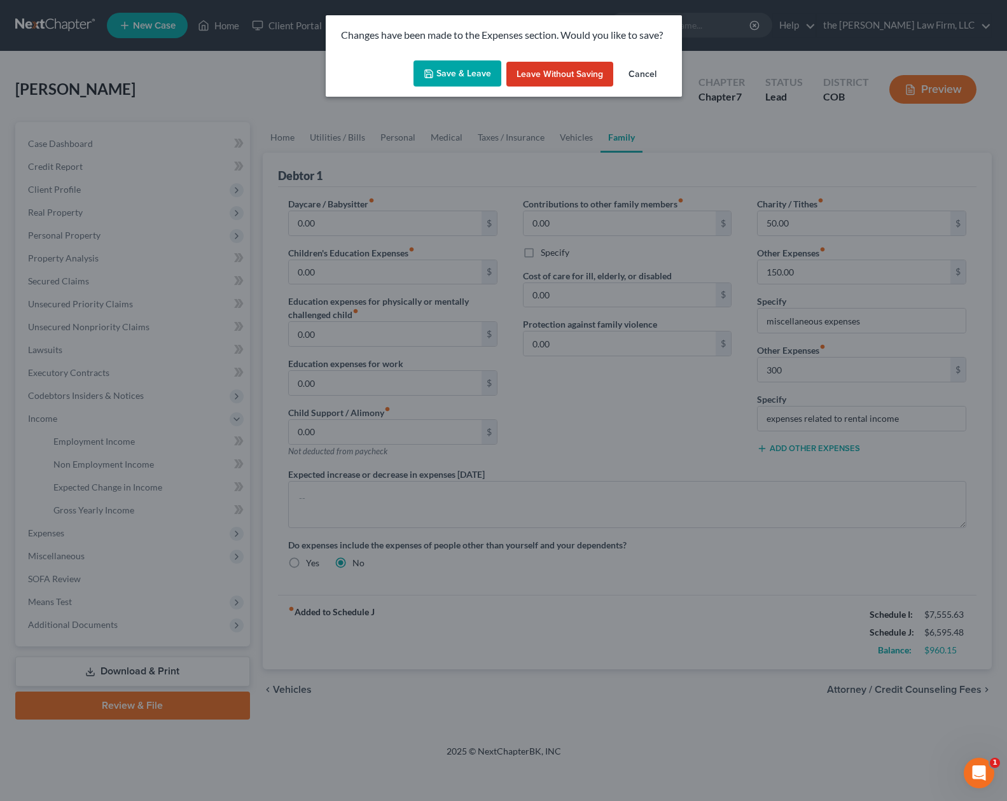
click at [450, 73] on button "Save & Leave" at bounding box center [457, 73] width 88 height 27
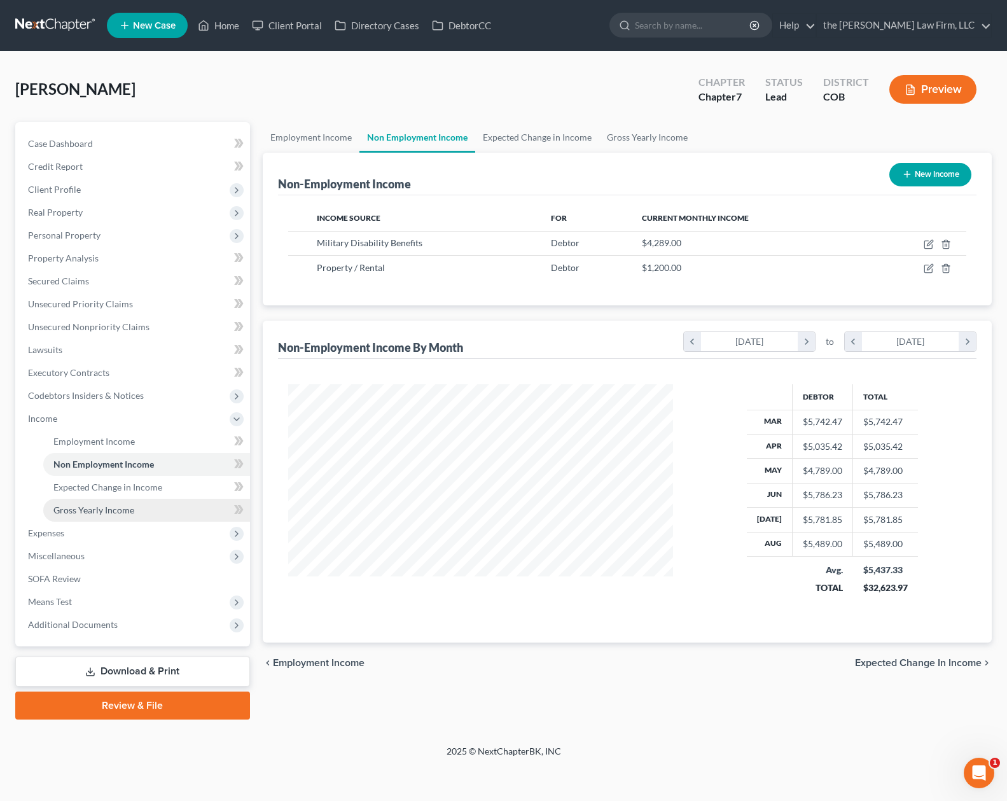
scroll to position [228, 411]
click at [104, 511] on span "Gross Yearly Income" at bounding box center [93, 509] width 81 height 11
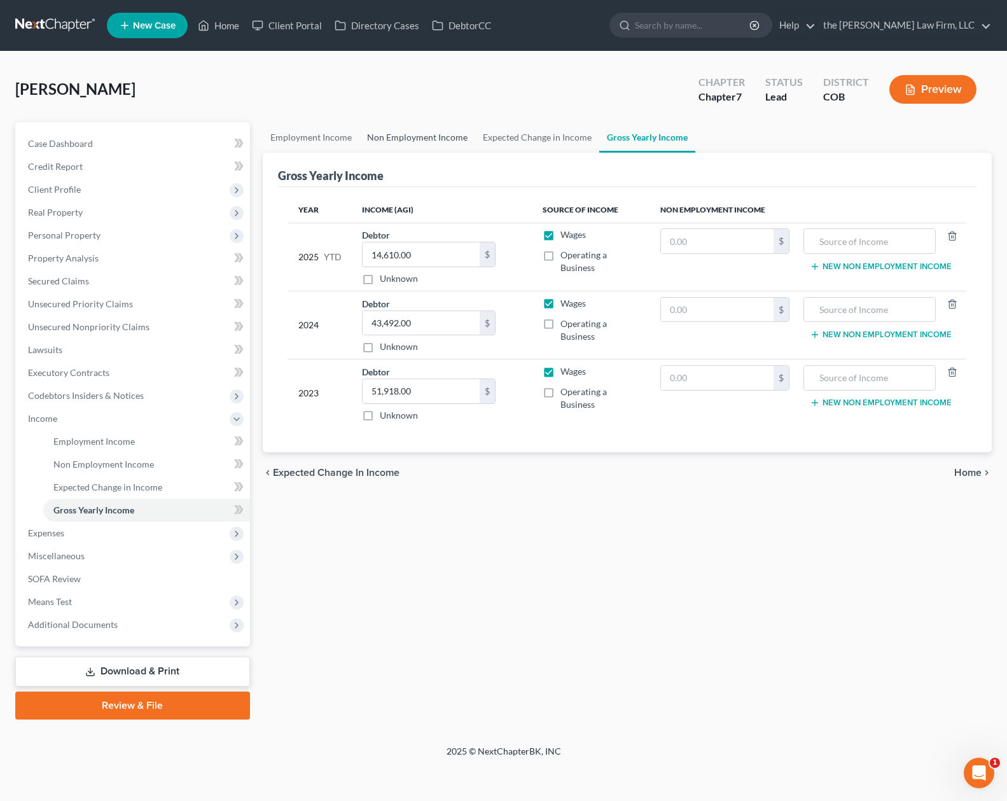
click at [389, 143] on link "Non Employment Income" at bounding box center [417, 137] width 116 height 31
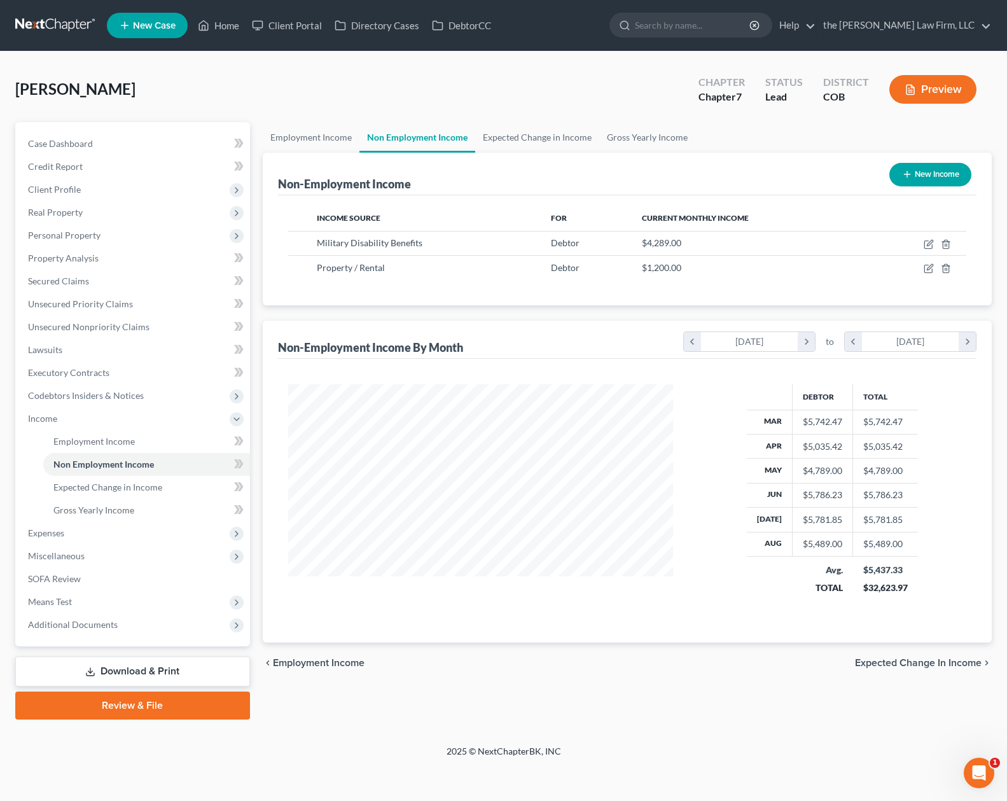
scroll to position [228, 411]
click at [634, 137] on link "Gross Yearly Income" at bounding box center [647, 137] width 96 height 31
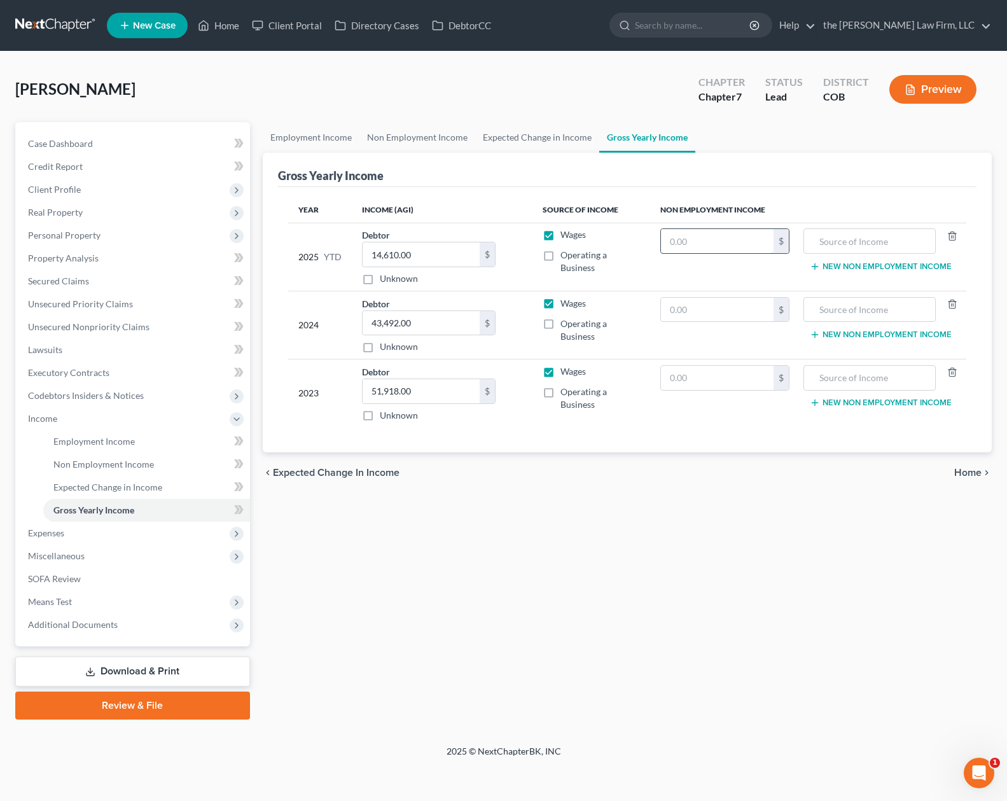
click at [754, 239] on input "text" at bounding box center [717, 241] width 113 height 24
type input "51,468"
type input "disability income"
click at [729, 316] on input "text" at bounding box center [717, 310] width 113 height 24
type input "51,468"
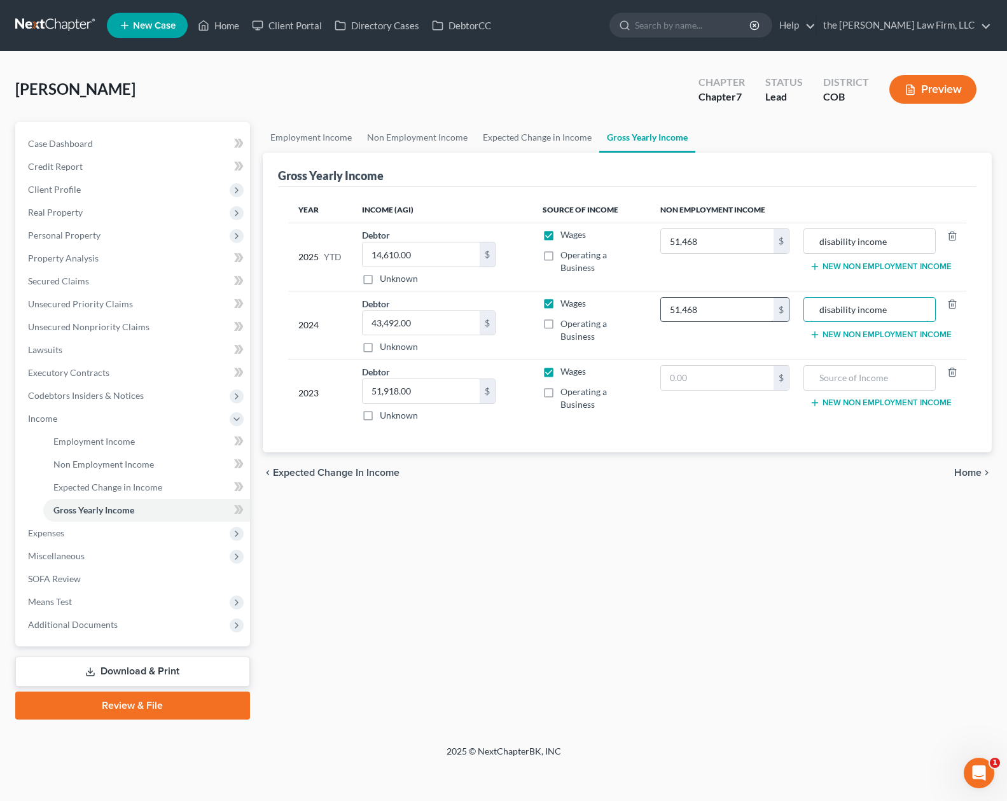
type input "disability income"
click at [722, 377] on input "text" at bounding box center [717, 378] width 113 height 24
type input "51,468"
type input "disability income"
click at [751, 230] on input "51,468" at bounding box center [717, 241] width 113 height 24
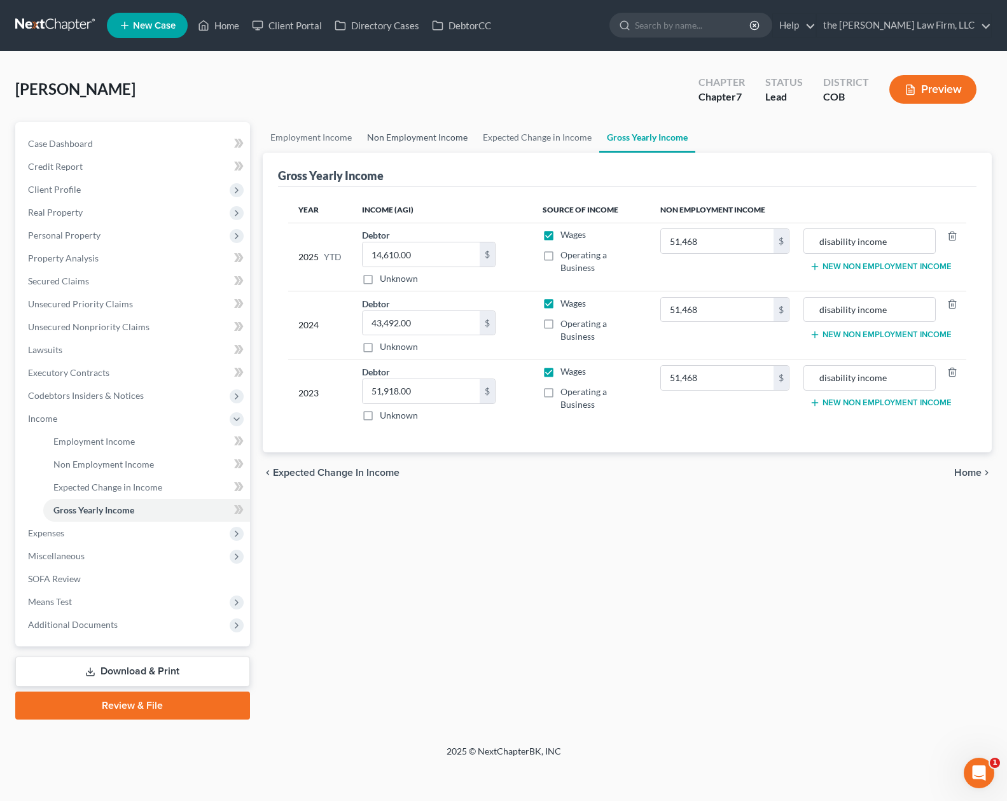
click at [400, 137] on link "Non Employment Income" at bounding box center [417, 137] width 116 height 31
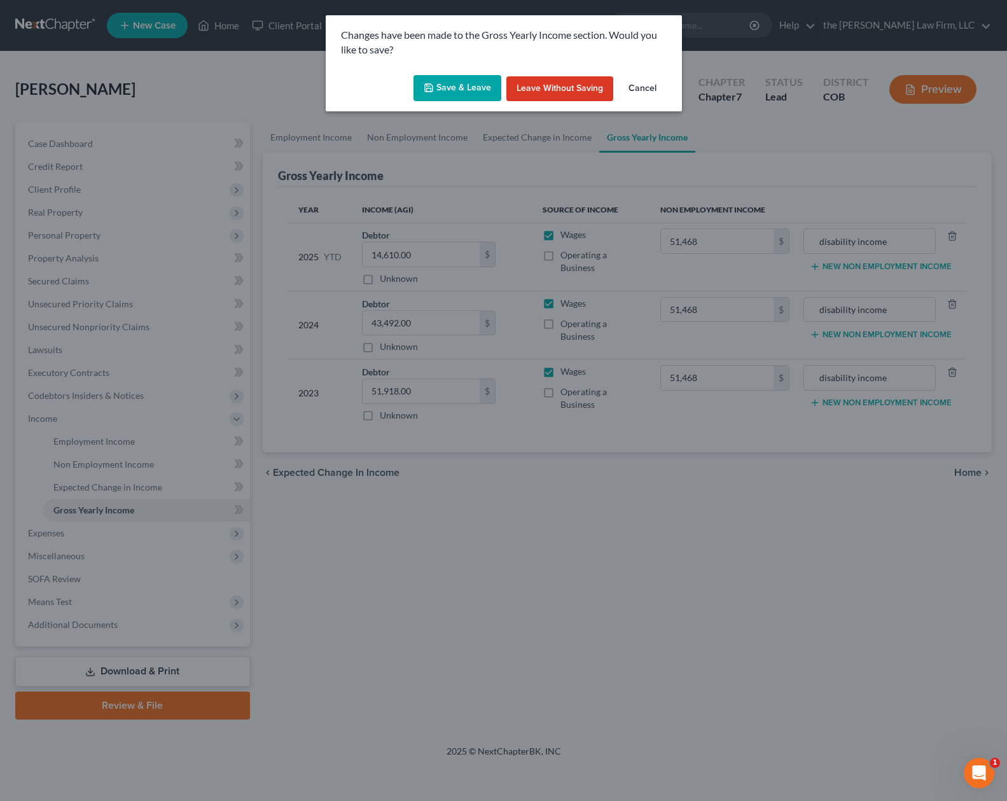
click at [450, 90] on button "Save & Leave" at bounding box center [457, 88] width 88 height 27
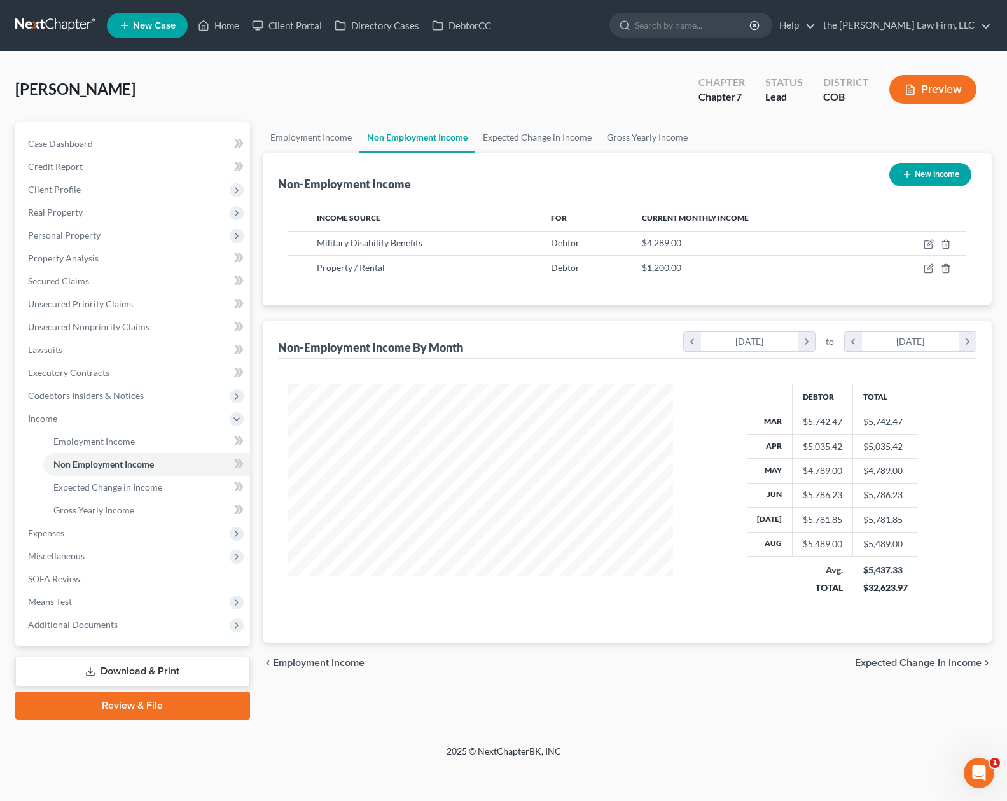
scroll to position [228, 411]
click at [631, 141] on link "Gross Yearly Income" at bounding box center [647, 137] width 96 height 31
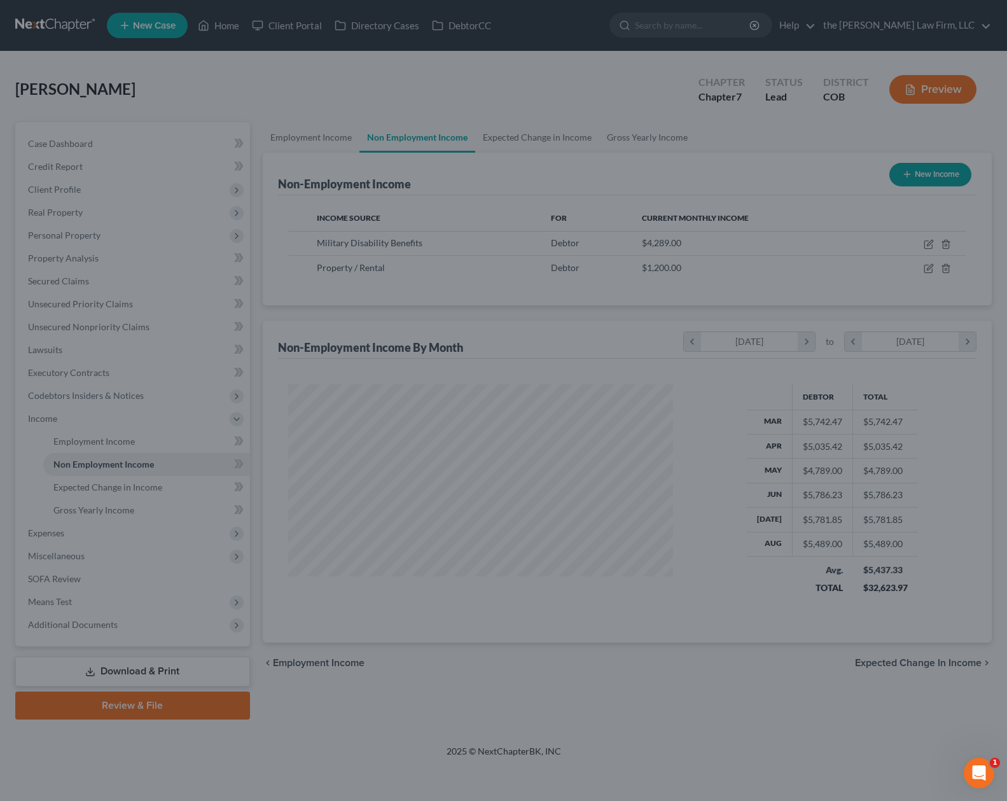
click at [462, 350] on div at bounding box center [503, 400] width 1007 height 801
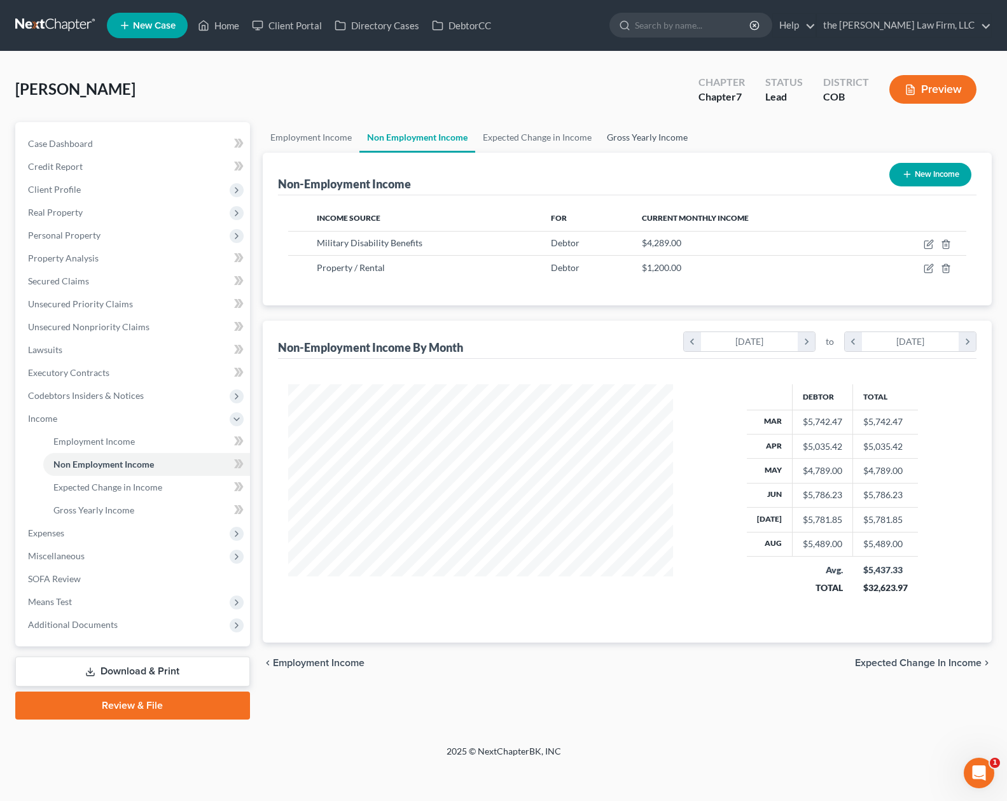
click at [655, 141] on link "Gross Yearly Income" at bounding box center [647, 137] width 96 height 31
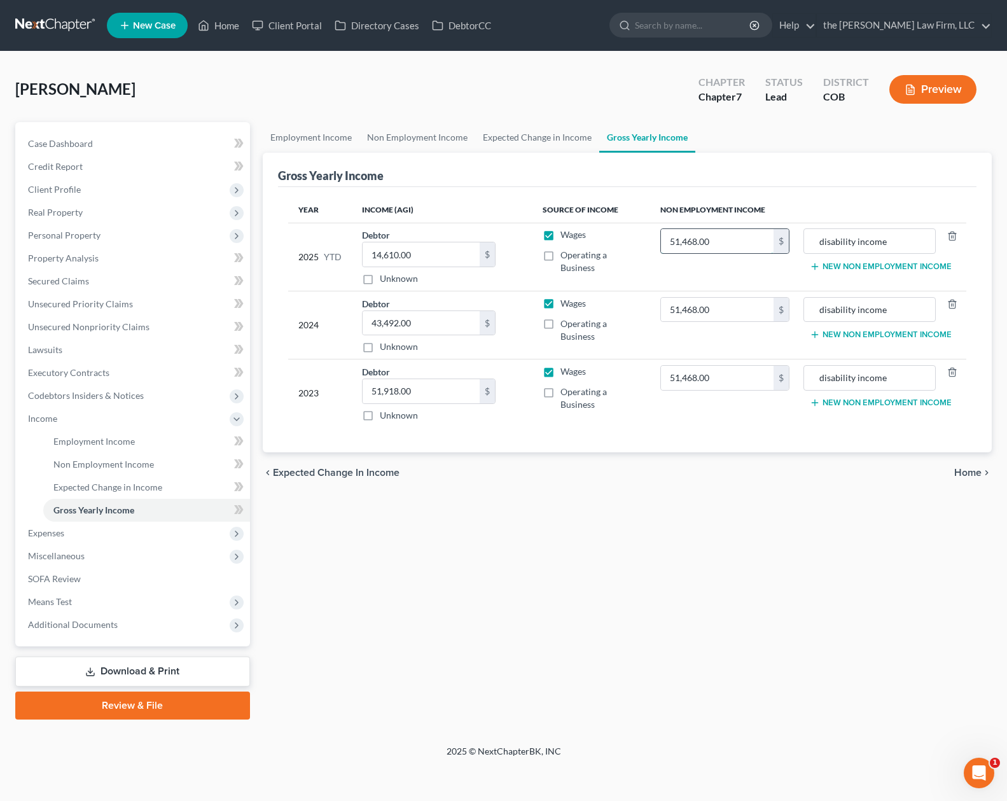
click at [731, 246] on input "51,468.00" at bounding box center [717, 241] width 113 height 24
type input "34,312"
click at [84, 539] on span "Expenses" at bounding box center [134, 533] width 232 height 23
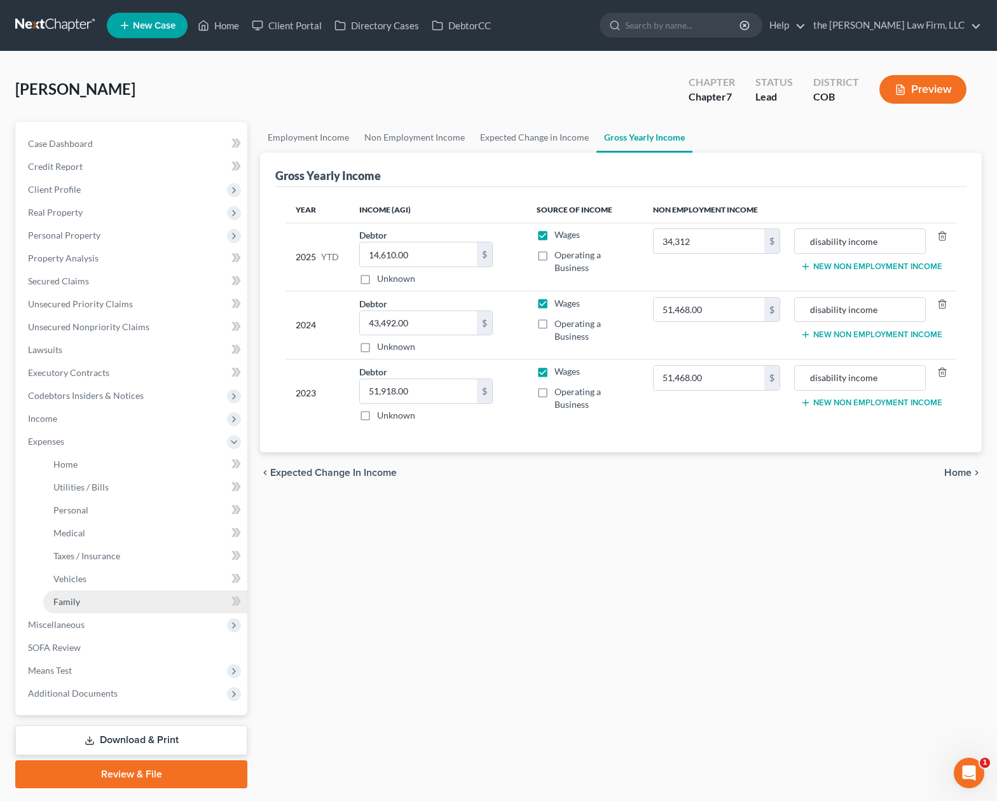
click at [103, 593] on link "Family" at bounding box center [145, 601] width 204 height 23
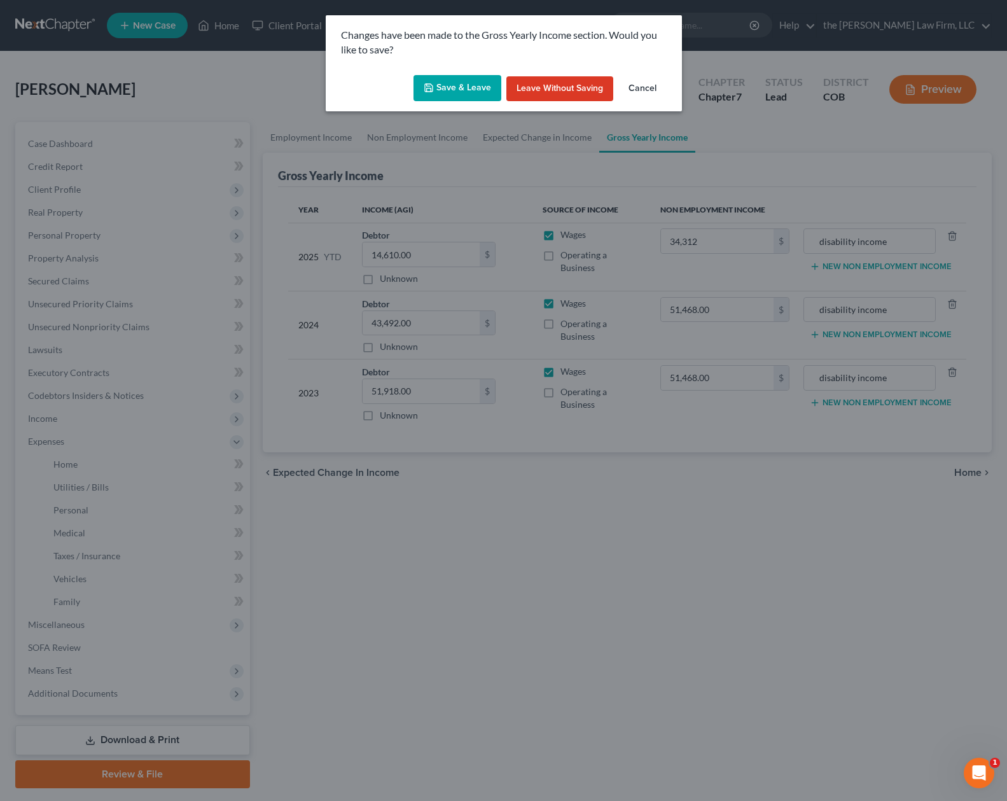
click at [480, 87] on button "Save & Leave" at bounding box center [457, 88] width 88 height 27
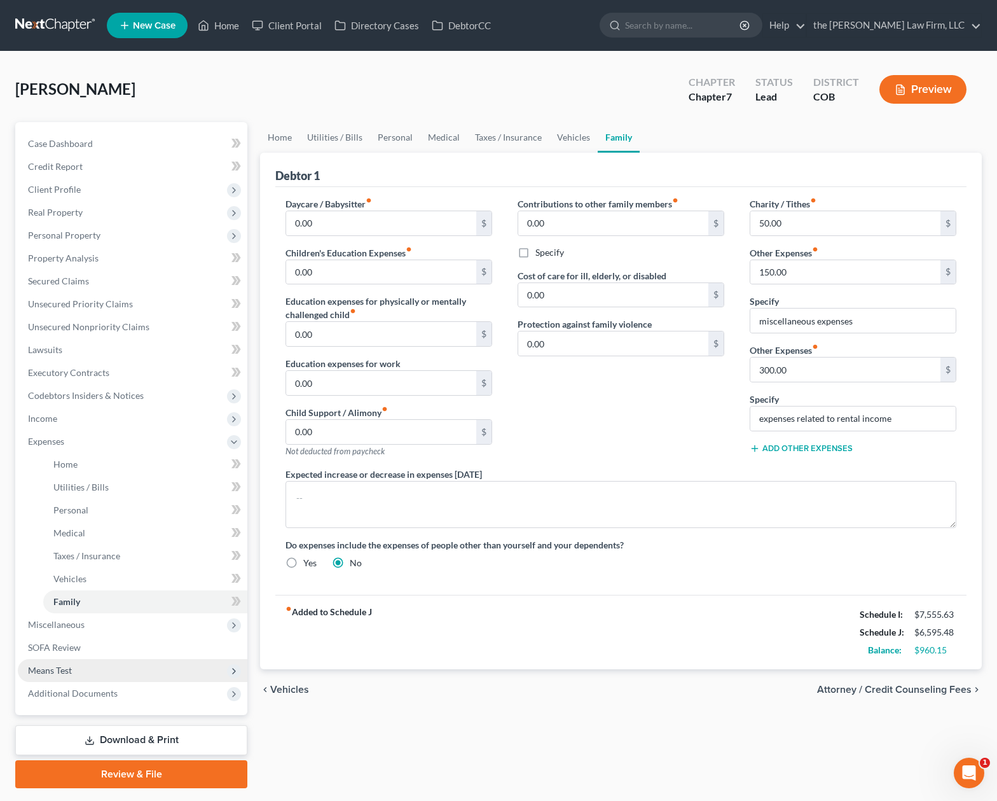
click at [136, 674] on span "Means Test" at bounding box center [133, 670] width 230 height 23
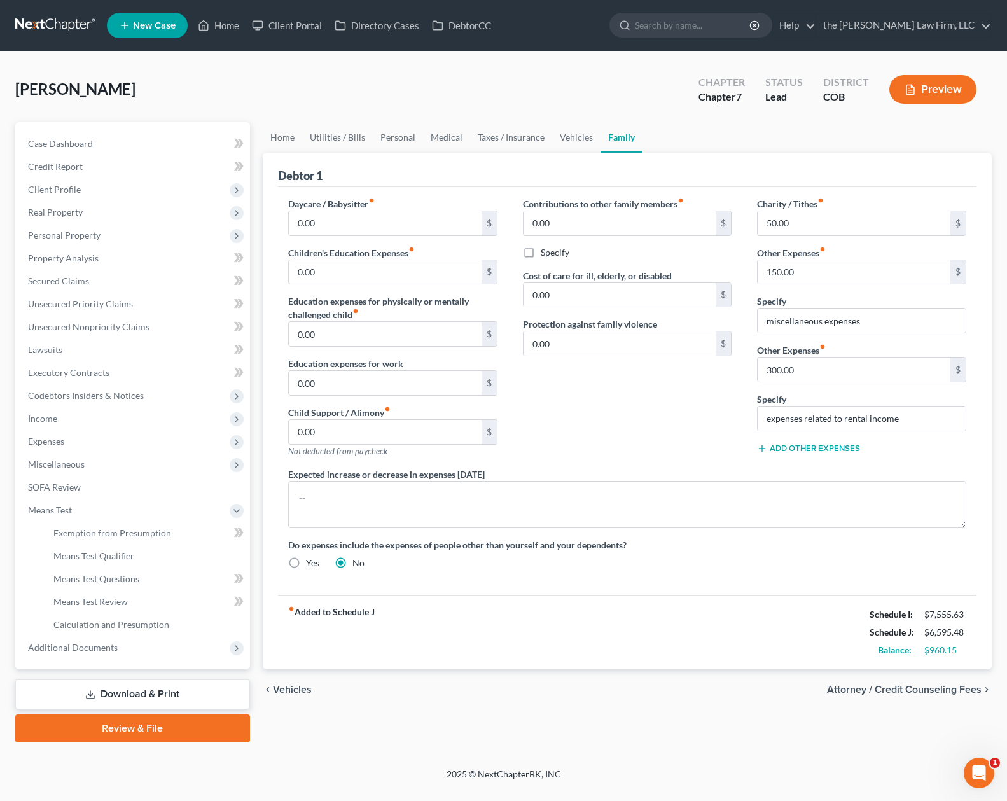
click at [162, 694] on link "Download & Print" at bounding box center [132, 694] width 235 height 30
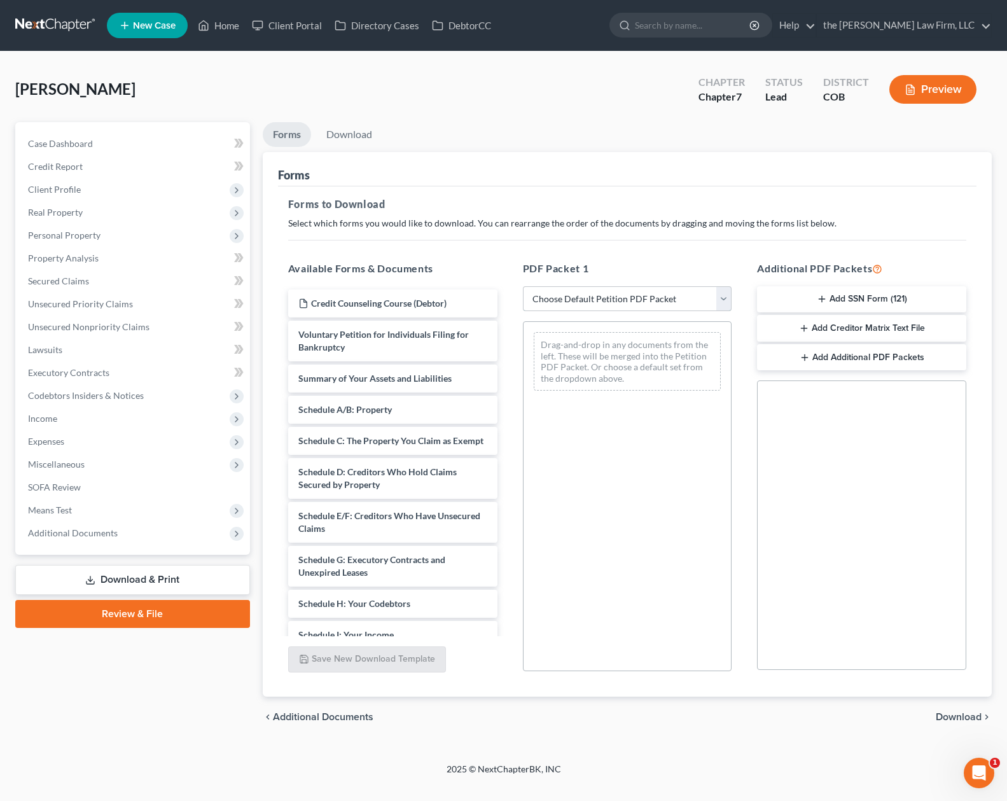
click at [725, 298] on select "Choose Default Petition PDF Packet Complete Bankruptcy Petition (all forms and …" at bounding box center [627, 298] width 209 height 25
select select "0"
click at [523, 286] on select "Choose Default Petition PDF Packet Complete Bankruptcy Petition (all forms and …" at bounding box center [627, 298] width 209 height 25
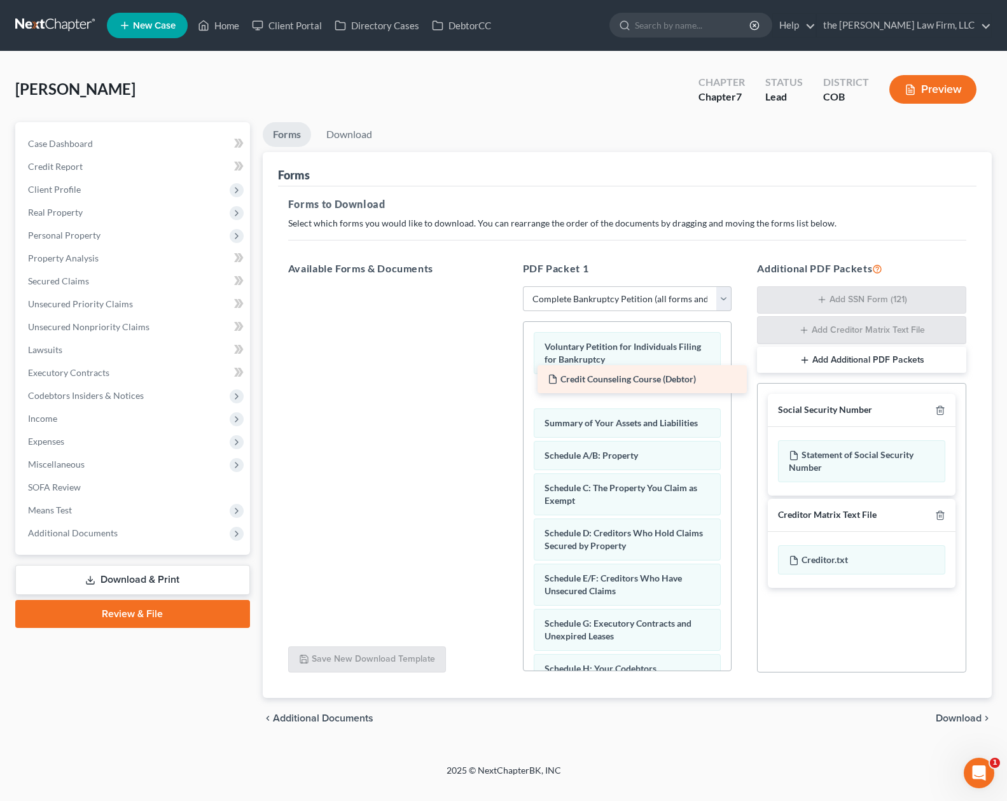
drag, startPoint x: 340, startPoint y: 300, endPoint x: 589, endPoint y: 375, distance: 260.6
click at [508, 286] on div "Credit Counseling Course (Debtor) Credit Counseling Course (Debtor)" at bounding box center [393, 286] width 230 height 0
click at [963, 721] on span "Download" at bounding box center [959, 718] width 46 height 10
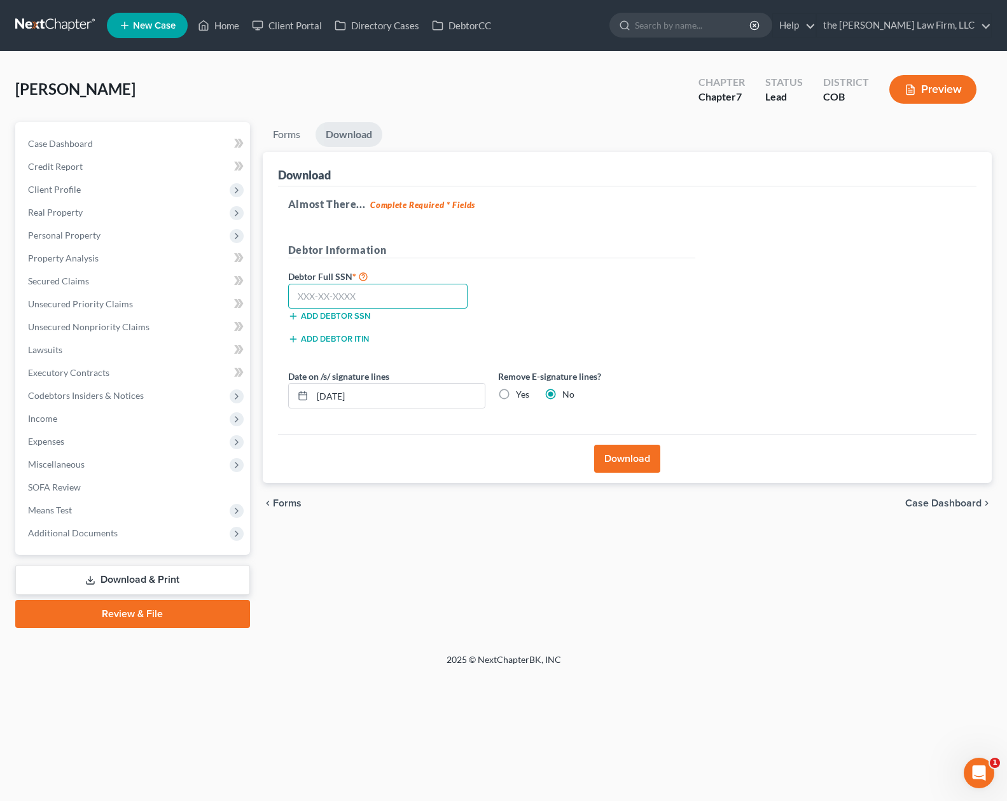
click at [405, 285] on input "text" at bounding box center [378, 296] width 180 height 25
type input "541-04-9147"
click at [631, 455] on button "Download" at bounding box center [627, 459] width 66 height 28
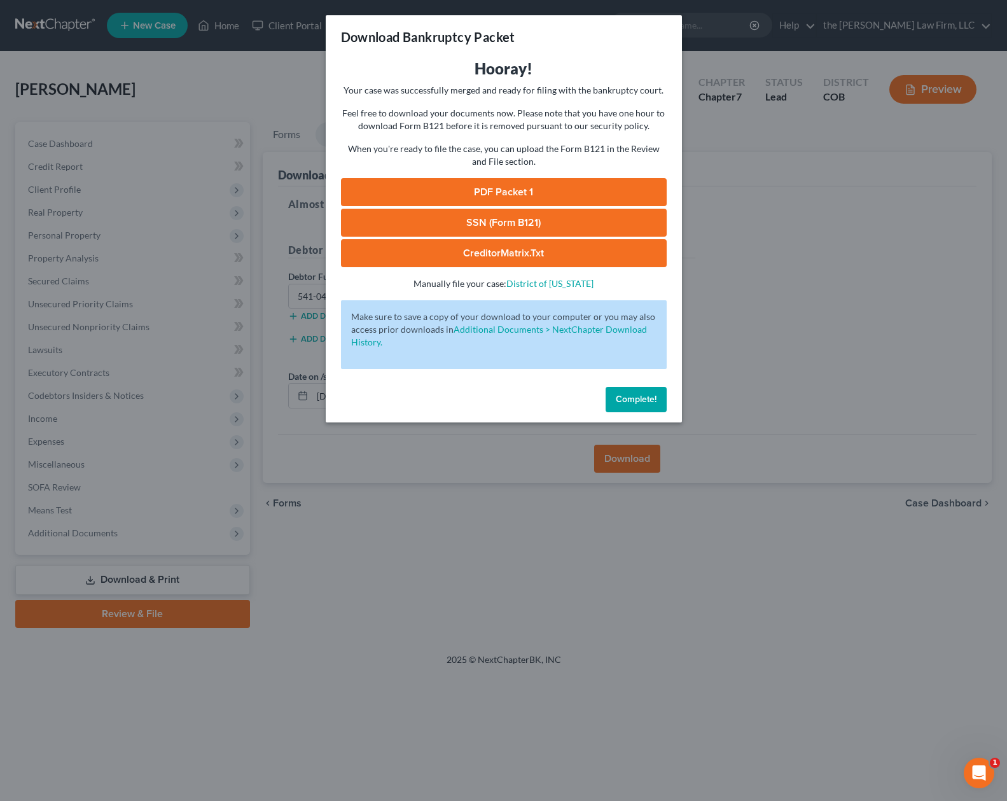
click at [597, 190] on link "PDF Packet 1" at bounding box center [504, 192] width 326 height 28
click at [530, 229] on link "SSN (Form B121)" at bounding box center [504, 223] width 326 height 28
click at [529, 253] on link "CreditorMatrix.txt" at bounding box center [504, 253] width 326 height 28
click at [627, 407] on button "Complete!" at bounding box center [636, 399] width 61 height 25
